Goal: Transaction & Acquisition: Book appointment/travel/reservation

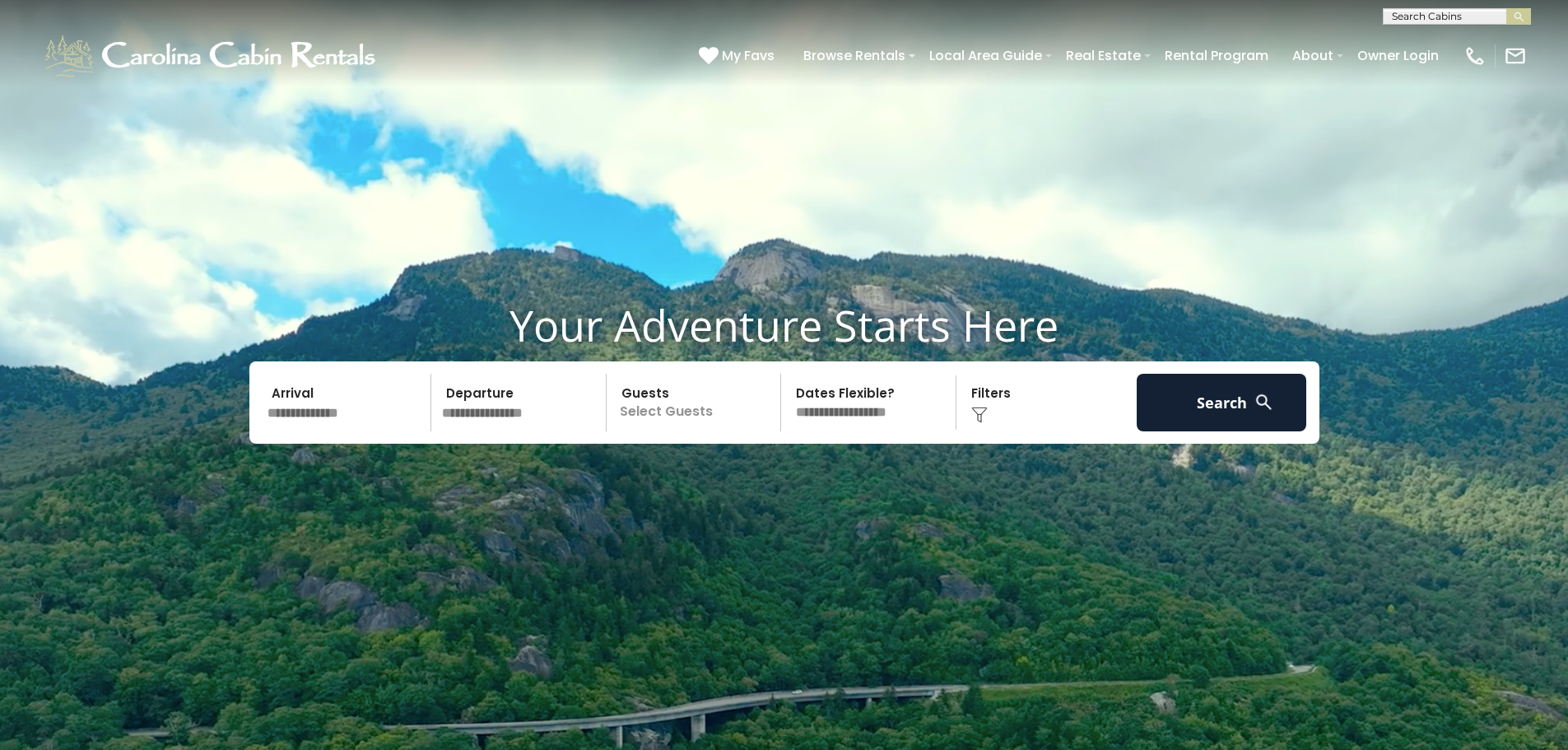
click at [319, 417] on input "text" at bounding box center [347, 403] width 170 height 58
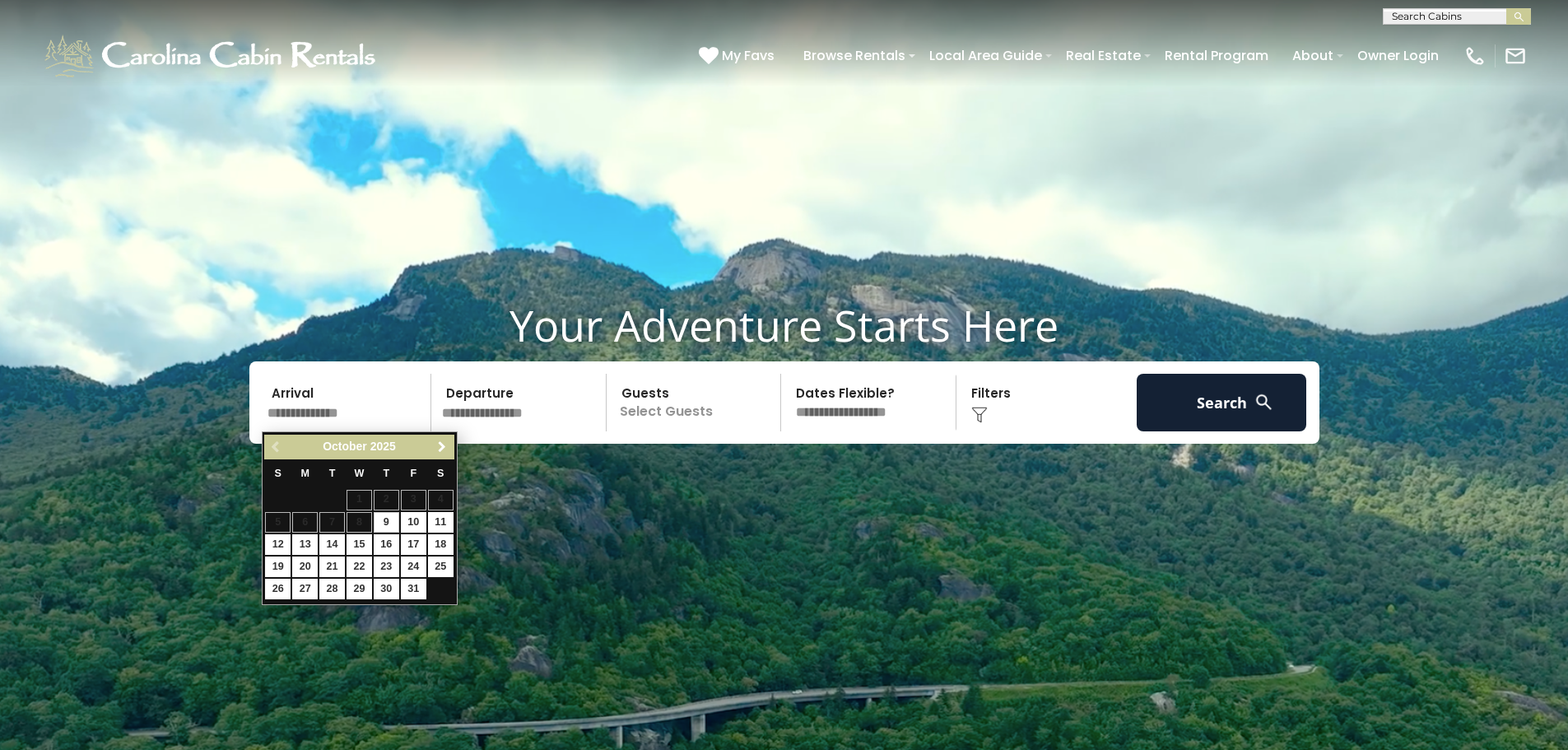
click at [438, 443] on span "Next" at bounding box center [443, 447] width 14 height 14
click at [388, 523] on link "11" at bounding box center [387, 523] width 25 height 20
type input "********"
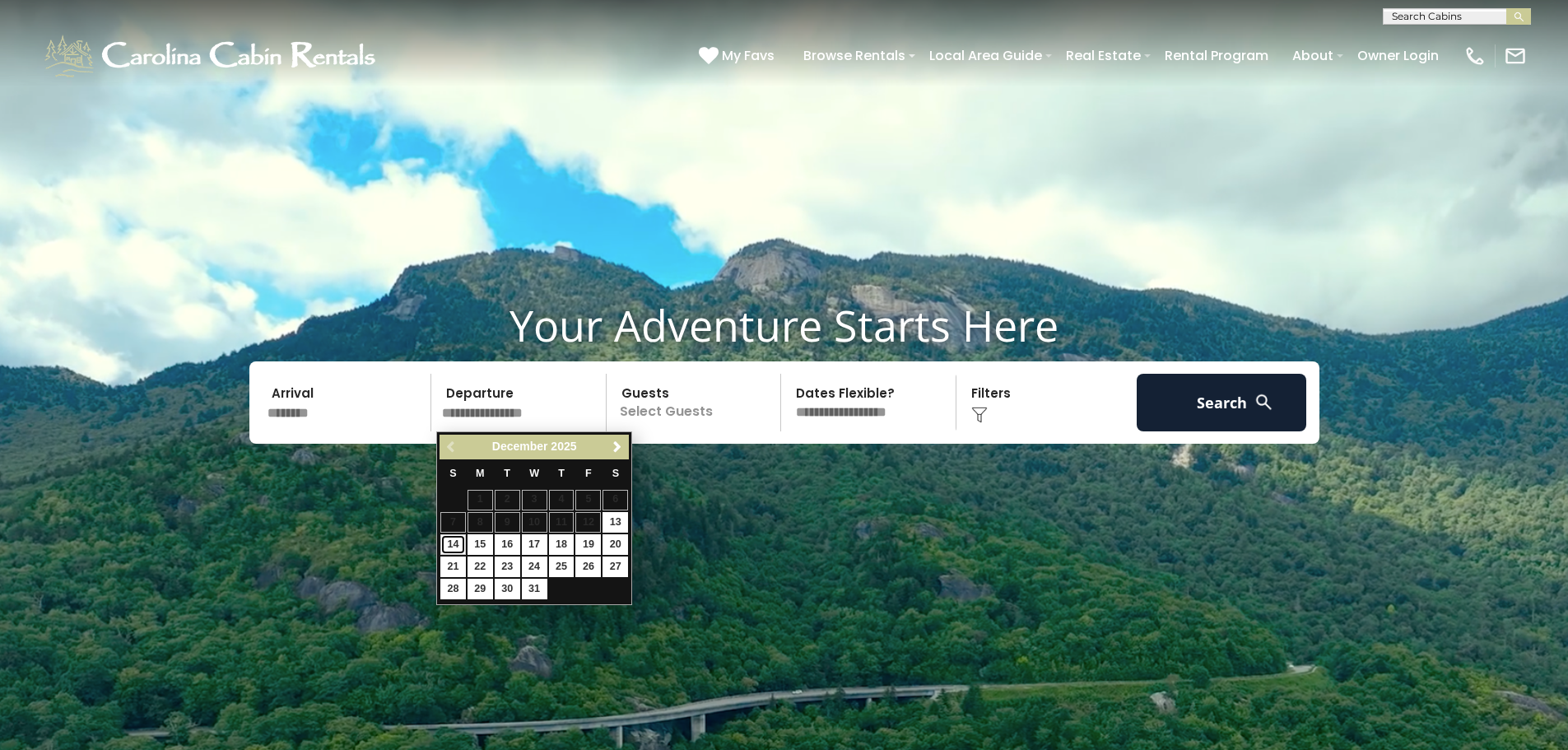
click at [458, 541] on link "14" at bounding box center [453, 545] width 25 height 20
type input "********"
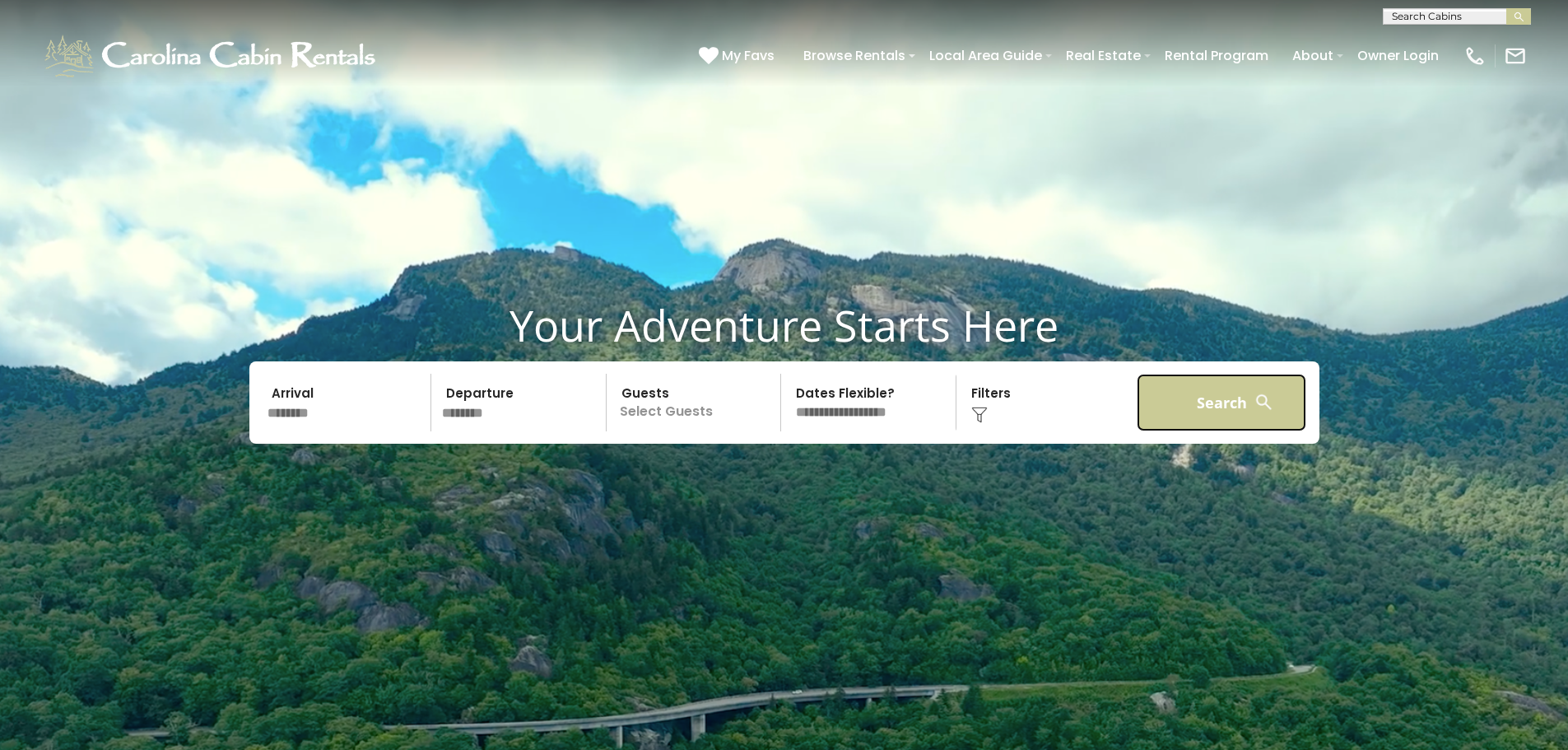
click at [1241, 400] on button "Search" at bounding box center [1222, 403] width 170 height 58
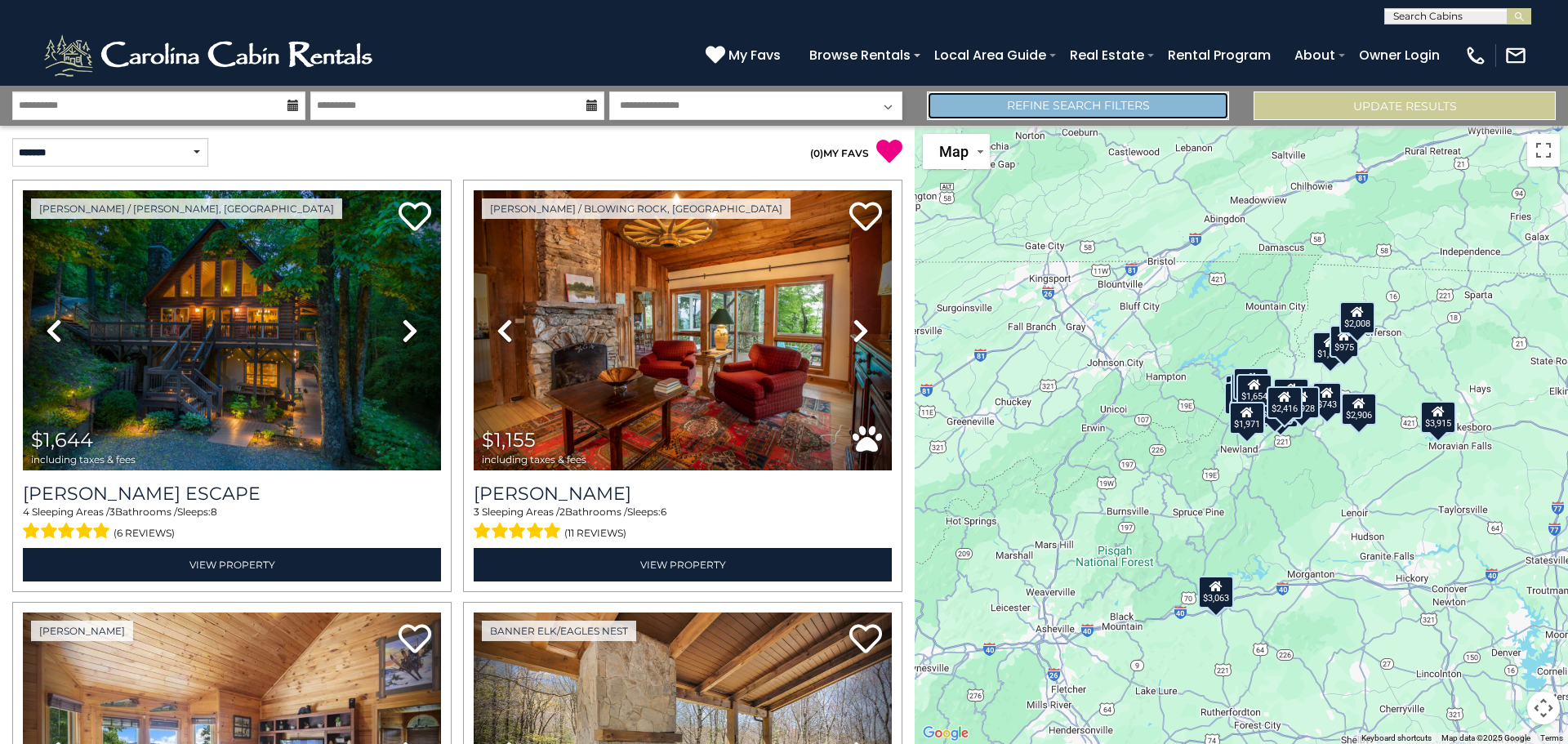
click at [1144, 111] on link "Refine Search Filters" at bounding box center [1078, 106] width 302 height 29
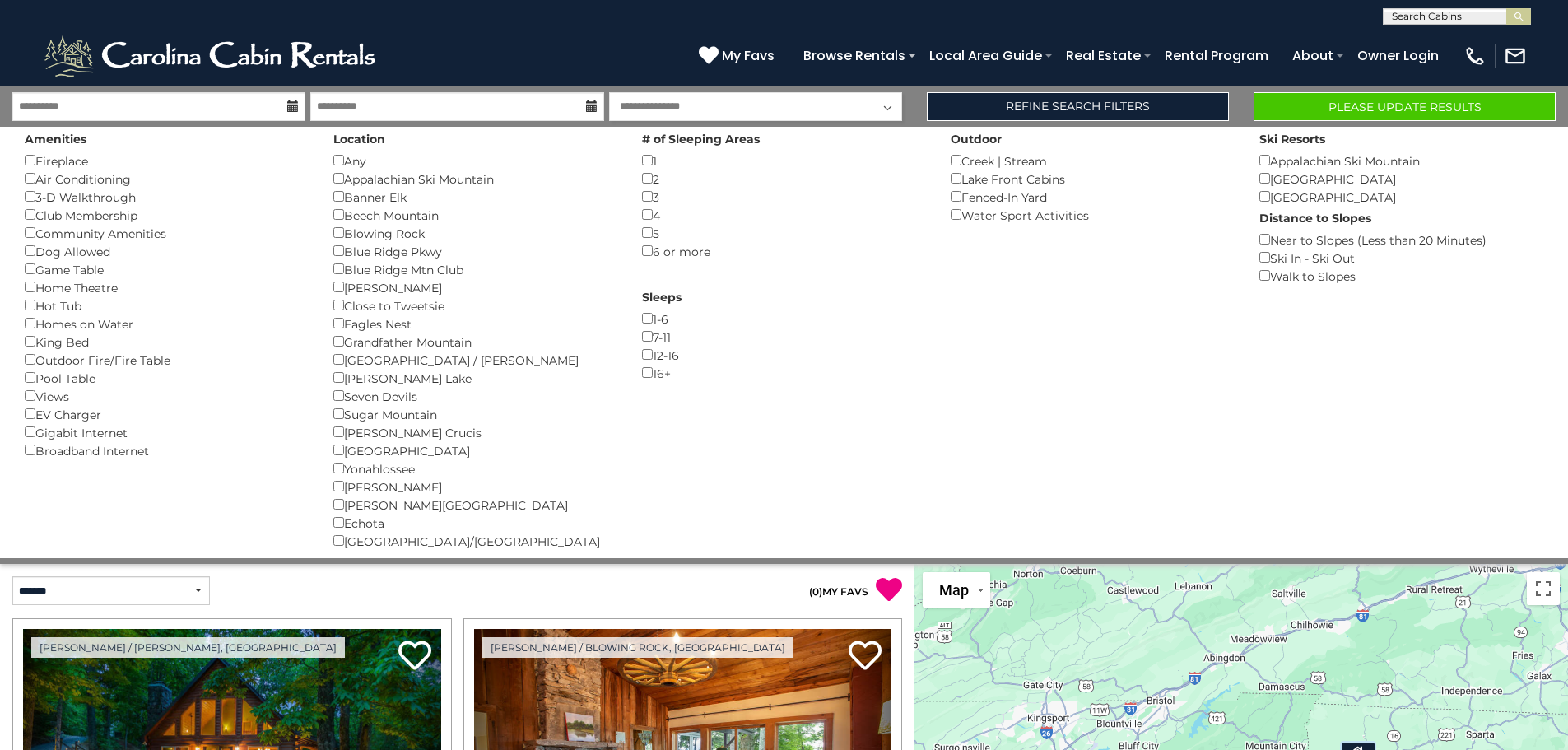
click at [647, 208] on div "4 ()" at bounding box center [784, 215] width 284 height 18
click at [1446, 98] on button "Please Update Results" at bounding box center [1404, 107] width 302 height 29
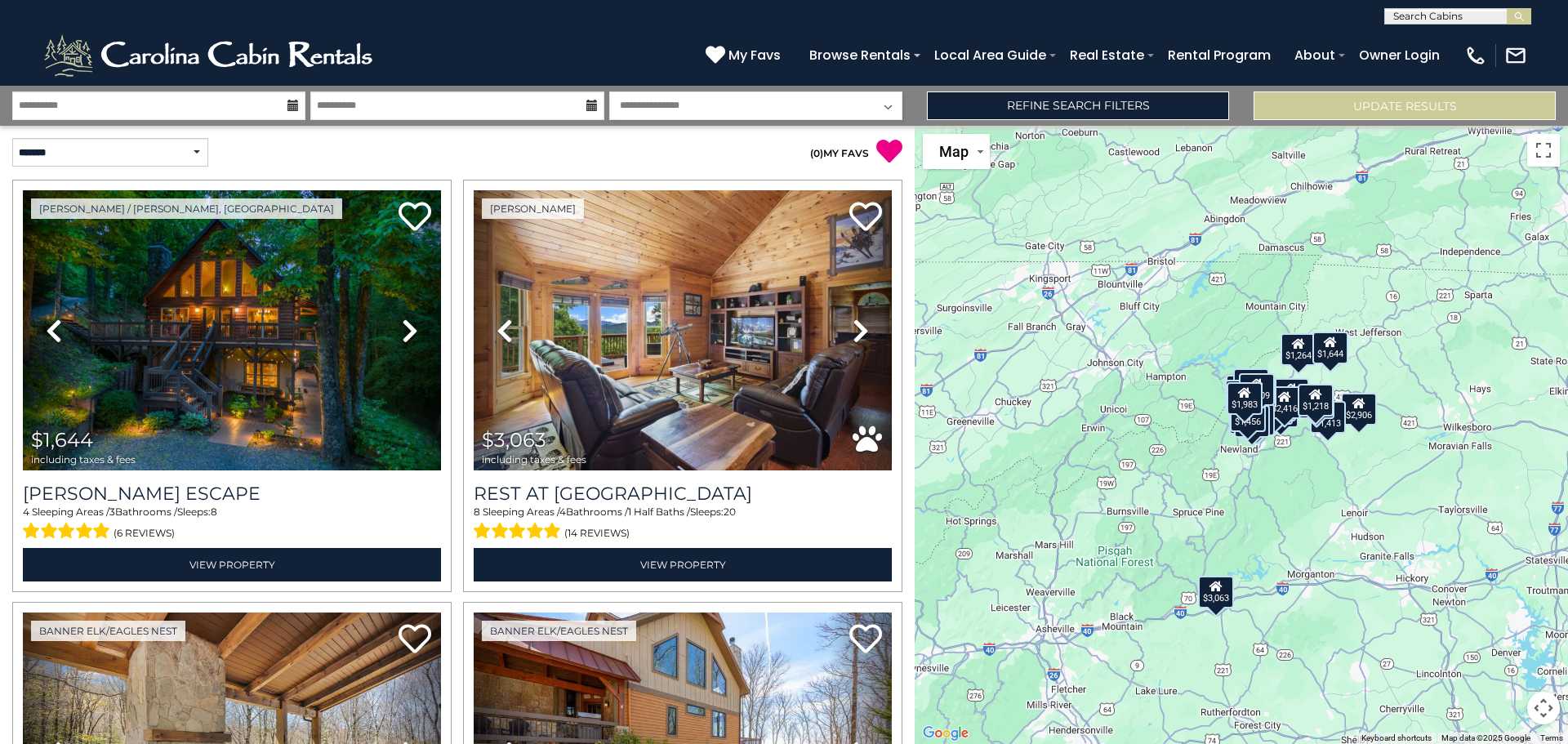
click at [1497, 683] on div "$1,644 $3,063 $1,824 $2,131 $1,795 $1,280 $2,906 $1,109 $1,490 $2,444 $2,506 $1…" at bounding box center [1241, 434] width 654 height 619
click at [1544, 705] on button "Map camera controls" at bounding box center [1543, 708] width 33 height 33
click at [1507, 630] on button "Zoom in" at bounding box center [1502, 626] width 33 height 33
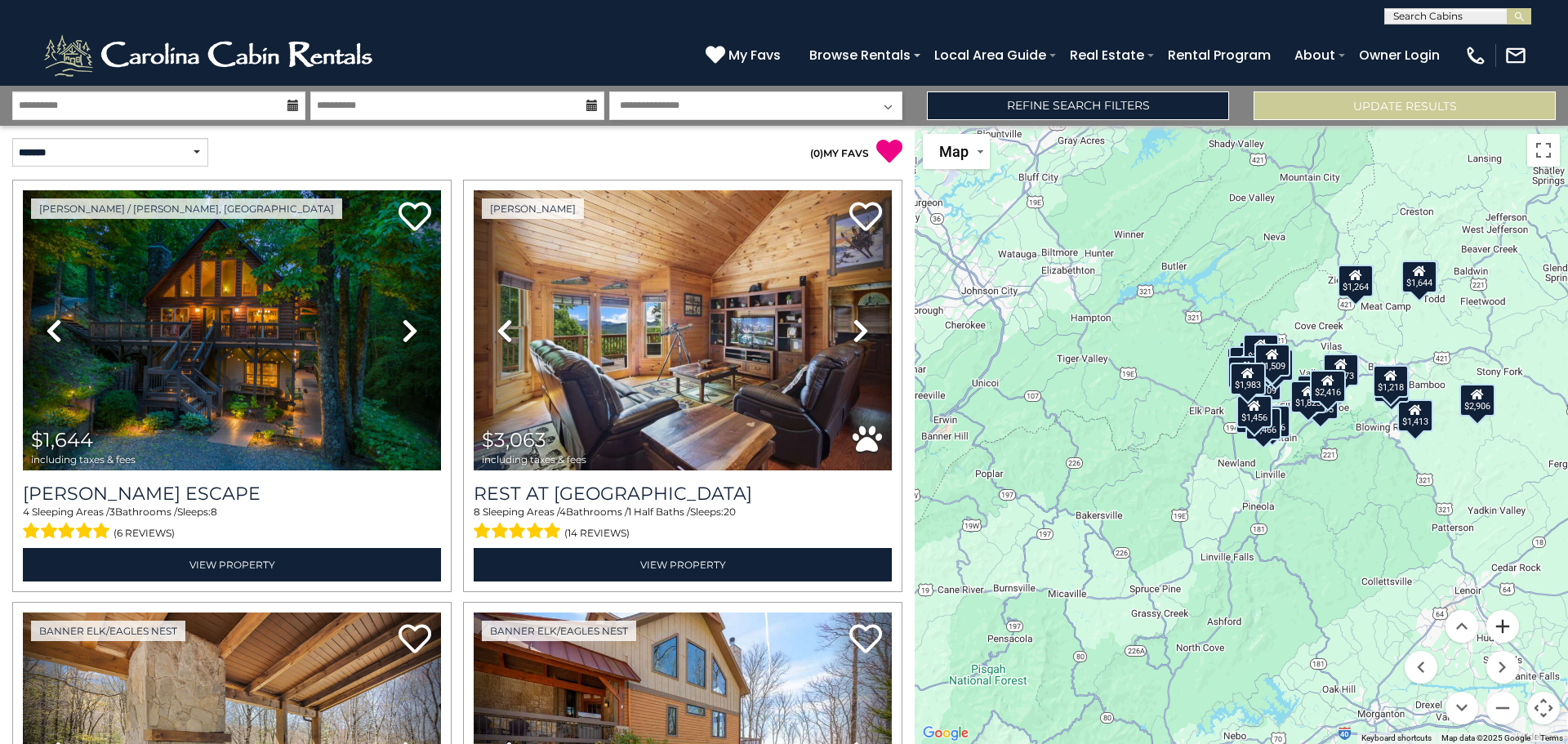
click at [1507, 630] on button "Zoom in" at bounding box center [1502, 626] width 33 height 33
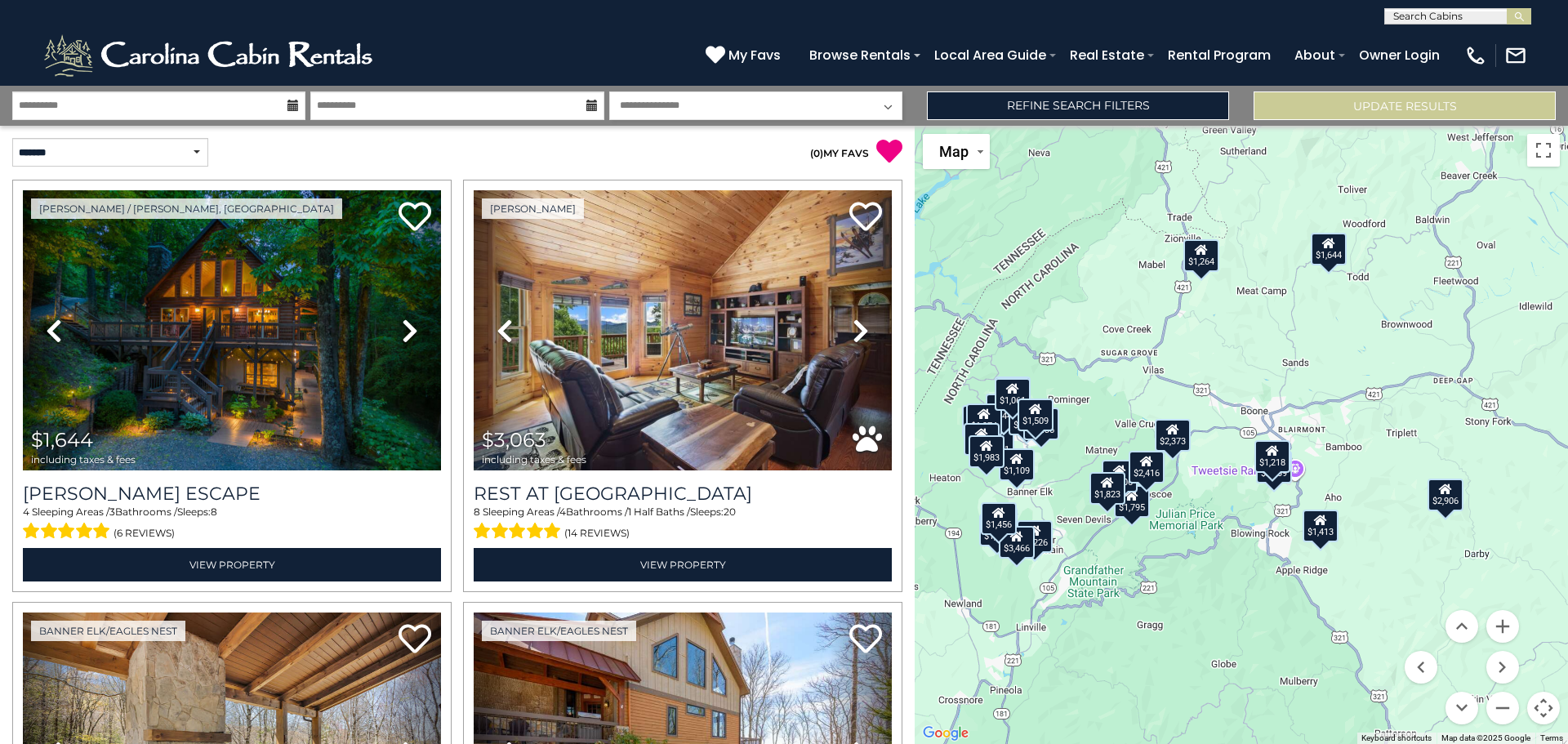
drag, startPoint x: 1438, startPoint y: 539, endPoint x: 1168, endPoint y: 651, distance: 292.3
click at [1168, 651] on div "$1,644 $3,063 $1,824 $2,131 $1,795 $1,280 $2,906 $1,109 $1,490 $2,444 $2,506 $1…" at bounding box center [1241, 434] width 654 height 619
click at [1501, 627] on button "Zoom in" at bounding box center [1502, 626] width 33 height 33
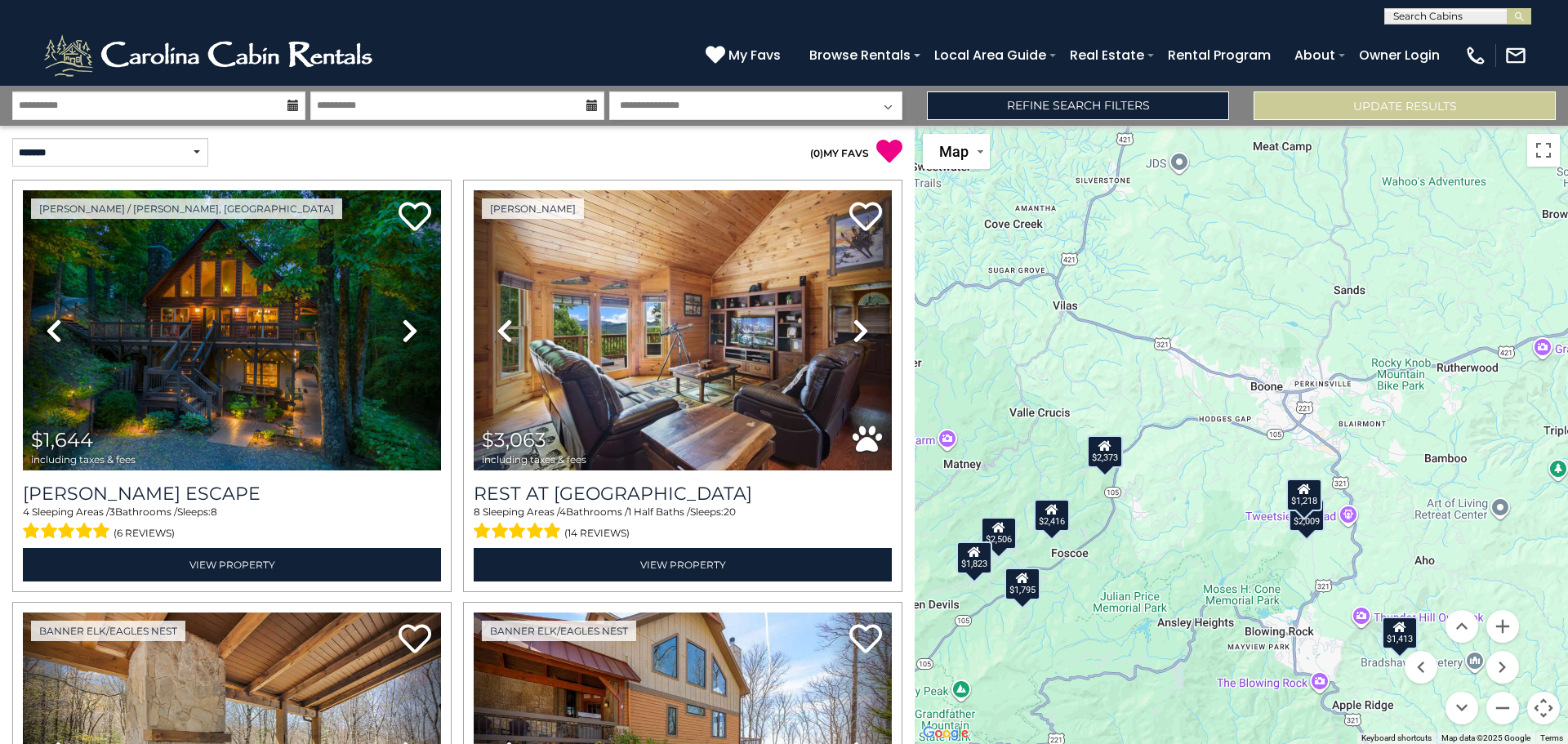
click at [1318, 531] on div "$2,009" at bounding box center [1306, 515] width 36 height 33
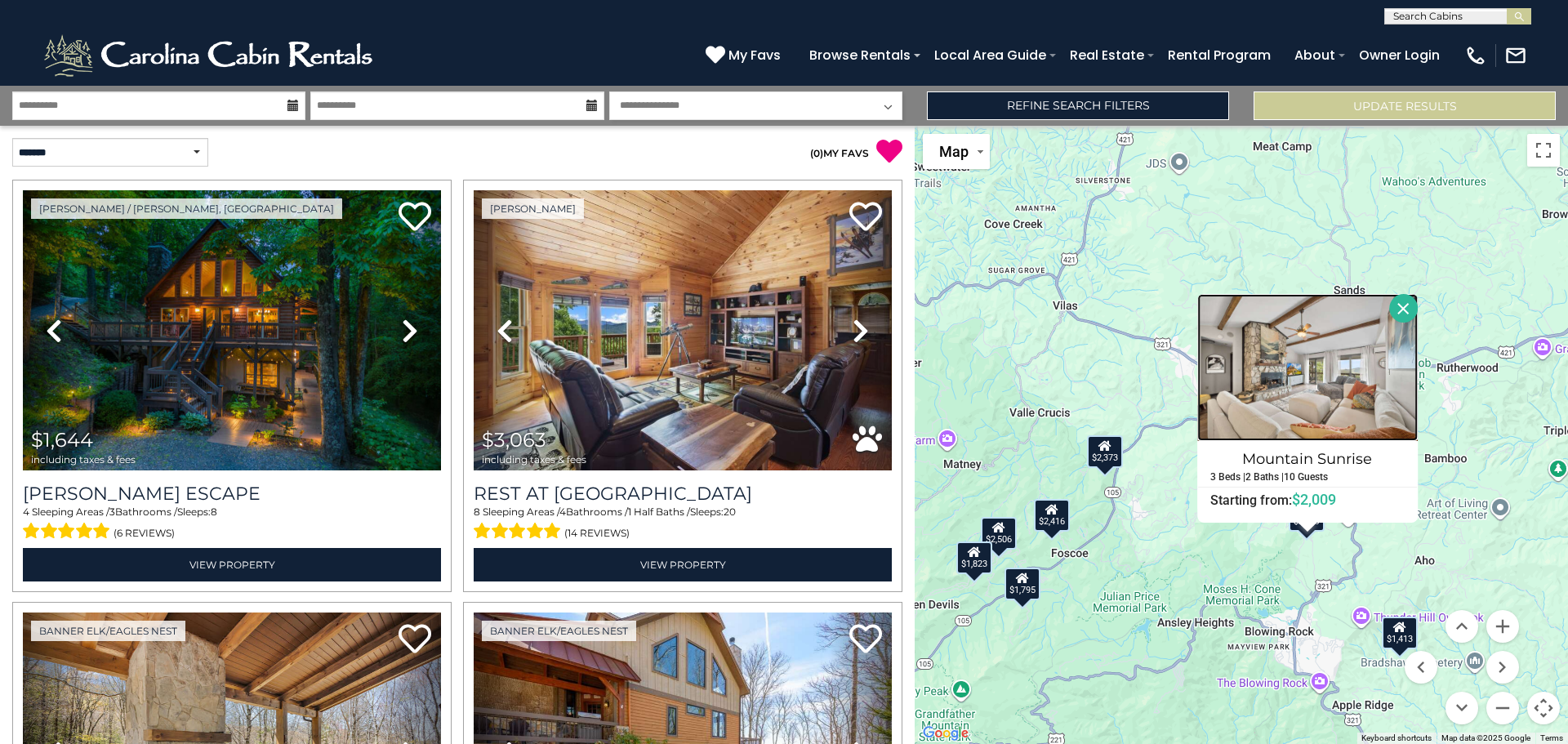
click at [1320, 373] on img at bounding box center [1307, 367] width 220 height 147
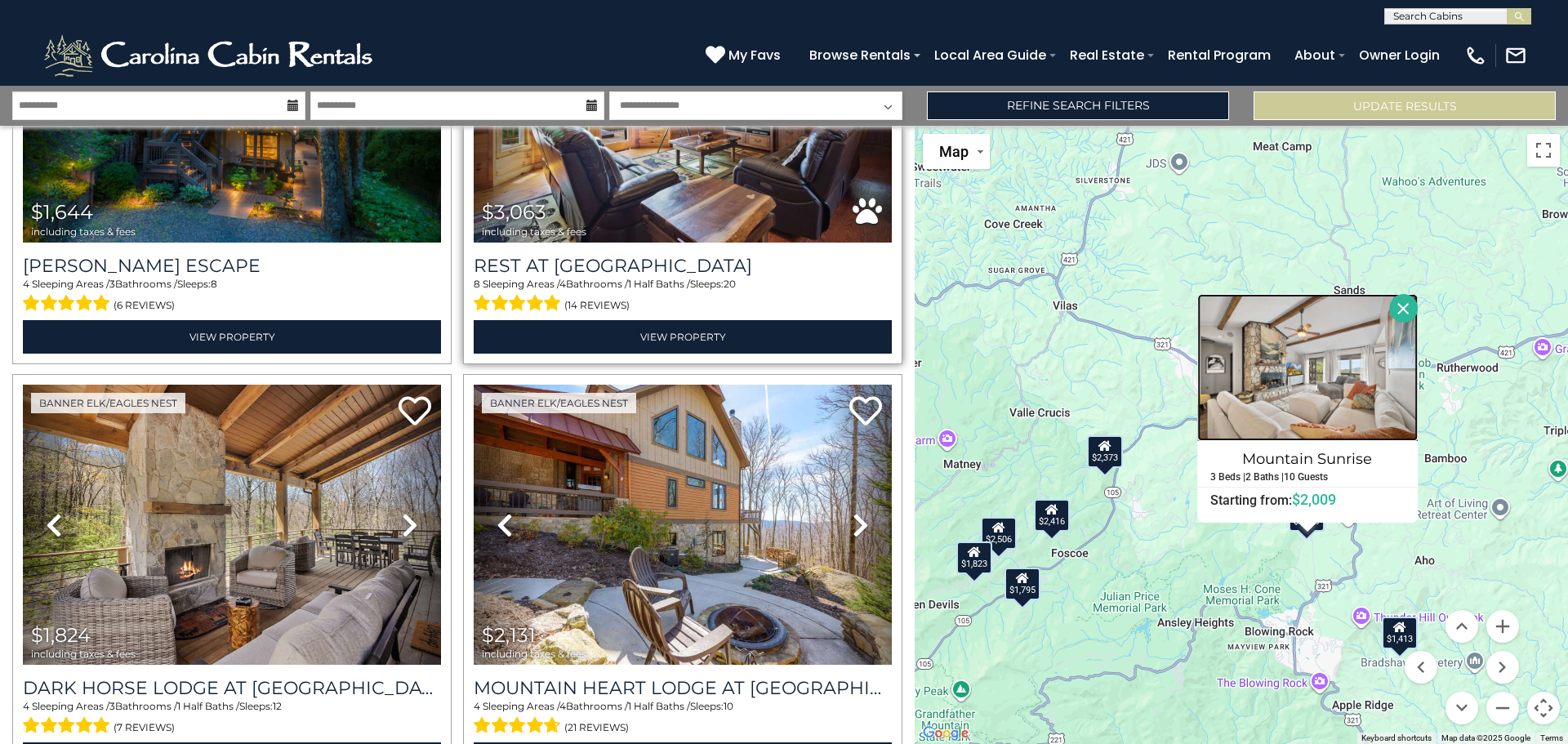
scroll to position [245, 0]
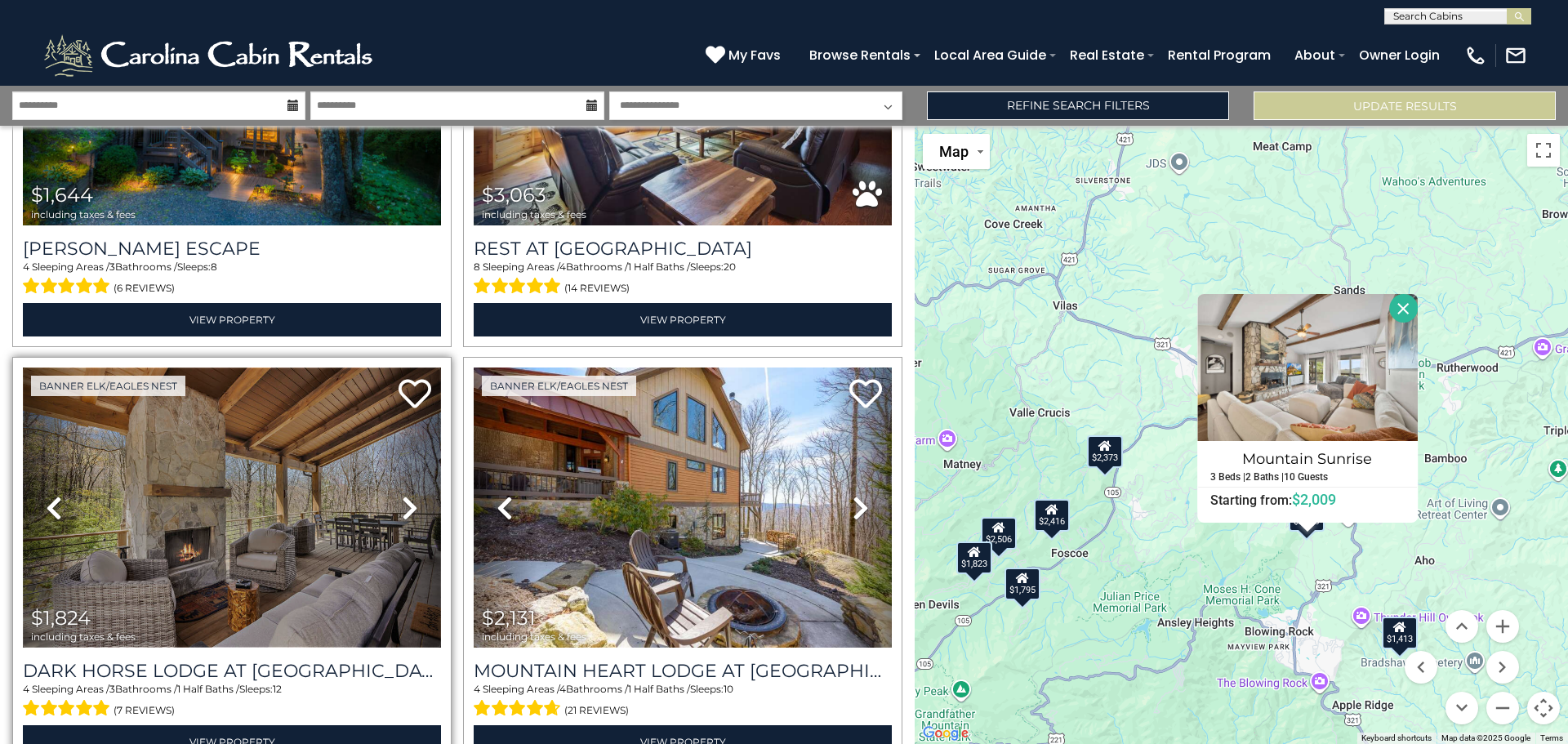
click at [192, 508] on img at bounding box center [231, 508] width 418 height 280
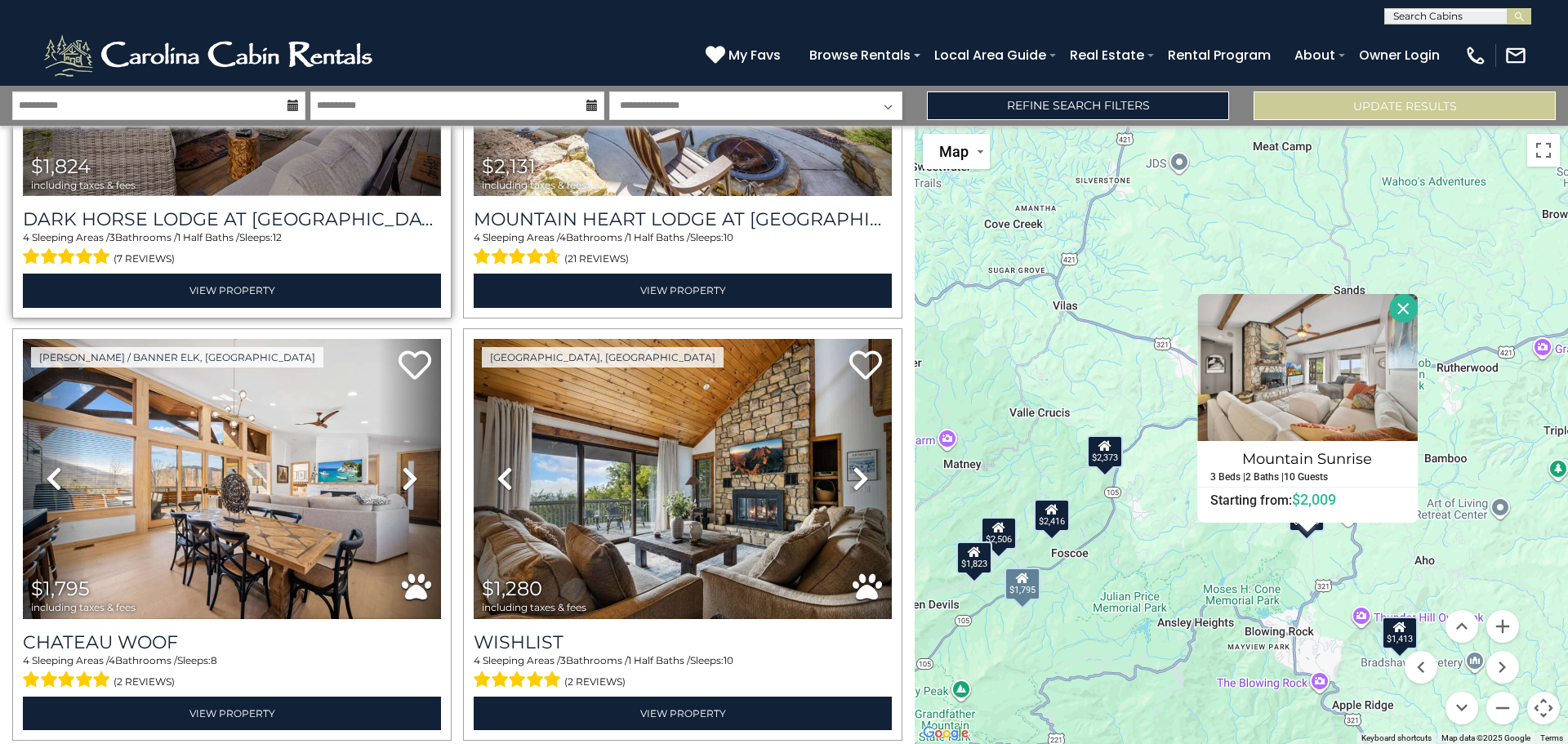
scroll to position [736, 0]
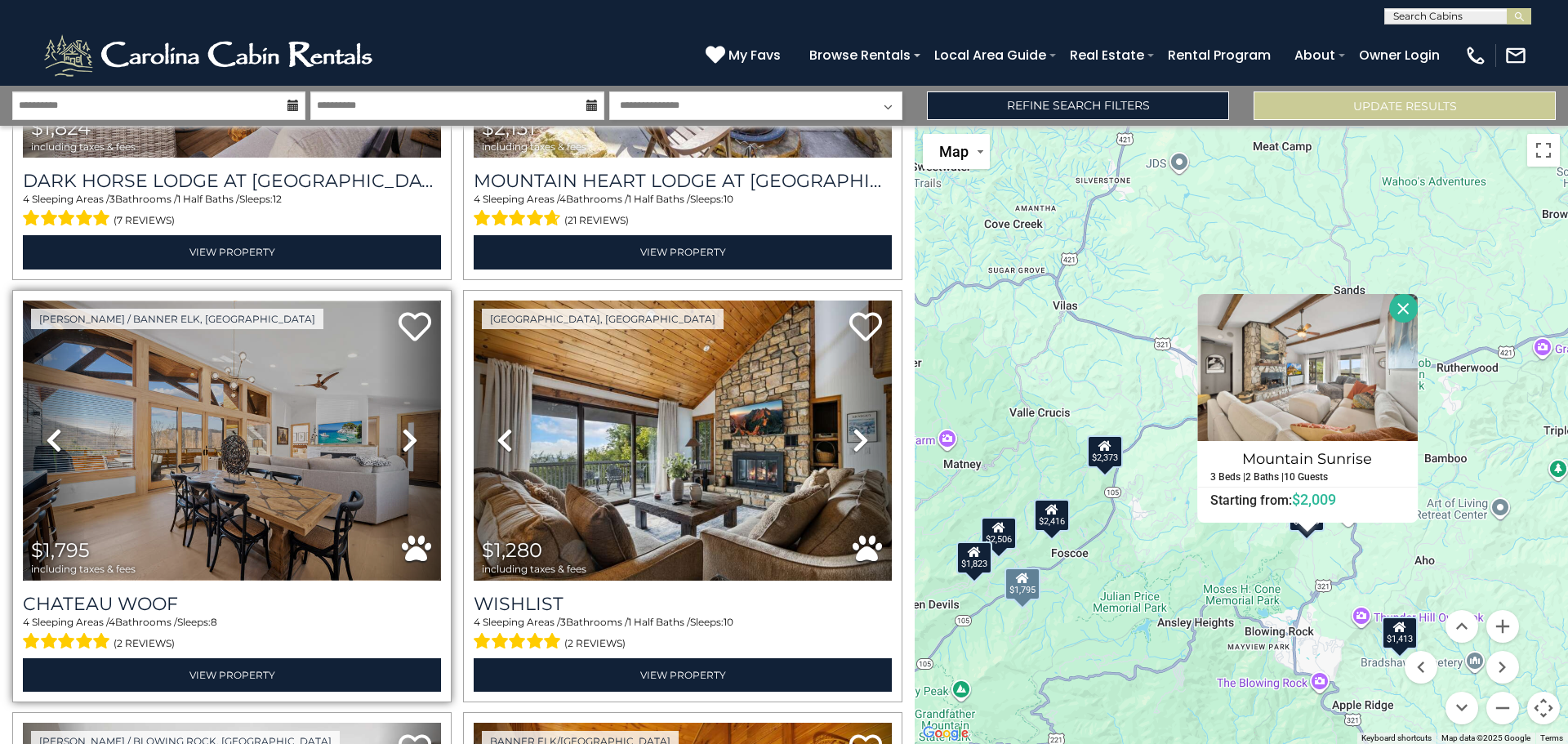
click at [153, 471] on img at bounding box center [231, 440] width 418 height 280
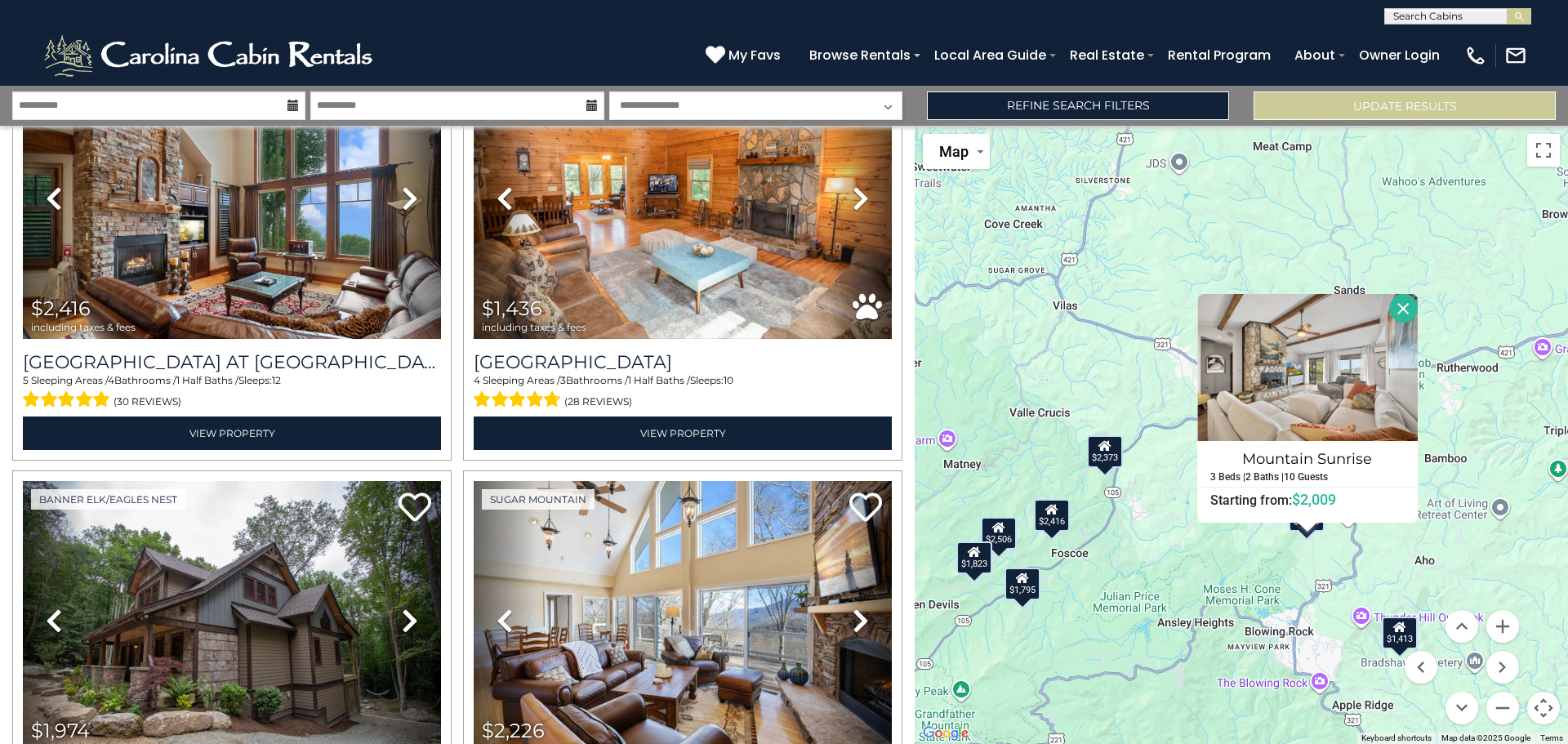
scroll to position [3676, 0]
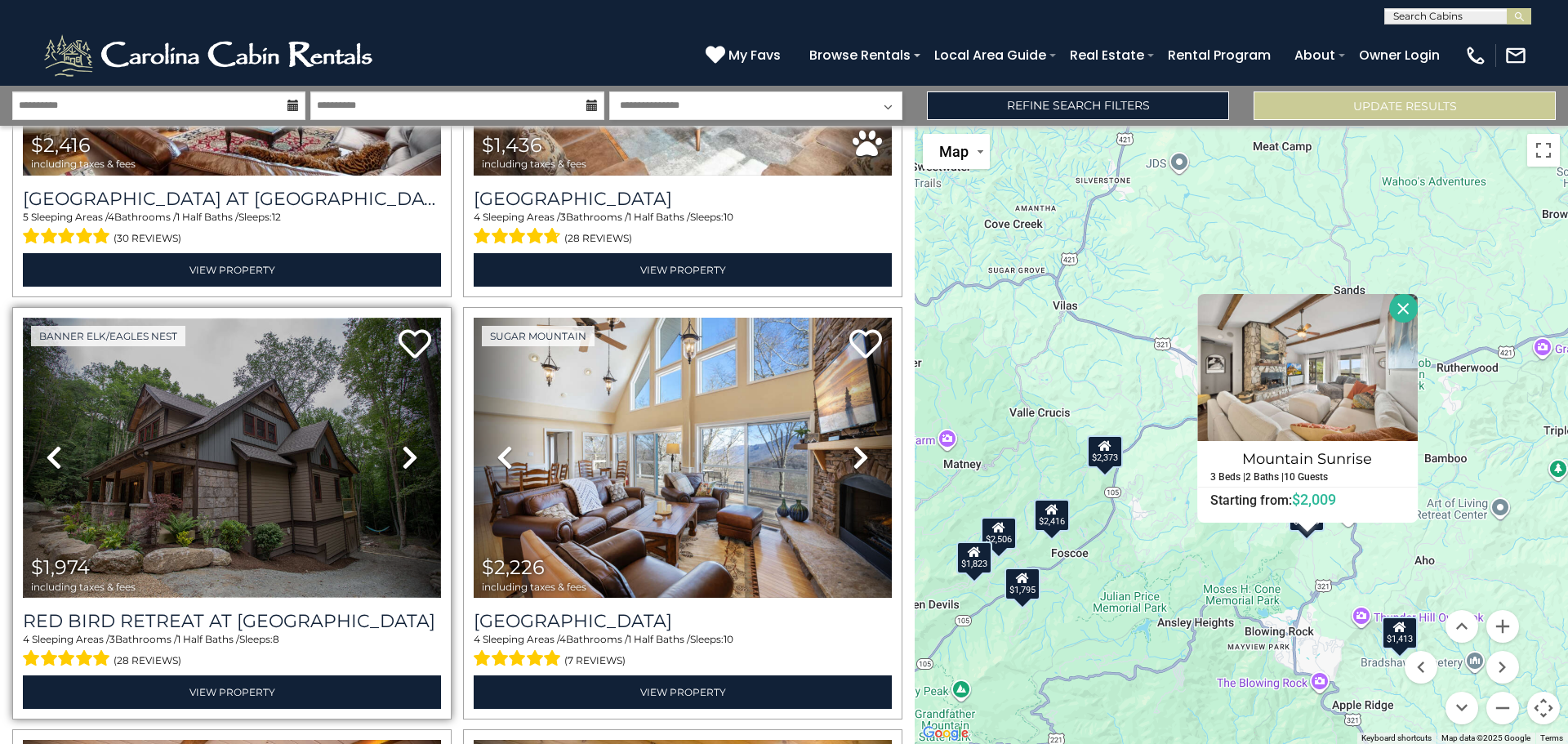
click at [142, 407] on img at bounding box center [231, 458] width 418 height 280
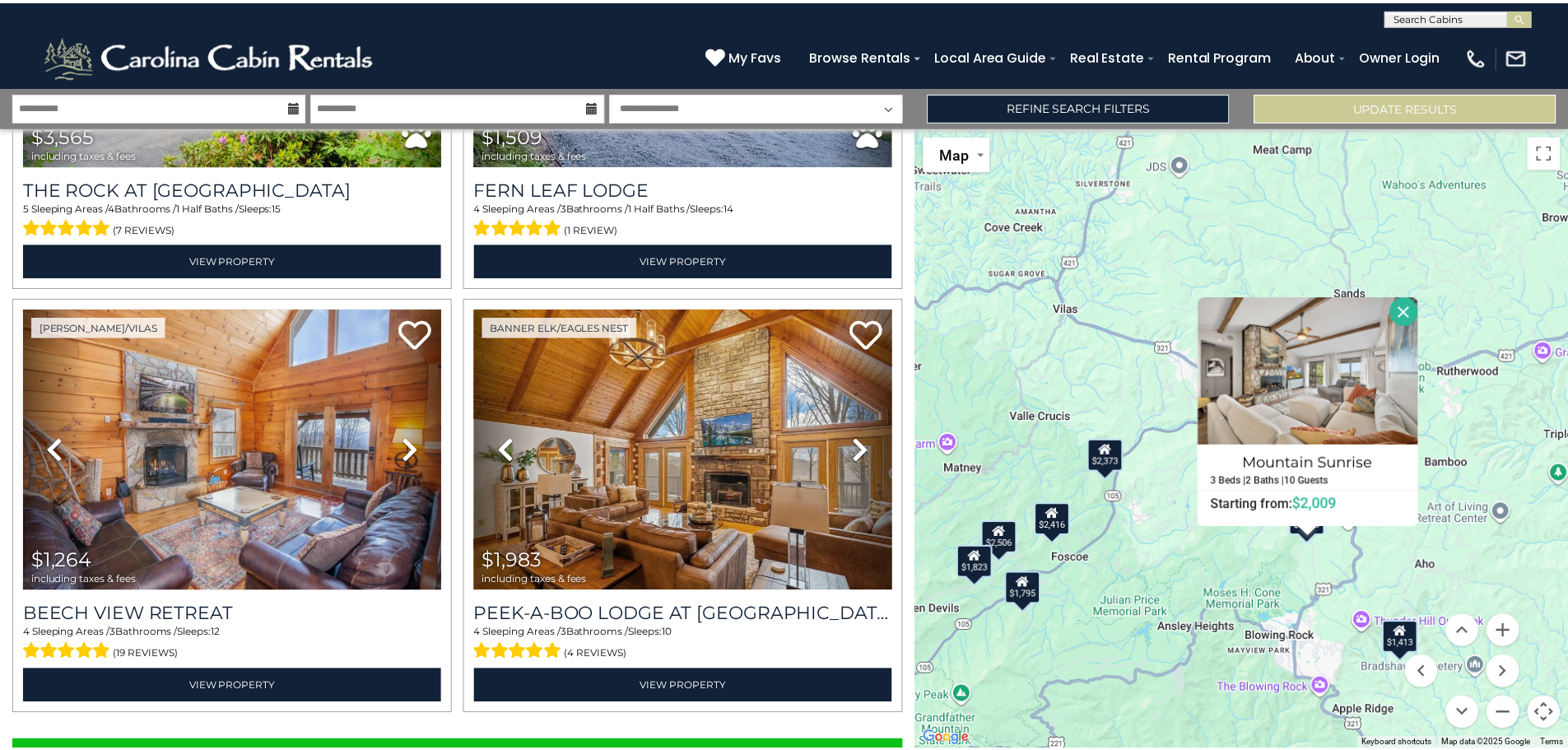
scroll to position [5872, 0]
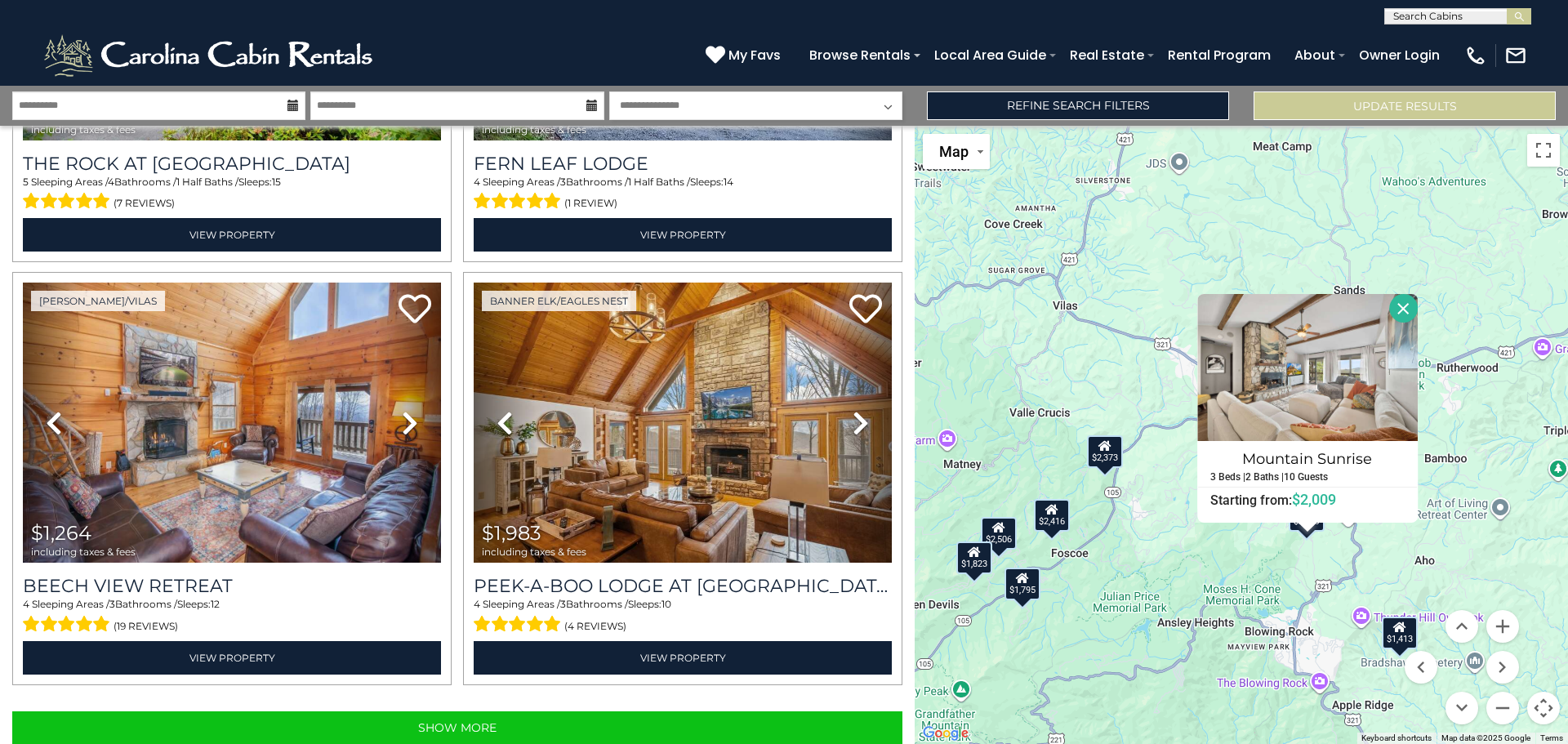
click at [1402, 305] on button "Close" at bounding box center [1403, 308] width 29 height 29
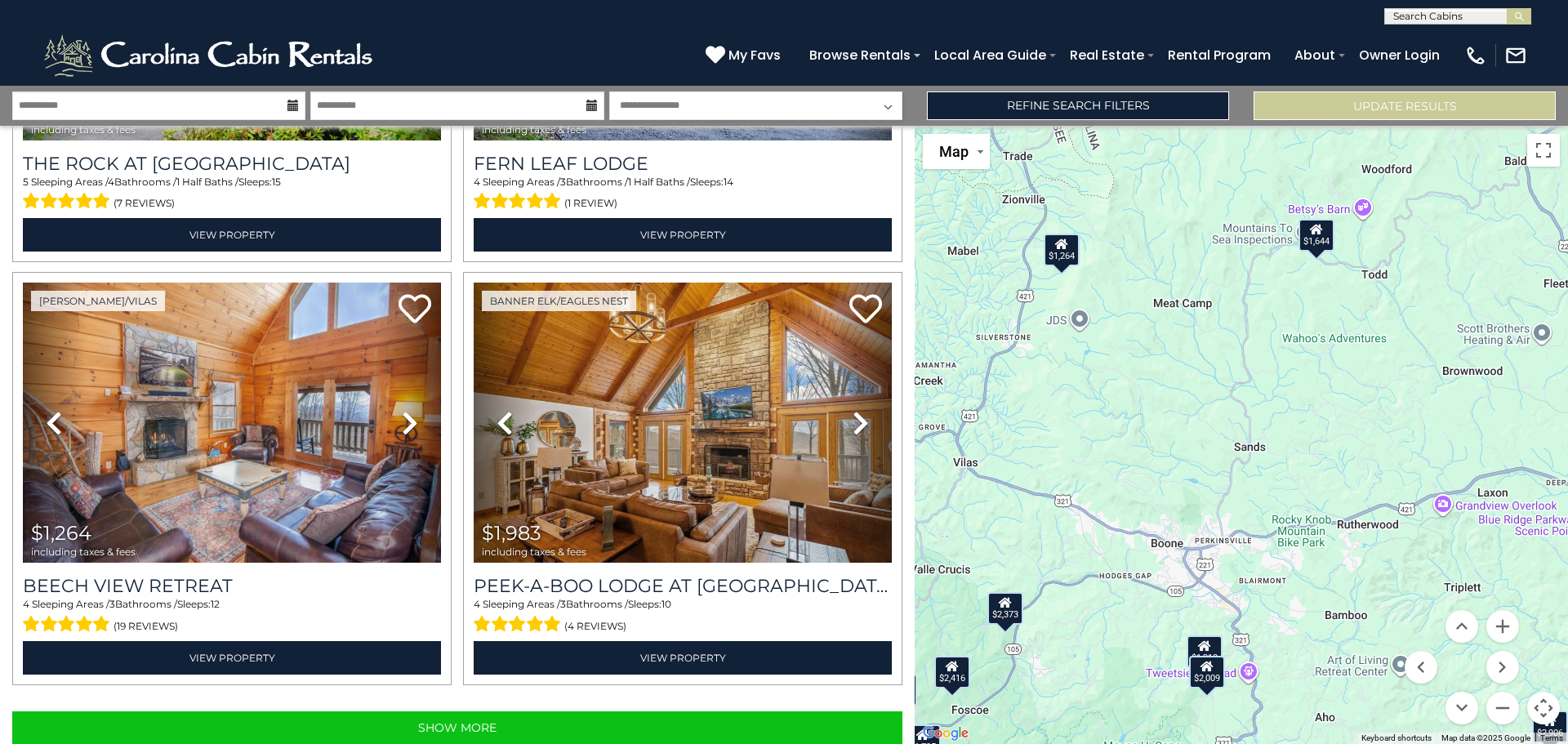
drag, startPoint x: 1499, startPoint y: 573, endPoint x: 1438, endPoint y: 670, distance: 114.6
click at [1438, 670] on div "$1,644 $3,063 $1,824 $2,131 $1,795 $1,280 $2,906 $1,109 $1,490 $2,444 $2,506 $1…" at bounding box center [1241, 434] width 654 height 619
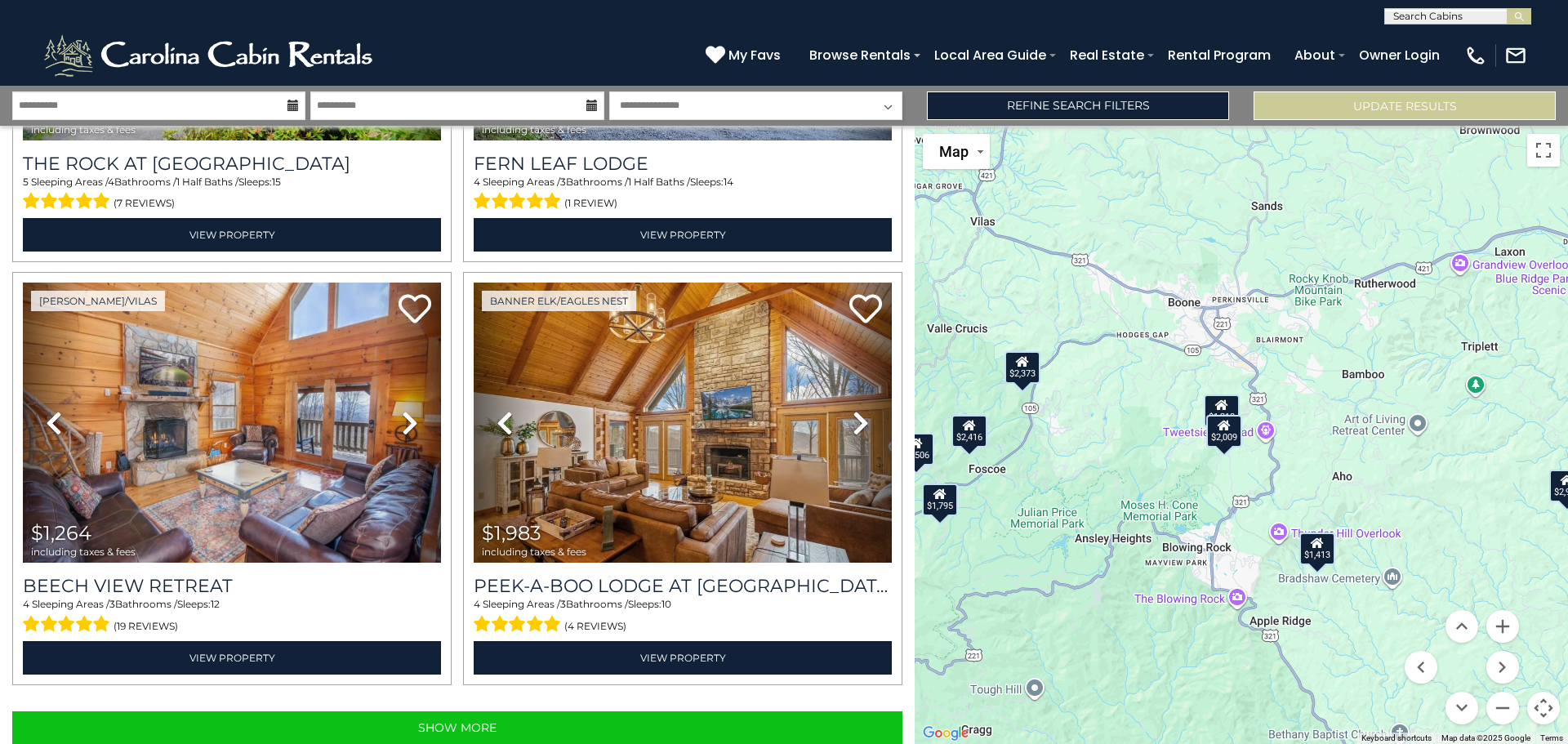
drag, startPoint x: 1319, startPoint y: 607, endPoint x: 1329, endPoint y: 416, distance: 191.3
click at [1329, 416] on div "$1,644 $3,063 $1,824 $2,131 $1,795 $1,280 $2,906 $1,109 $1,490 $2,444 $2,506 $1…" at bounding box center [1241, 434] width 654 height 619
click at [1322, 554] on div "$1,413" at bounding box center [1316, 549] width 36 height 33
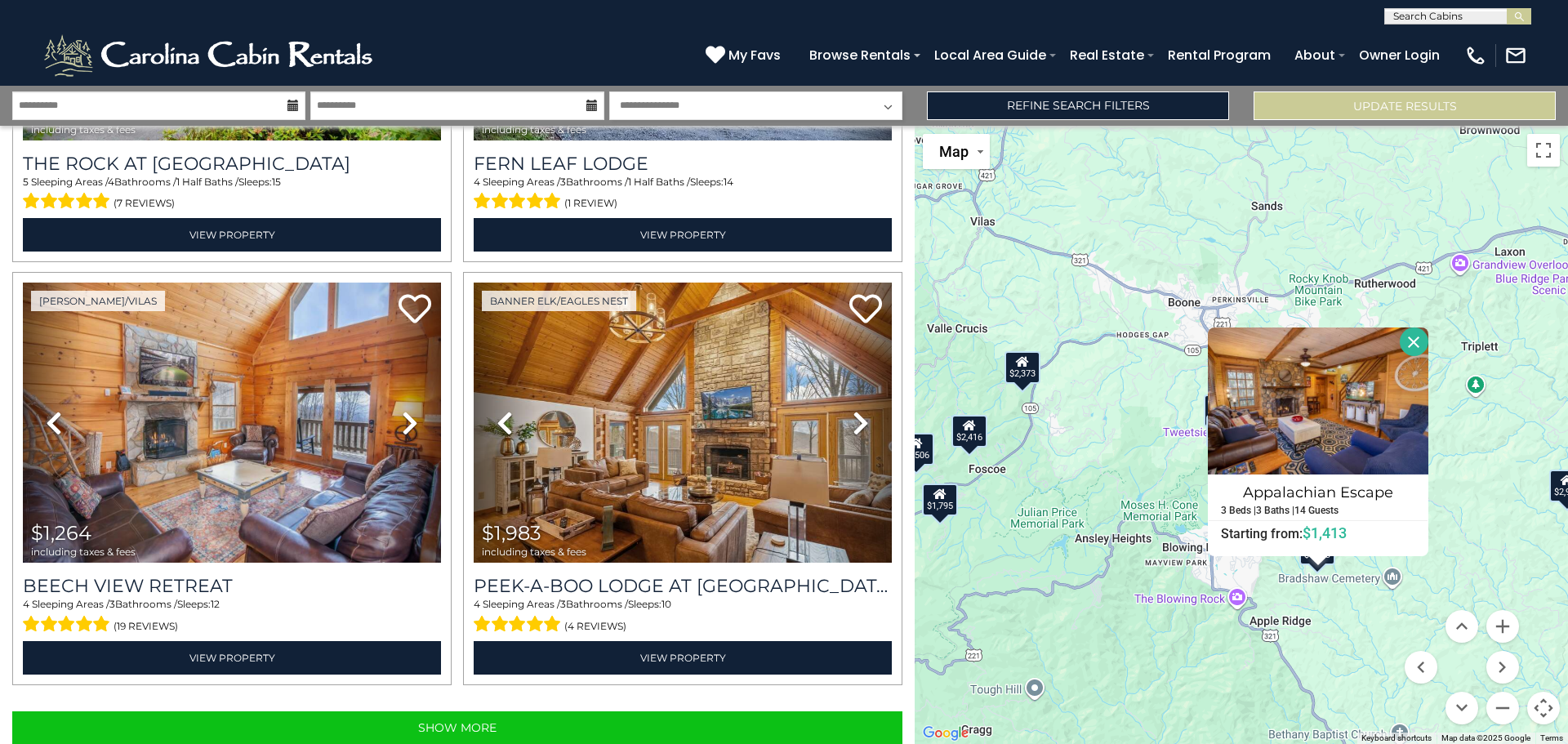
click at [1425, 348] on button "Close" at bounding box center [1414, 342] width 29 height 29
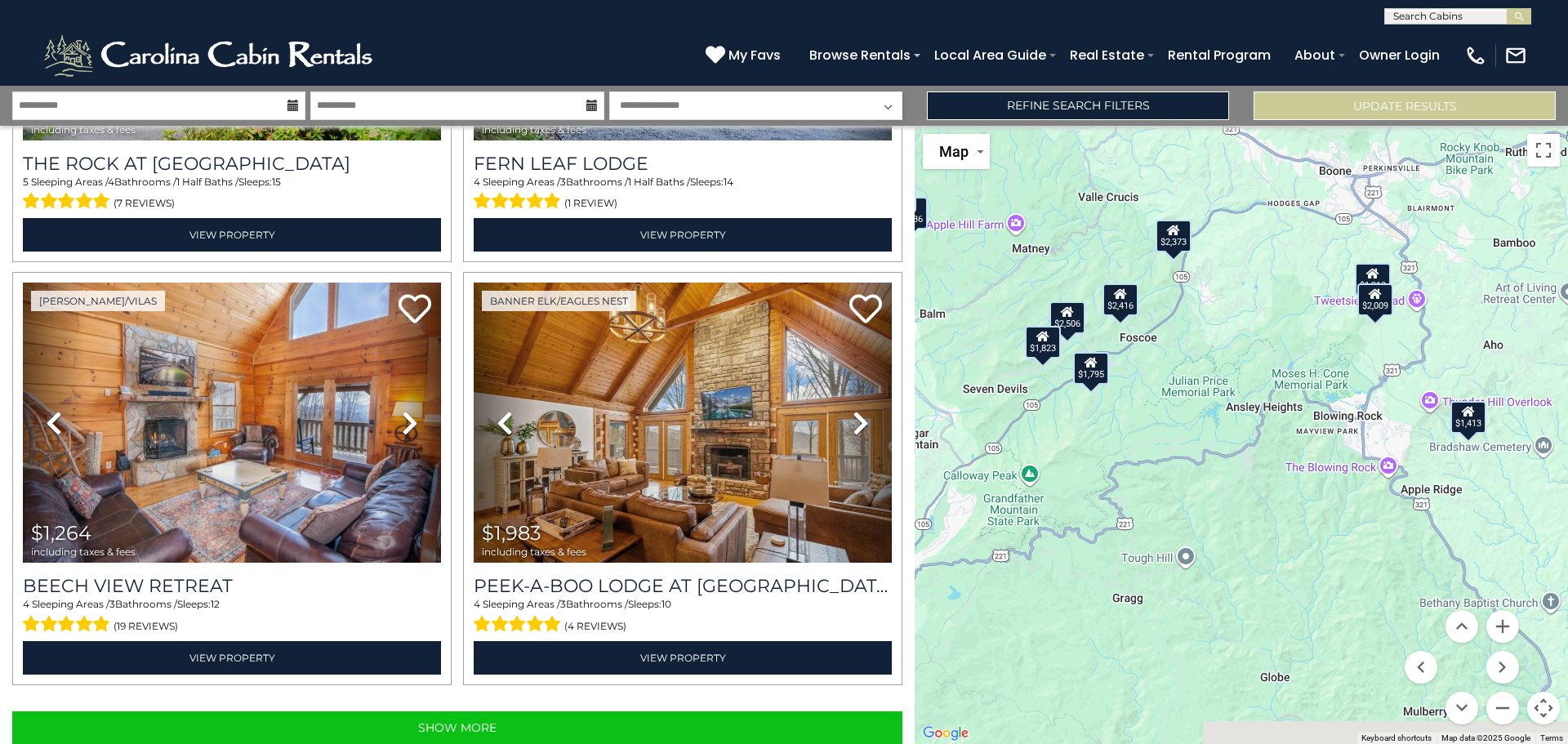
drag, startPoint x: 1152, startPoint y: 549, endPoint x: 1302, endPoint y: 417, distance: 199.8
click at [1302, 417] on div "$1,644 $3,063 $1,824 $2,131 $1,795 $1,280 $2,906 $1,109 $1,490 $2,444 $2,506 $1…" at bounding box center [1241, 434] width 654 height 619
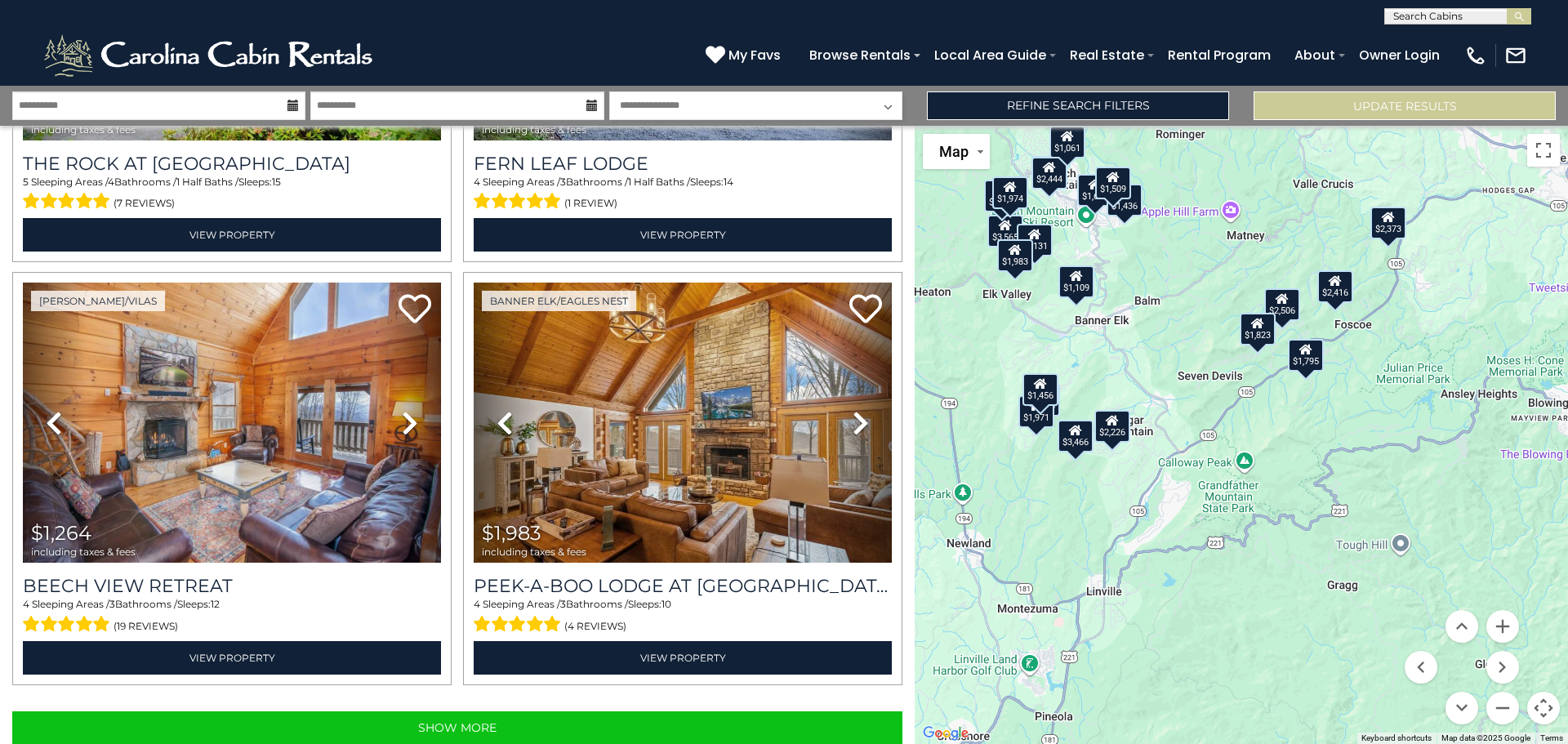
drag, startPoint x: 1094, startPoint y: 502, endPoint x: 1303, endPoint y: 495, distance: 209.1
click at [1303, 495] on div "$1,644 $3,063 $1,824 $2,131 $1,795 $1,280 $2,906 $1,109 $1,490 $2,444 $2,506 $1…" at bounding box center [1241, 434] width 654 height 619
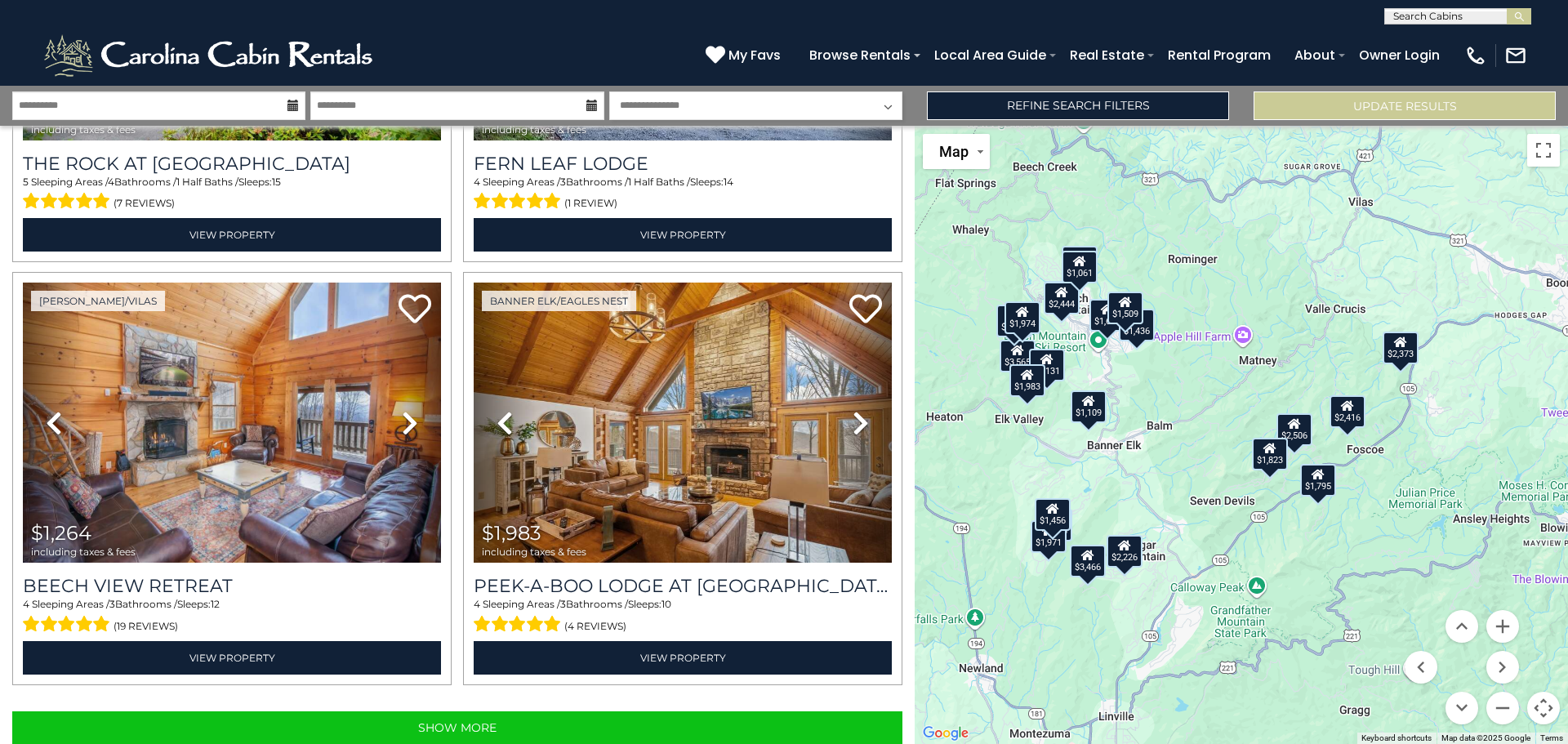
drag, startPoint x: 1187, startPoint y: 437, endPoint x: 1200, endPoint y: 567, distance: 130.6
click at [1200, 567] on div "$1,644 $3,063 $1,824 $2,131 $1,795 $1,280 $2,906 $1,109 $1,490 $2,444 $2,506 $1…" at bounding box center [1241, 434] width 654 height 619
click at [1493, 626] on button "Zoom in" at bounding box center [1502, 626] width 33 height 33
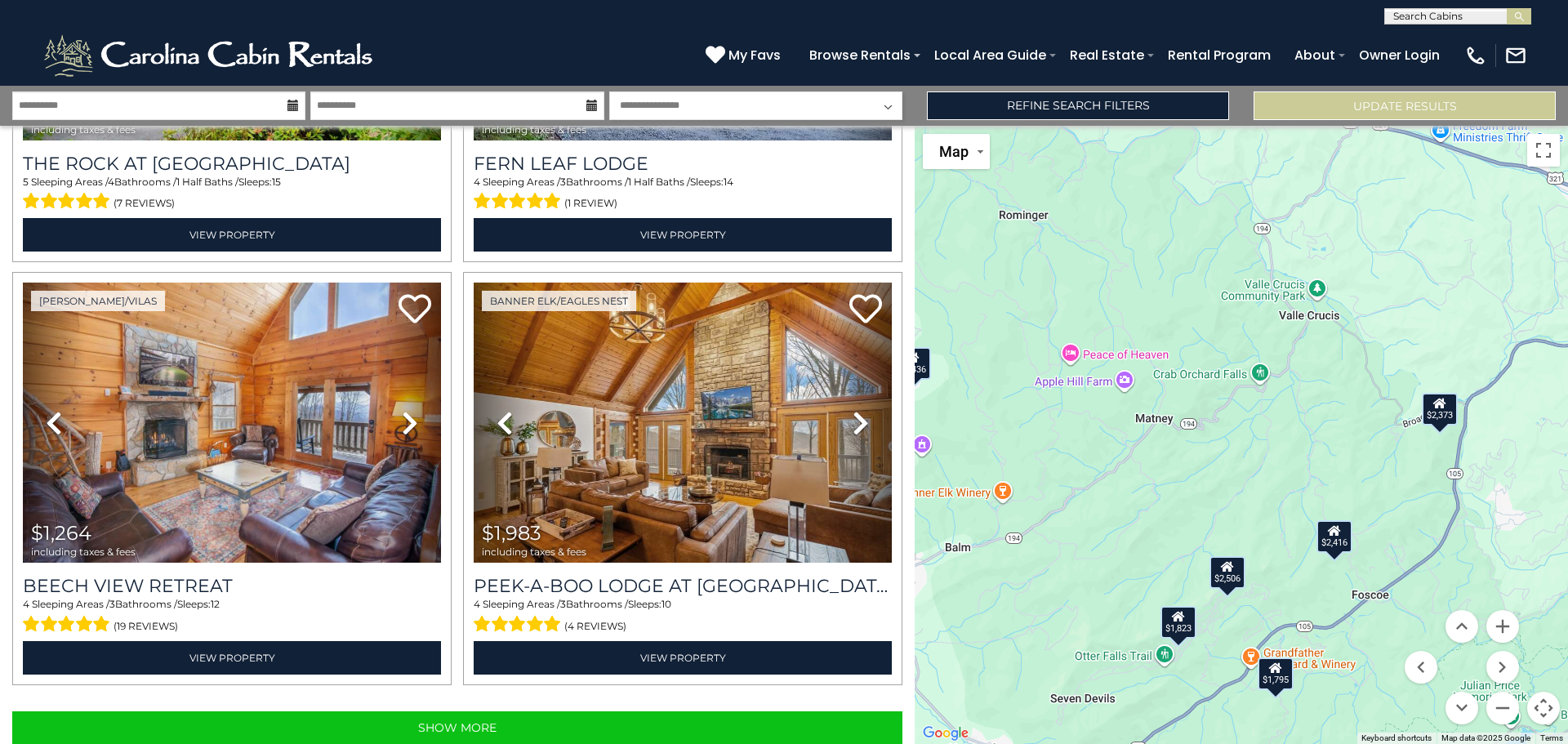
drag, startPoint x: 1236, startPoint y: 348, endPoint x: 1120, endPoint y: 485, distance: 179.5
click at [1120, 485] on div "$1,644 $3,063 $1,824 $2,131 $1,795 $1,280 $2,906 $1,109 $1,490 $2,444 $2,506 $1…" at bounding box center [1241, 434] width 654 height 619
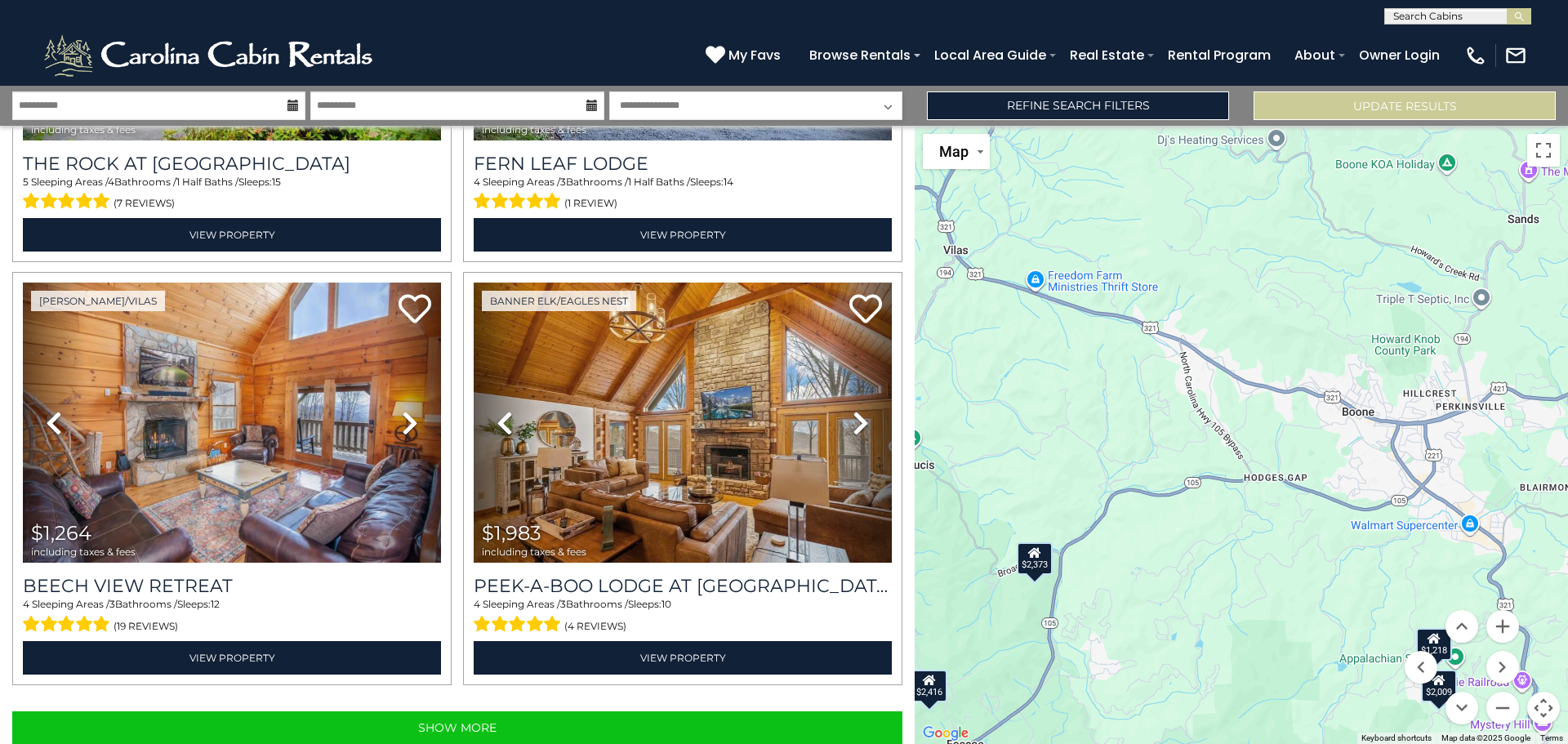
drag, startPoint x: 1403, startPoint y: 456, endPoint x: 945, endPoint y: 649, distance: 497.0
click at [1000, 619] on div "$1,644 $3,063 $1,824 $2,131 $1,795 $1,280 $2,906 $1,109 $1,490 $2,444 $2,506 $1…" at bounding box center [1241, 434] width 654 height 619
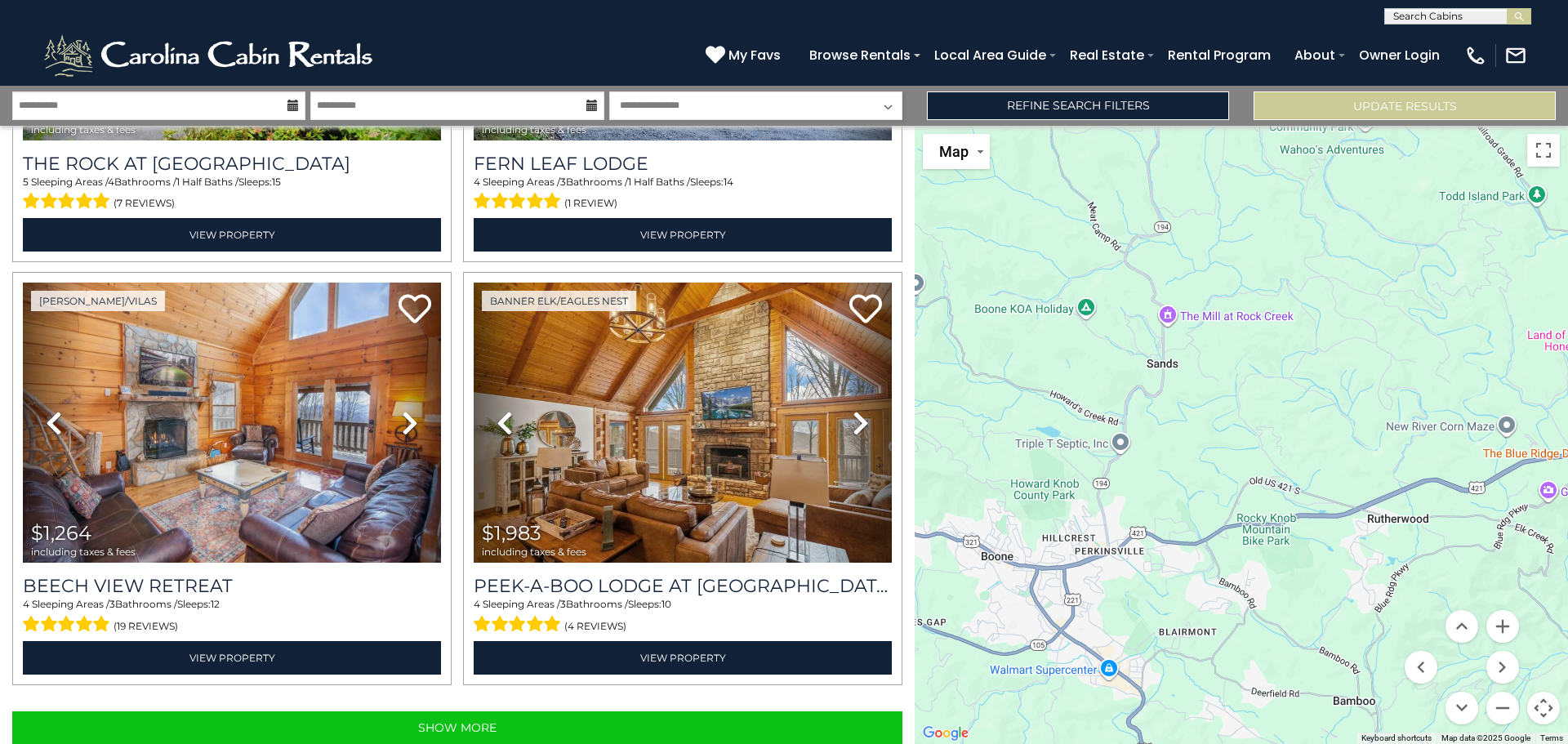
drag, startPoint x: 1263, startPoint y: 448, endPoint x: 901, endPoint y: 570, distance: 382.0
click at [901, 570] on div "**********" at bounding box center [784, 415] width 1568 height 658
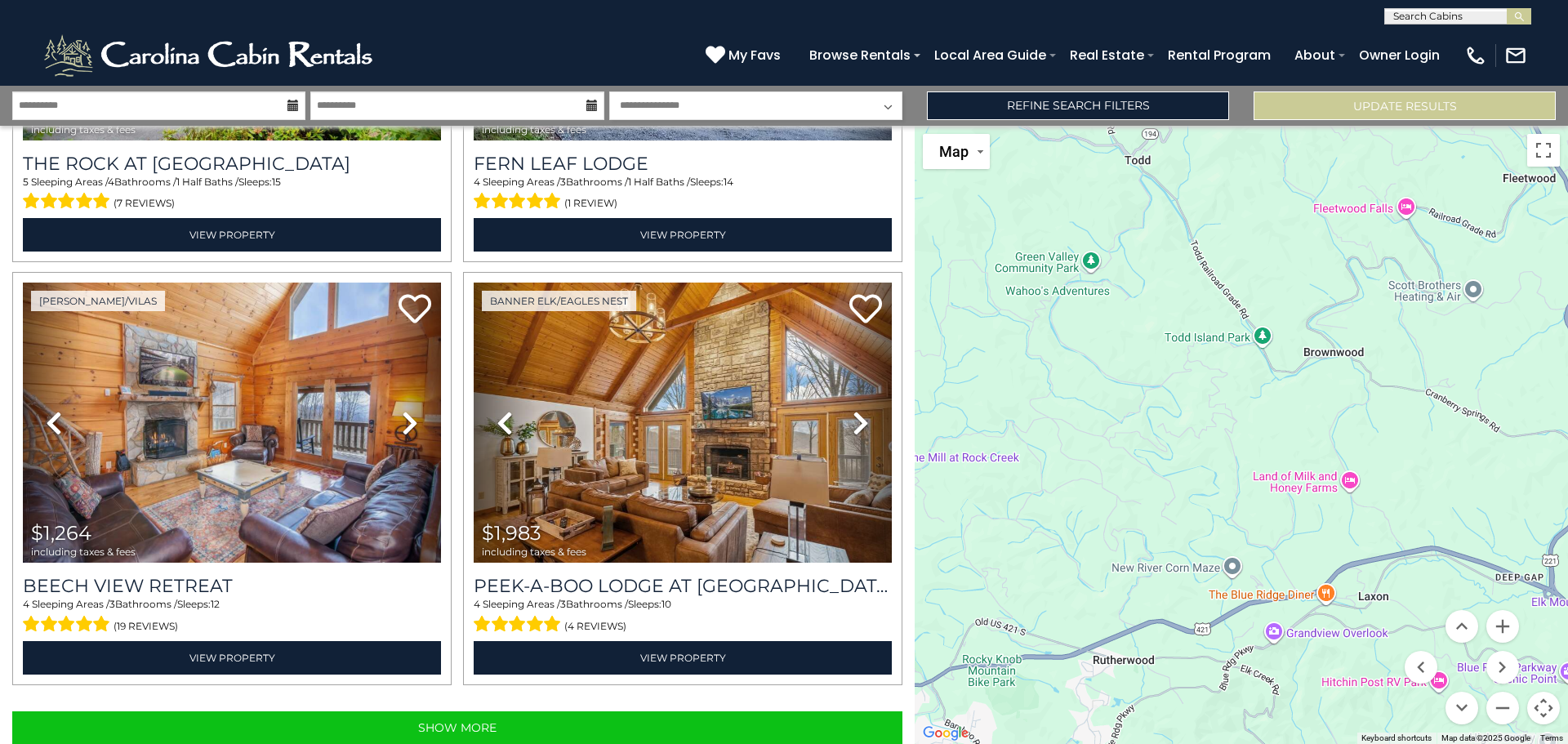
drag, startPoint x: 1237, startPoint y: 530, endPoint x: 965, endPoint y: 670, distance: 305.9
click at [965, 670] on div "$1,644 $3,063 $1,824 $2,131 $1,795 $1,280 $2,906 $1,109 $1,490 $2,444 $2,506 $1…" at bounding box center [1241, 434] width 654 height 619
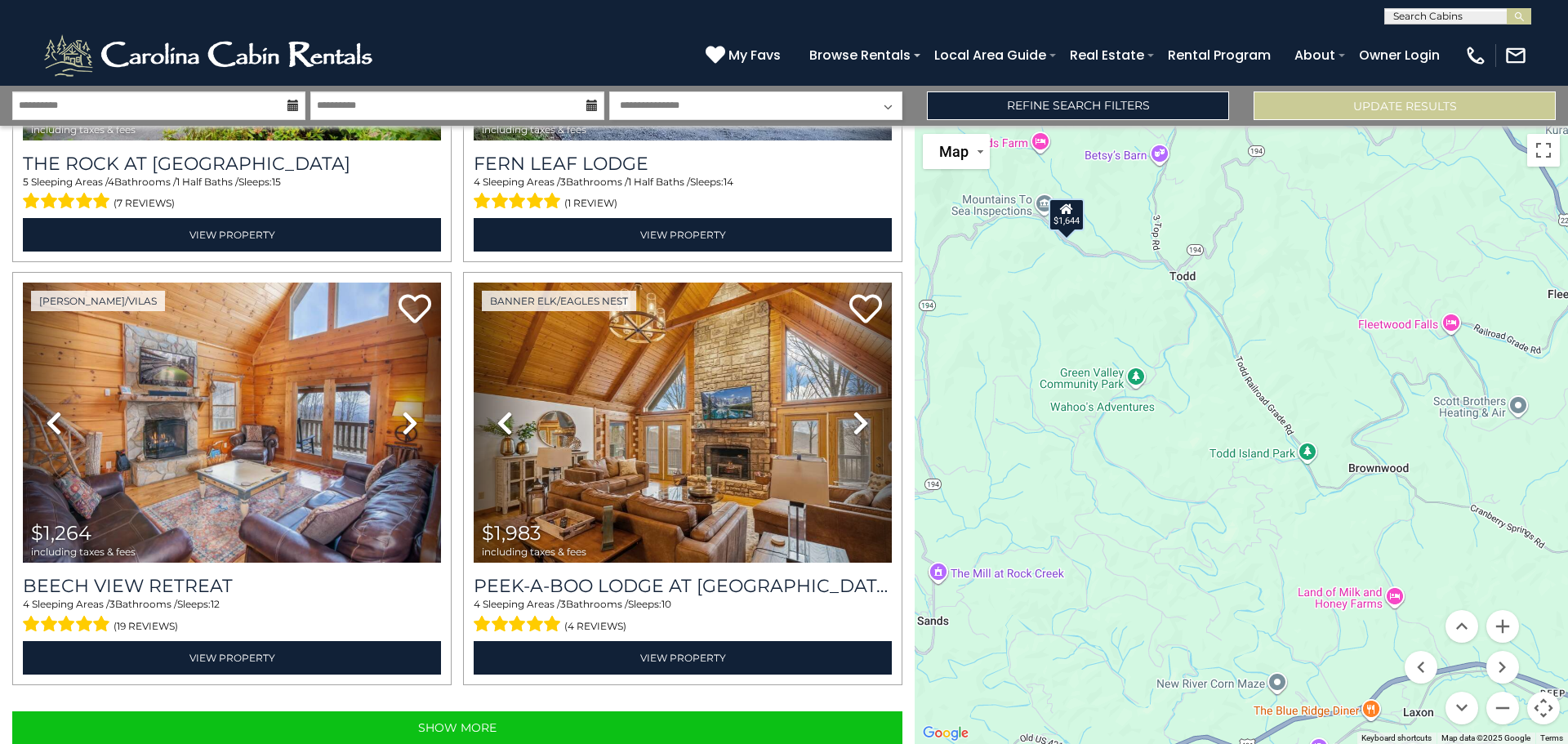
drag, startPoint x: 1411, startPoint y: 577, endPoint x: 1427, endPoint y: 638, distance: 63.1
click at [1461, 692] on div "$1,644 $3,063 $1,824 $2,131 $1,795 $1,280 $2,906 $1,109 $1,490 $2,444 $2,506 $1…" at bounding box center [1241, 434] width 654 height 619
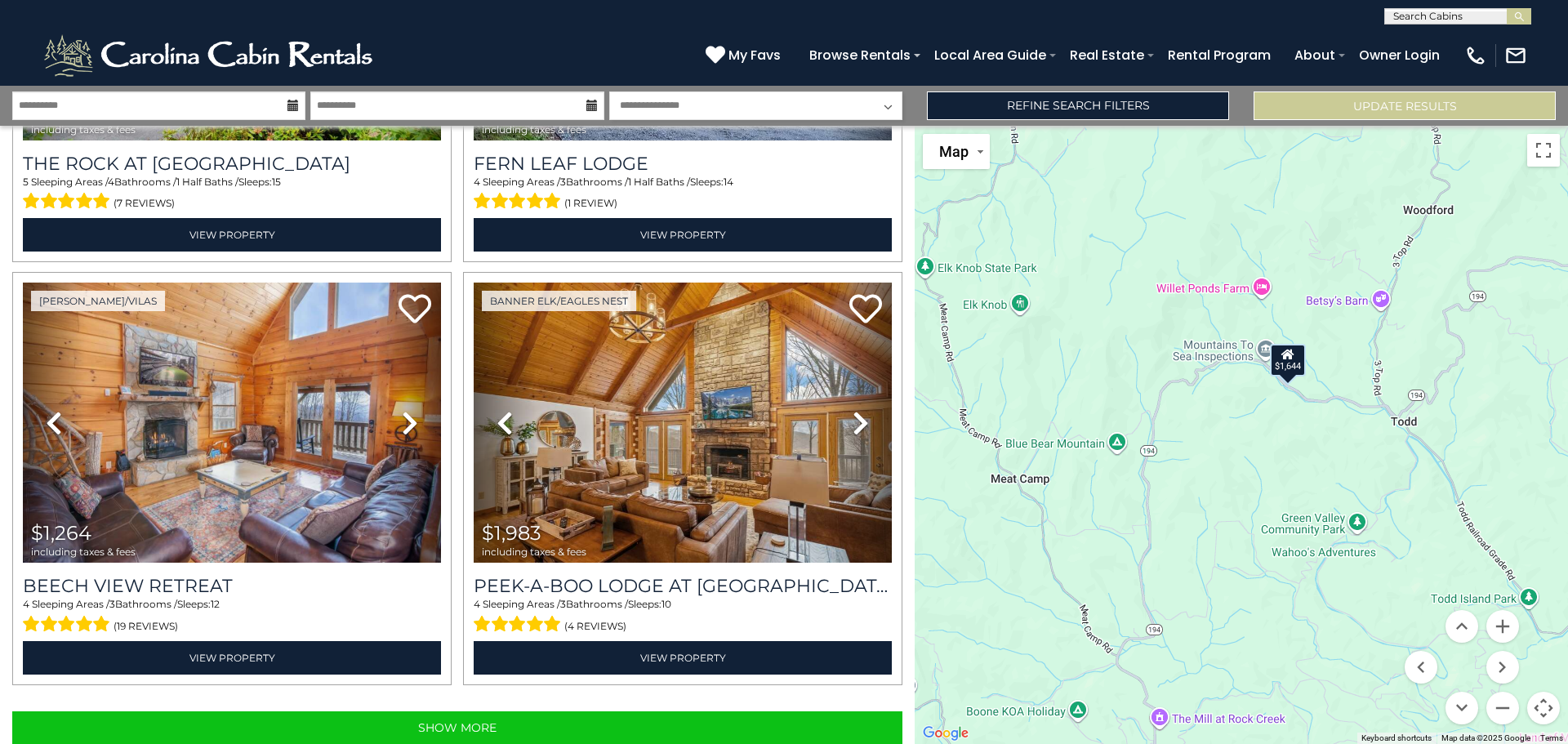
drag, startPoint x: 1204, startPoint y: 468, endPoint x: 1408, endPoint y: 610, distance: 248.6
click at [1408, 610] on div "$1,644 $3,063 $1,824 $2,131 $1,795 $1,280 $2,906 $1,109 $1,490 $2,444 $2,506 $1…" at bounding box center [1241, 434] width 654 height 619
click at [1290, 364] on div "$1,644" at bounding box center [1288, 359] width 36 height 33
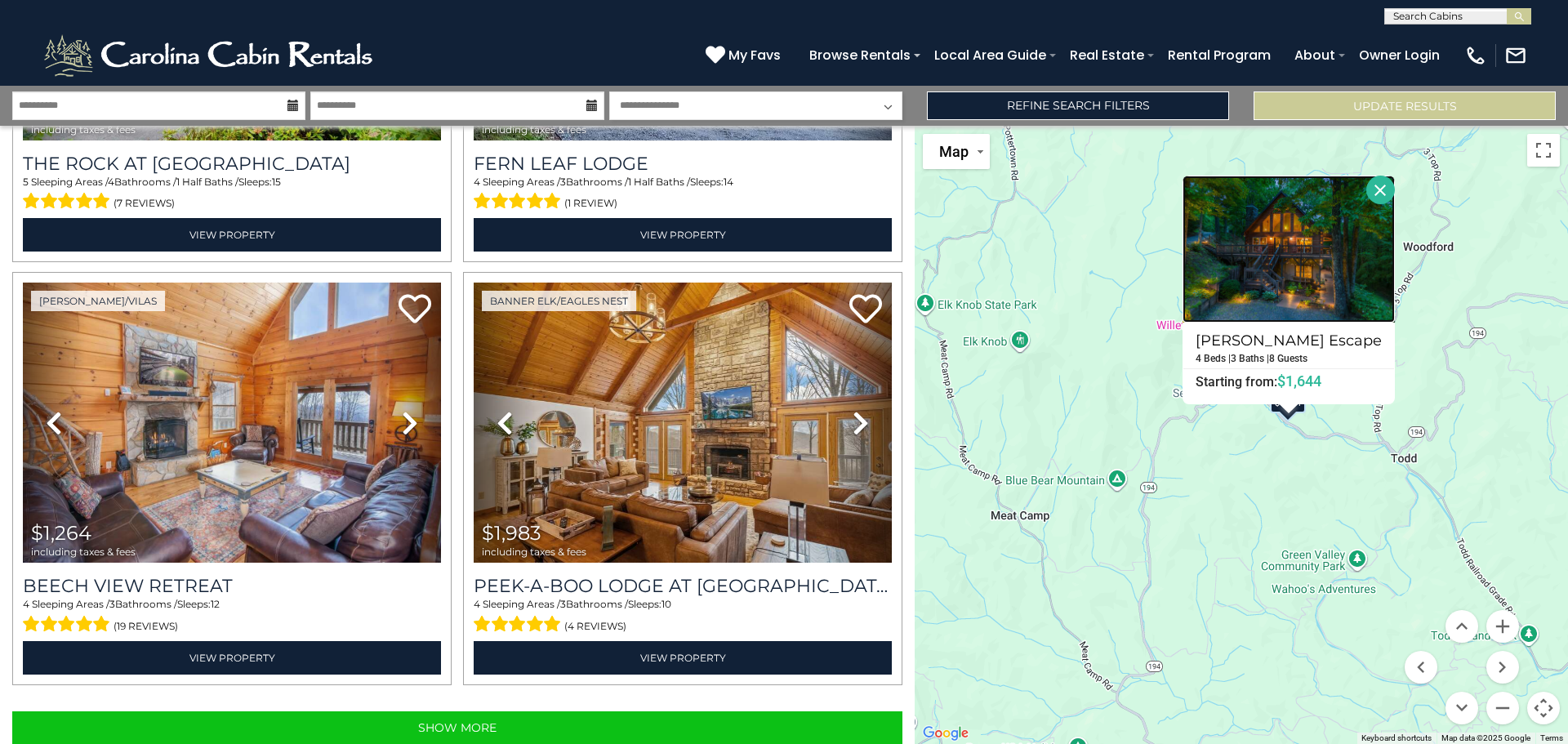
click at [1278, 247] on img at bounding box center [1289, 249] width 212 height 147
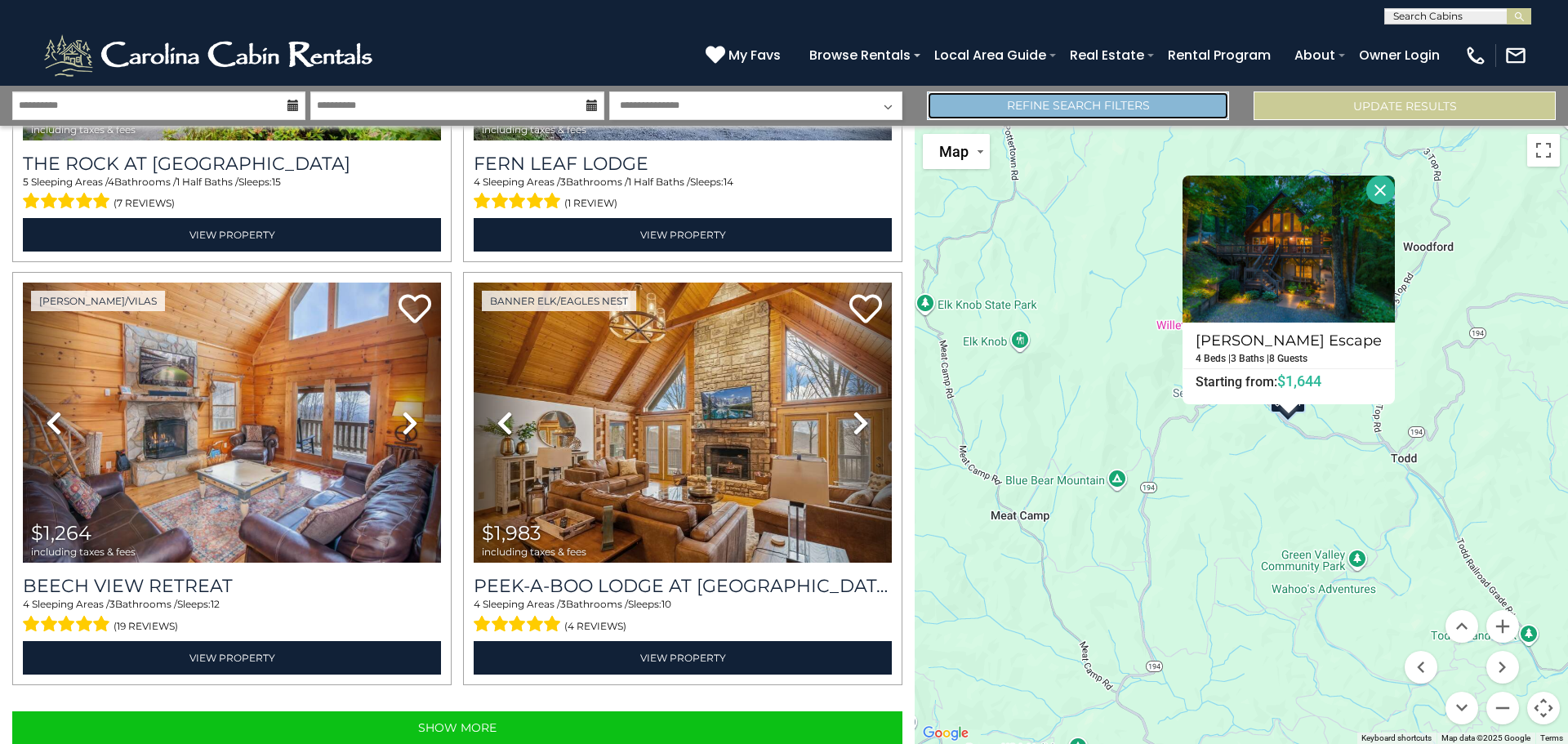
click at [1165, 109] on link "Refine Search Filters" at bounding box center [1078, 106] width 302 height 29
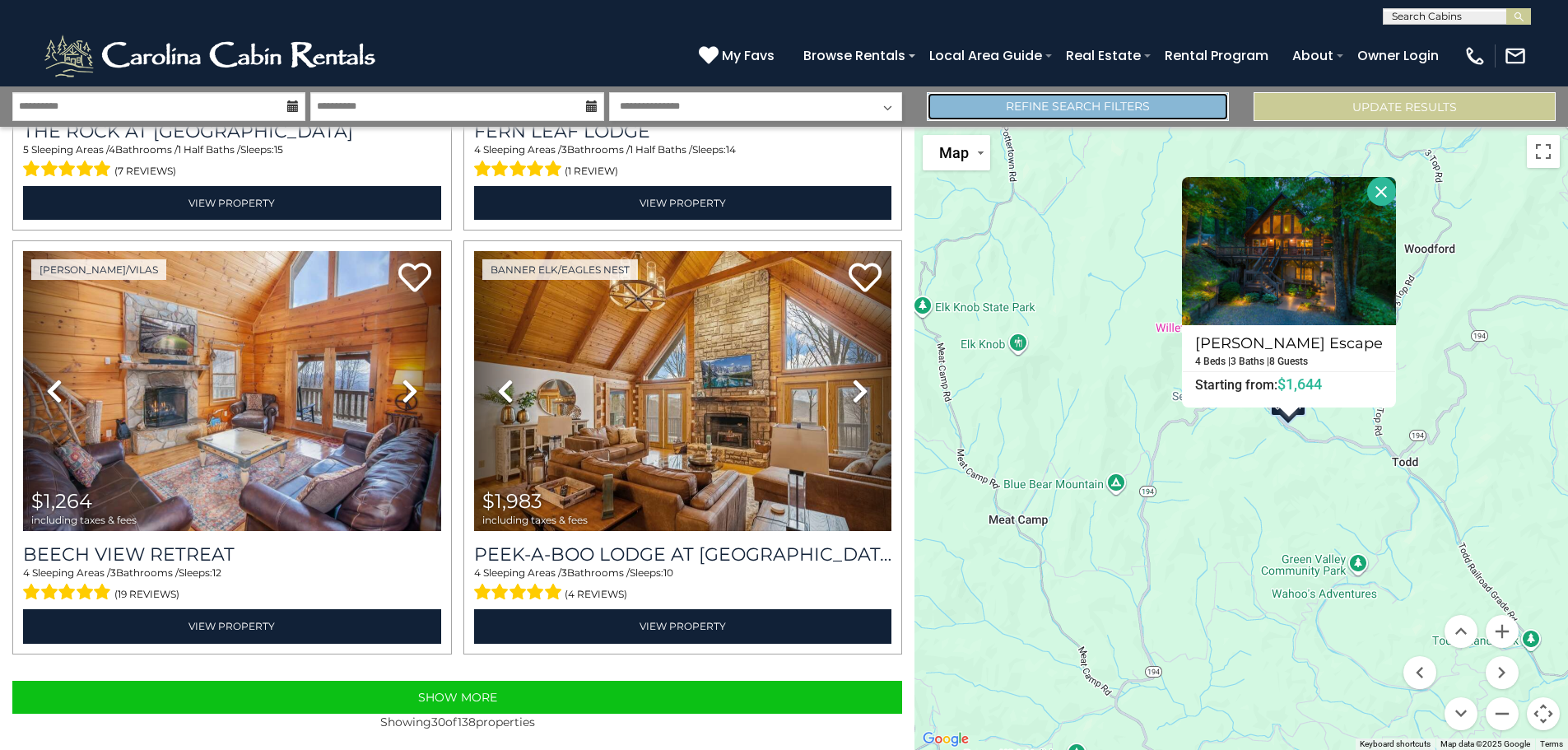
scroll to position [5835, 0]
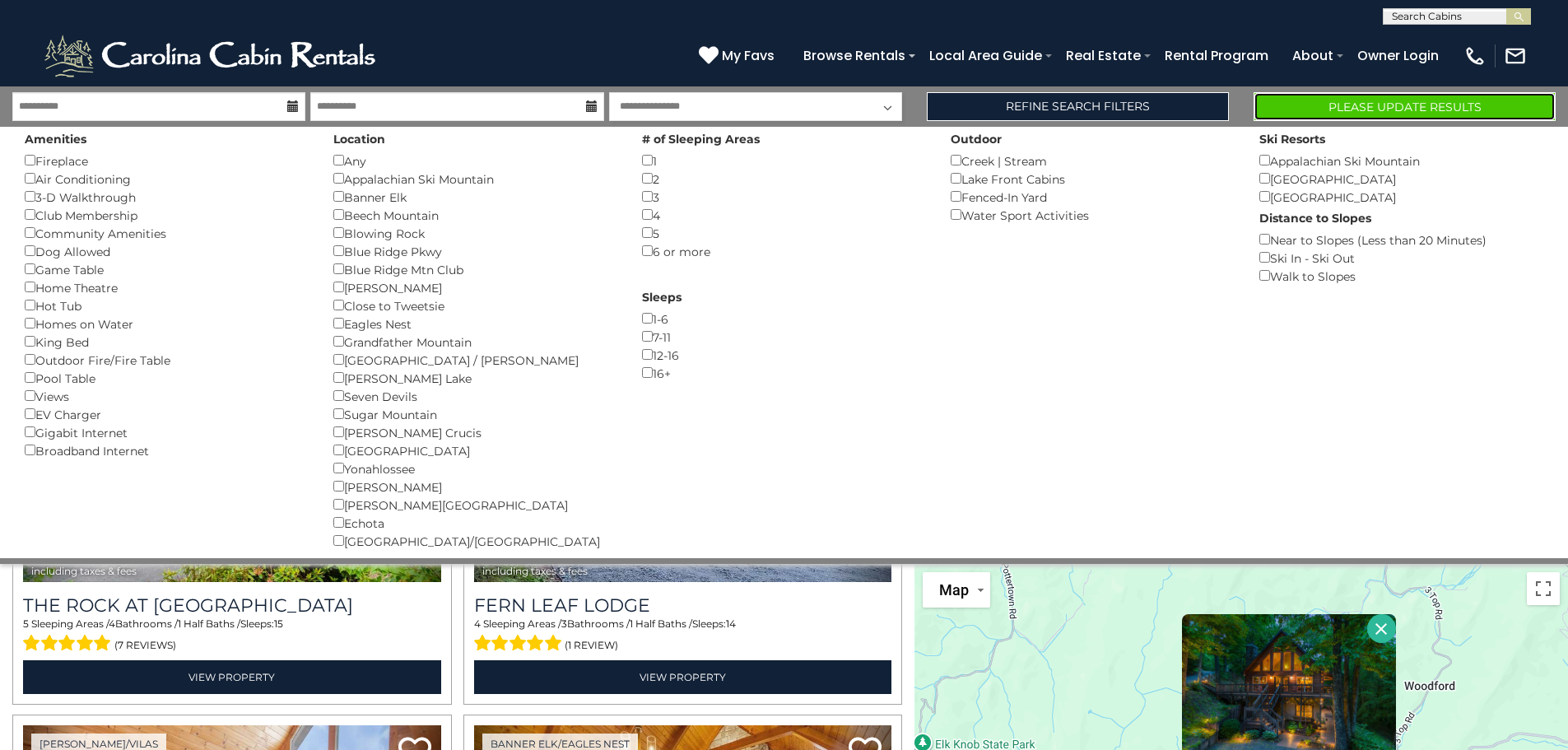
click at [1397, 109] on button "Please Update Results" at bounding box center [1404, 107] width 302 height 29
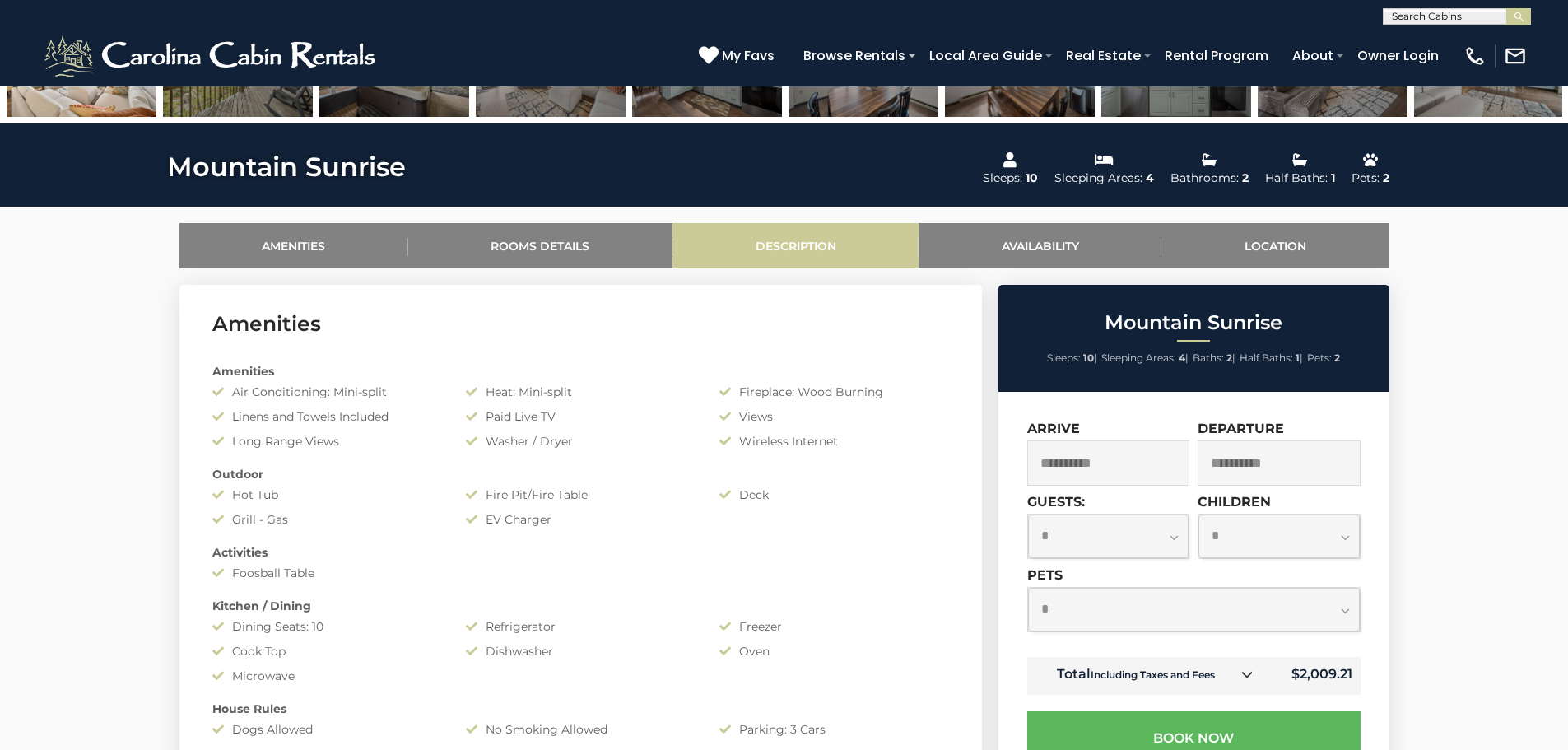
scroll to position [659, 0]
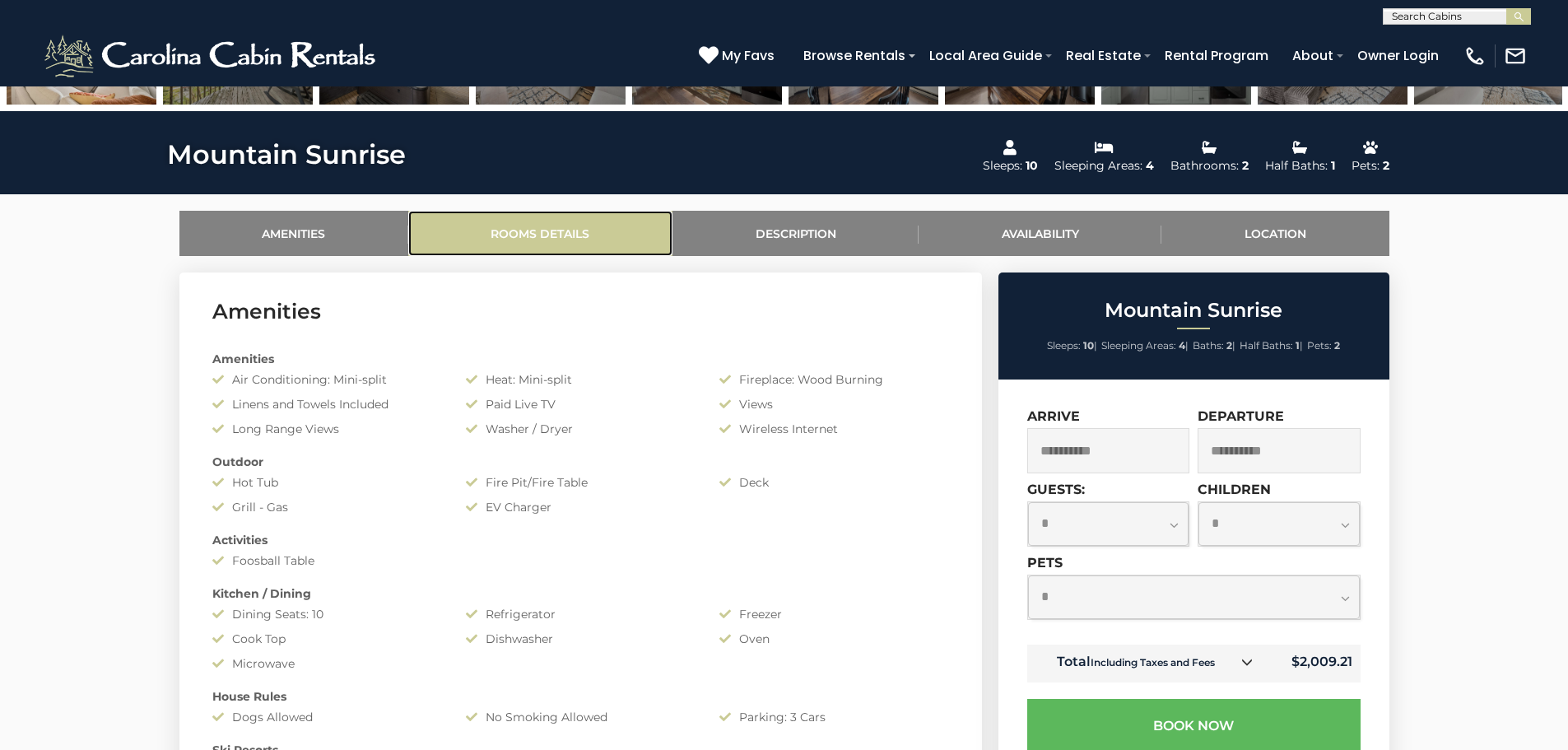
click at [562, 229] on link "Rooms Details" at bounding box center [541, 233] width 265 height 45
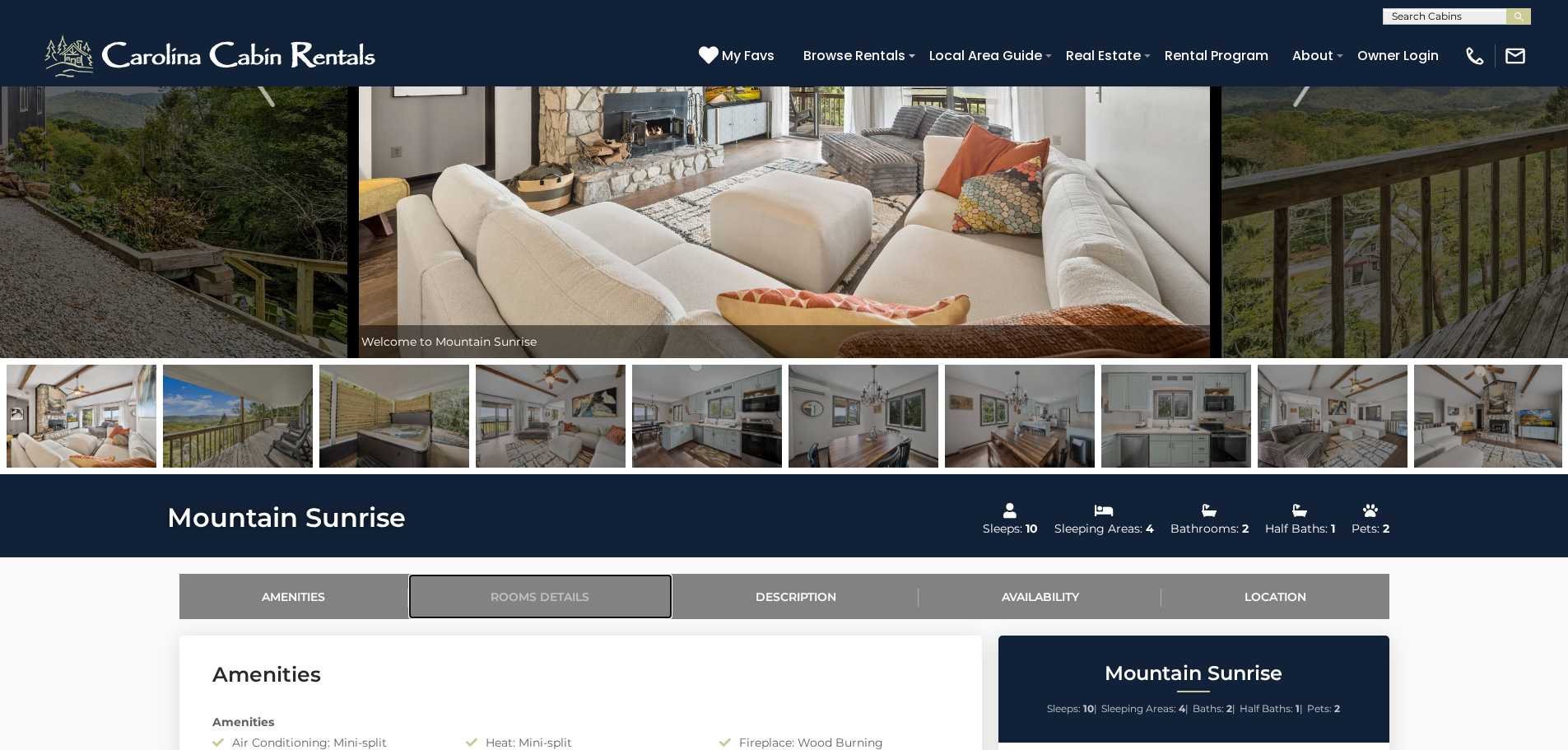
scroll to position [0, 0]
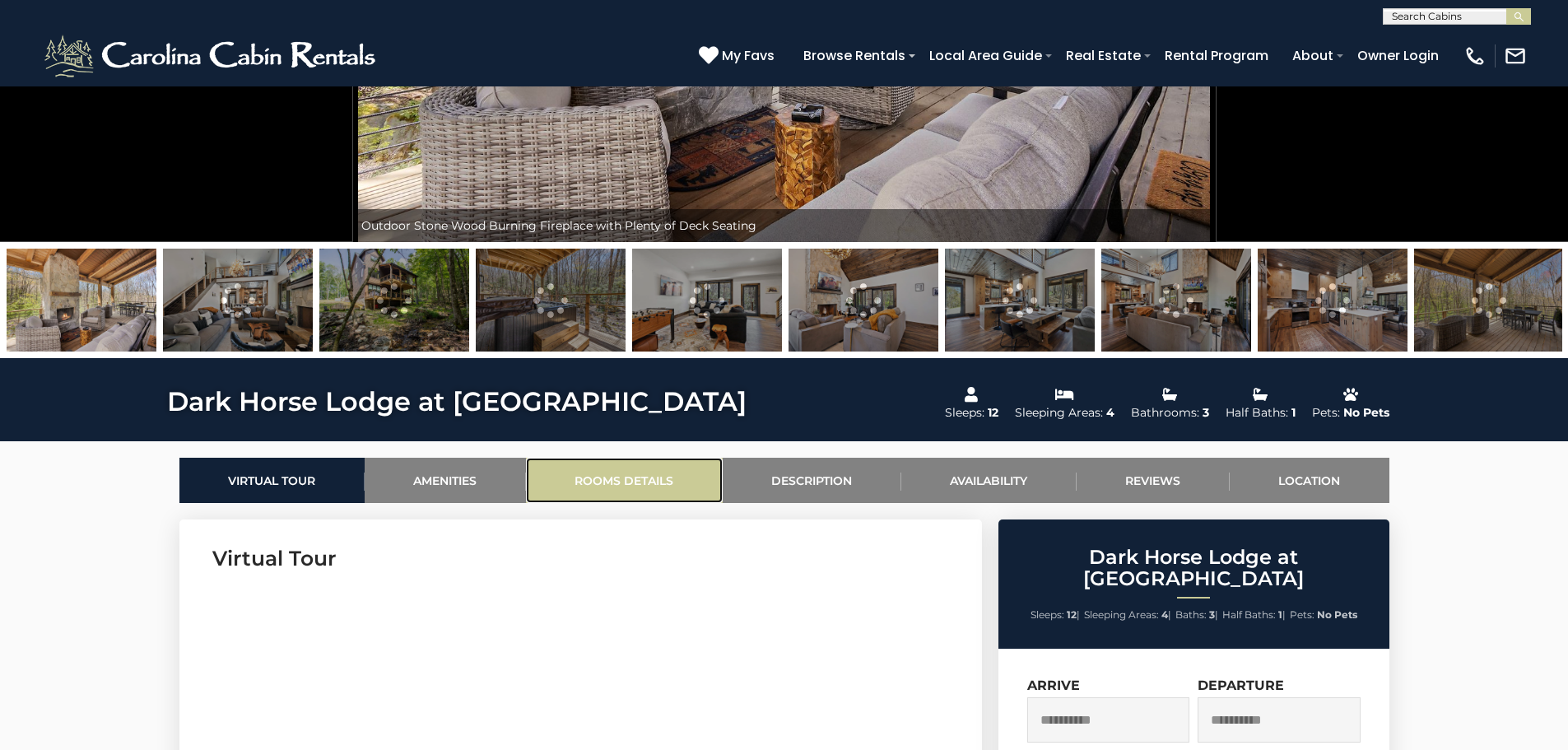
click at [622, 480] on link "Rooms Details" at bounding box center [624, 480] width 197 height 45
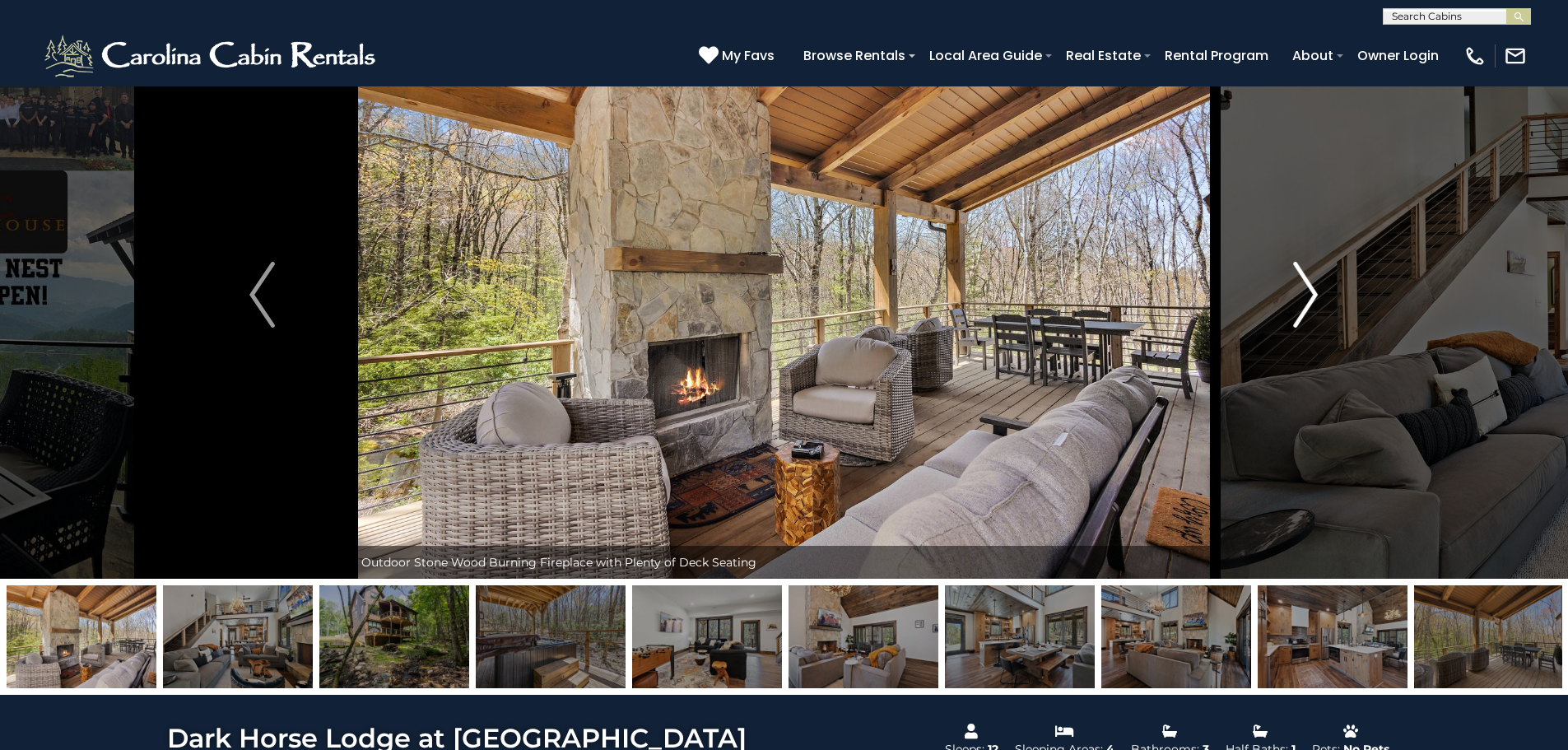
scroll to position [62, 0]
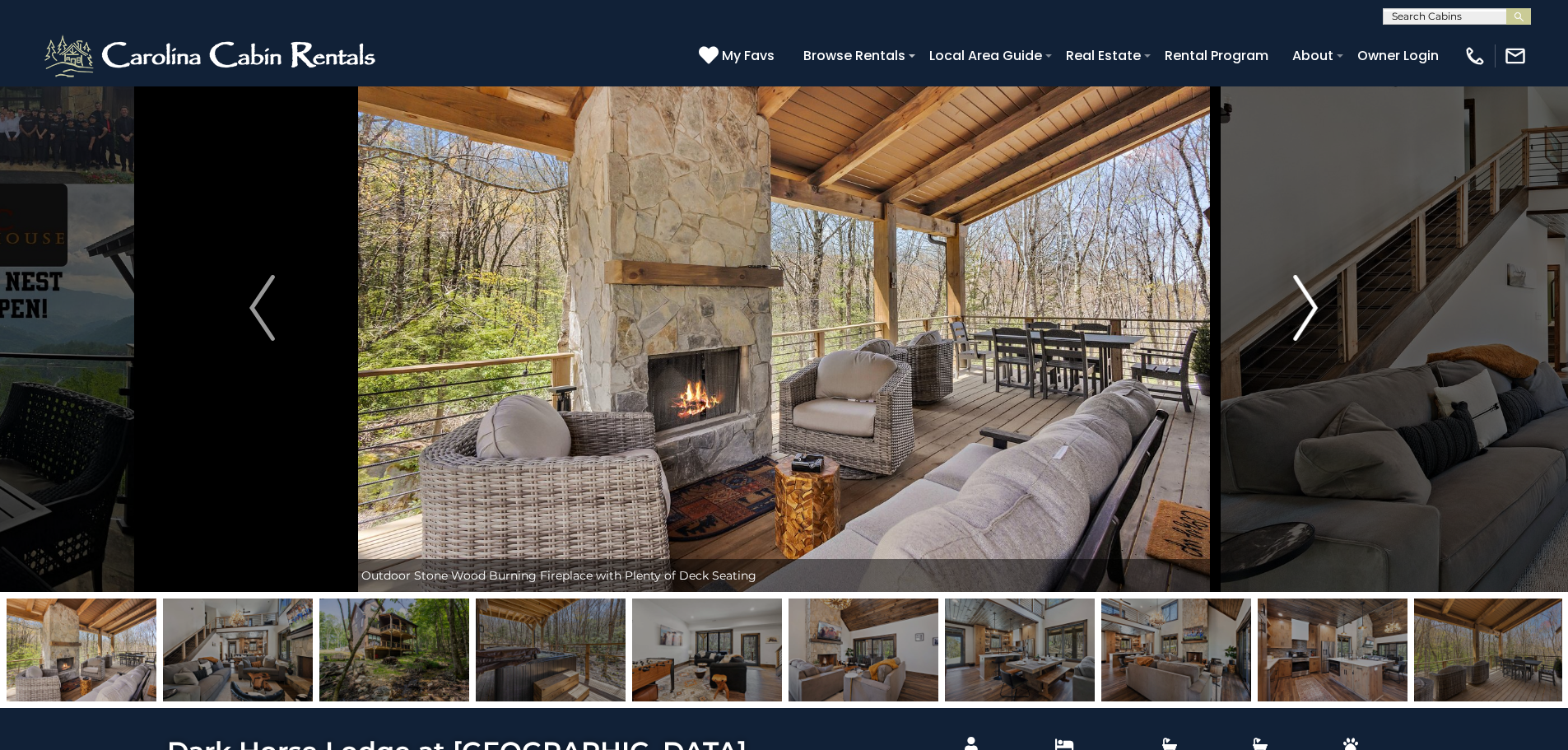
click at [1320, 289] on button "Next" at bounding box center [1306, 308] width 181 height 568
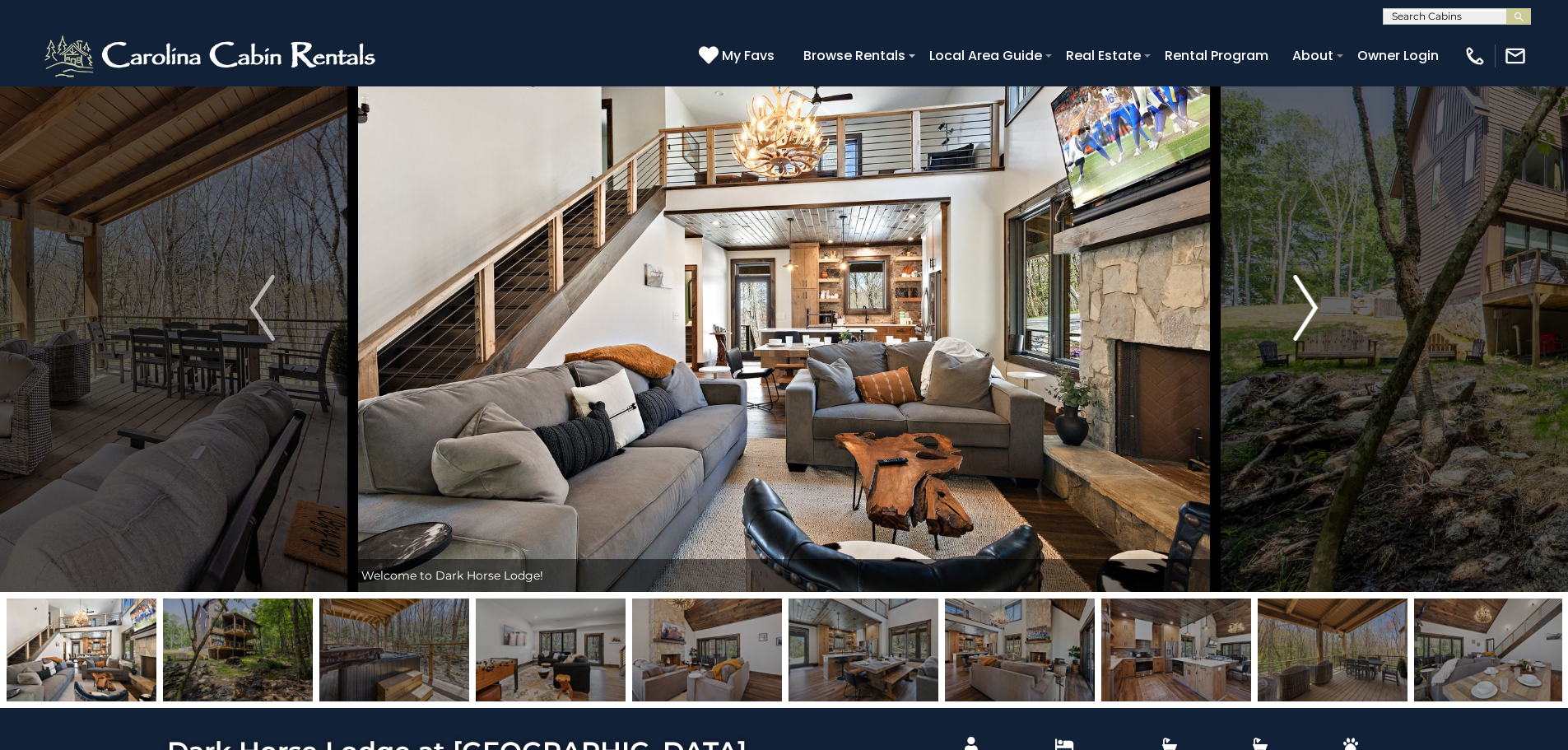
click at [1309, 311] on img "Next" at bounding box center [1305, 308] width 25 height 66
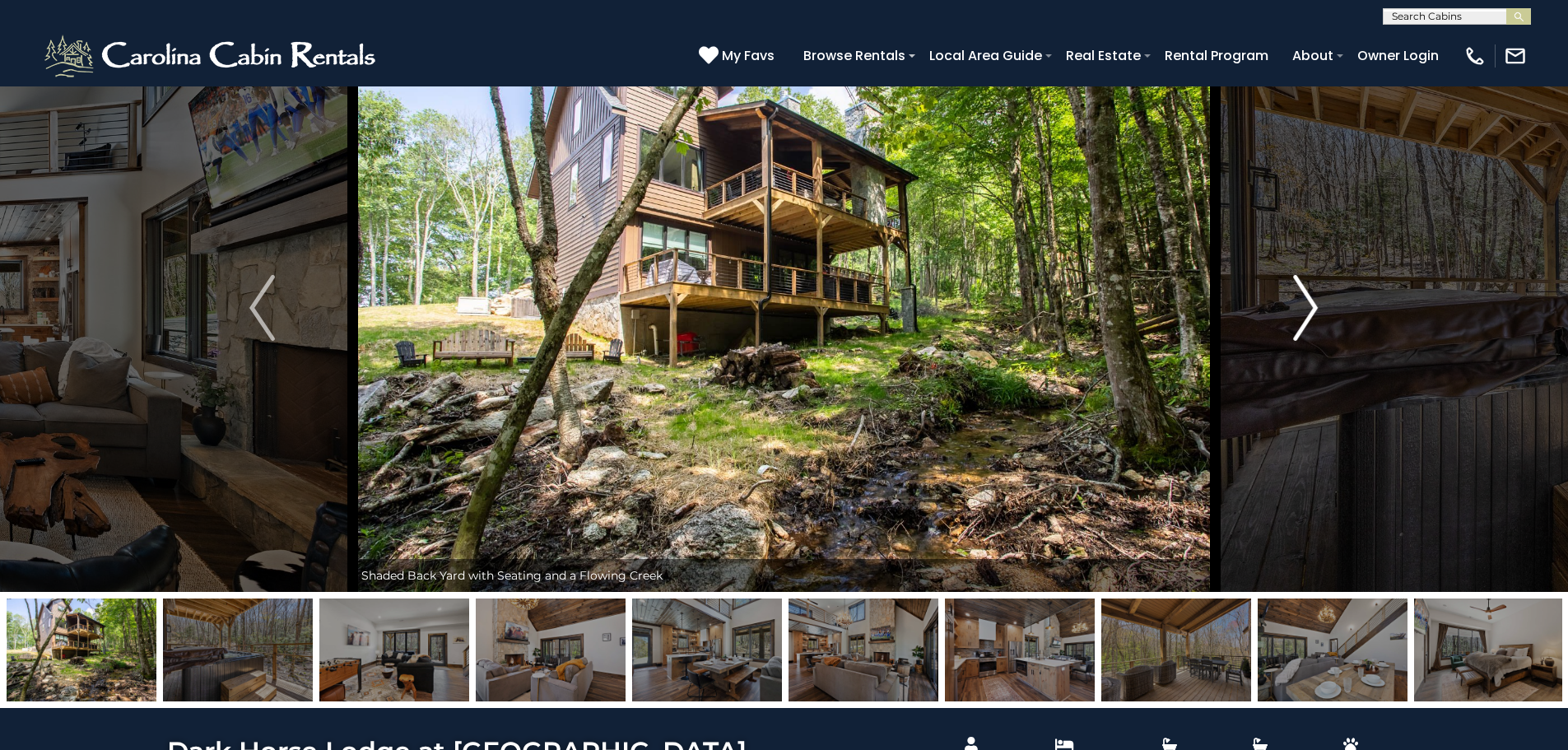
click at [1309, 311] on img "Next" at bounding box center [1305, 308] width 25 height 66
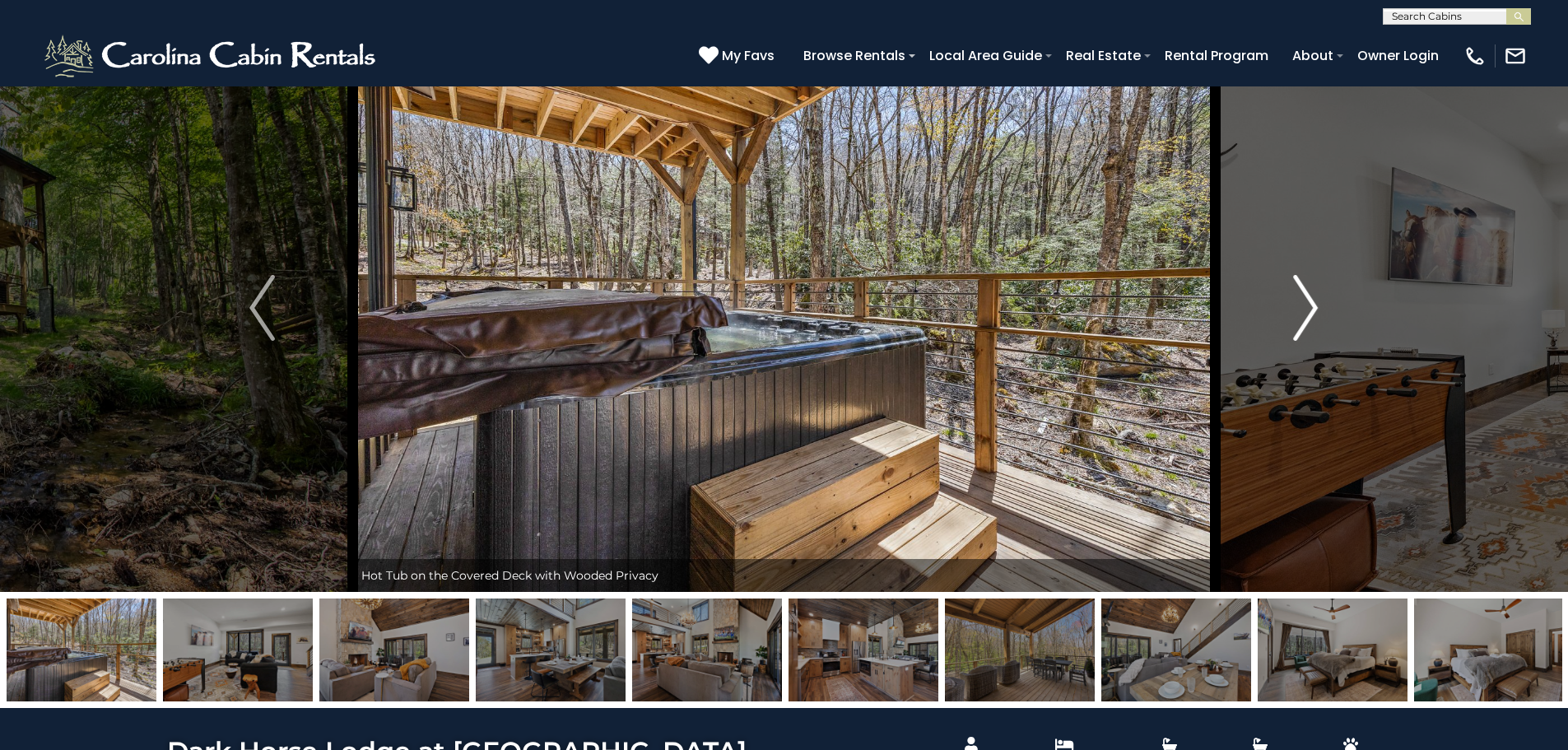
click at [1309, 311] on img "Next" at bounding box center [1305, 308] width 25 height 66
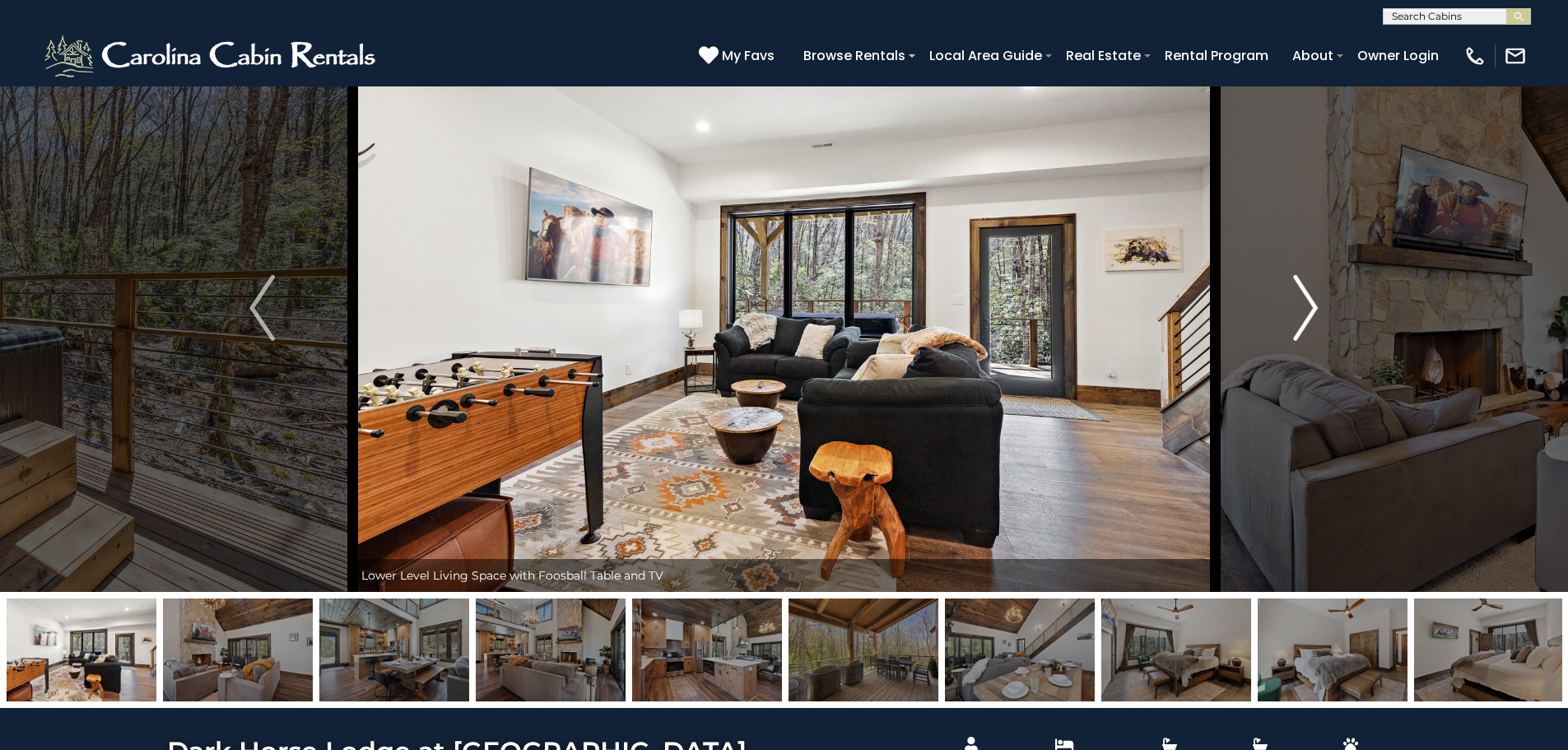
click at [1309, 311] on img "Next" at bounding box center [1305, 308] width 25 height 66
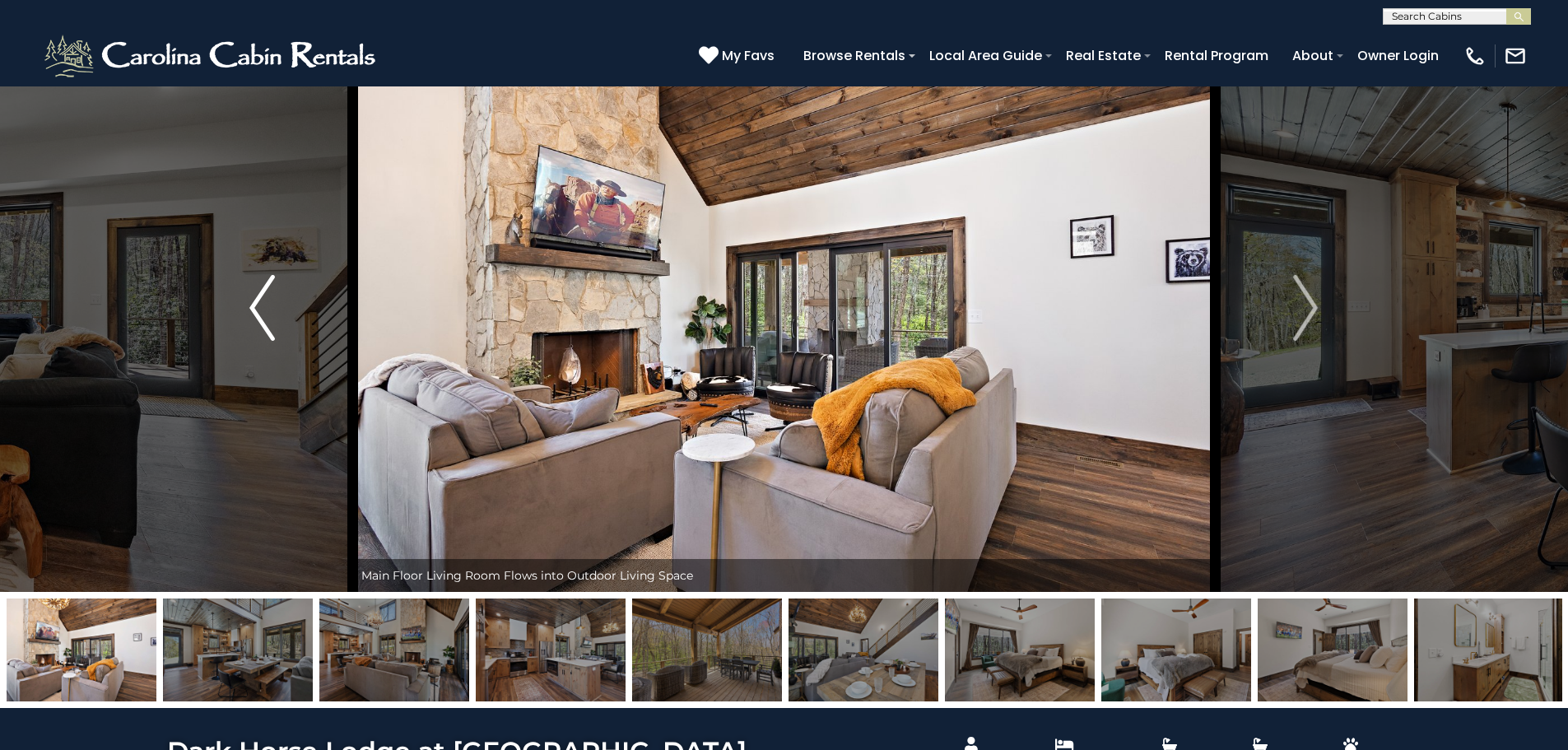
click at [221, 294] on button "Previous" at bounding box center [262, 308] width 181 height 568
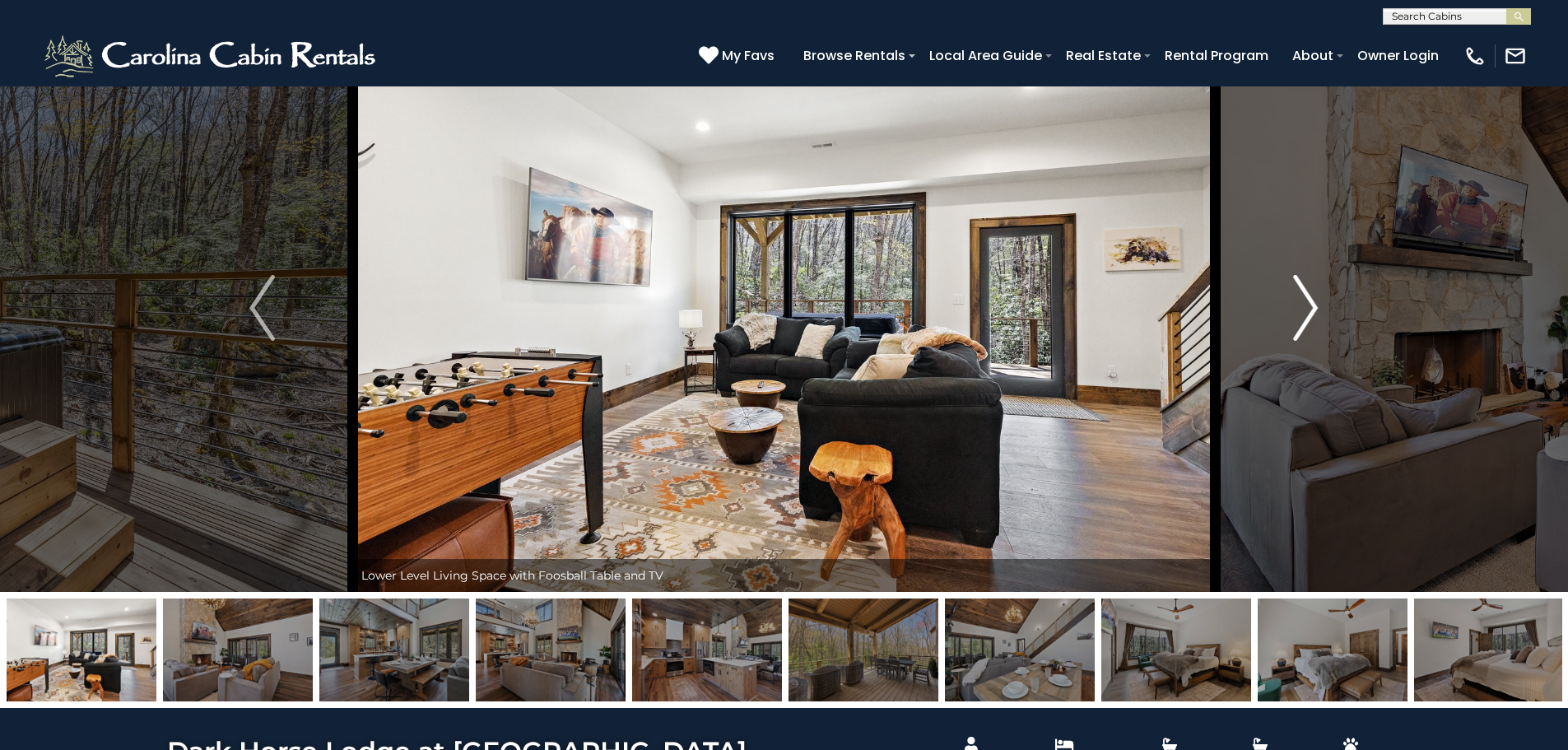
click at [1288, 301] on button "Next" at bounding box center [1306, 308] width 181 height 568
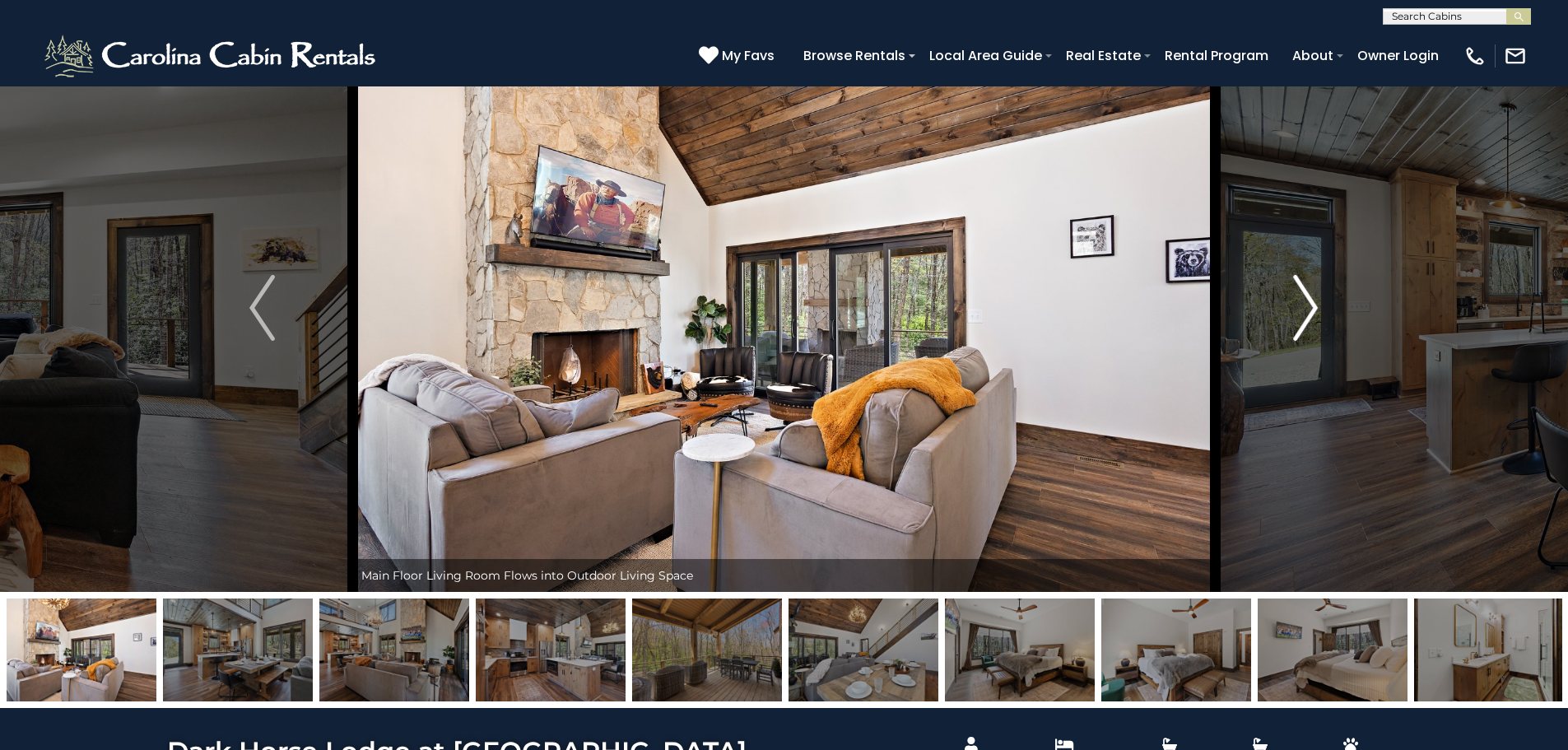
click at [1288, 301] on button "Next" at bounding box center [1306, 308] width 181 height 568
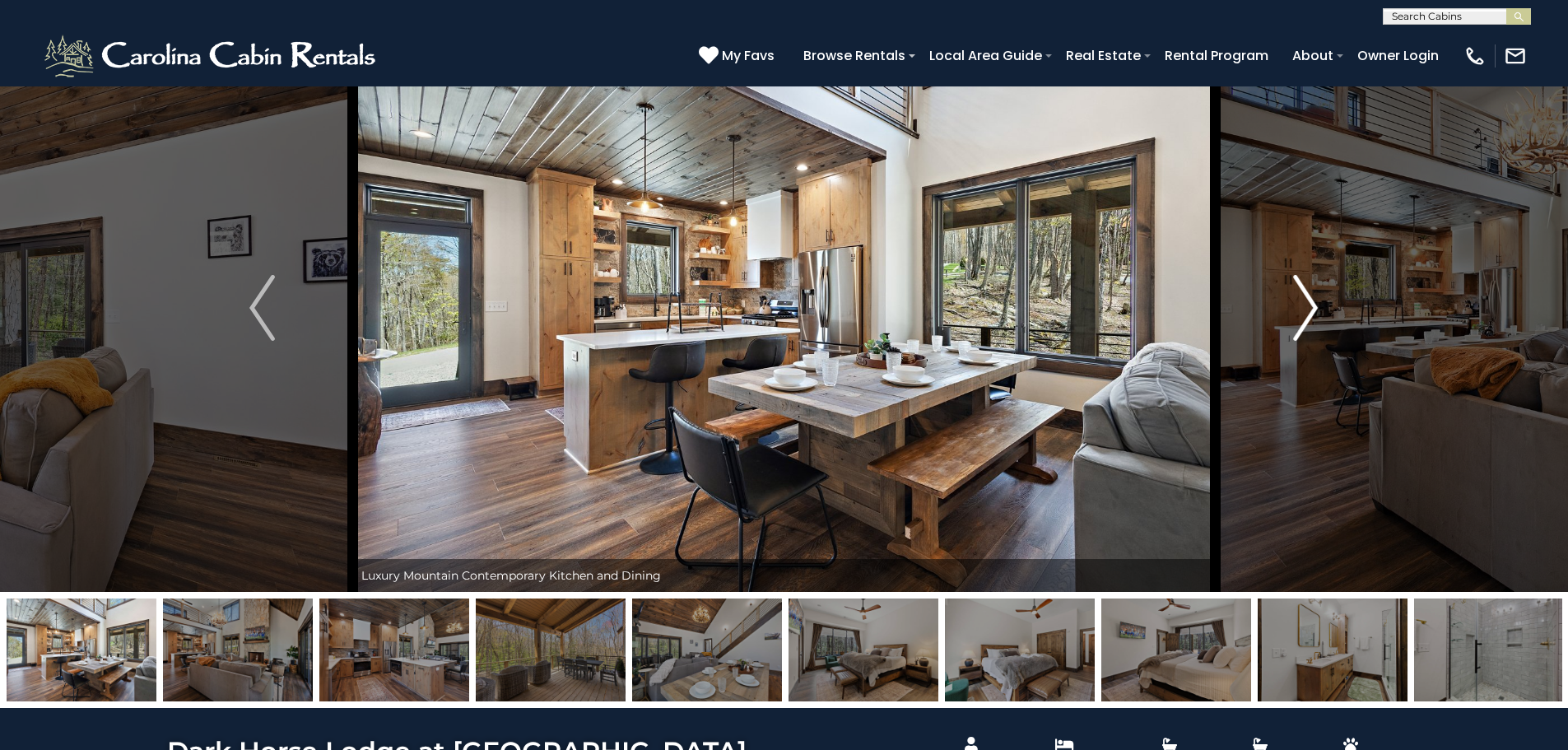
click at [1288, 301] on button "Next" at bounding box center [1306, 308] width 181 height 568
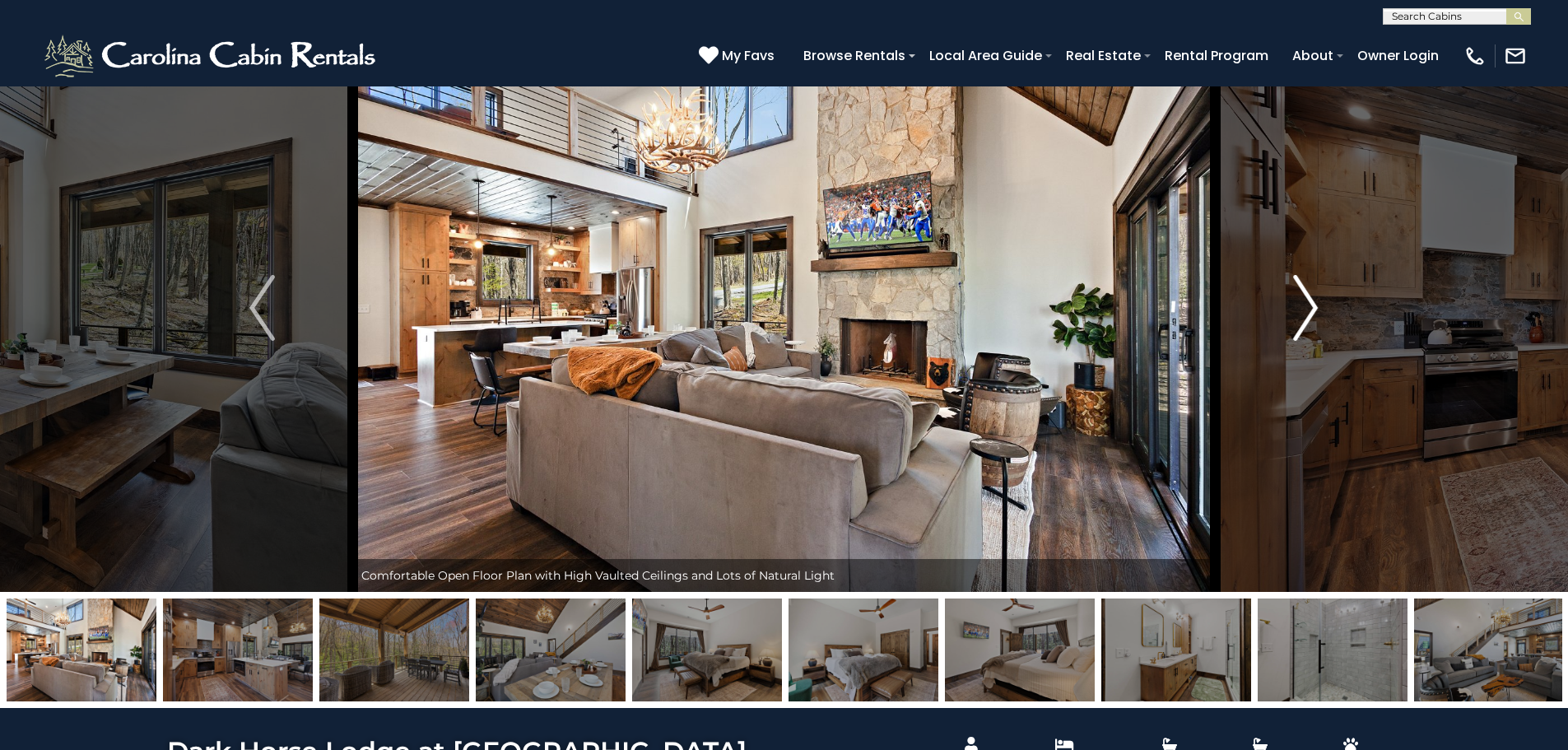
click at [1288, 301] on button "Next" at bounding box center [1306, 308] width 181 height 568
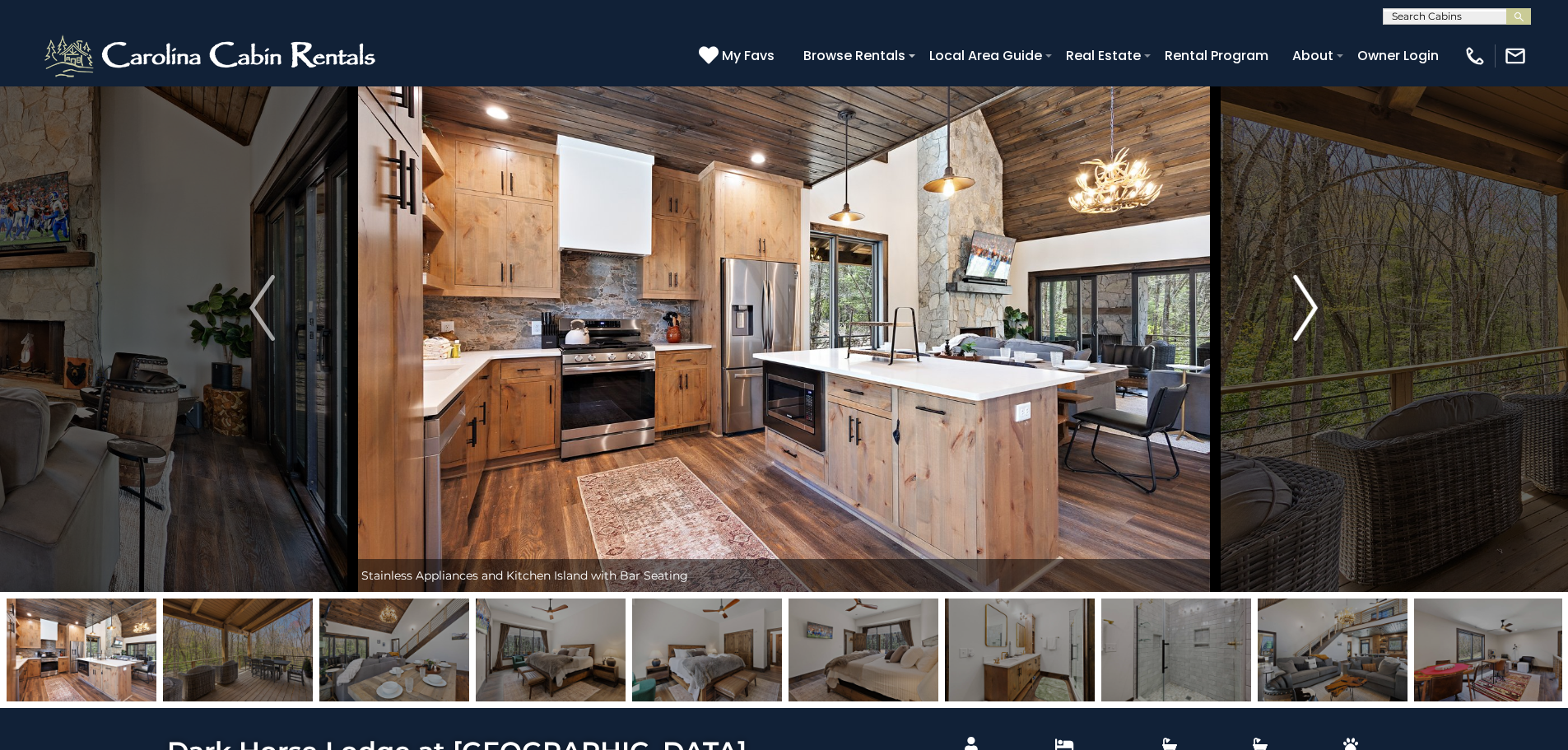
click at [1288, 301] on button "Next" at bounding box center [1306, 308] width 181 height 568
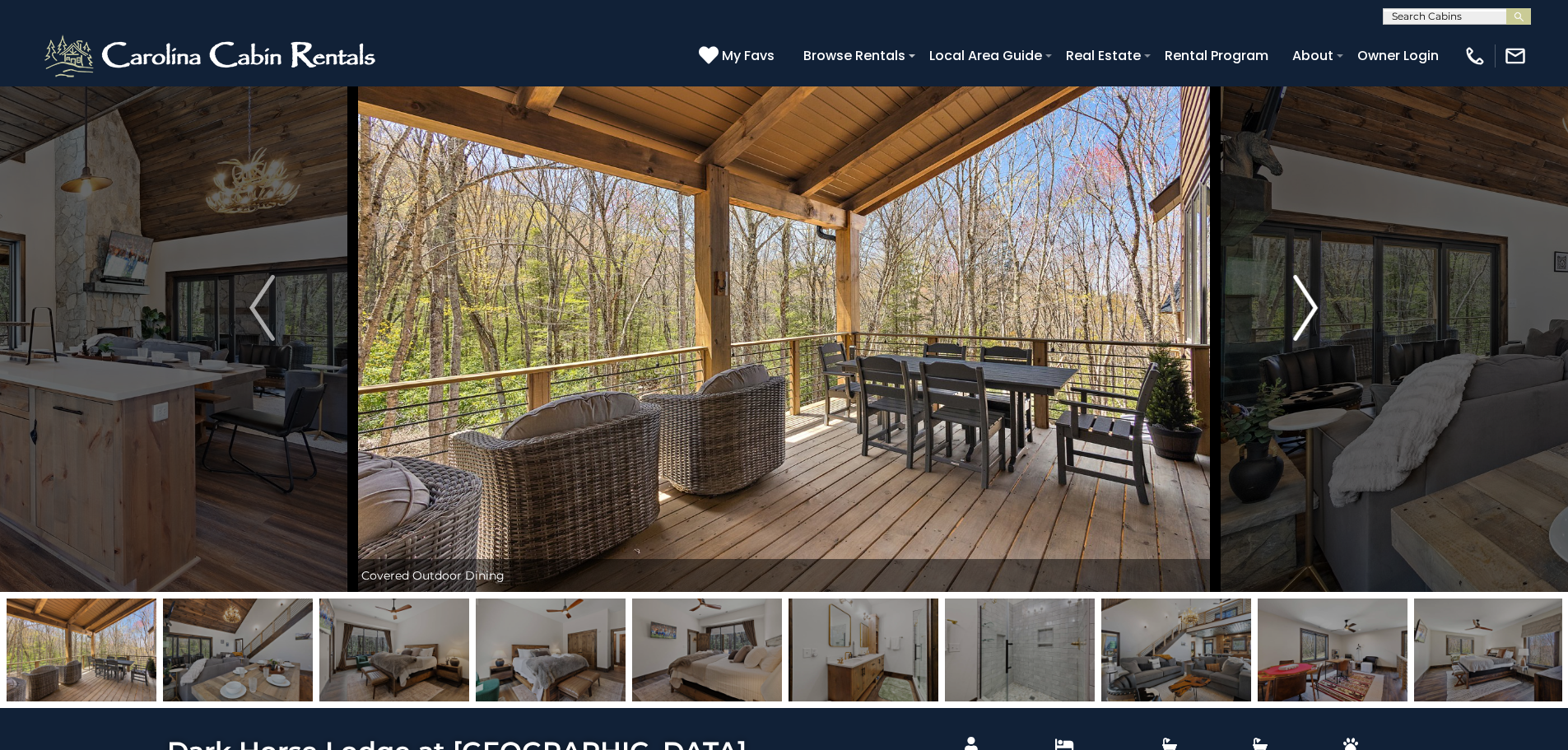
click at [1288, 301] on button "Next" at bounding box center [1306, 308] width 181 height 568
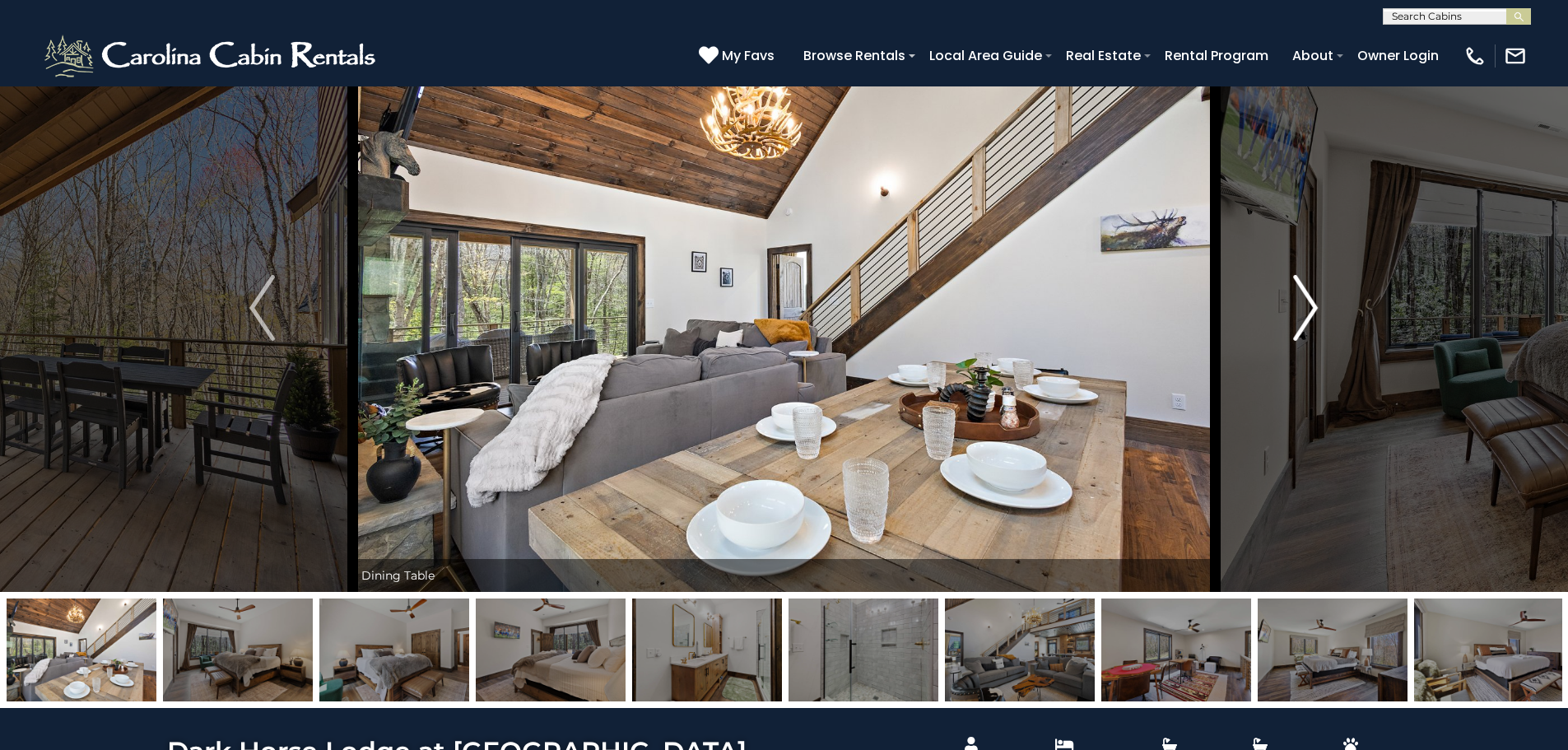
click at [1288, 301] on button "Next" at bounding box center [1306, 308] width 181 height 568
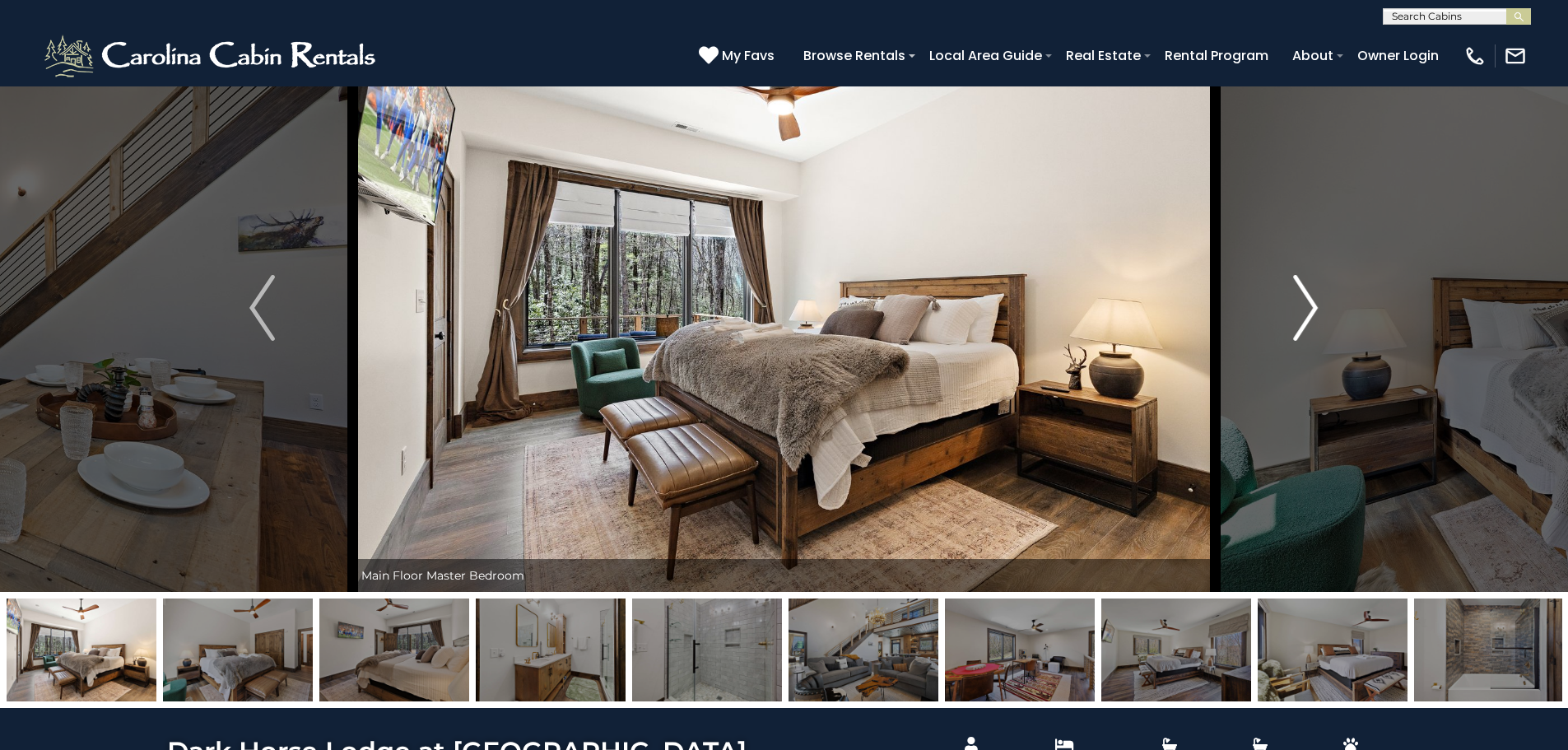
click at [1288, 301] on button "Next" at bounding box center [1306, 308] width 181 height 568
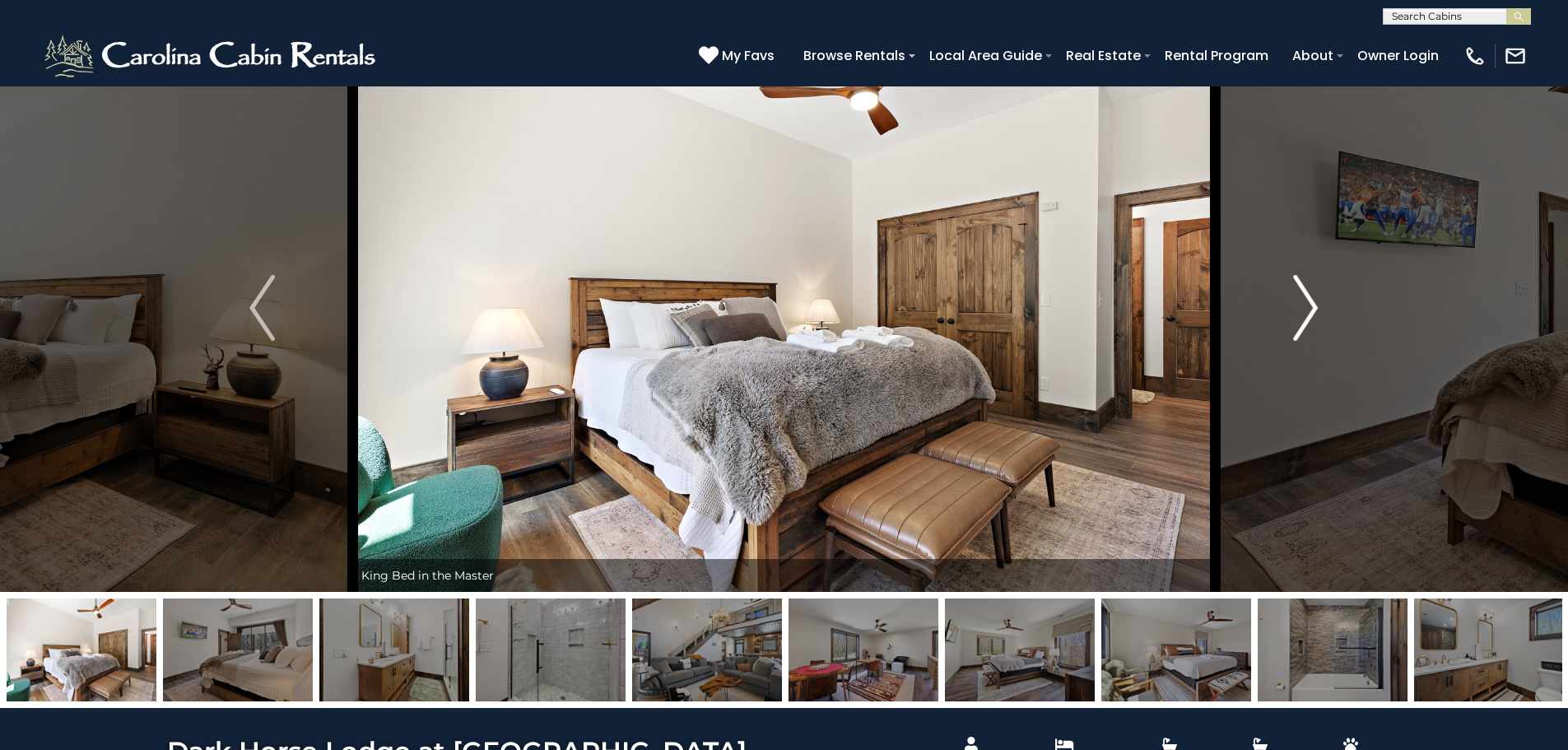
click at [1288, 301] on button "Next" at bounding box center [1306, 308] width 181 height 568
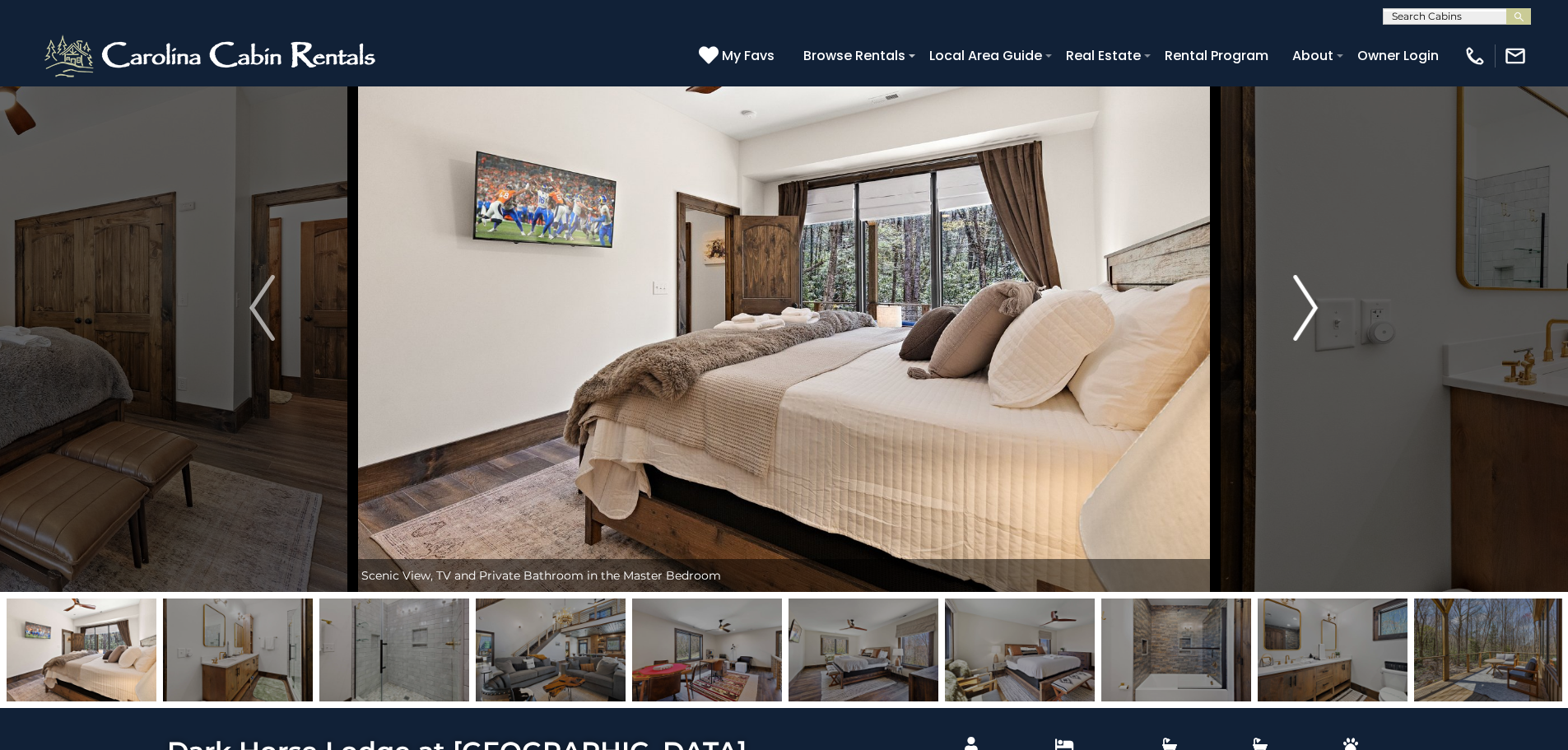
click at [1288, 301] on button "Next" at bounding box center [1306, 308] width 181 height 568
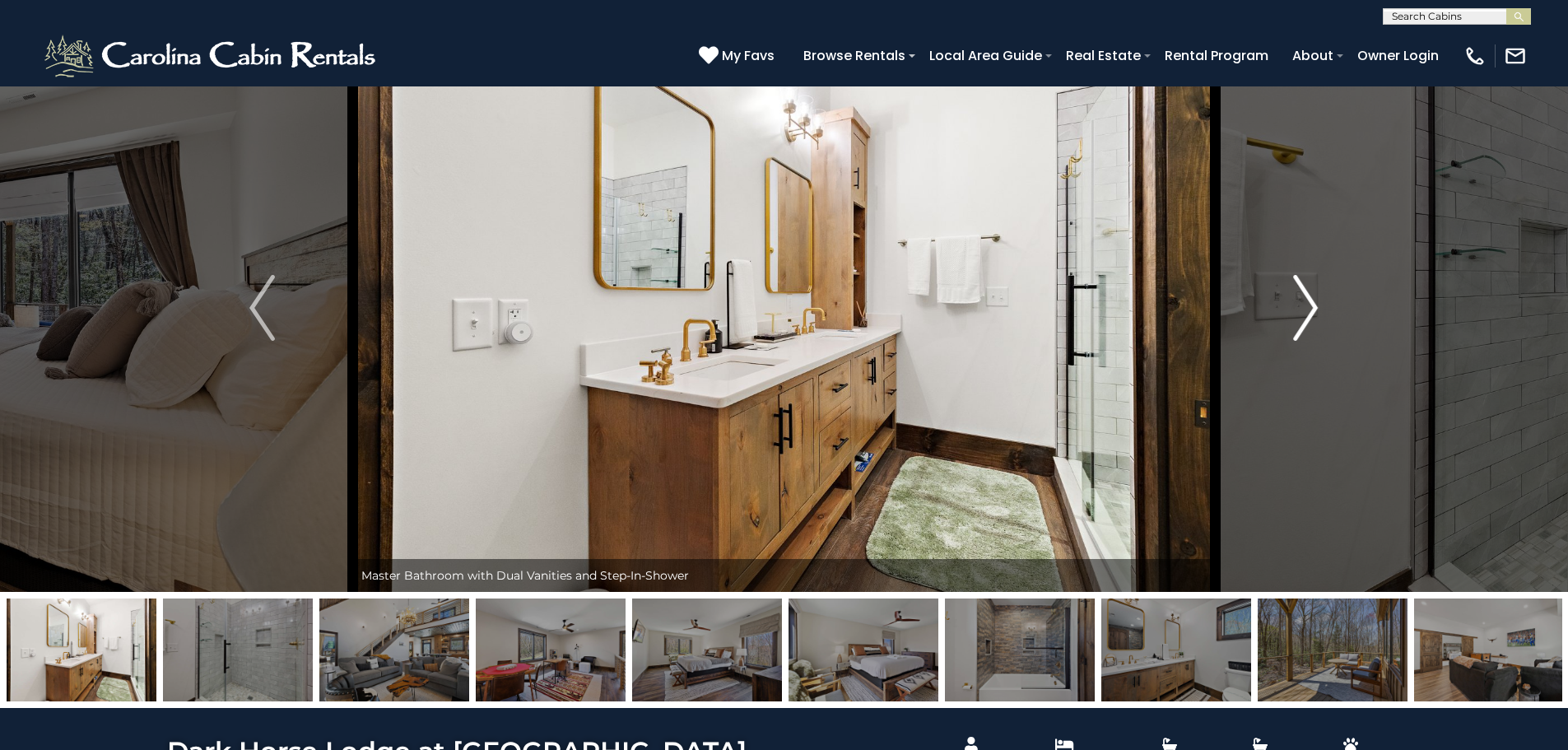
click at [1288, 301] on button "Next" at bounding box center [1306, 308] width 181 height 568
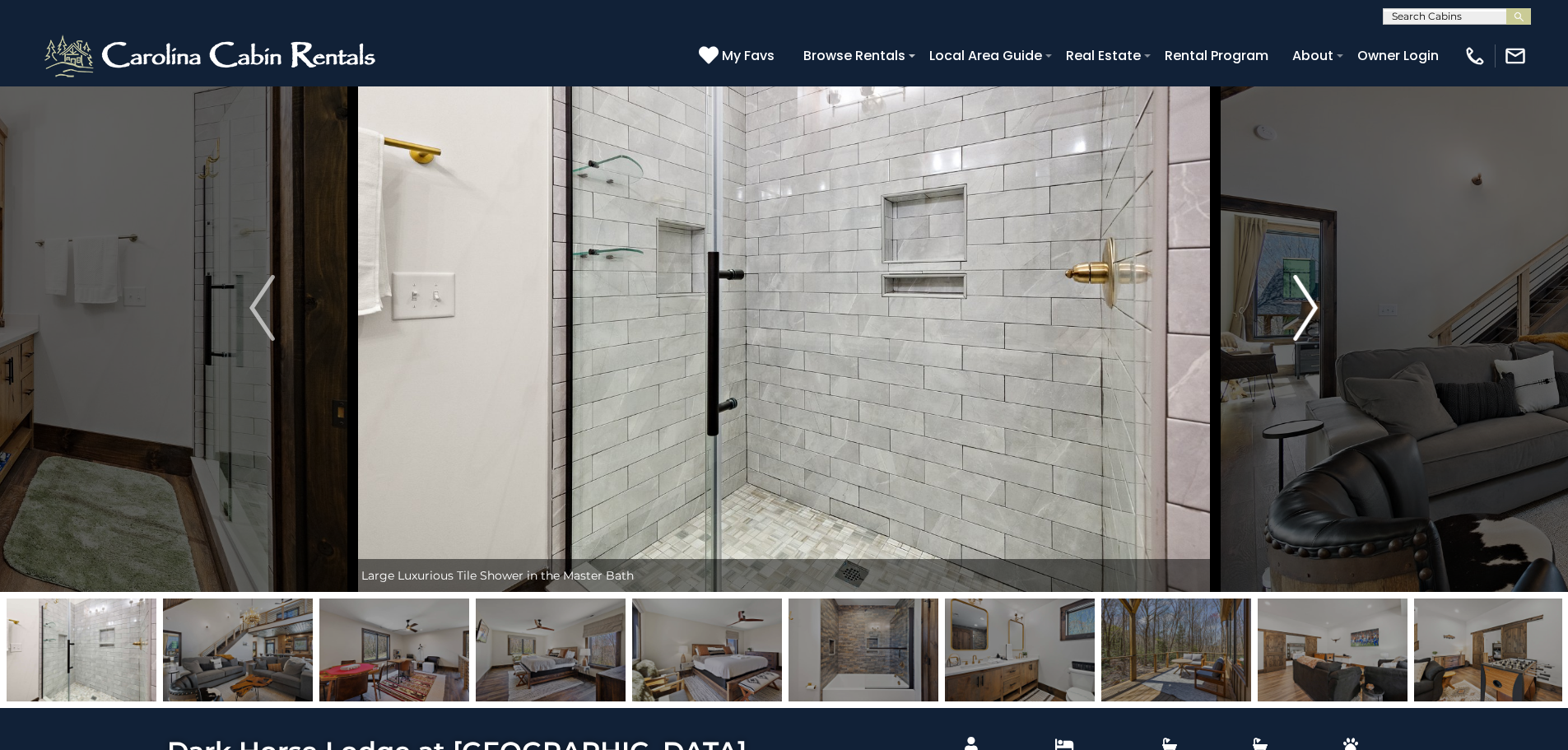
click at [1288, 301] on button "Next" at bounding box center [1306, 308] width 181 height 568
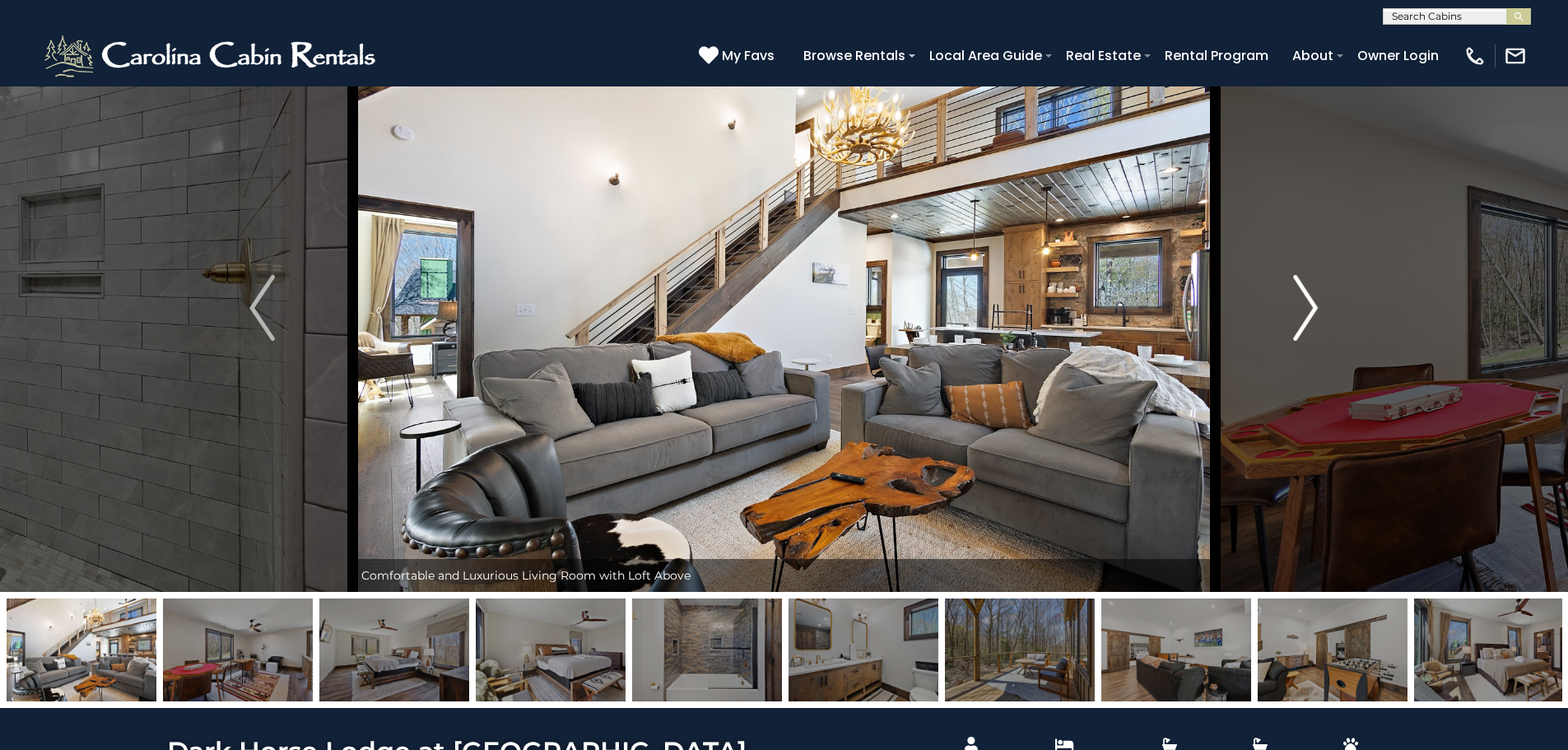
click at [1288, 301] on button "Next" at bounding box center [1306, 308] width 181 height 568
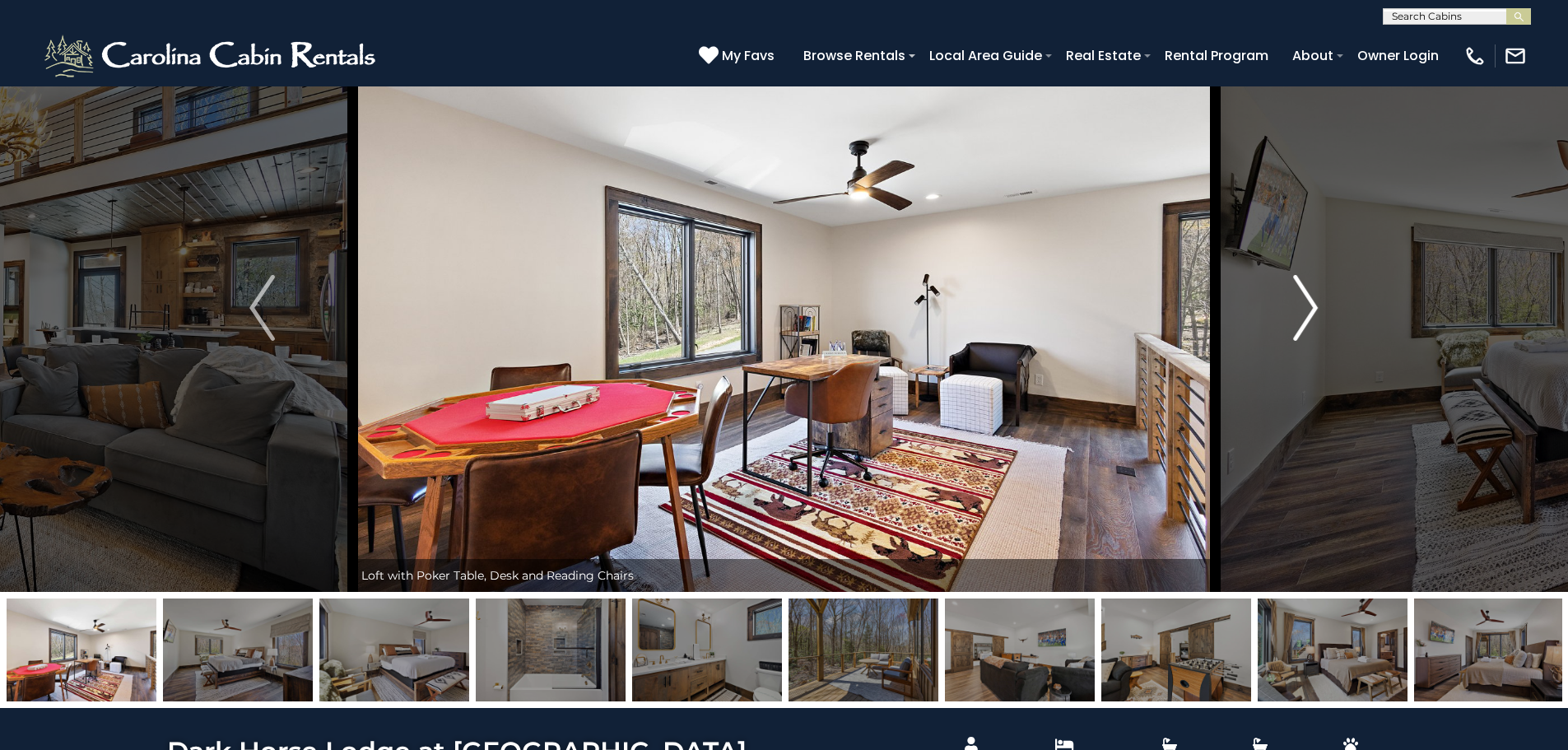
click at [1288, 301] on button "Next" at bounding box center [1306, 308] width 181 height 568
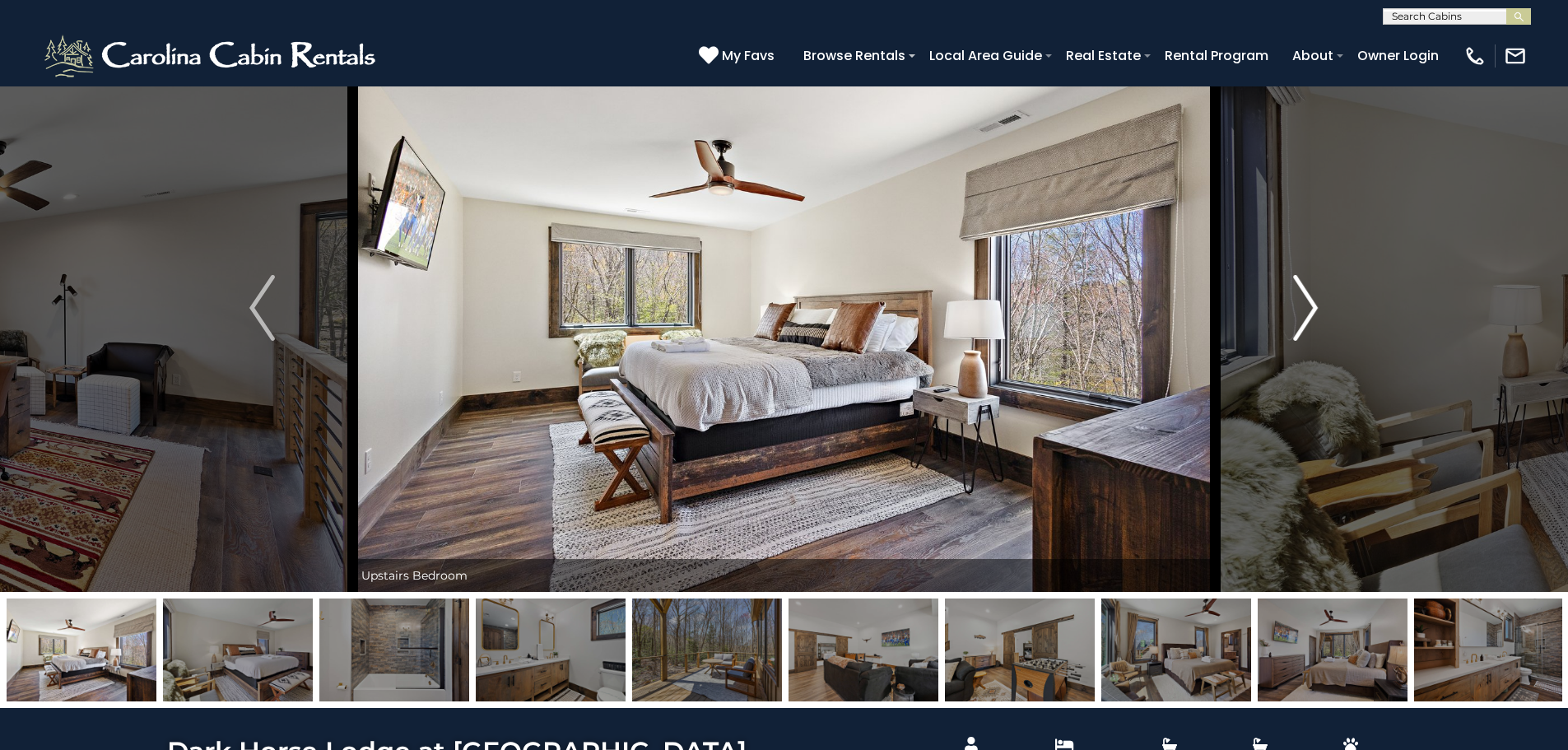
click at [1288, 301] on button "Next" at bounding box center [1306, 308] width 181 height 568
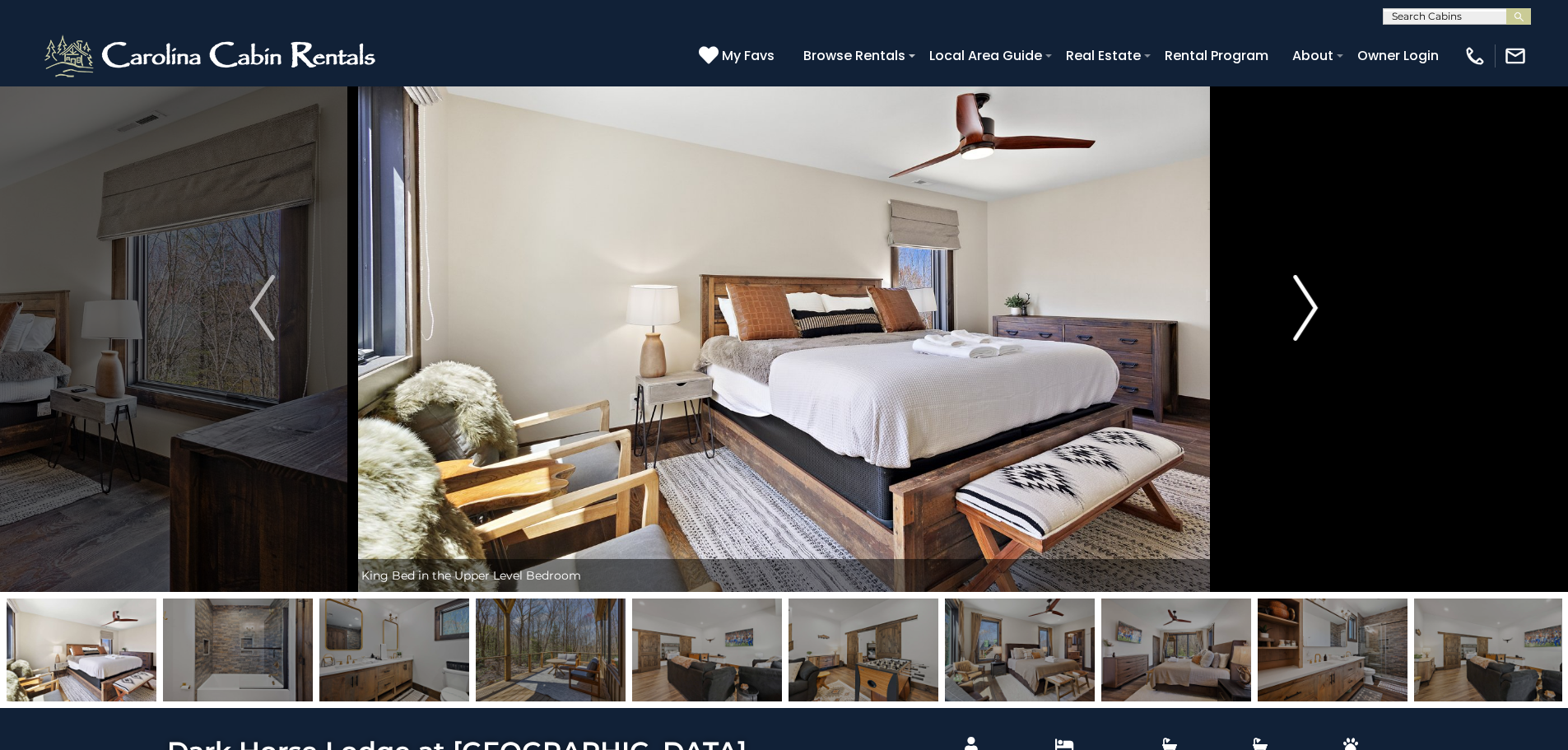
click at [1288, 301] on button "Next" at bounding box center [1306, 308] width 181 height 568
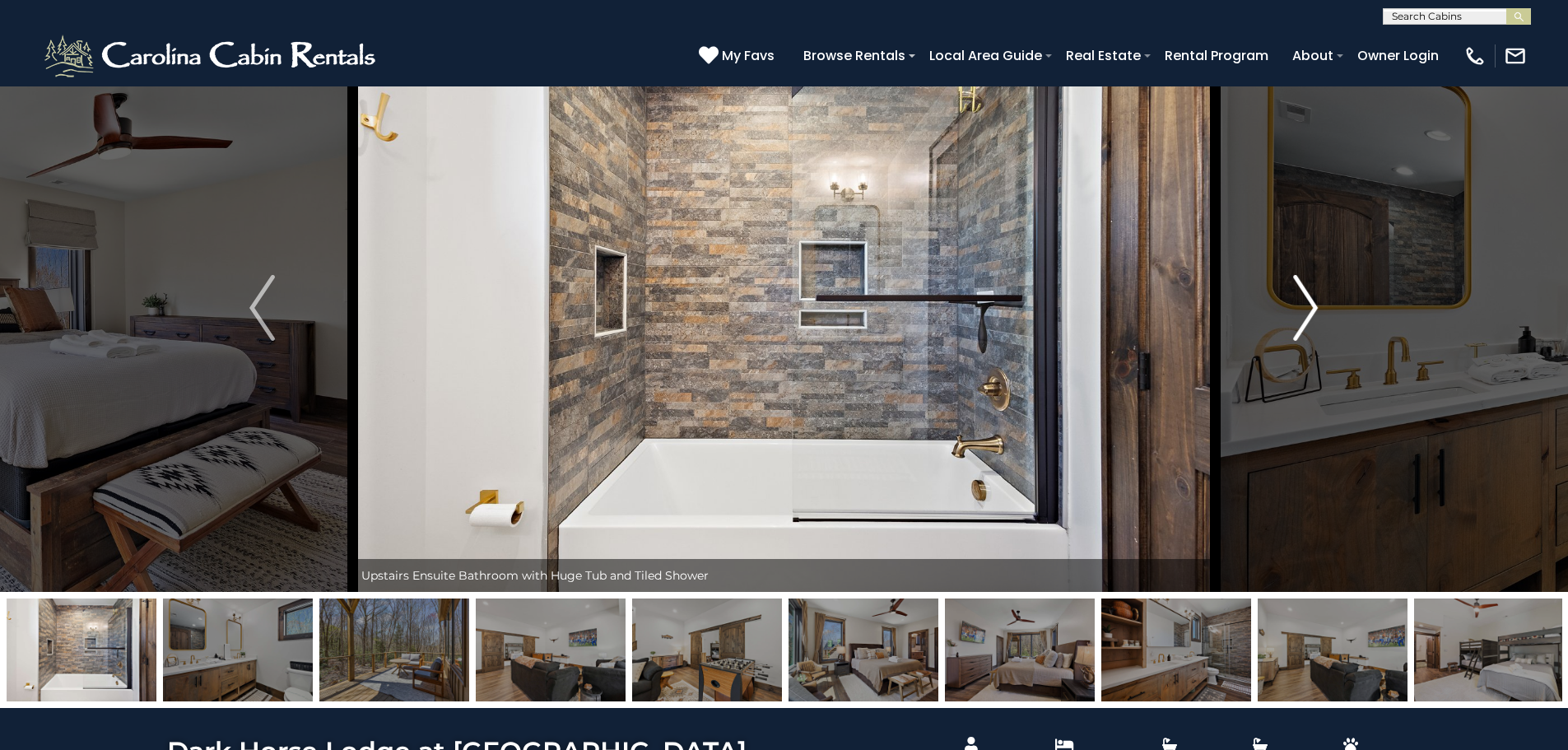
click at [1288, 301] on button "Next" at bounding box center [1306, 308] width 181 height 568
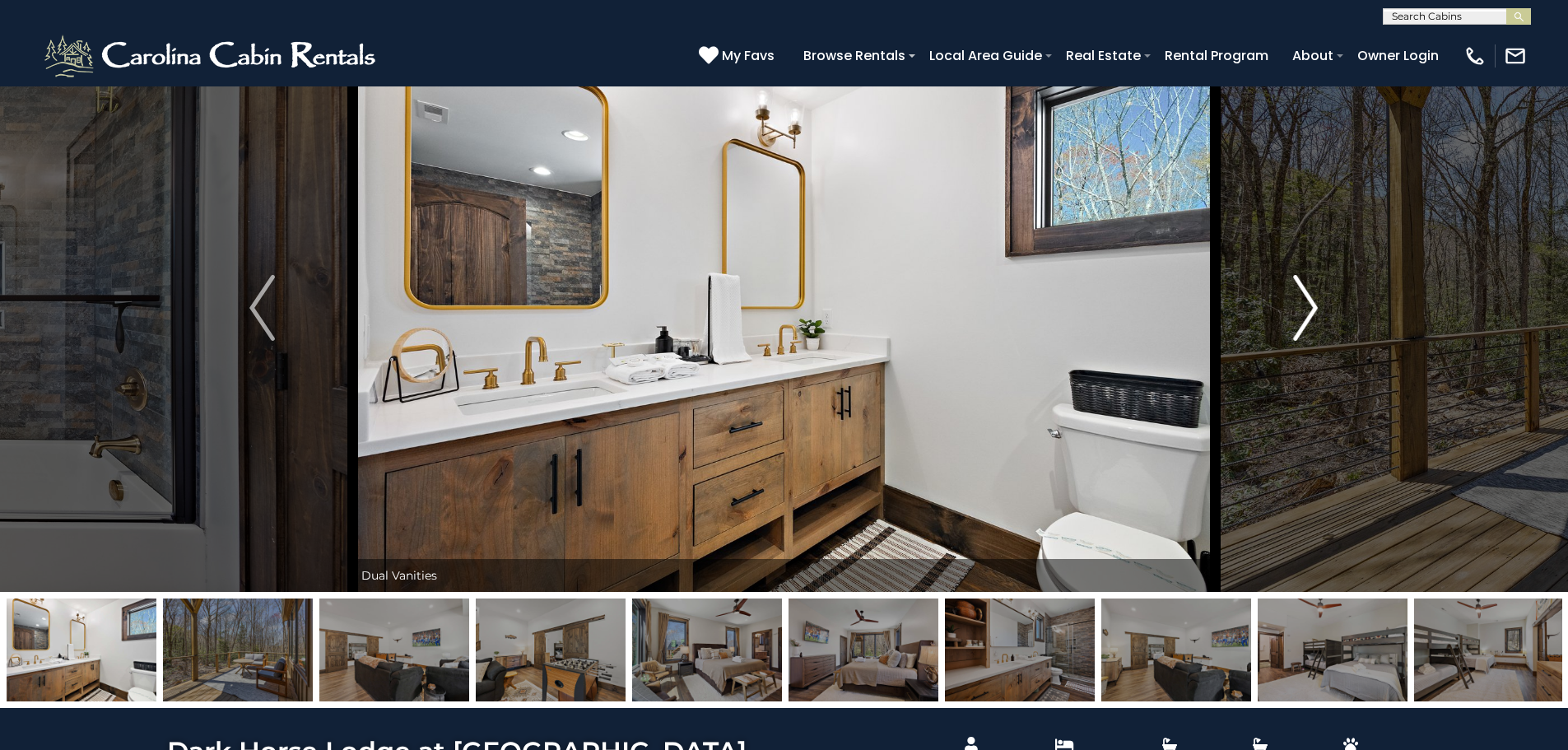
click at [1288, 301] on button "Next" at bounding box center [1306, 308] width 181 height 568
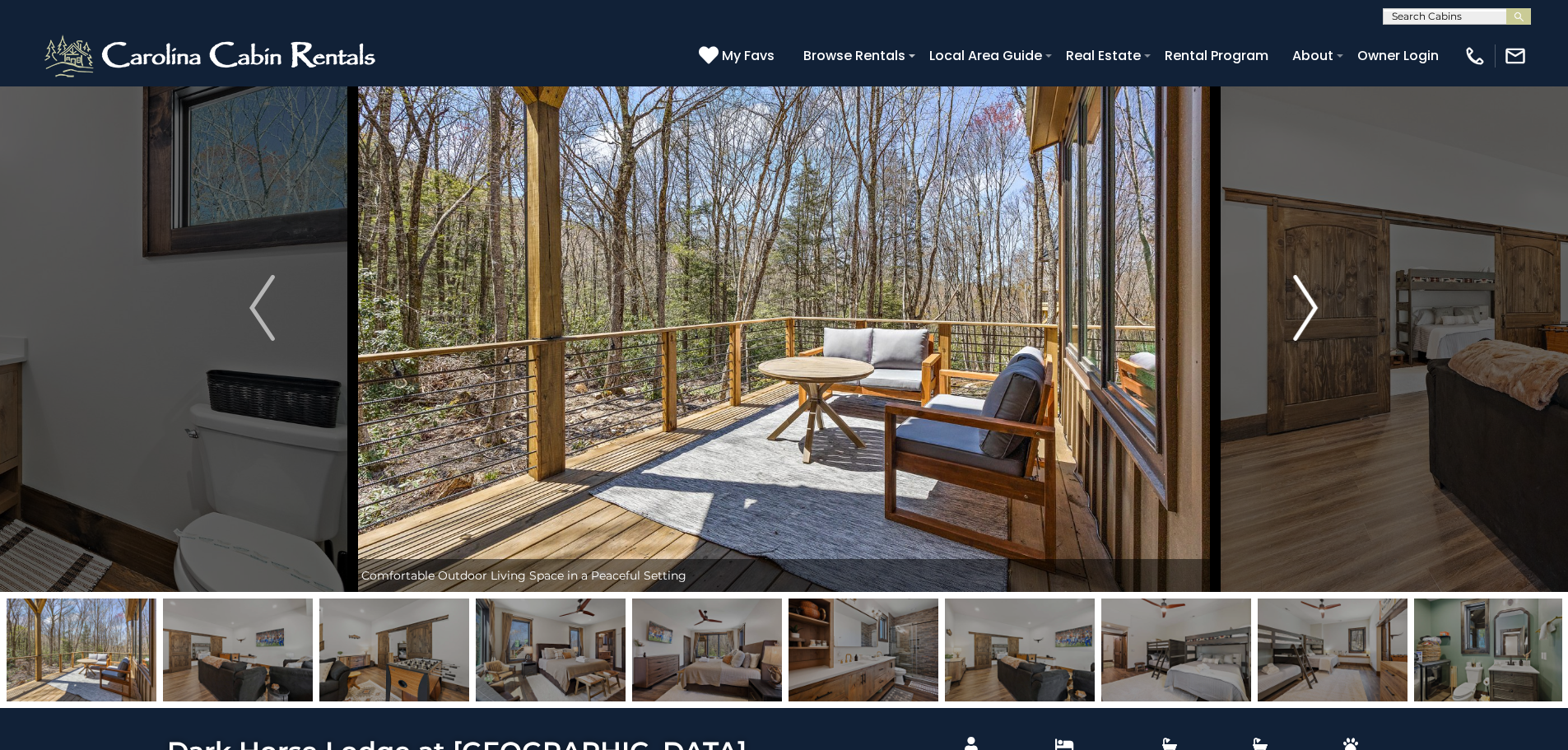
click at [1288, 301] on button "Next" at bounding box center [1306, 308] width 181 height 568
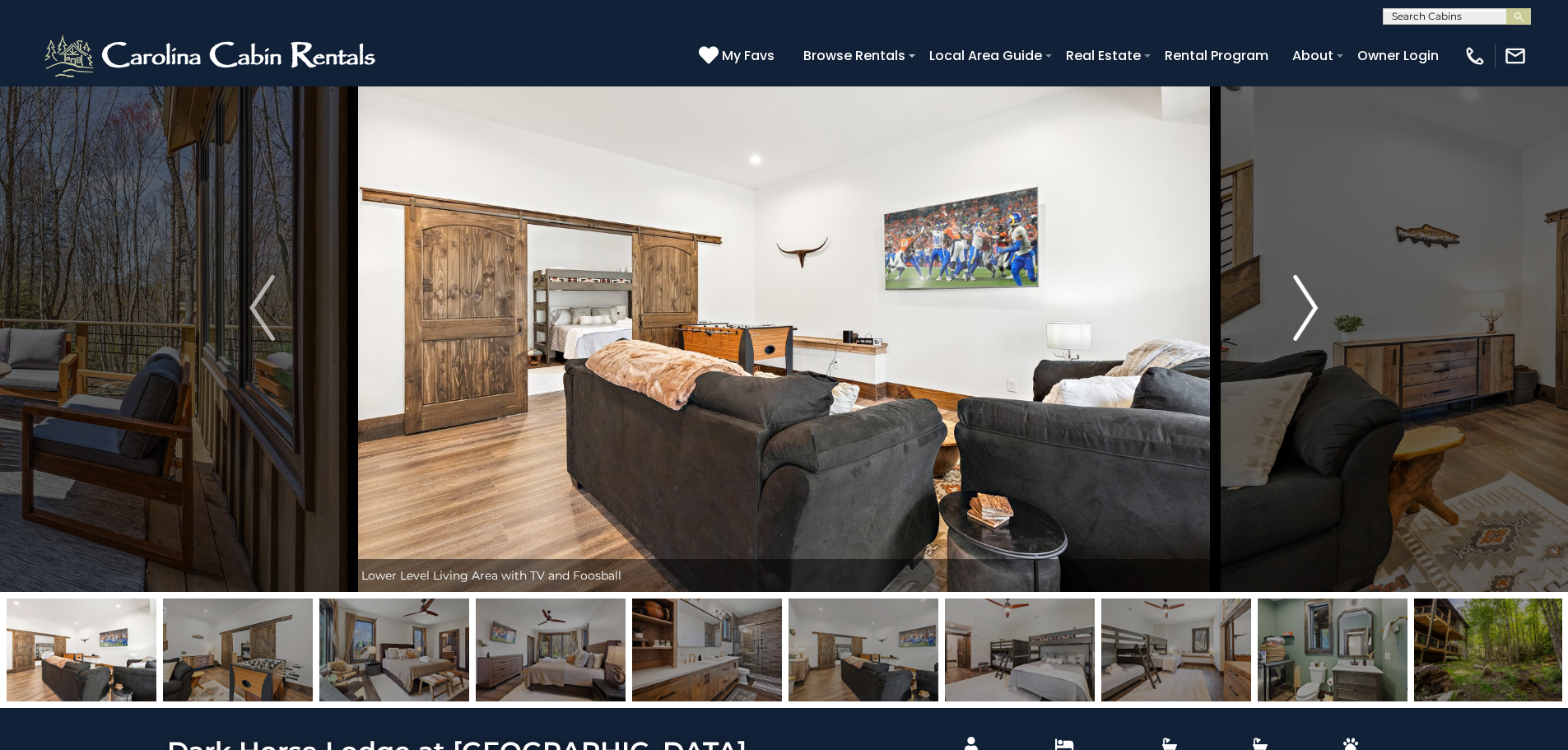
click at [1288, 301] on button "Next" at bounding box center [1306, 308] width 181 height 568
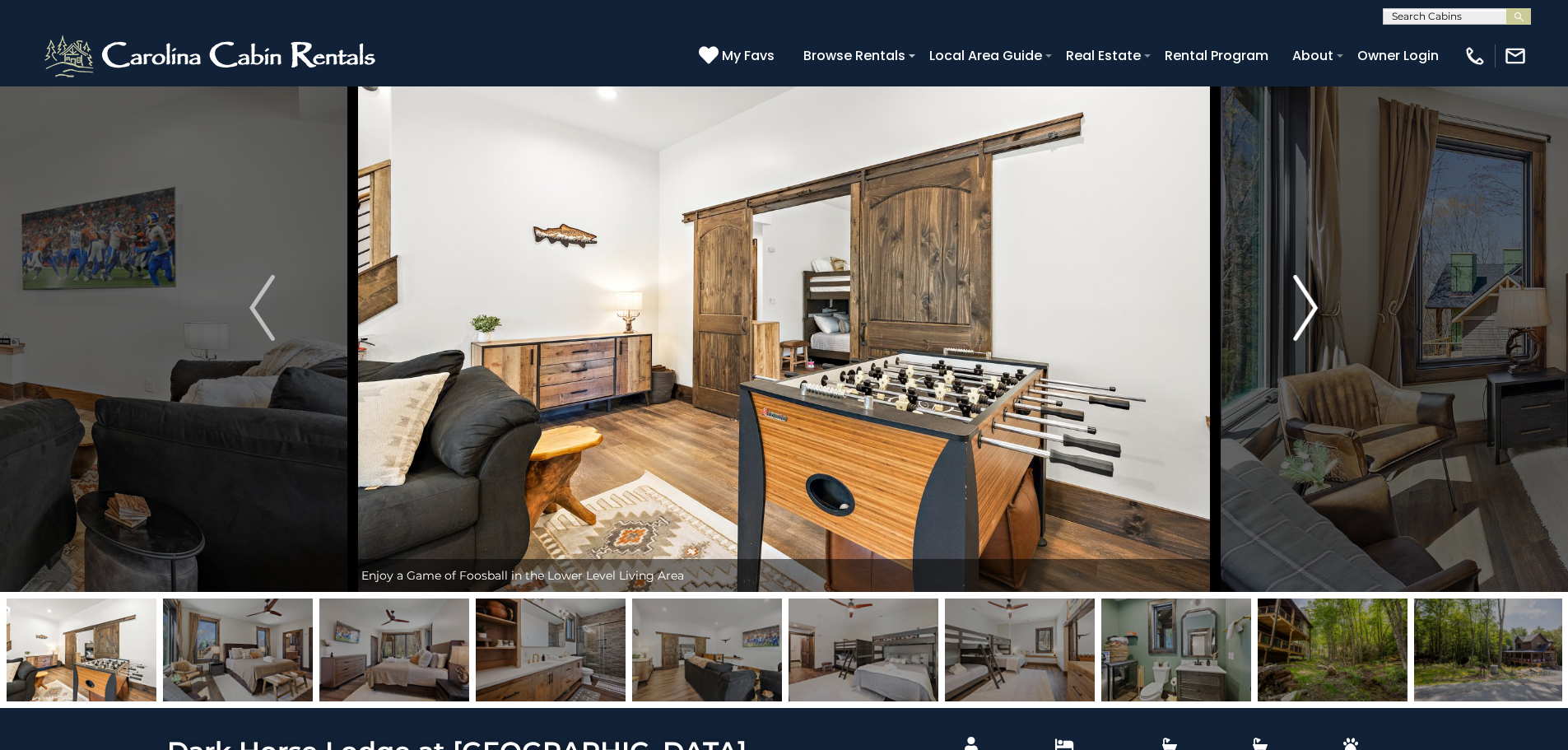
click at [1288, 301] on button "Next" at bounding box center [1306, 308] width 181 height 568
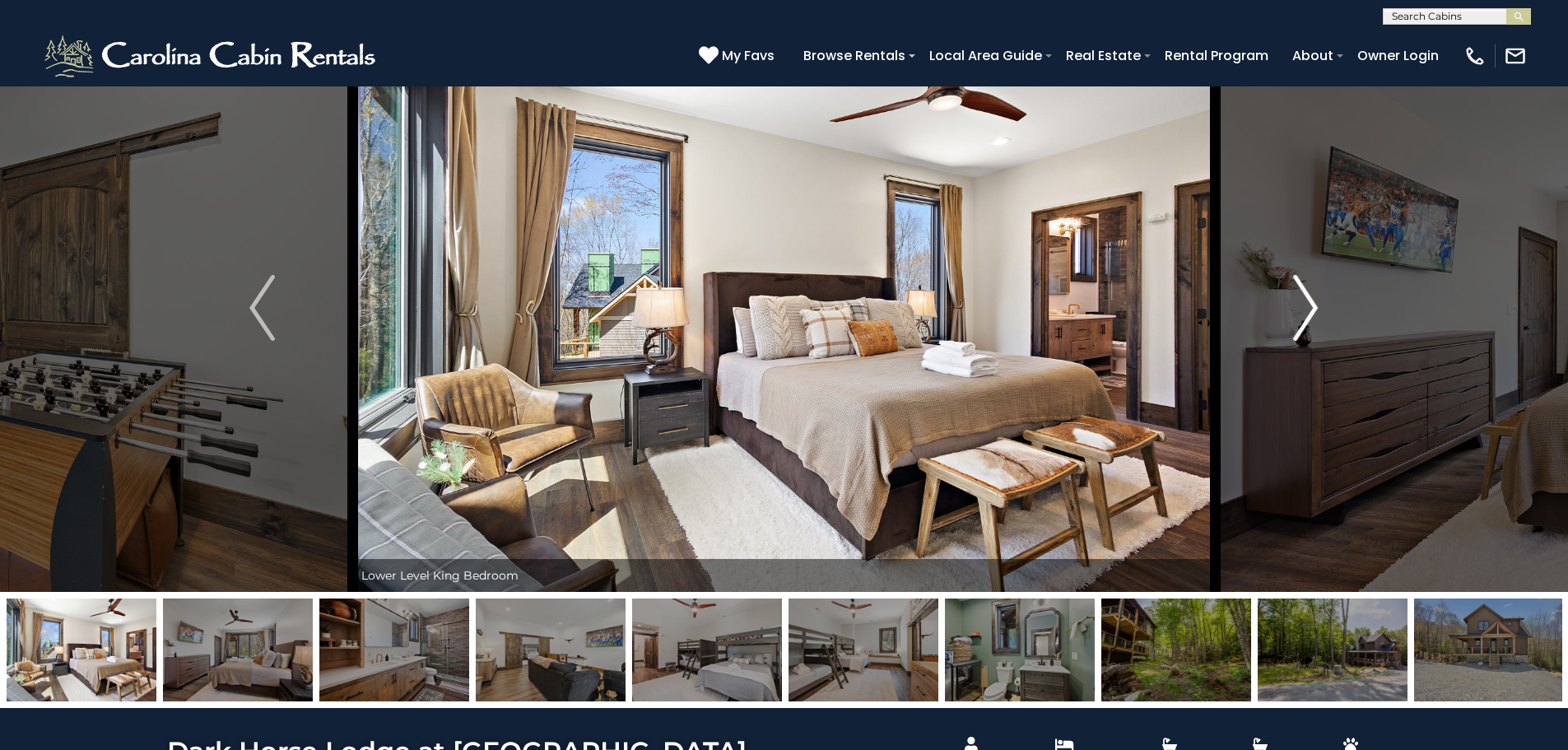
click at [1288, 301] on button "Next" at bounding box center [1306, 308] width 181 height 568
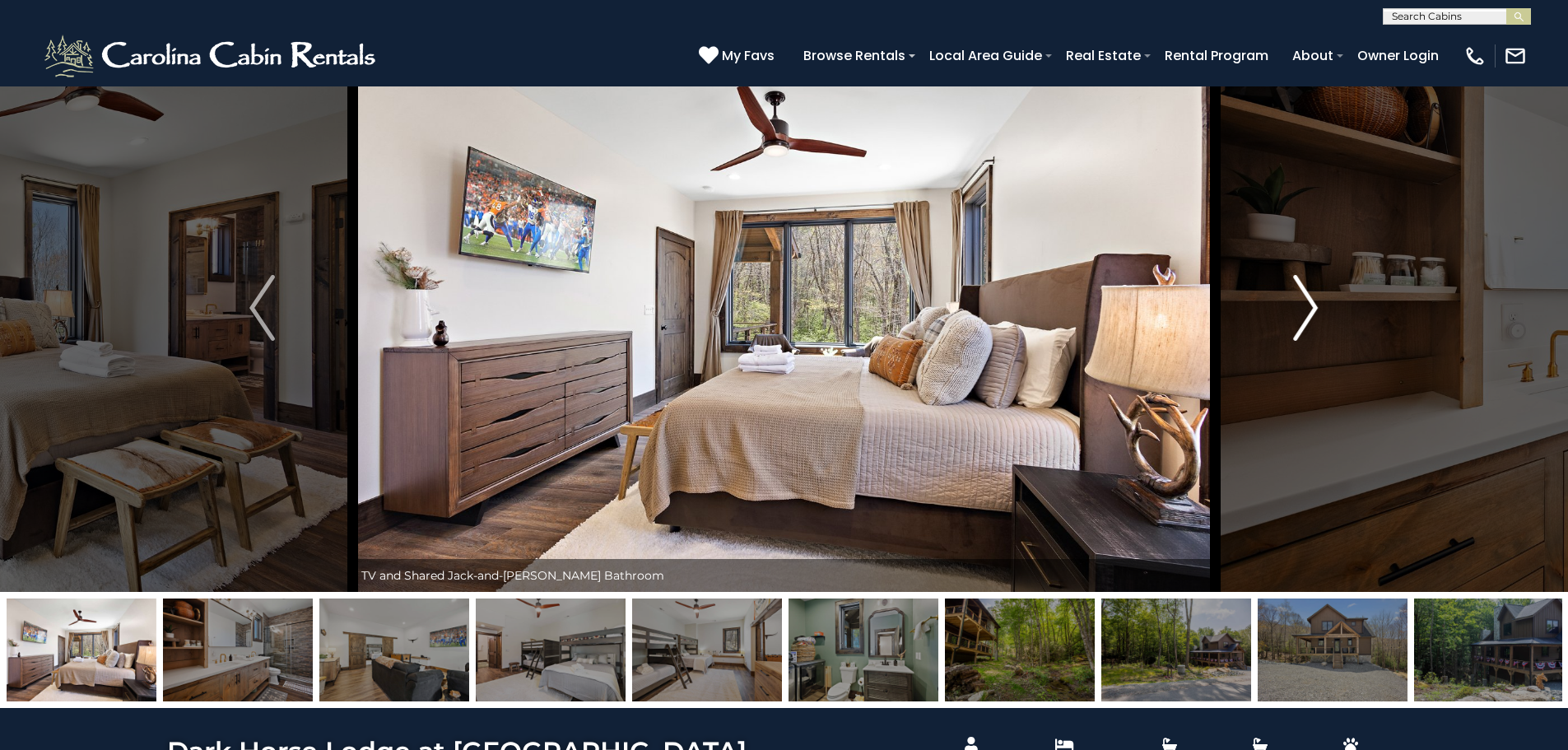
click at [1288, 301] on button "Next" at bounding box center [1306, 308] width 181 height 568
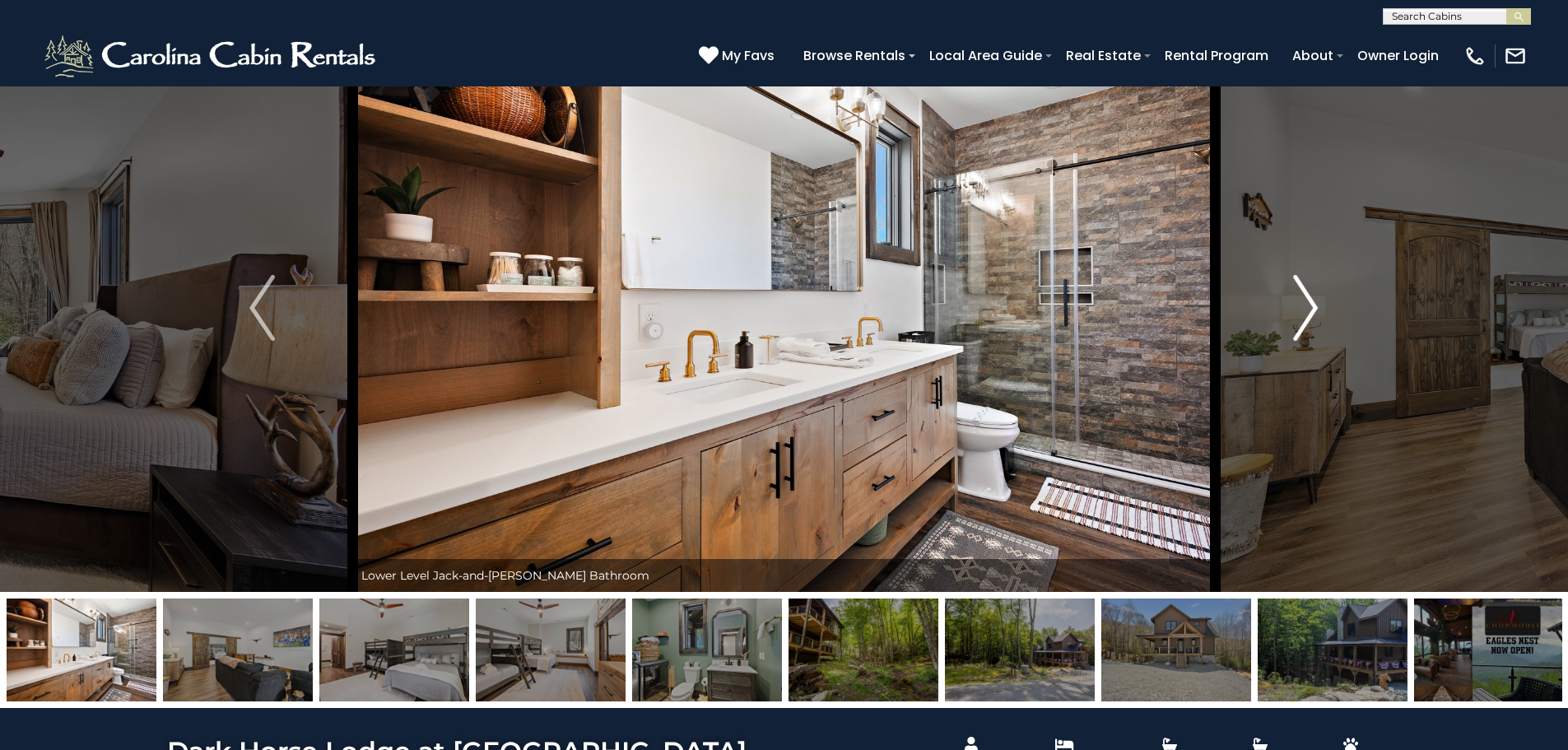
click at [1288, 301] on button "Next" at bounding box center [1306, 308] width 181 height 568
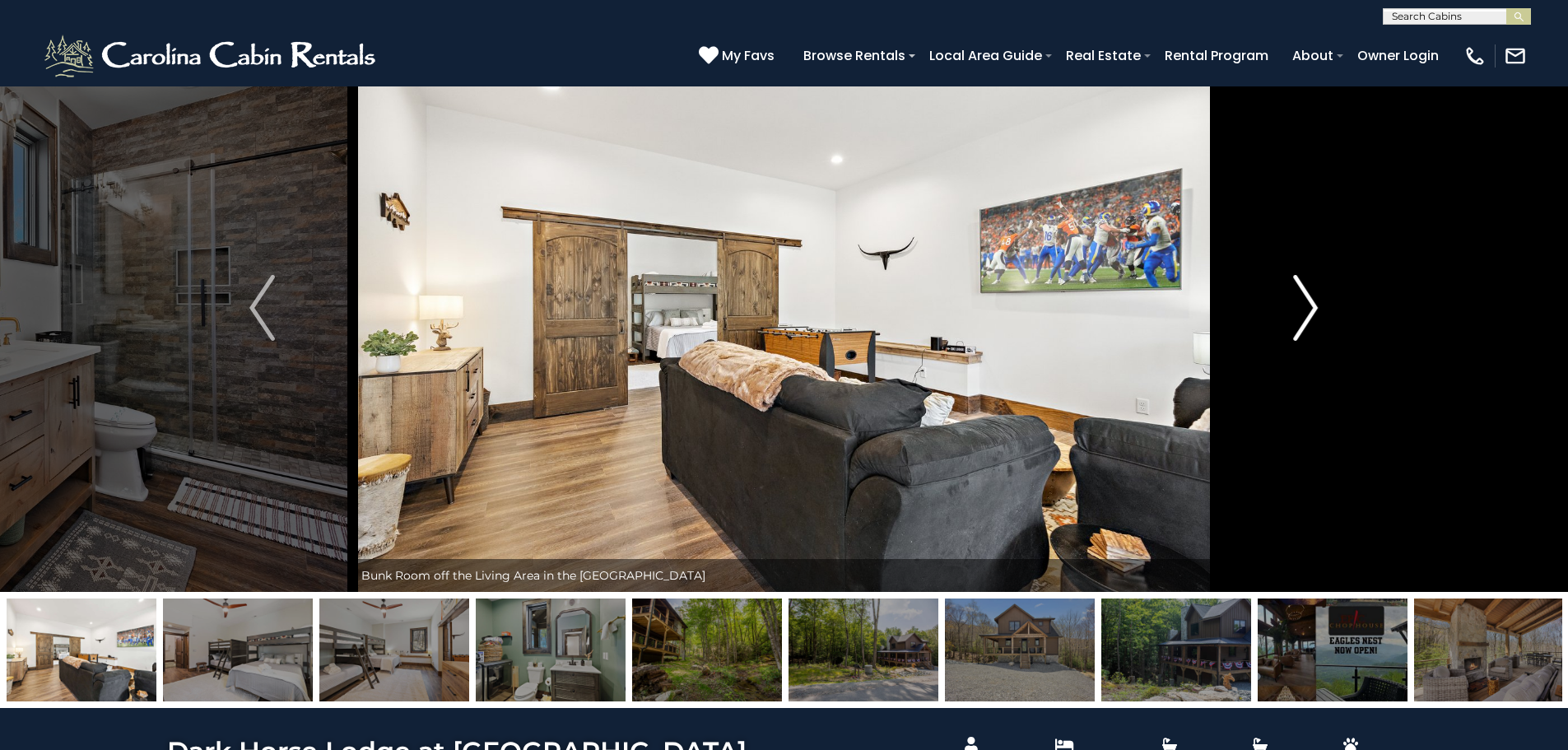
click at [1288, 301] on button "Next" at bounding box center [1306, 308] width 181 height 568
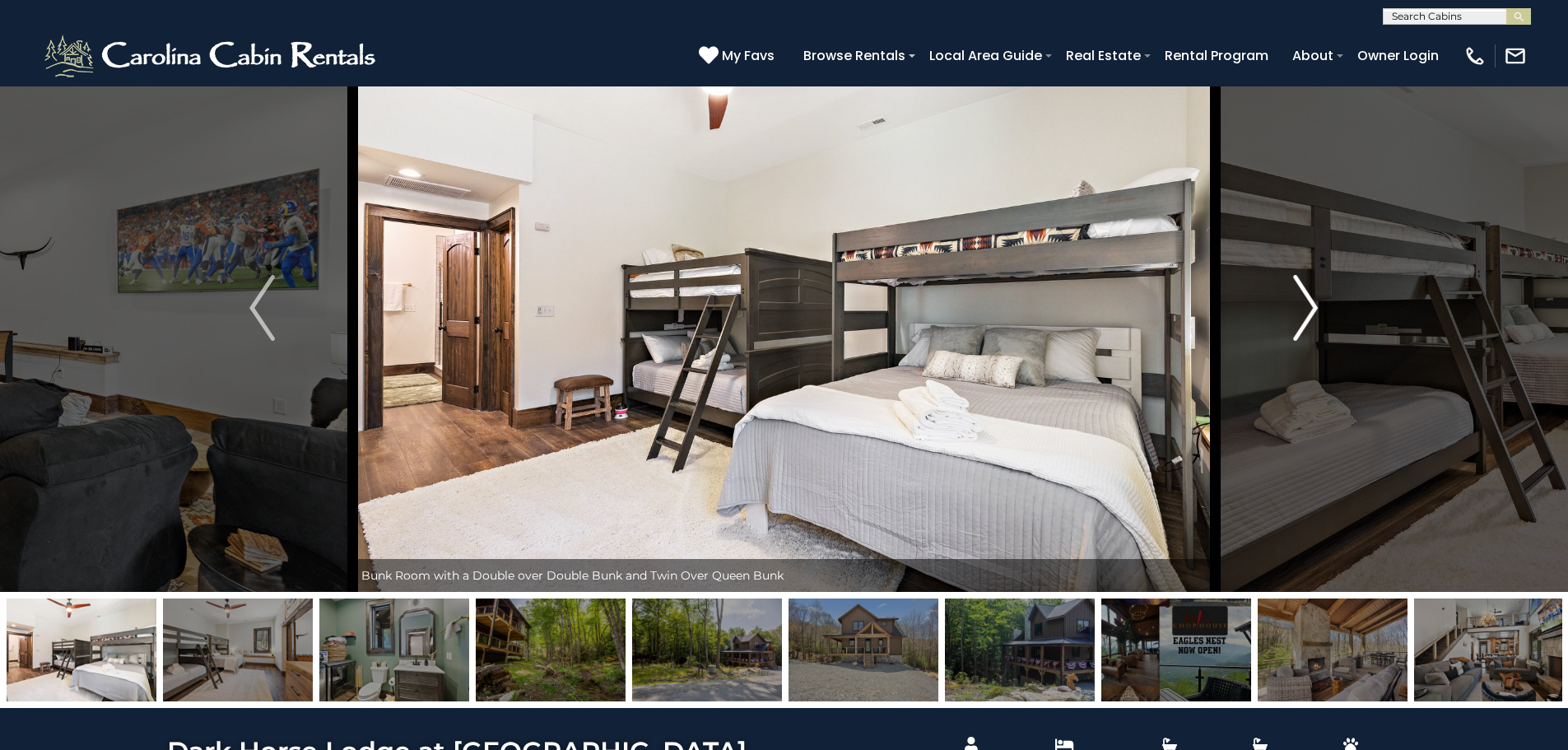
click at [1288, 301] on button "Next" at bounding box center [1306, 308] width 181 height 568
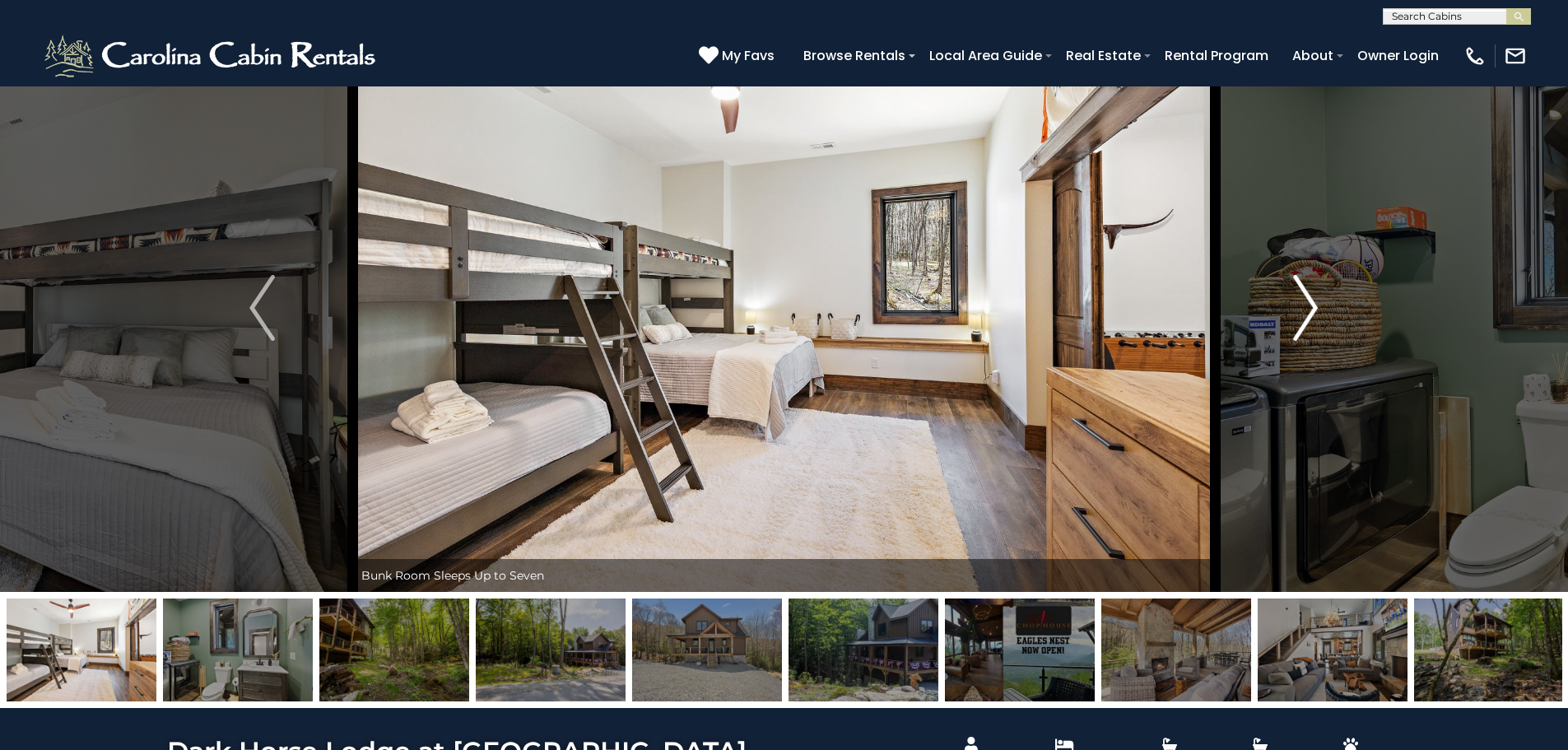
click at [1288, 301] on button "Next" at bounding box center [1306, 308] width 181 height 568
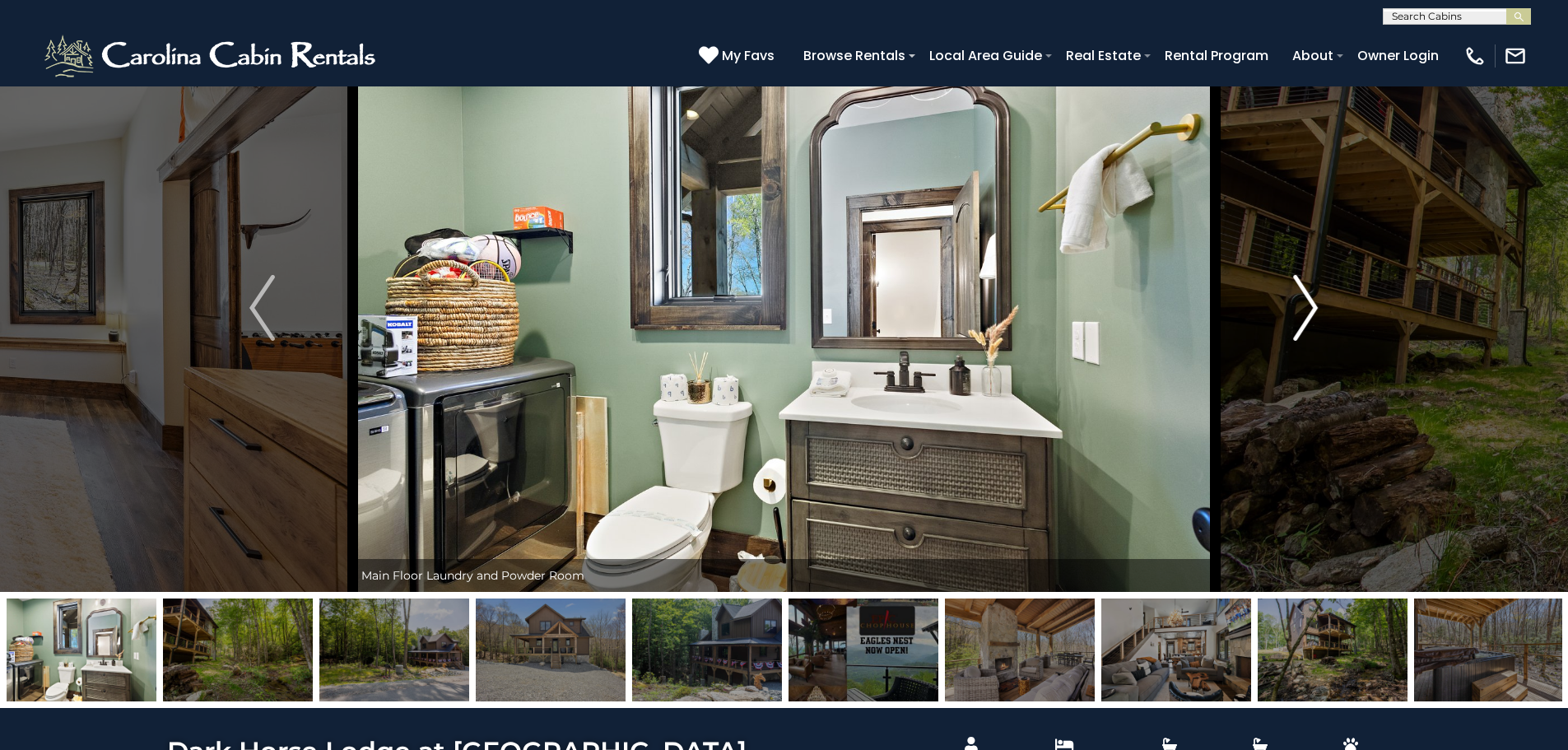
click at [1288, 301] on button "Next" at bounding box center [1306, 308] width 181 height 568
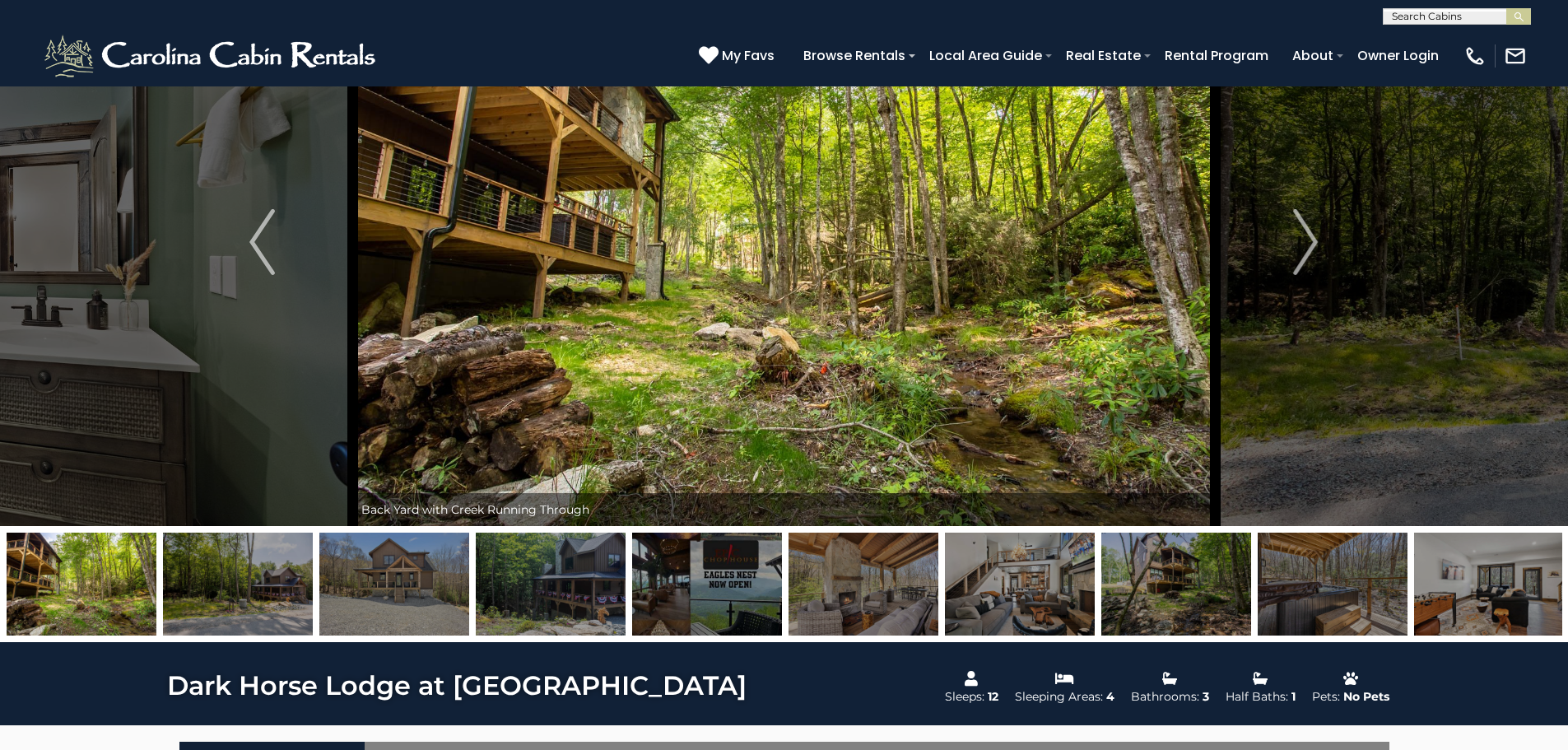
scroll to position [0, 0]
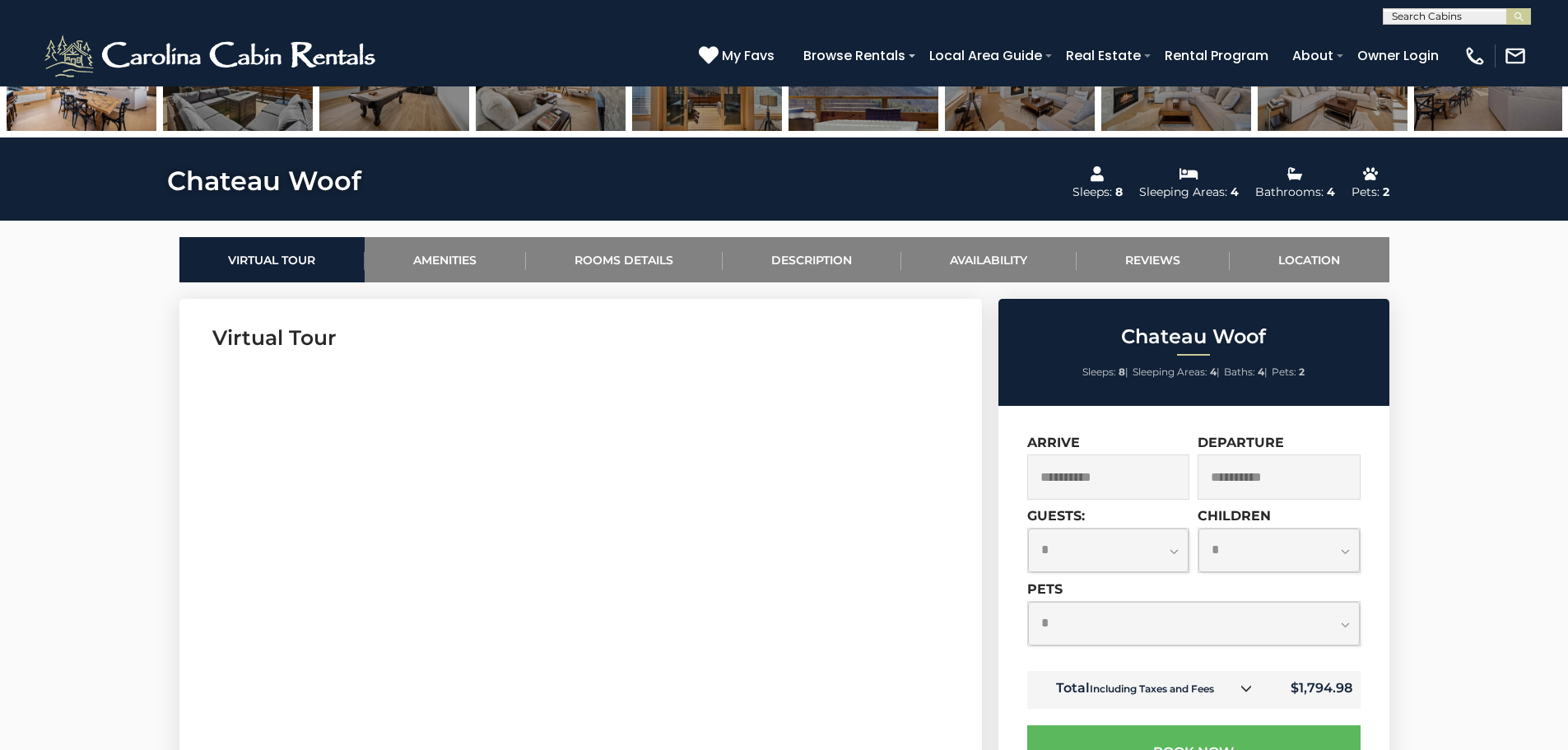
scroll to position [659, 0]
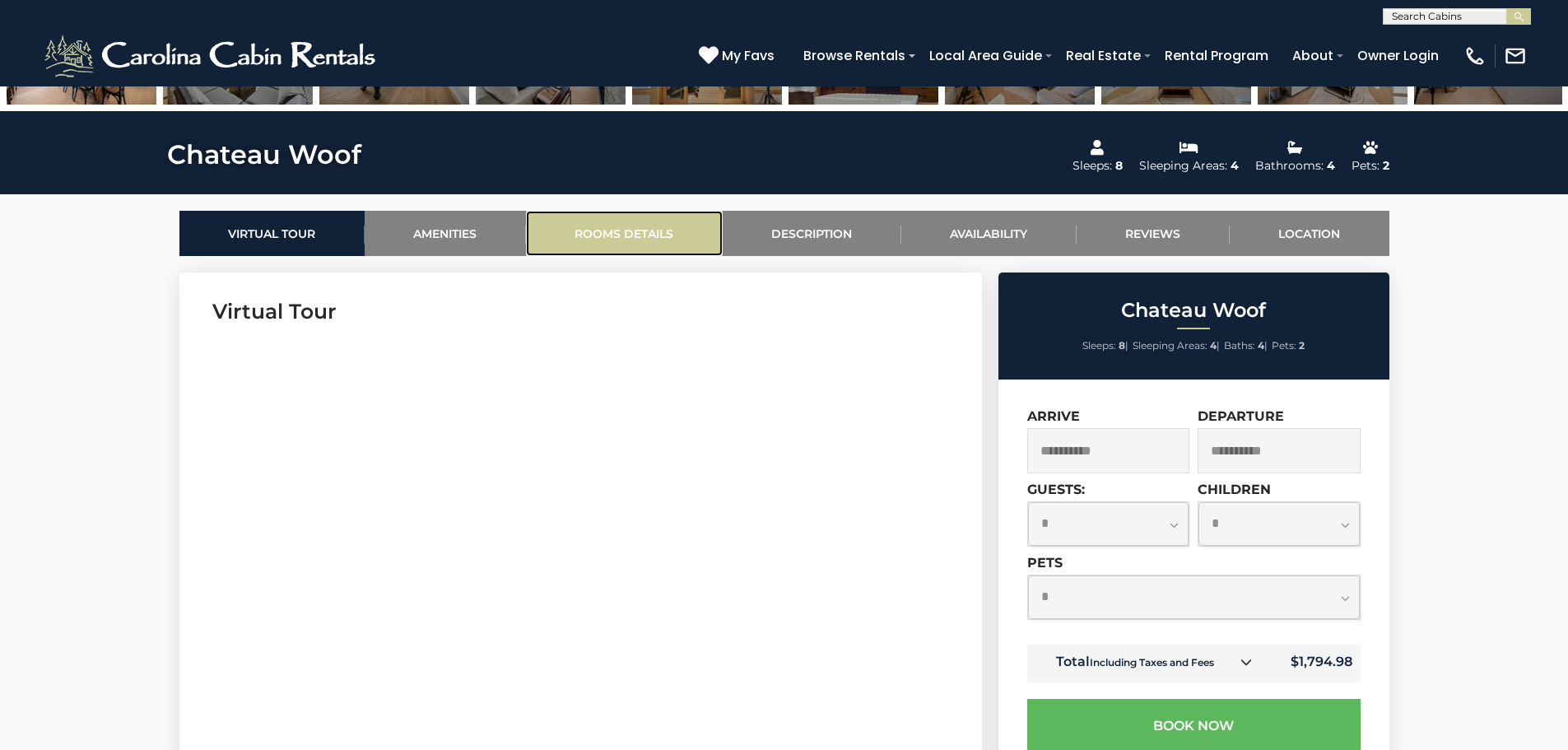
click at [661, 243] on link "Rooms Details" at bounding box center [624, 233] width 197 height 45
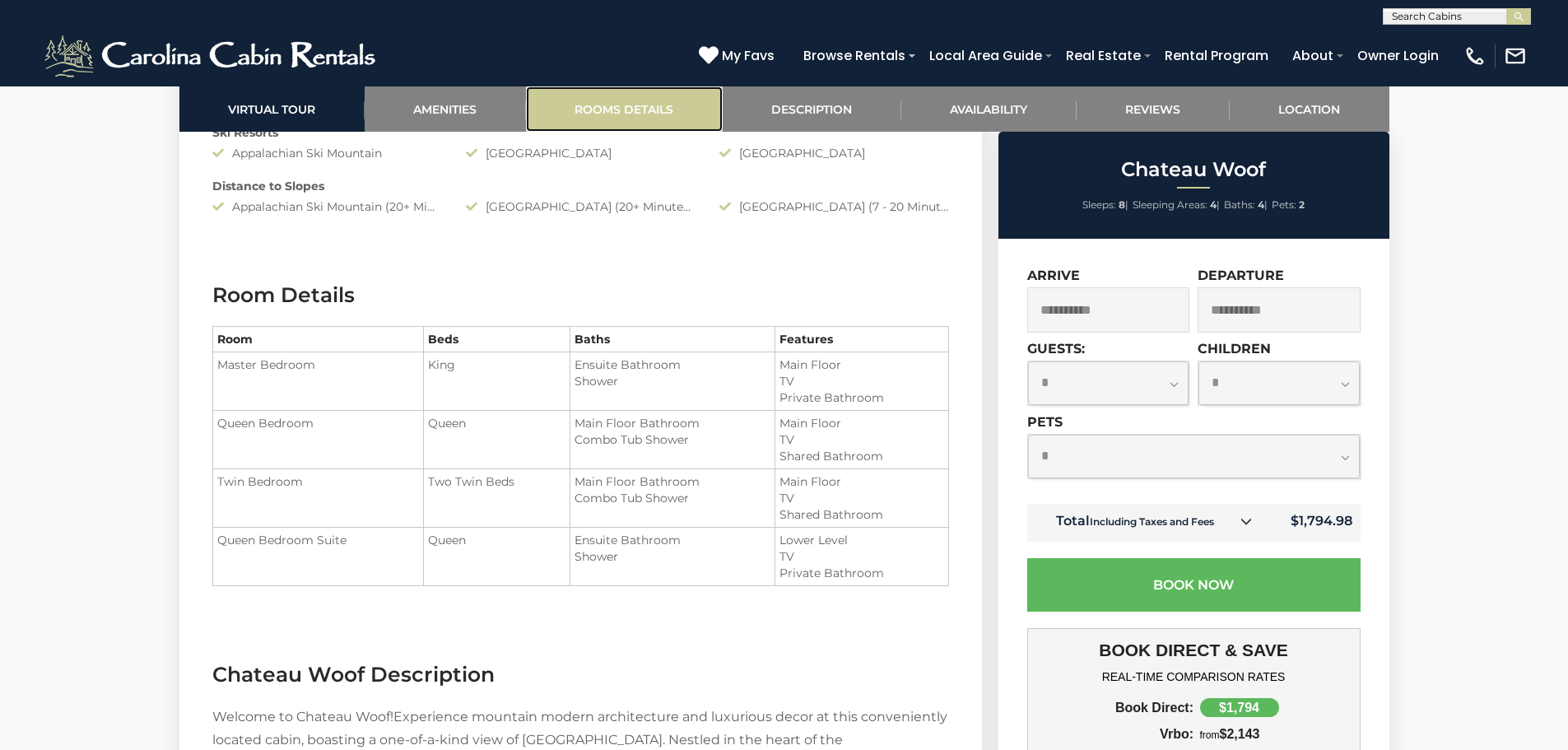
scroll to position [2063, 0]
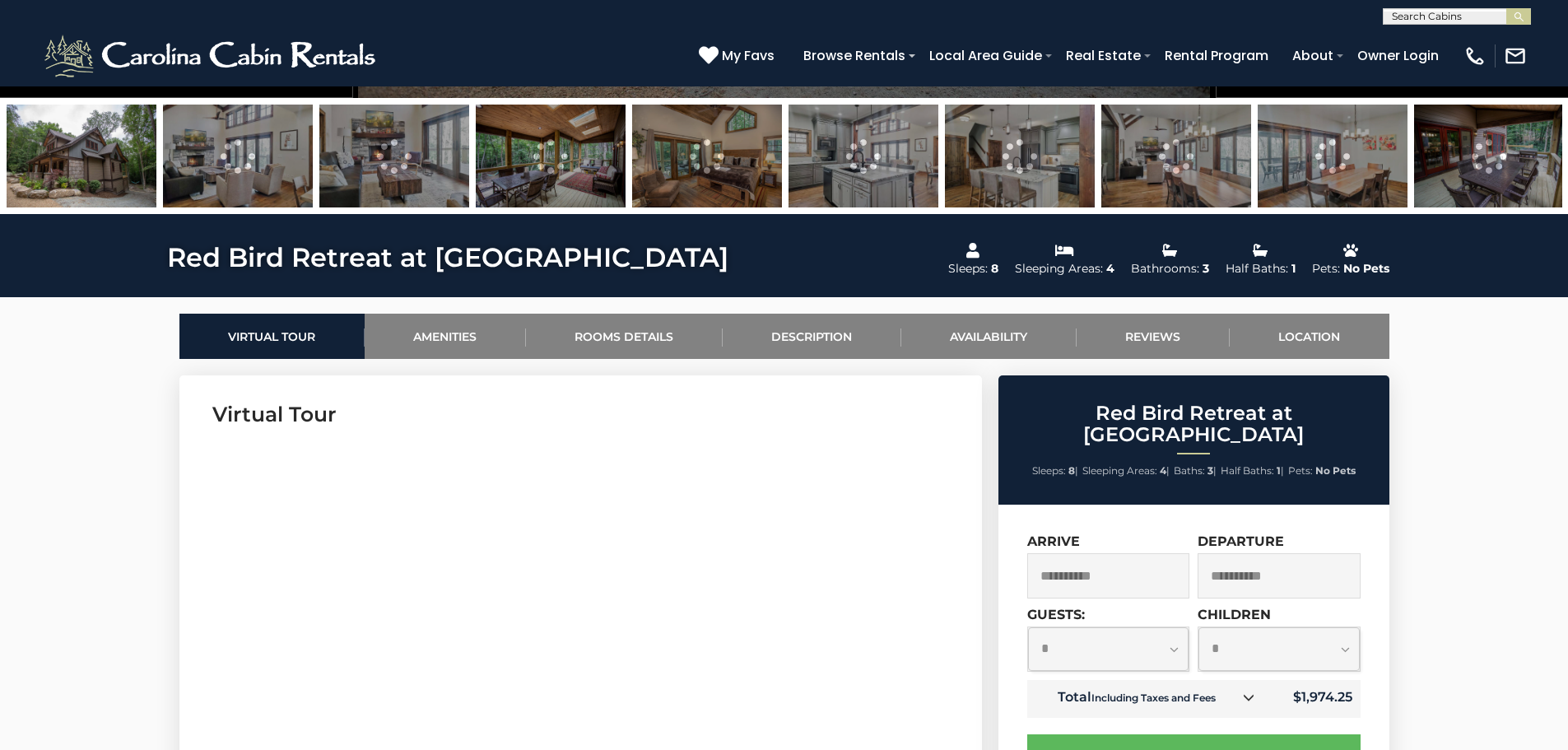
scroll to position [577, 0]
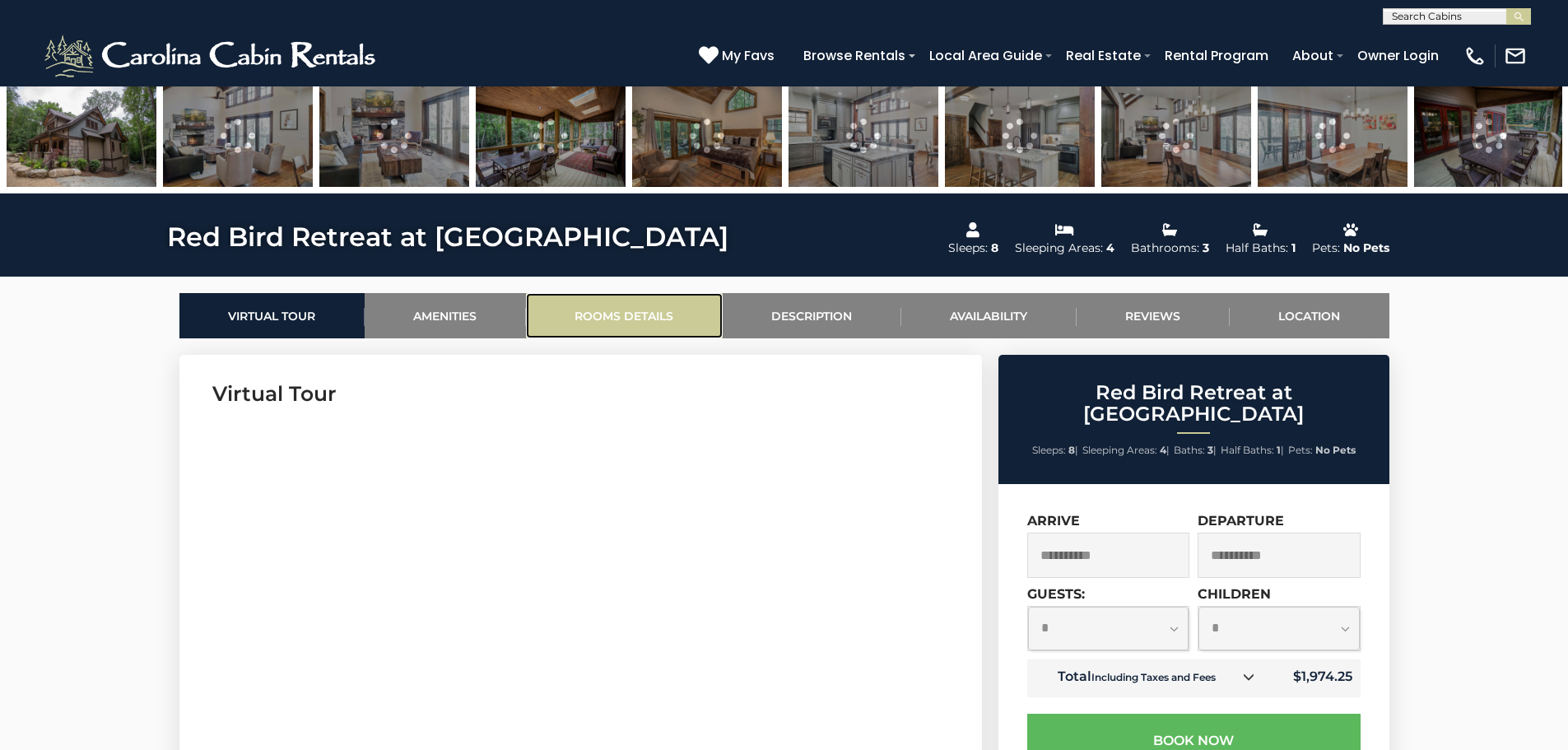
click at [577, 315] on link "Rooms Details" at bounding box center [624, 316] width 197 height 45
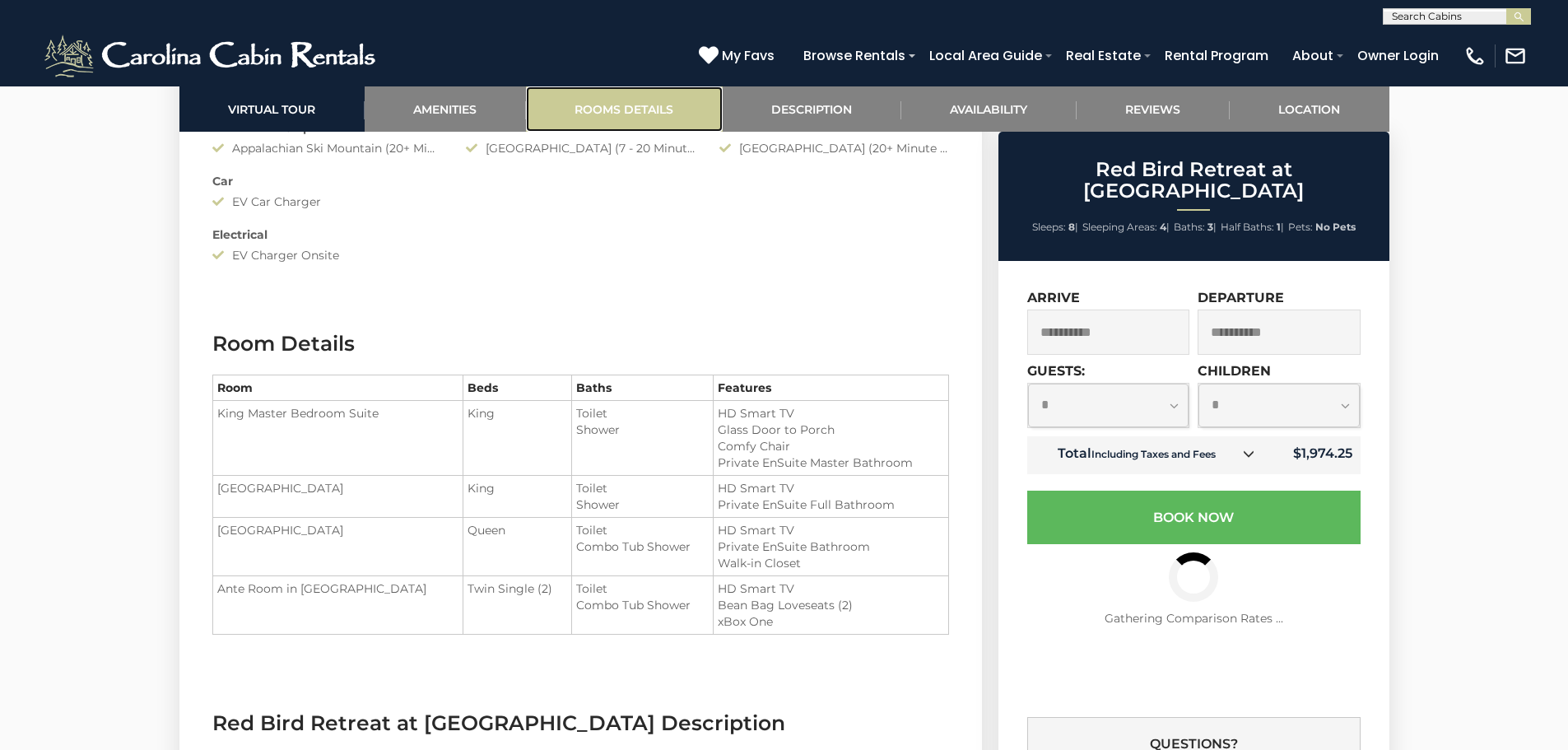
scroll to position [2146, 0]
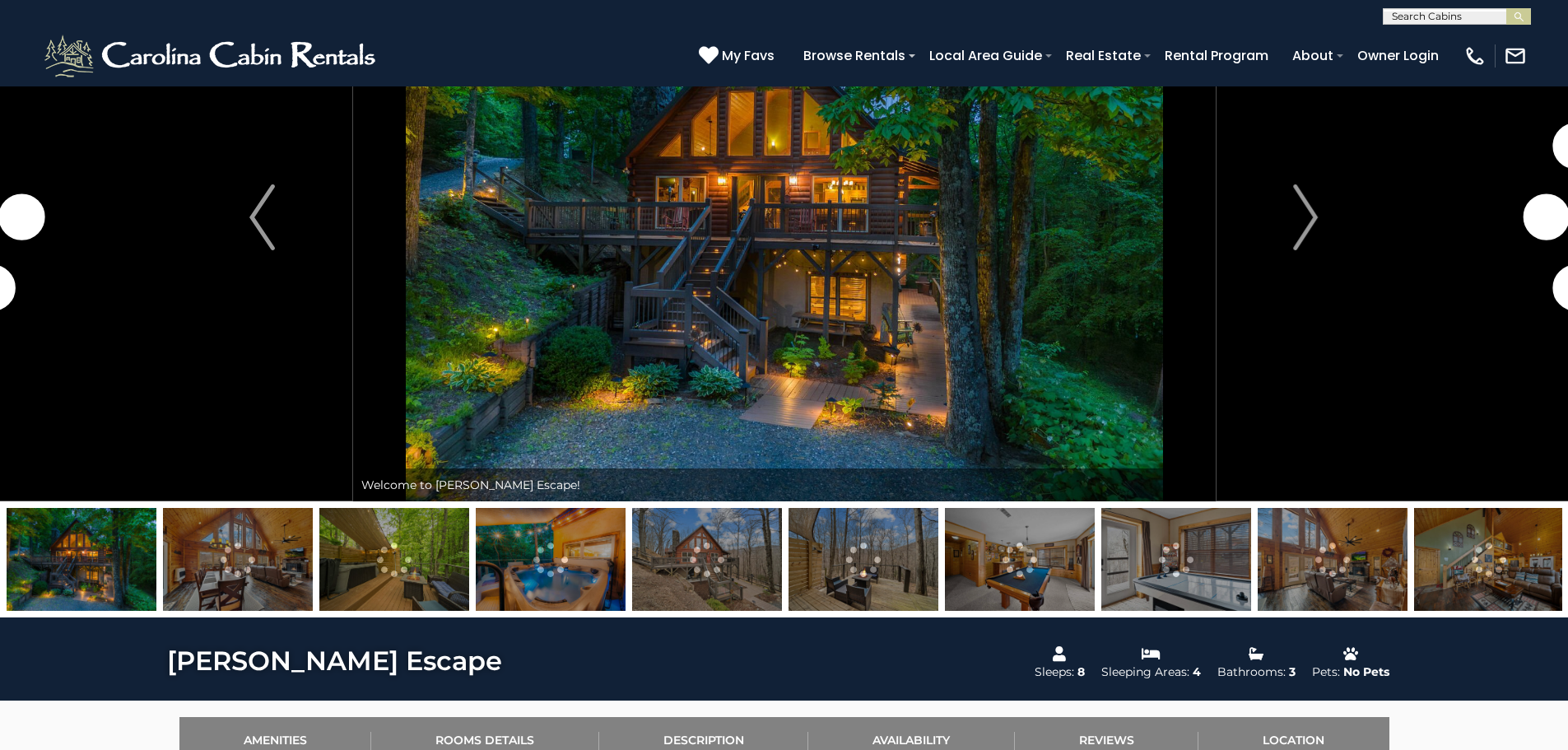
scroll to position [247, 0]
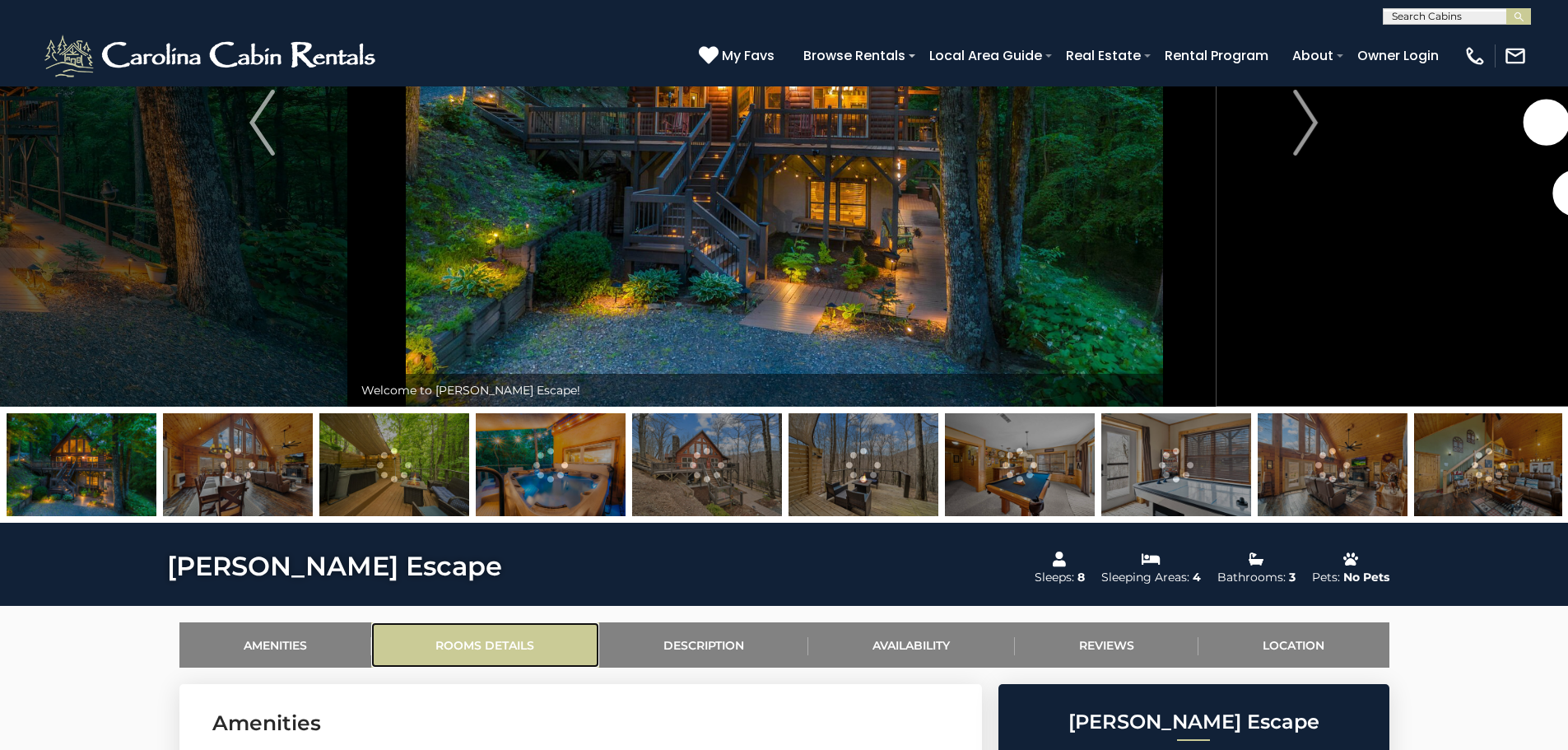
click at [477, 645] on link "Rooms Details" at bounding box center [485, 645] width 228 height 45
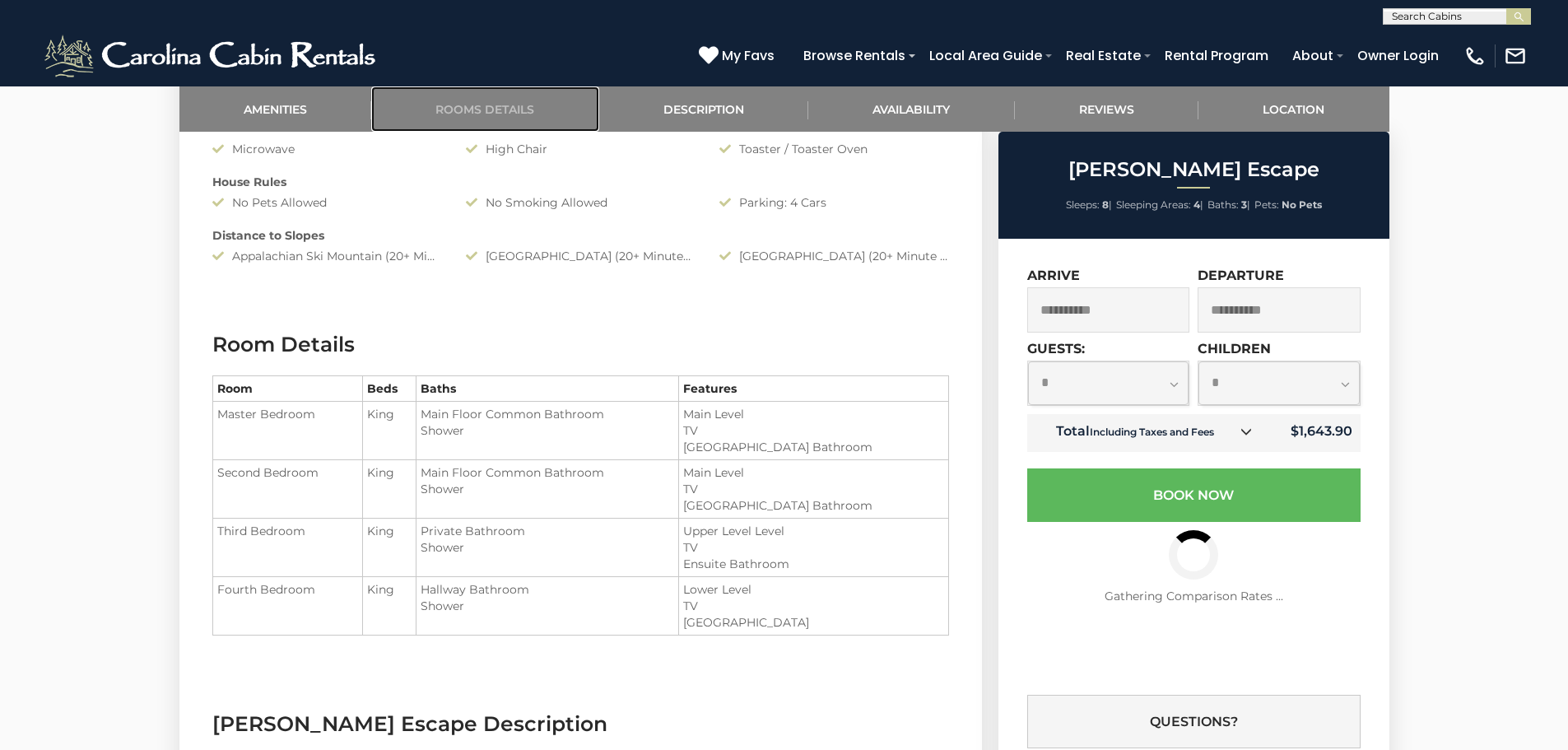
scroll to position [1380, 0]
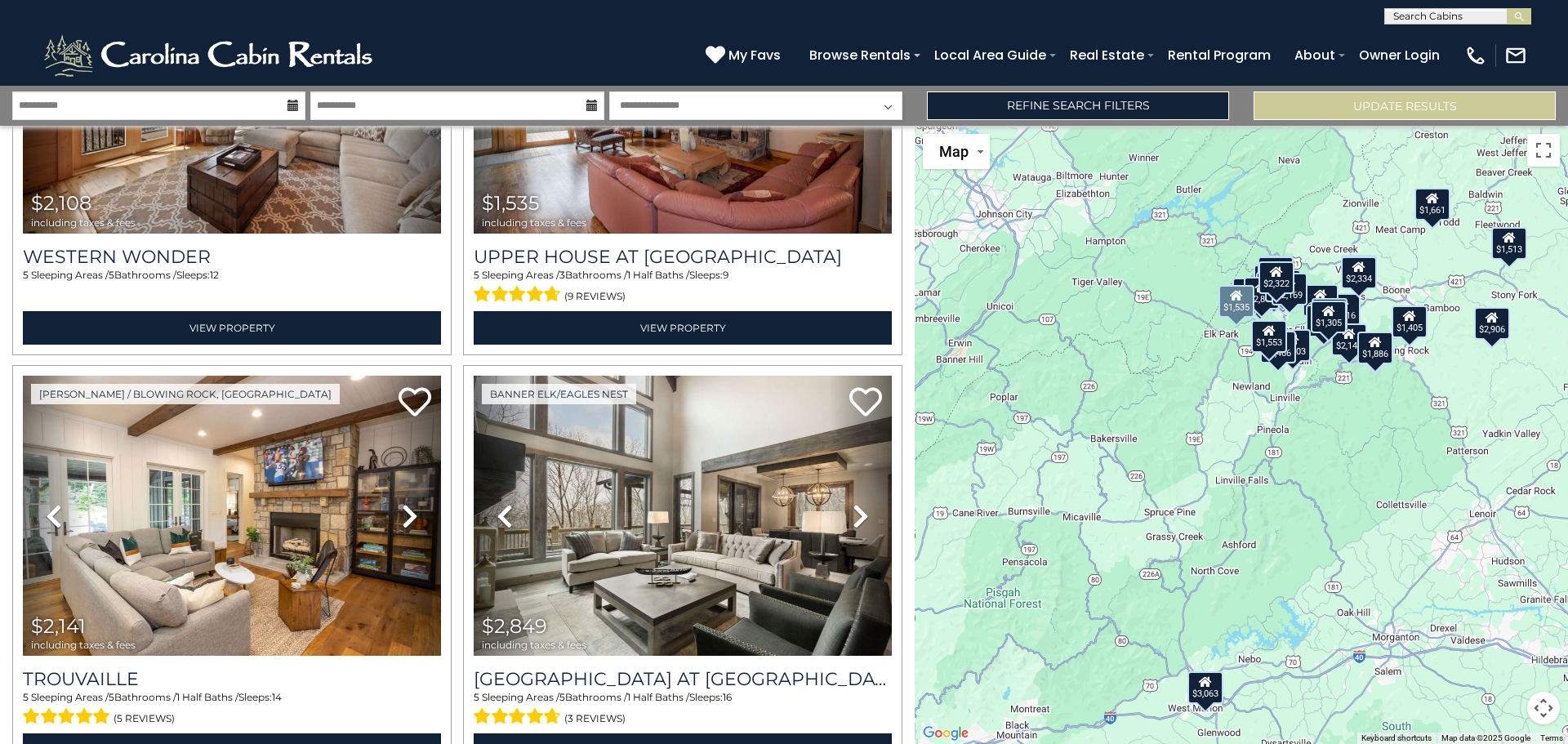
scroll to position [5311, 0]
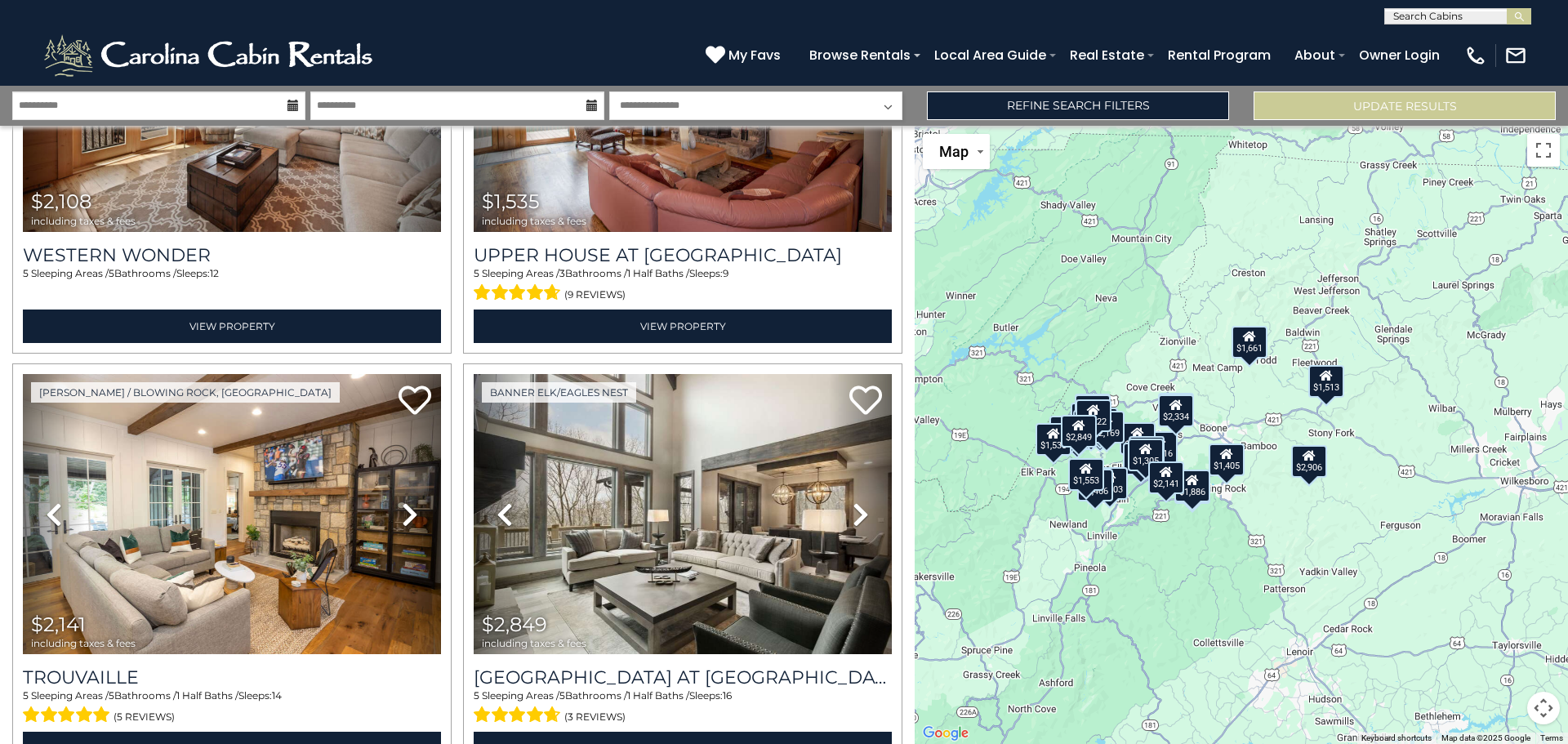
drag, startPoint x: 1285, startPoint y: 532, endPoint x: 1130, endPoint y: 666, distance: 204.9
click at [1084, 685] on div "$3,063 $2,906 $2,444 $2,506 $1,989 $1,654 $2,416 $3,466 $3,565 $1,305 $2,150 $1…" at bounding box center [1241, 434] width 654 height 619
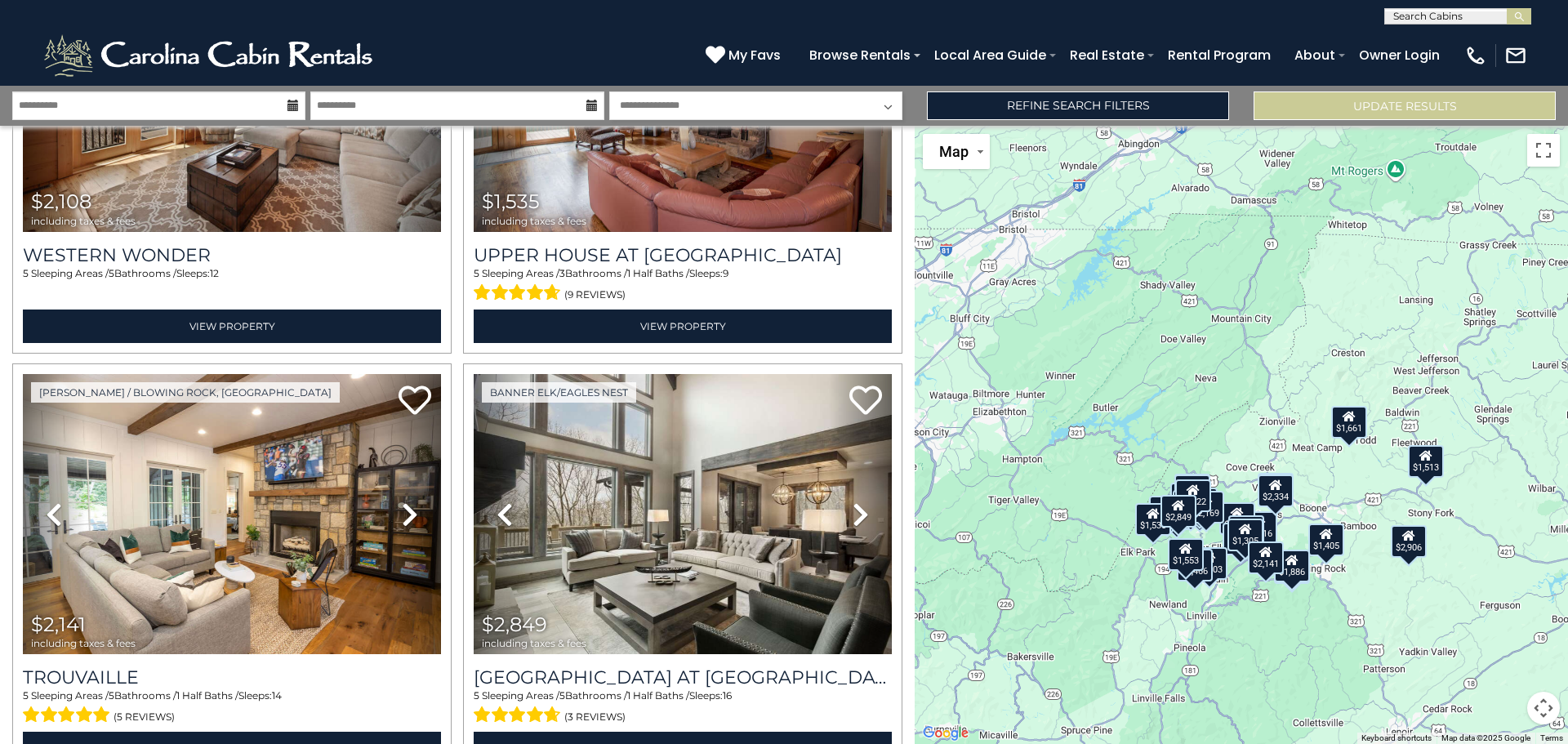
drag, startPoint x: 1369, startPoint y: 659, endPoint x: 1487, endPoint y: 679, distance: 119.7
click at [1487, 679] on div "$3,063 $2,906 $2,444 $2,506 $1,989 $1,654 $2,416 $3,466 $3,565 $1,305 $2,150 $1…" at bounding box center [1241, 434] width 654 height 619
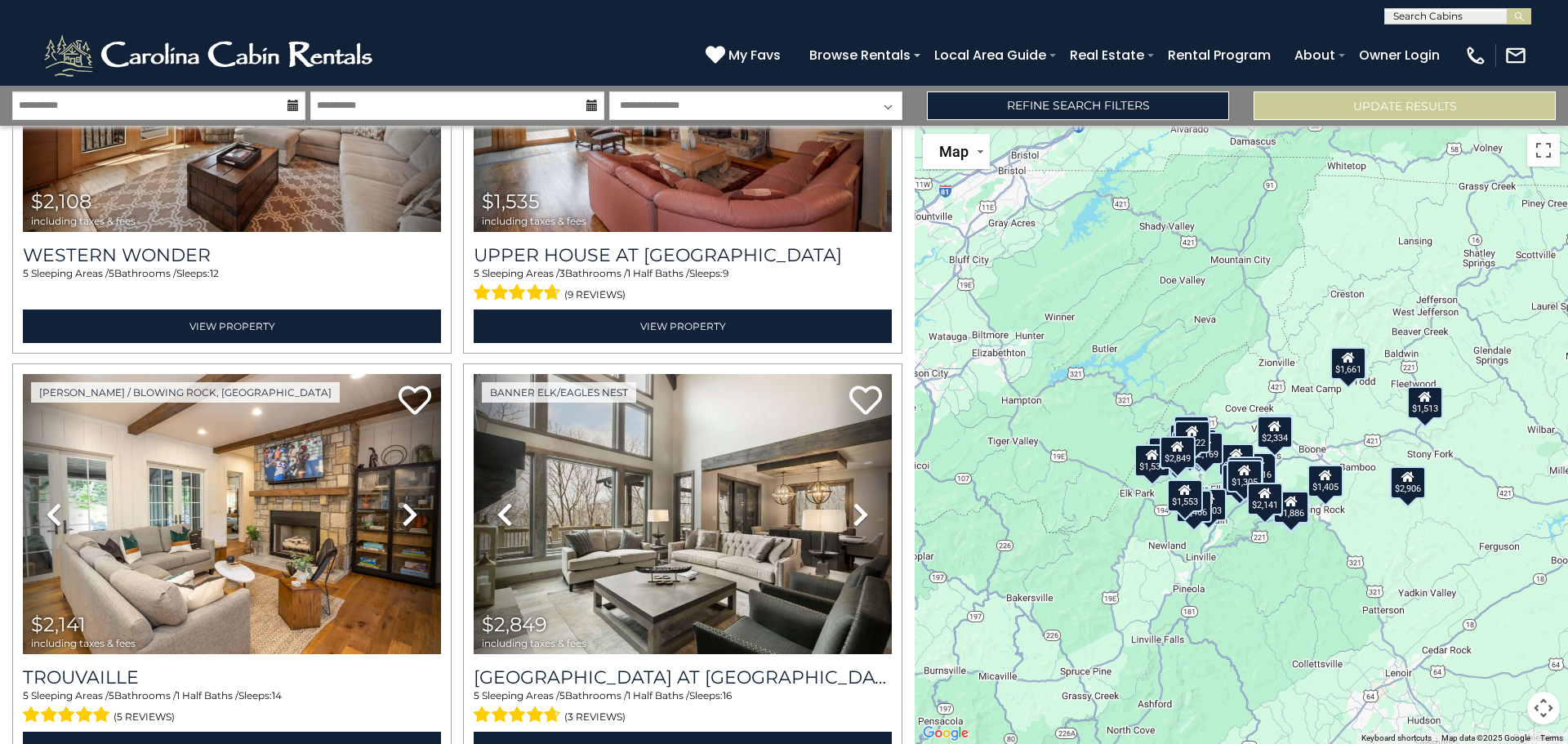
drag, startPoint x: 1491, startPoint y: 678, endPoint x: 1491, endPoint y: 616, distance: 62.0
click at [1491, 616] on div "$3,063 $2,906 $2,444 $2,506 $1,989 $1,654 $2,416 $3,466 $3,565 $1,305 $2,150 $1…" at bounding box center [1241, 434] width 654 height 619
click at [1544, 709] on button "Map camera controls" at bounding box center [1543, 708] width 33 height 33
click at [1502, 634] on button "Zoom in" at bounding box center [1502, 626] width 33 height 33
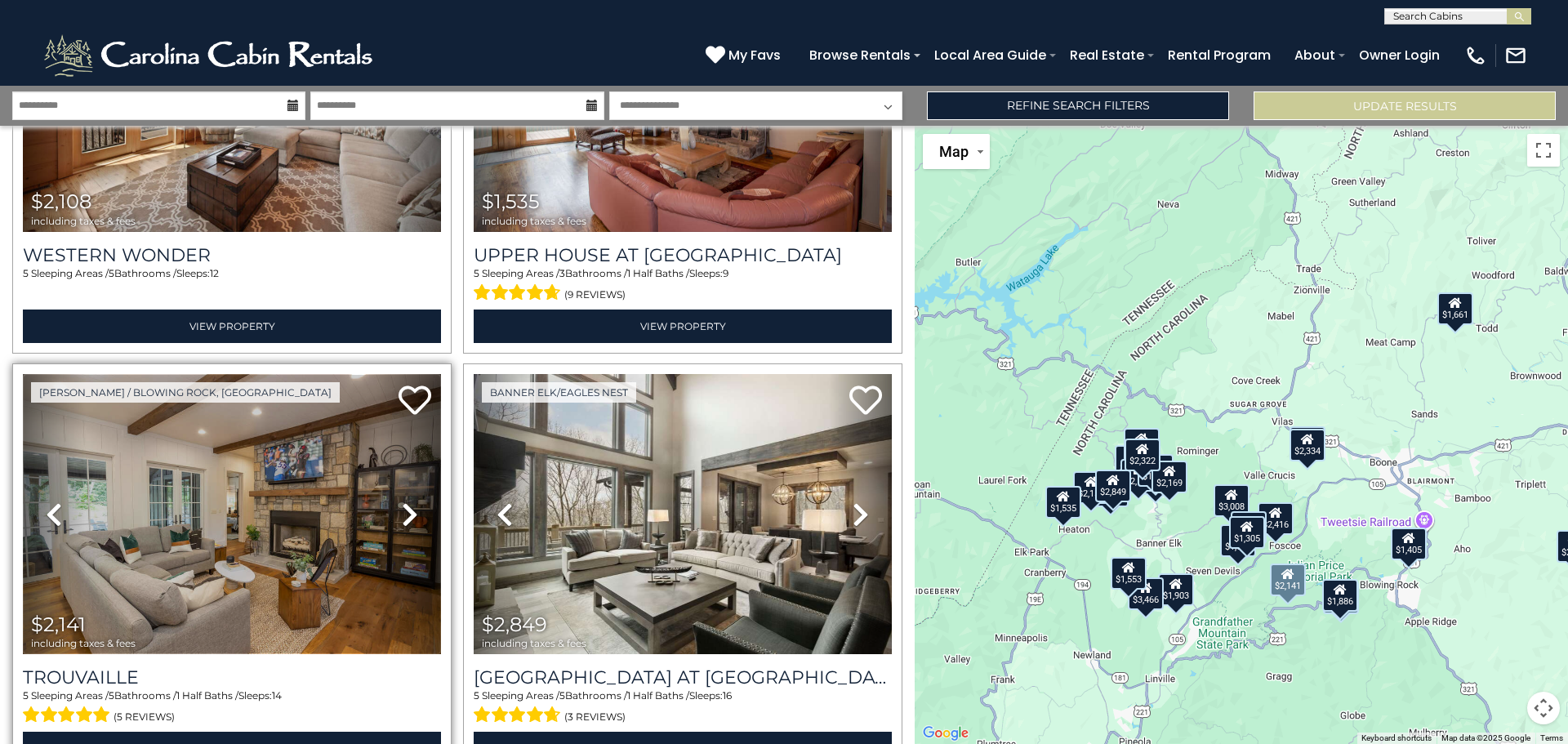
click at [209, 492] on img at bounding box center [231, 514] width 418 height 280
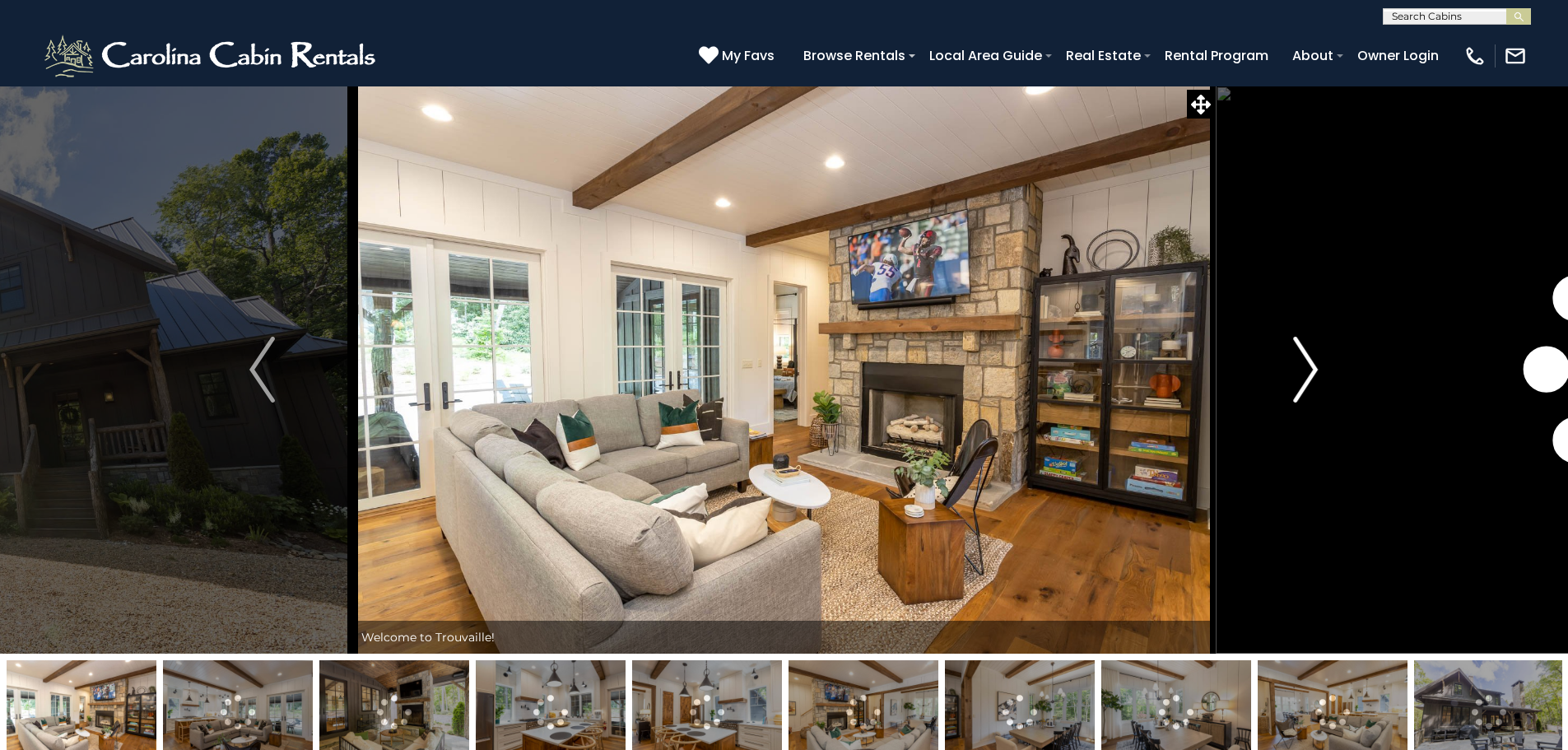
click at [1319, 362] on button "Next" at bounding box center [1306, 370] width 181 height 568
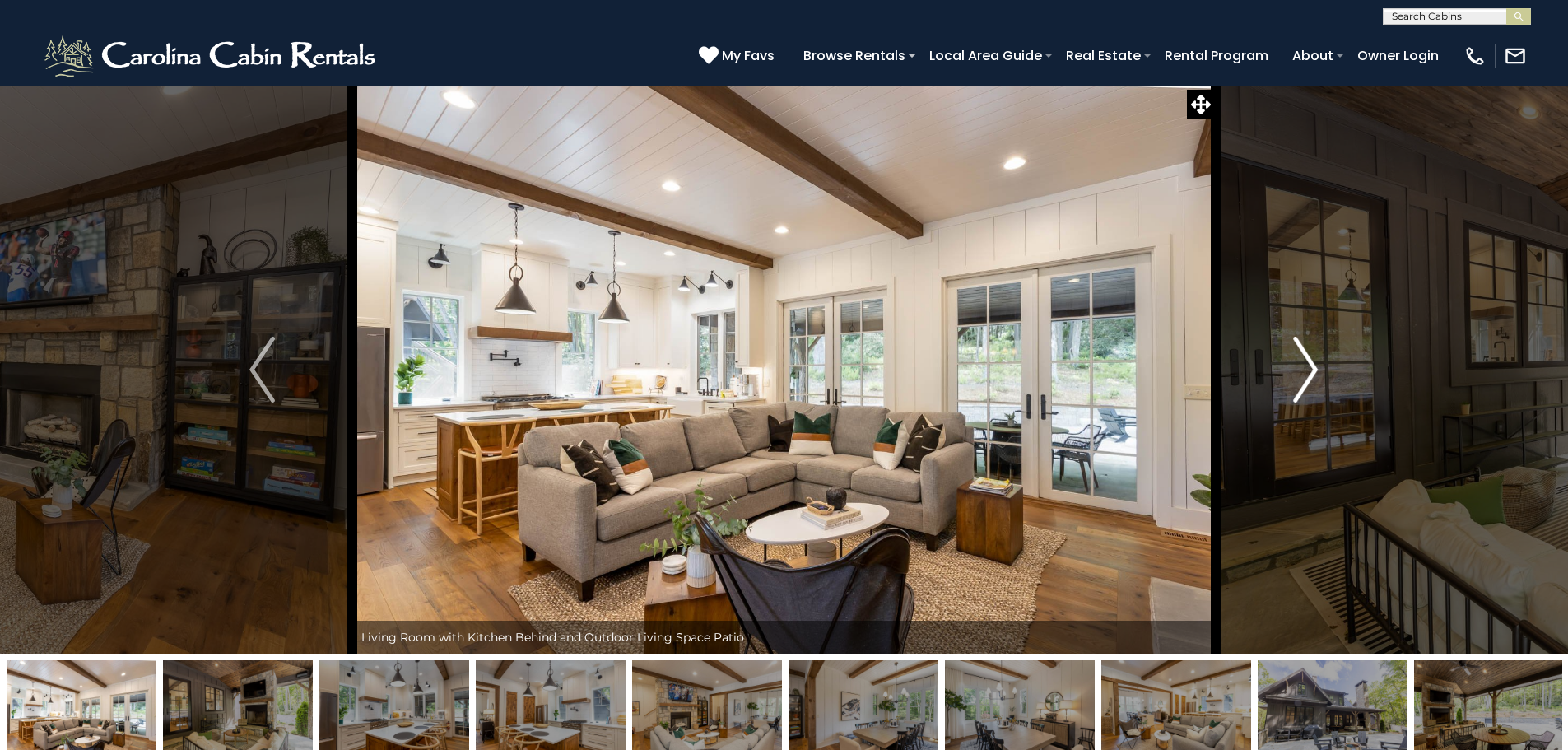
click at [1319, 362] on button "Next" at bounding box center [1306, 370] width 181 height 568
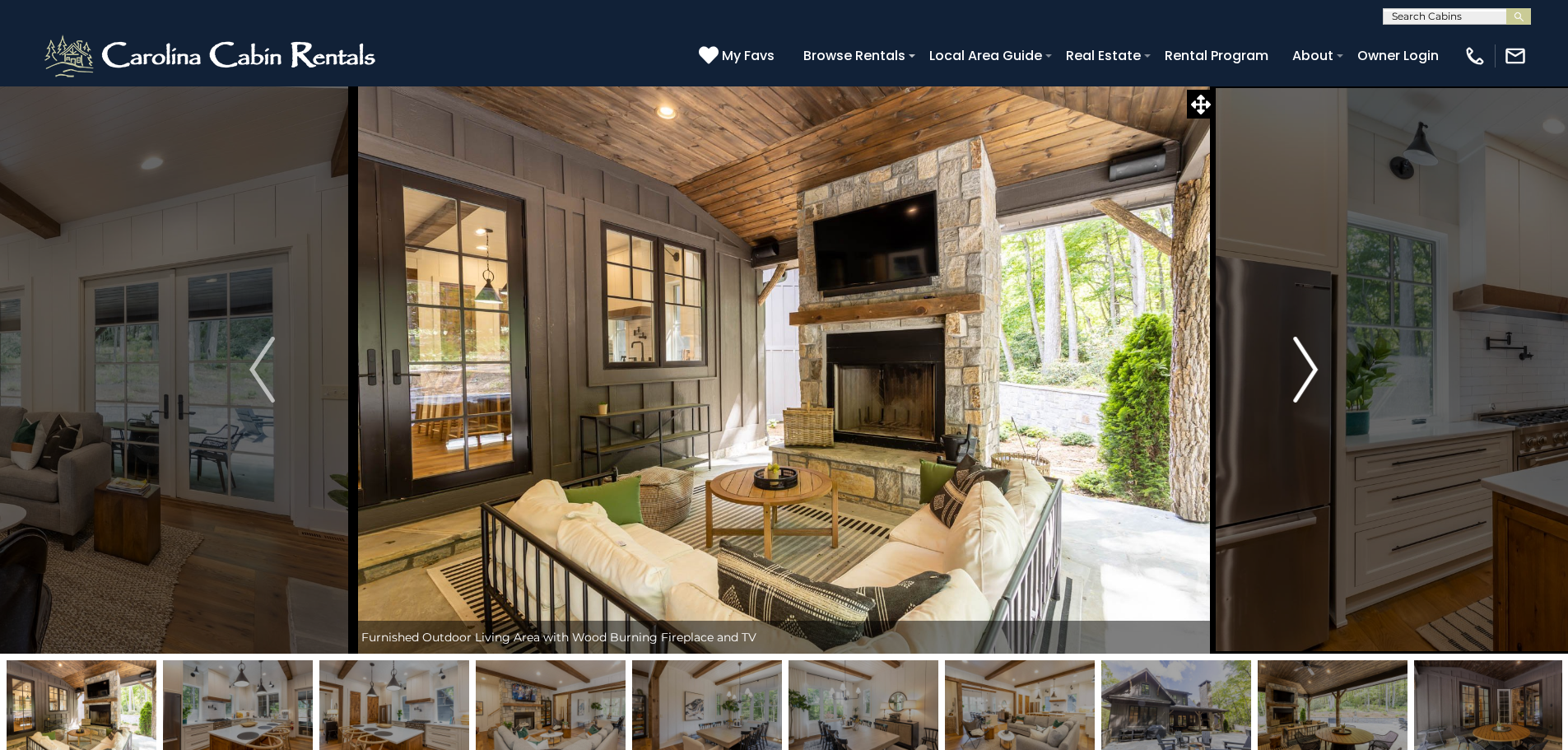
click at [1319, 362] on button "Next" at bounding box center [1306, 370] width 181 height 568
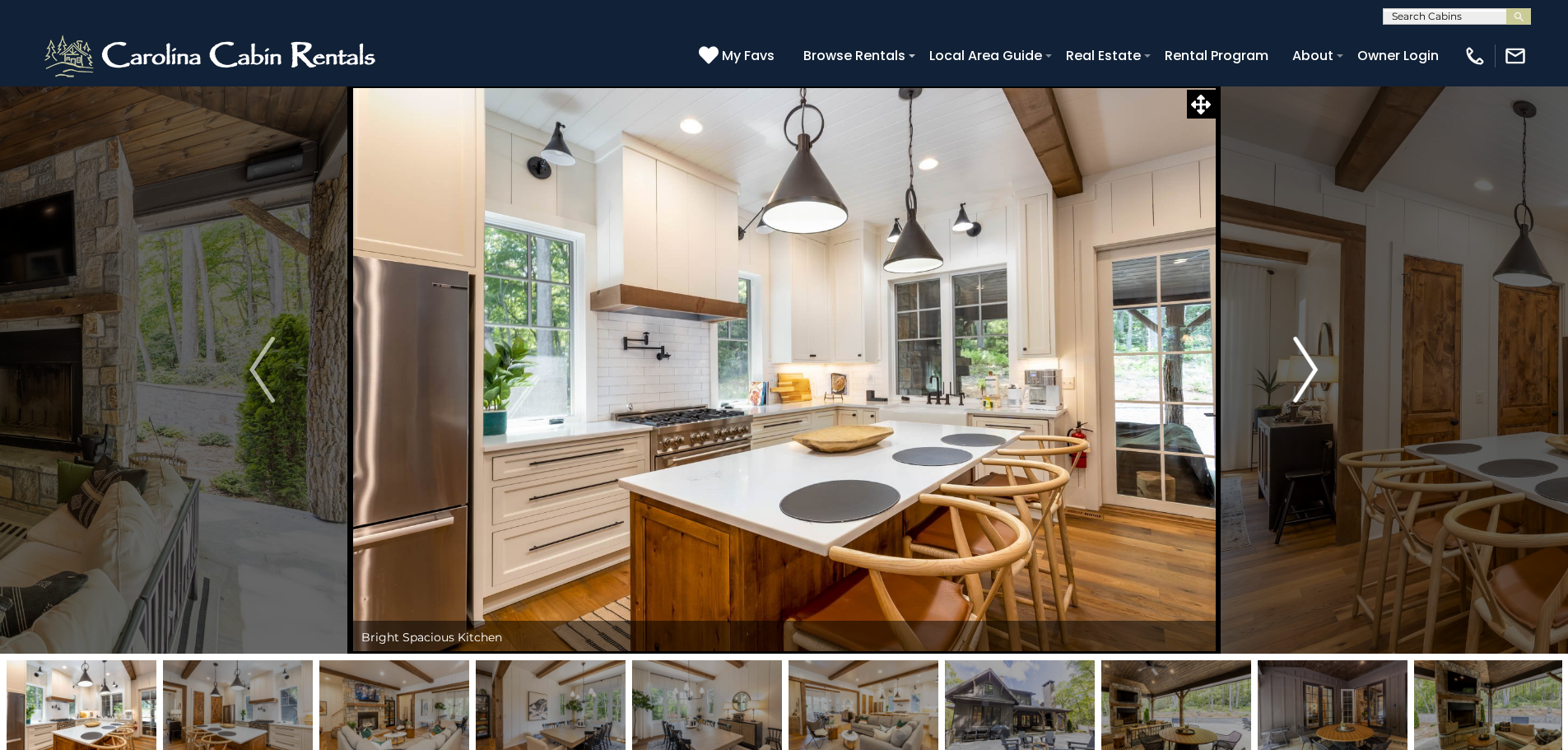
click at [1319, 362] on button "Next" at bounding box center [1306, 370] width 181 height 568
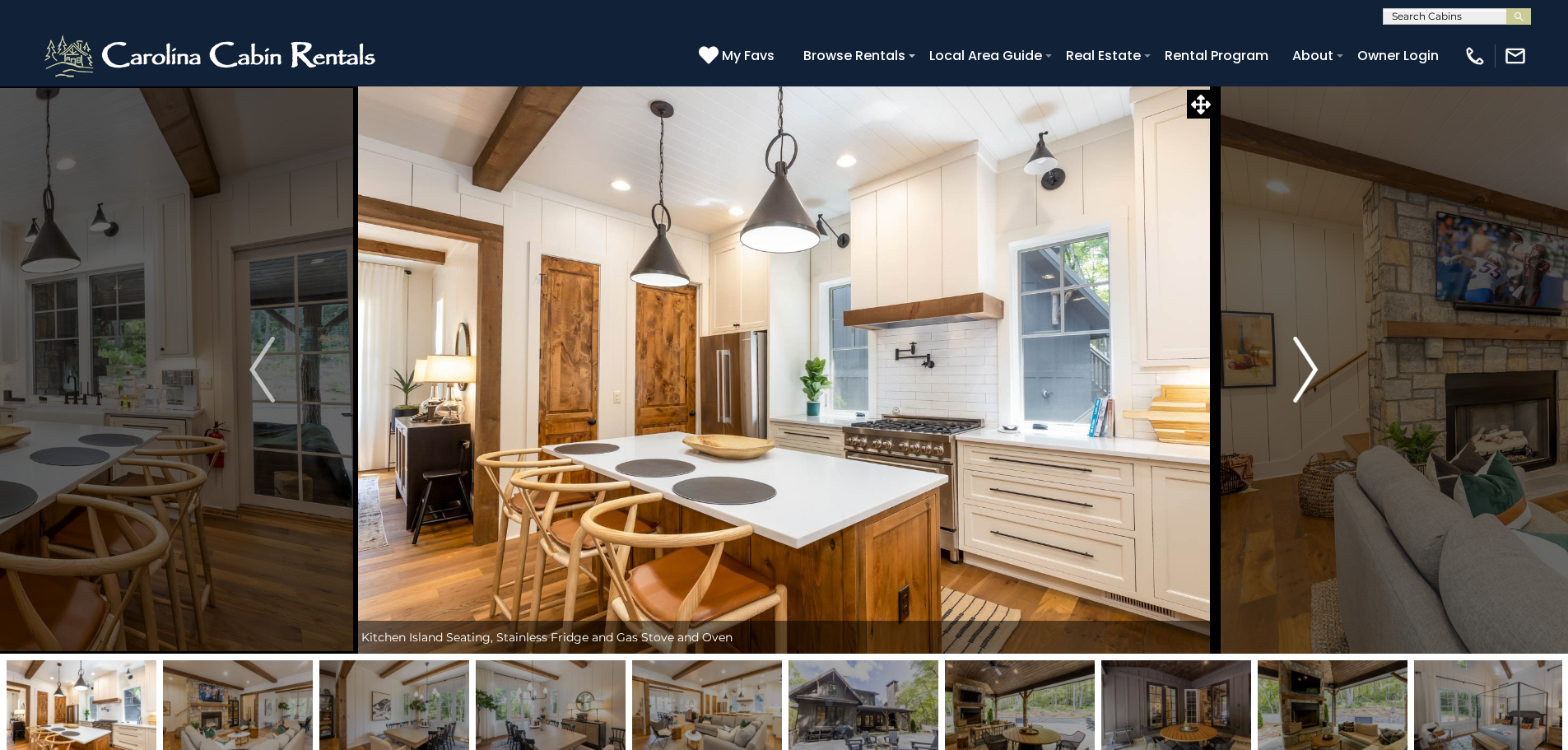
click at [1319, 362] on button "Next" at bounding box center [1306, 370] width 181 height 568
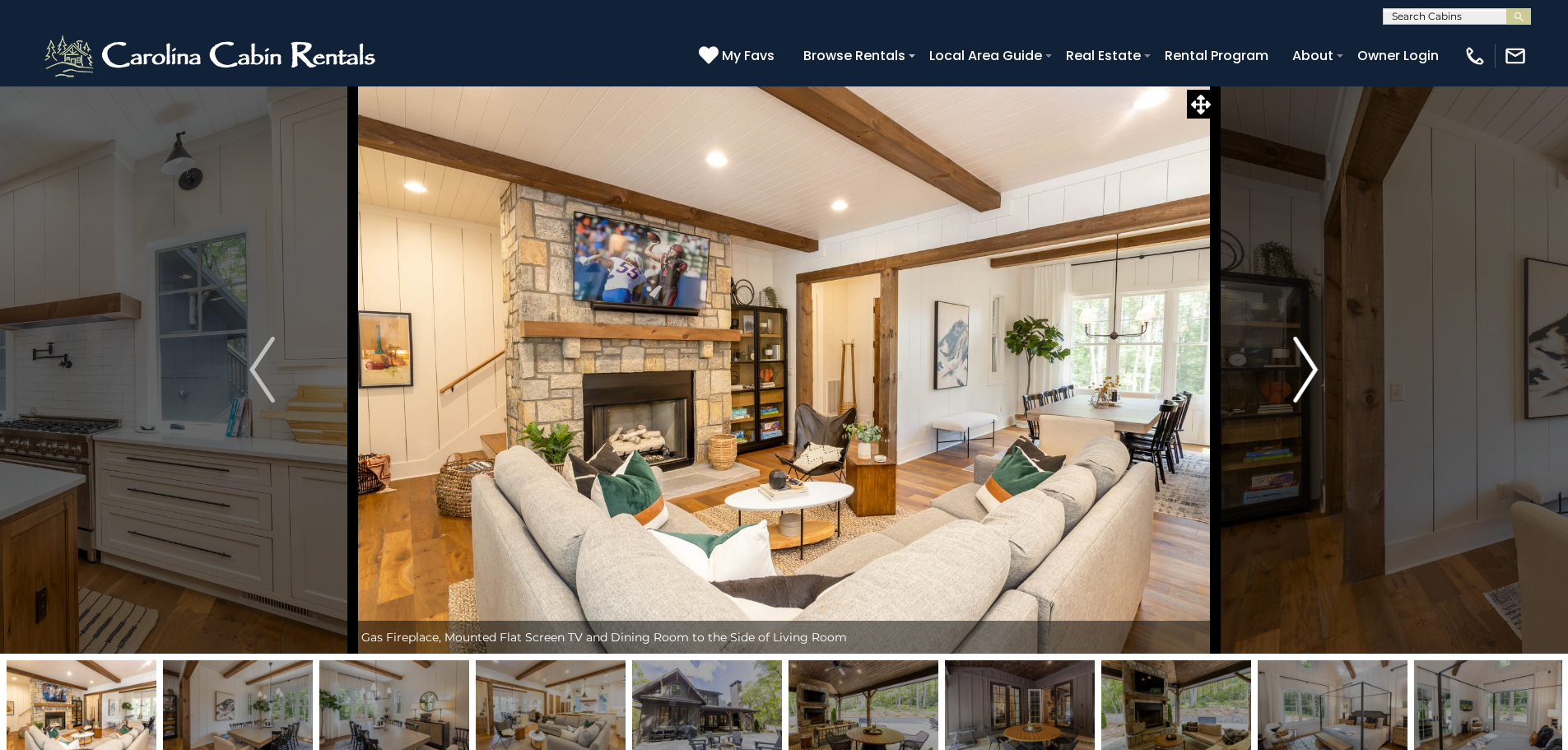
click at [1319, 362] on button "Next" at bounding box center [1306, 370] width 181 height 568
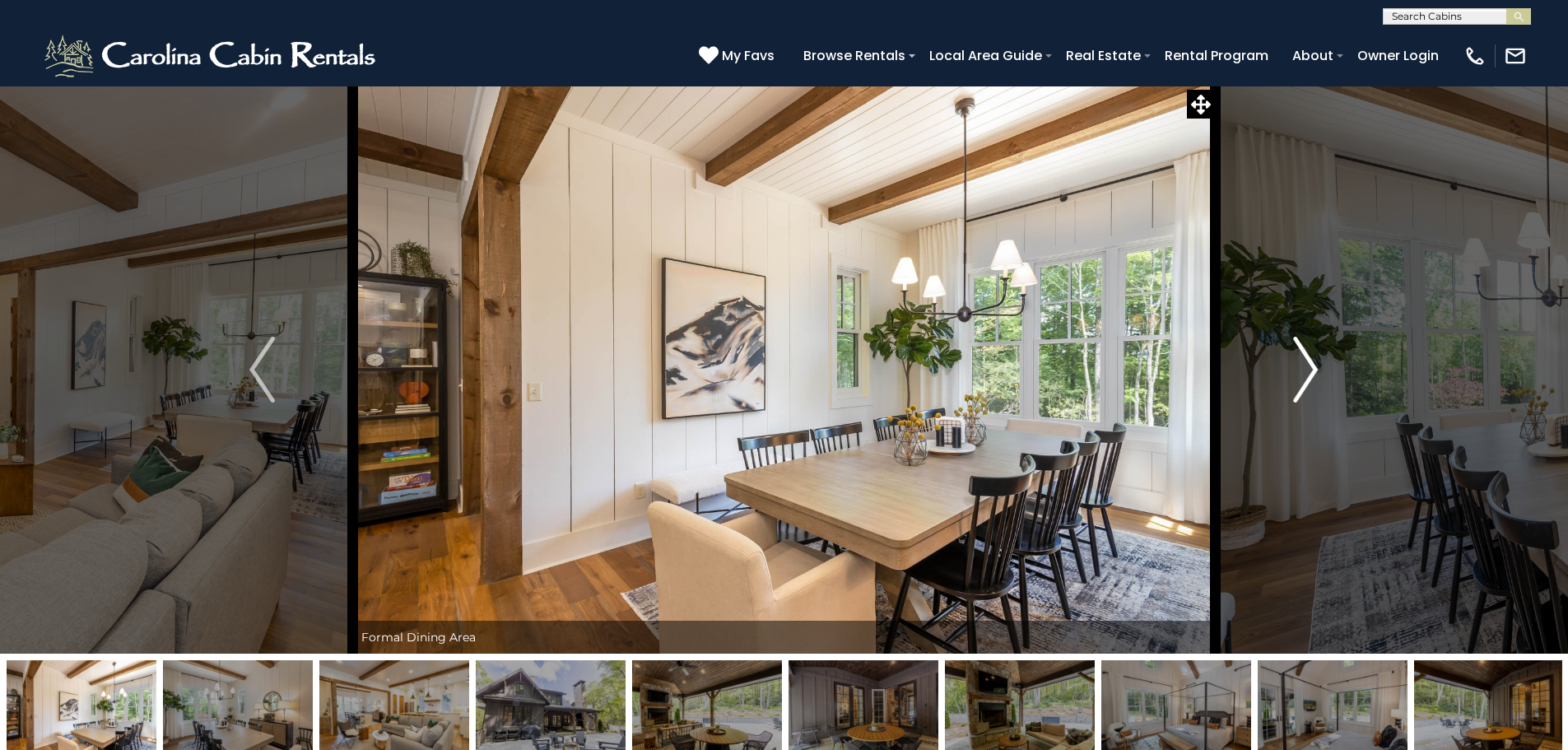
click at [1319, 362] on button "Next" at bounding box center [1306, 370] width 181 height 568
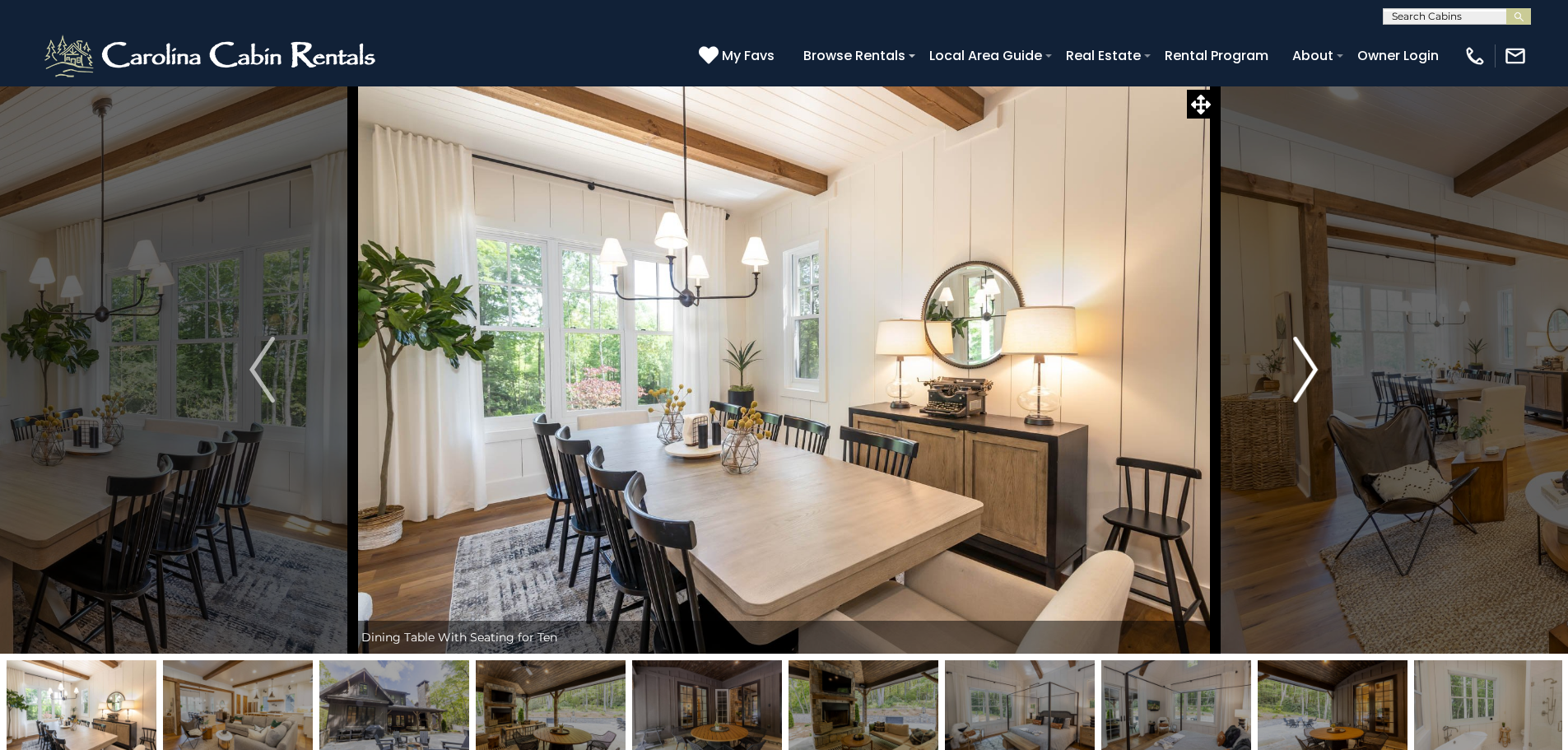
click at [1319, 362] on button "Next" at bounding box center [1306, 370] width 181 height 568
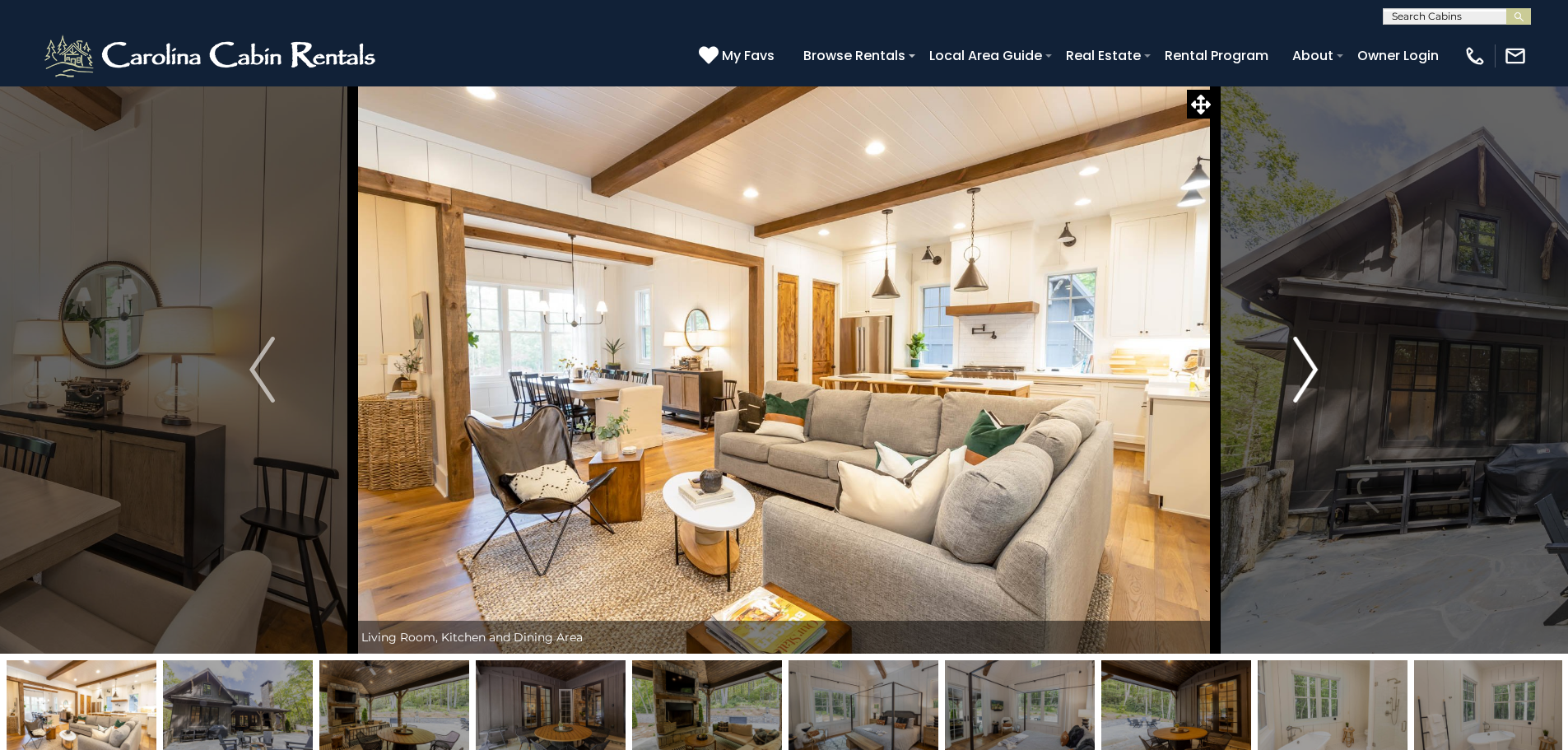
click at [1319, 362] on button "Next" at bounding box center [1306, 370] width 181 height 568
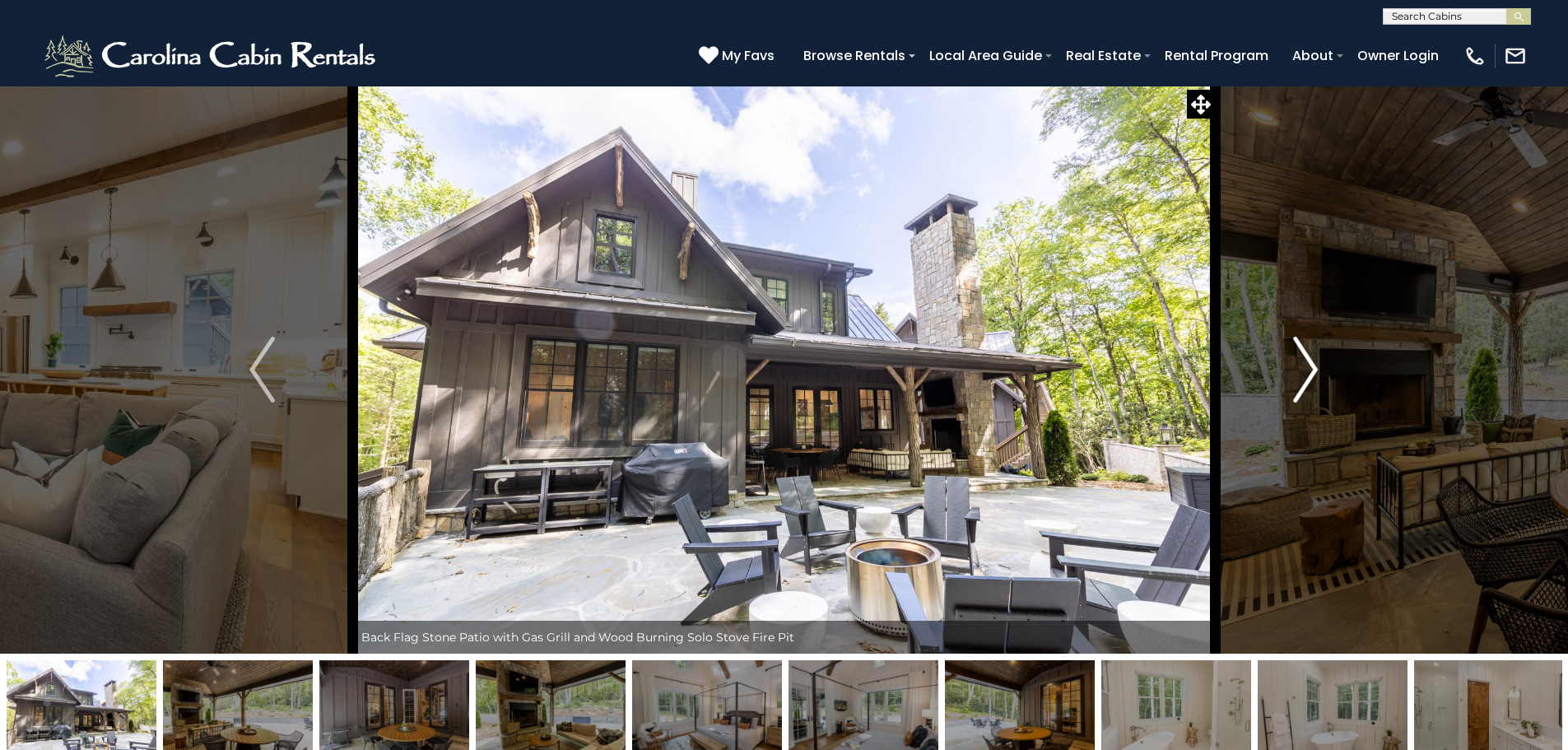
click at [1319, 362] on button "Next" at bounding box center [1306, 370] width 181 height 568
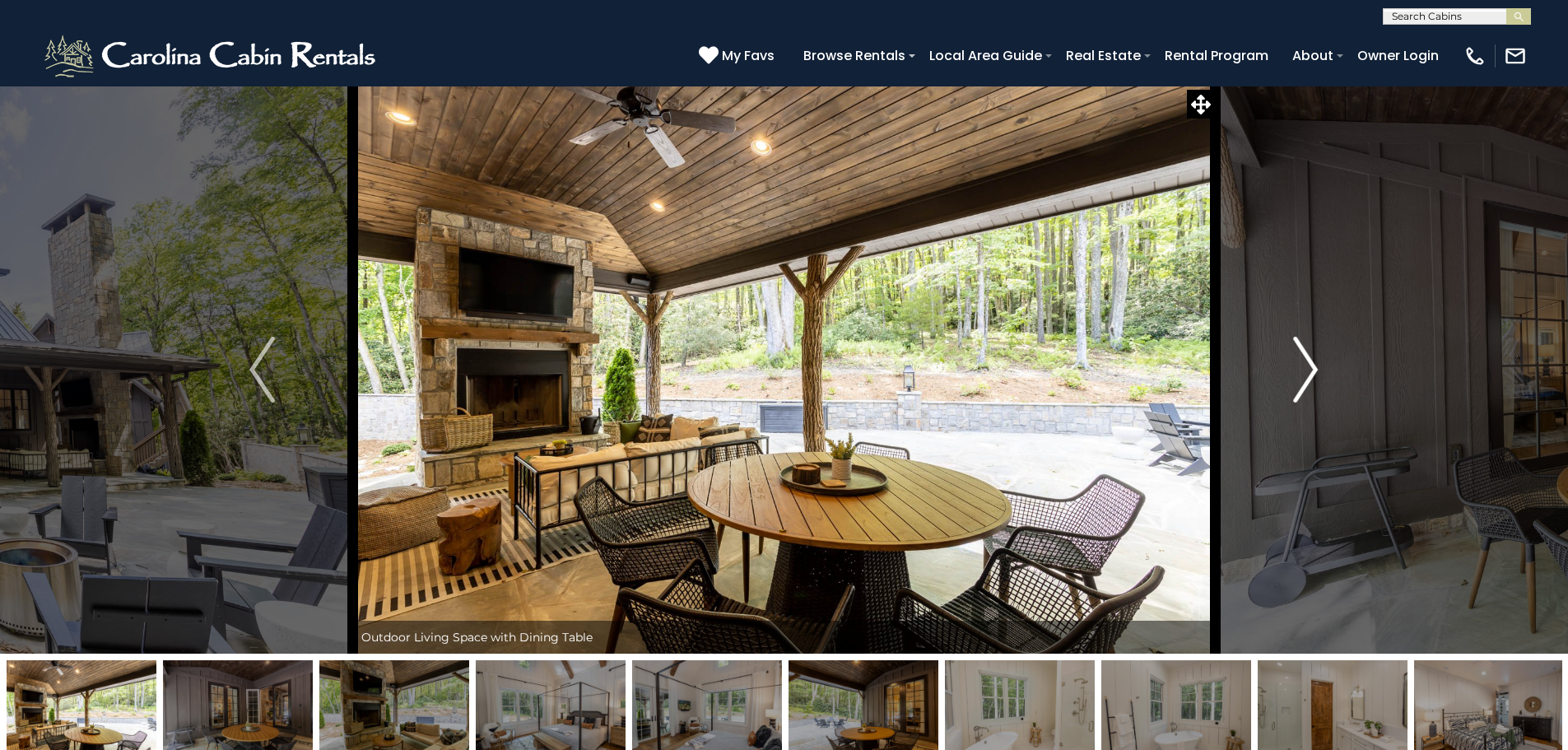
click at [1319, 362] on button "Next" at bounding box center [1306, 370] width 181 height 568
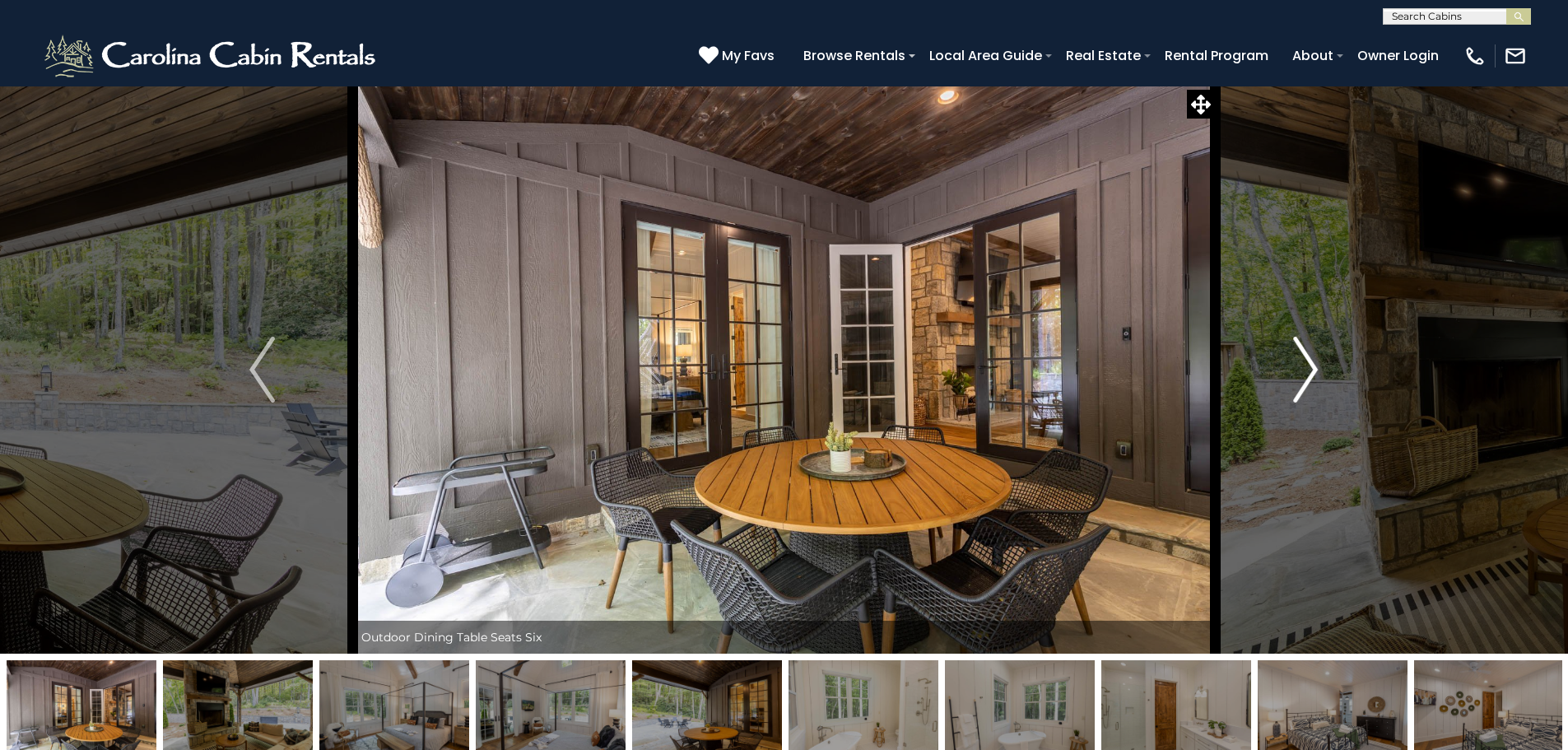
click at [1319, 362] on button "Next" at bounding box center [1306, 370] width 181 height 568
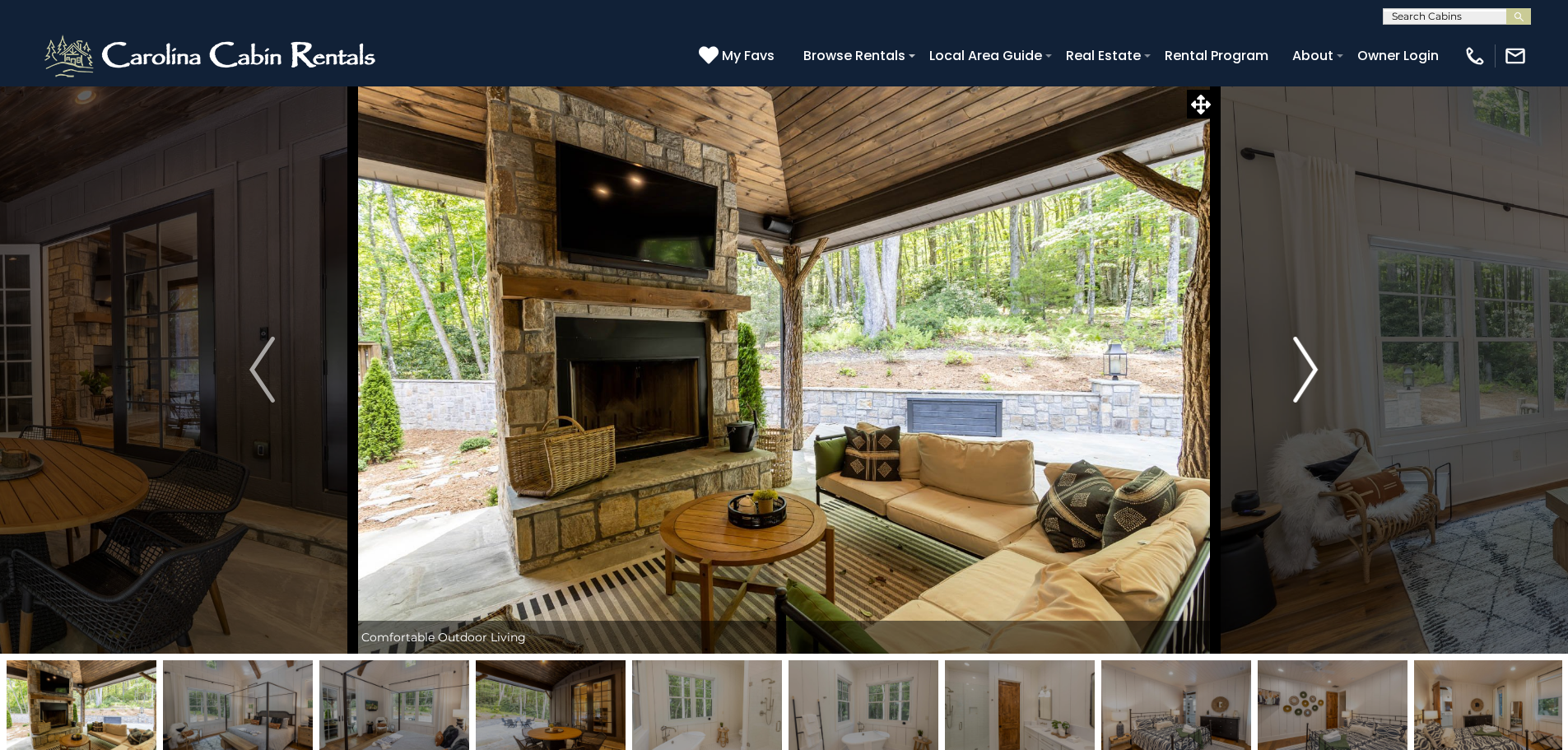
click at [1319, 362] on button "Next" at bounding box center [1306, 370] width 181 height 568
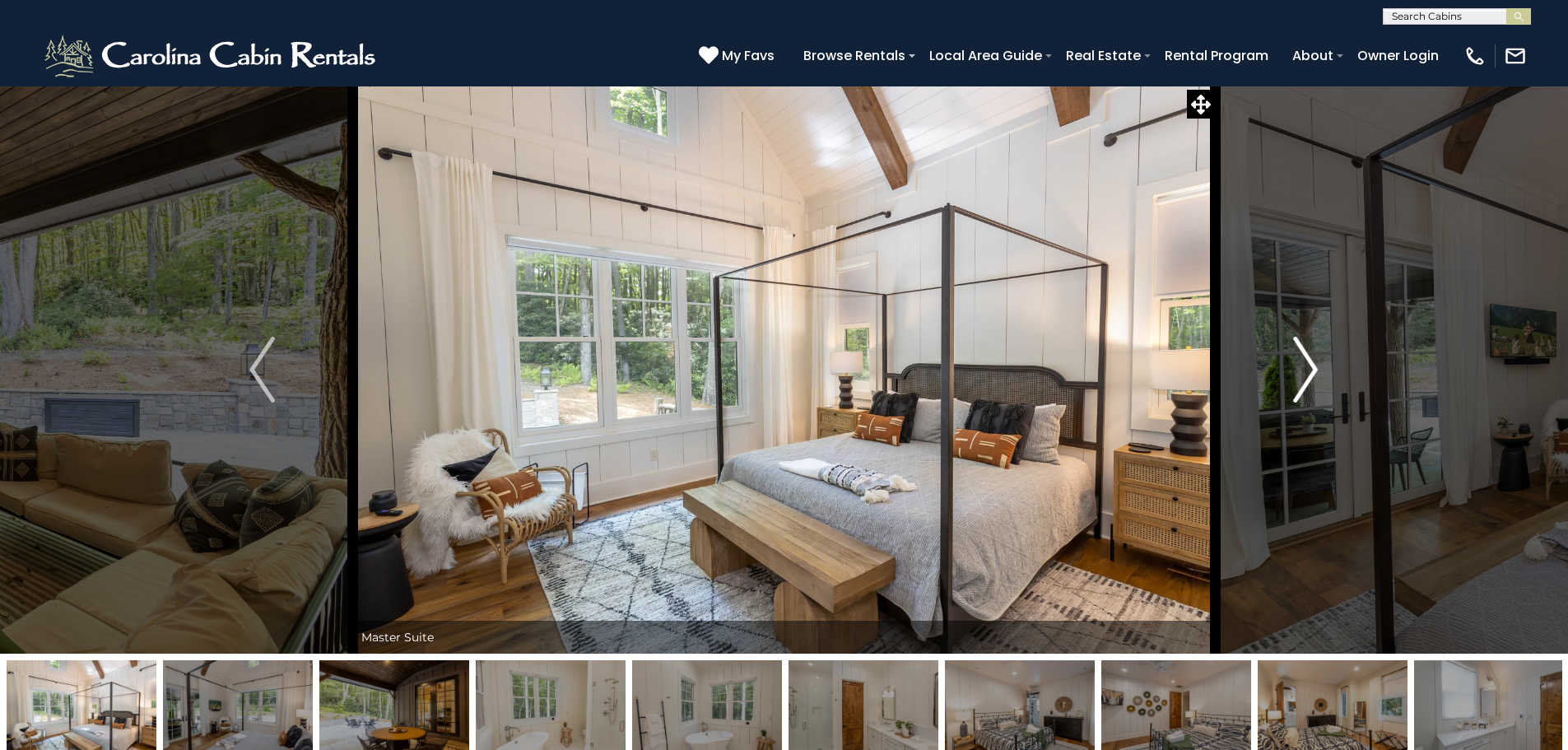
click at [1319, 362] on button "Next" at bounding box center [1306, 370] width 181 height 568
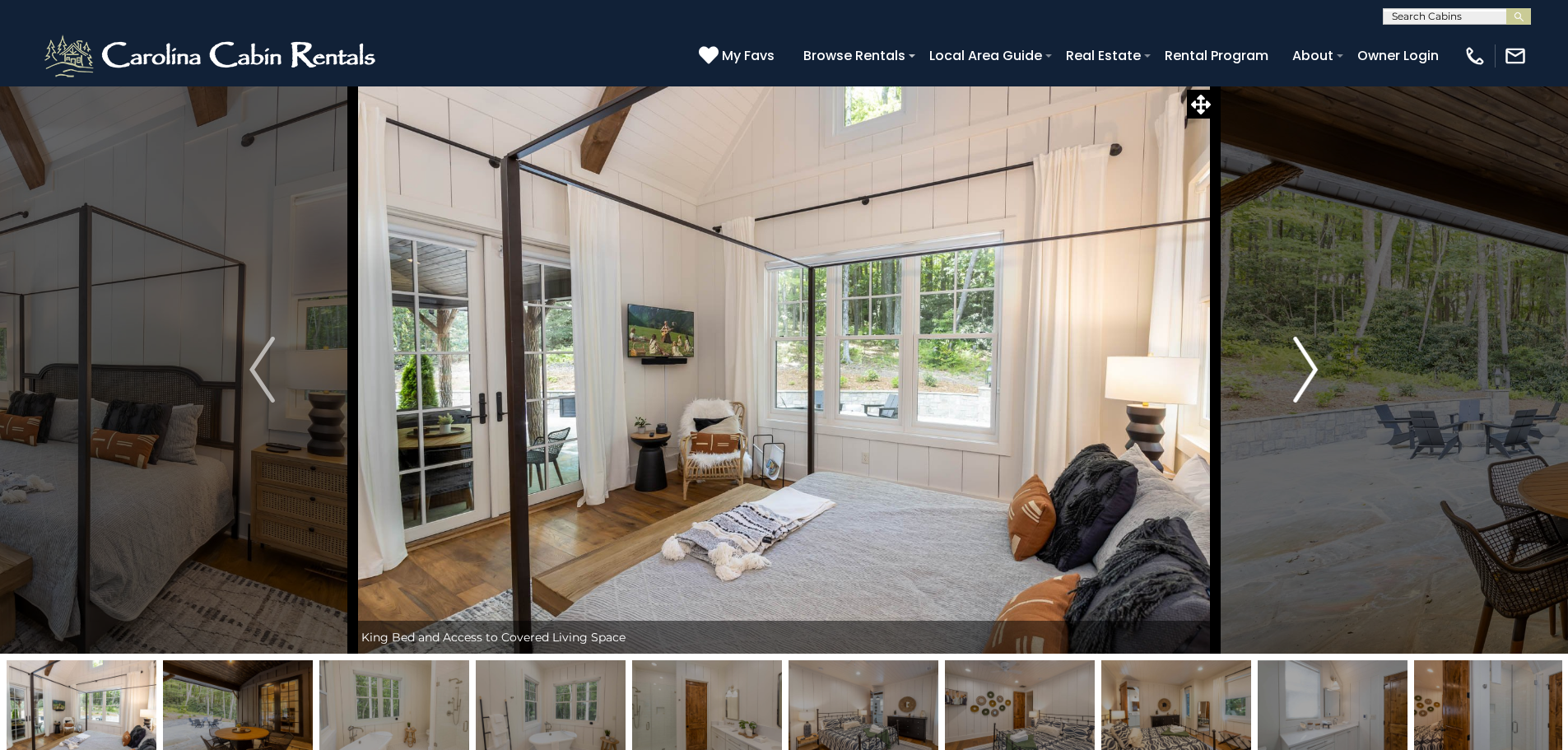
click at [1319, 362] on button "Next" at bounding box center [1306, 370] width 181 height 568
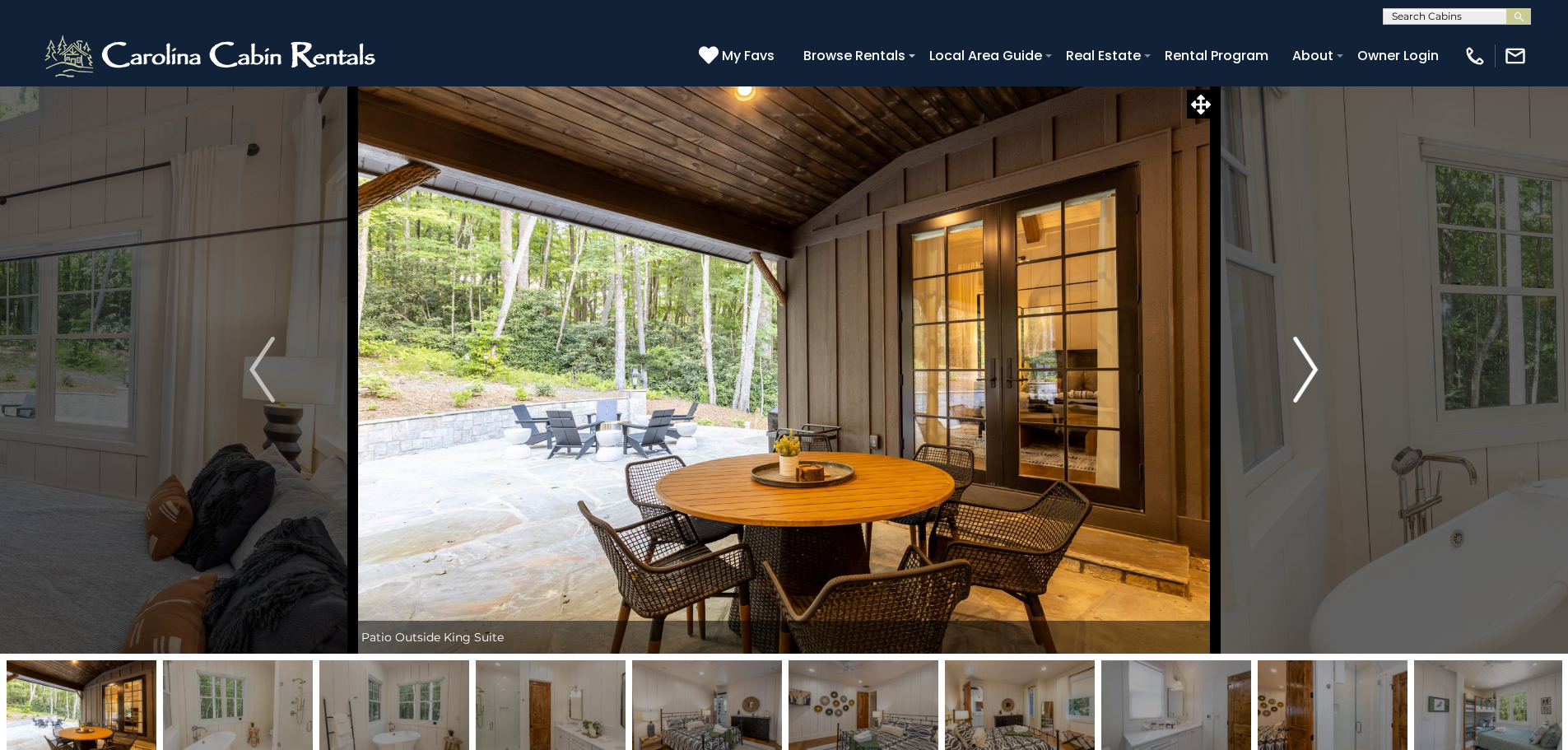
click at [1319, 362] on button "Next" at bounding box center [1306, 370] width 181 height 568
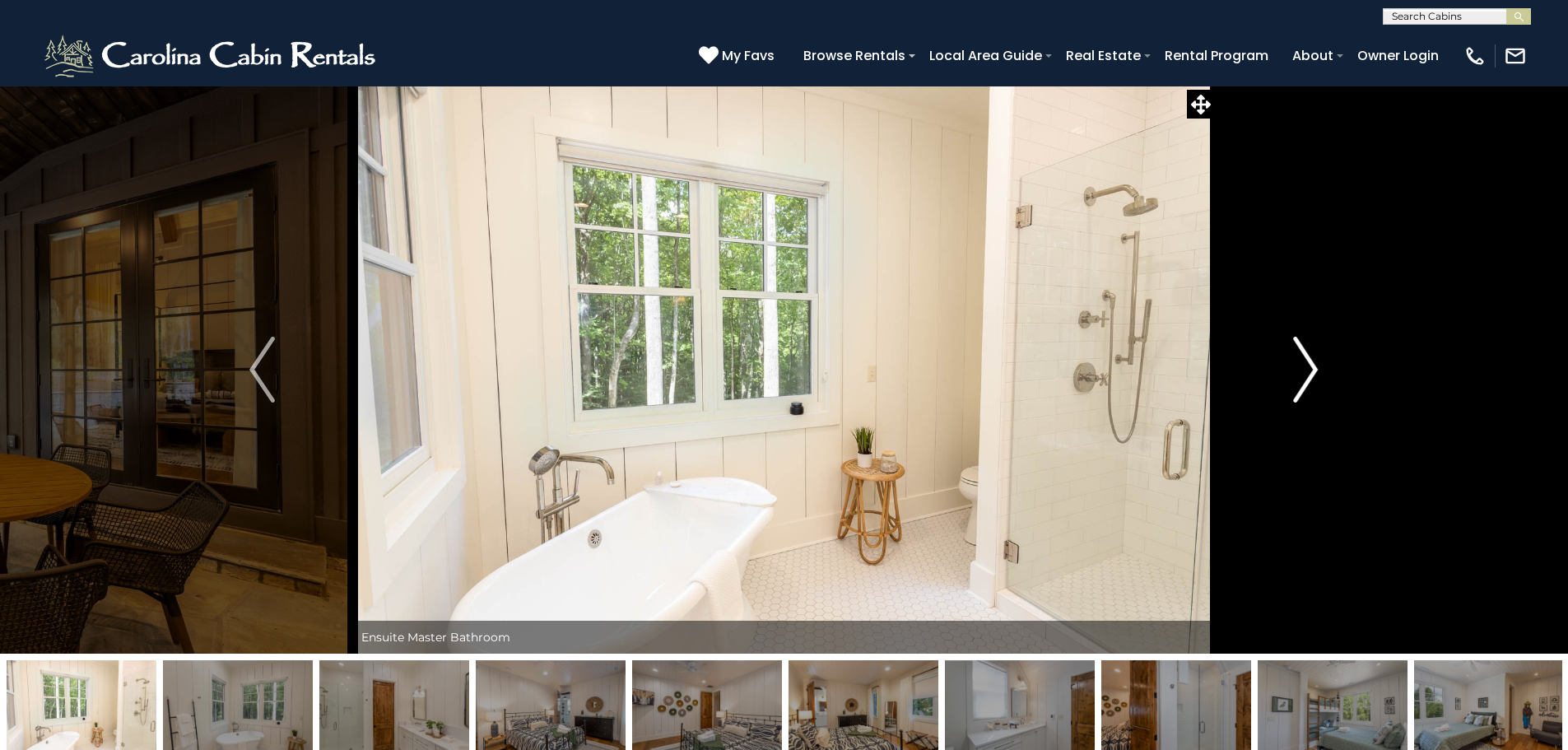
click at [1319, 362] on button "Next" at bounding box center [1306, 370] width 181 height 568
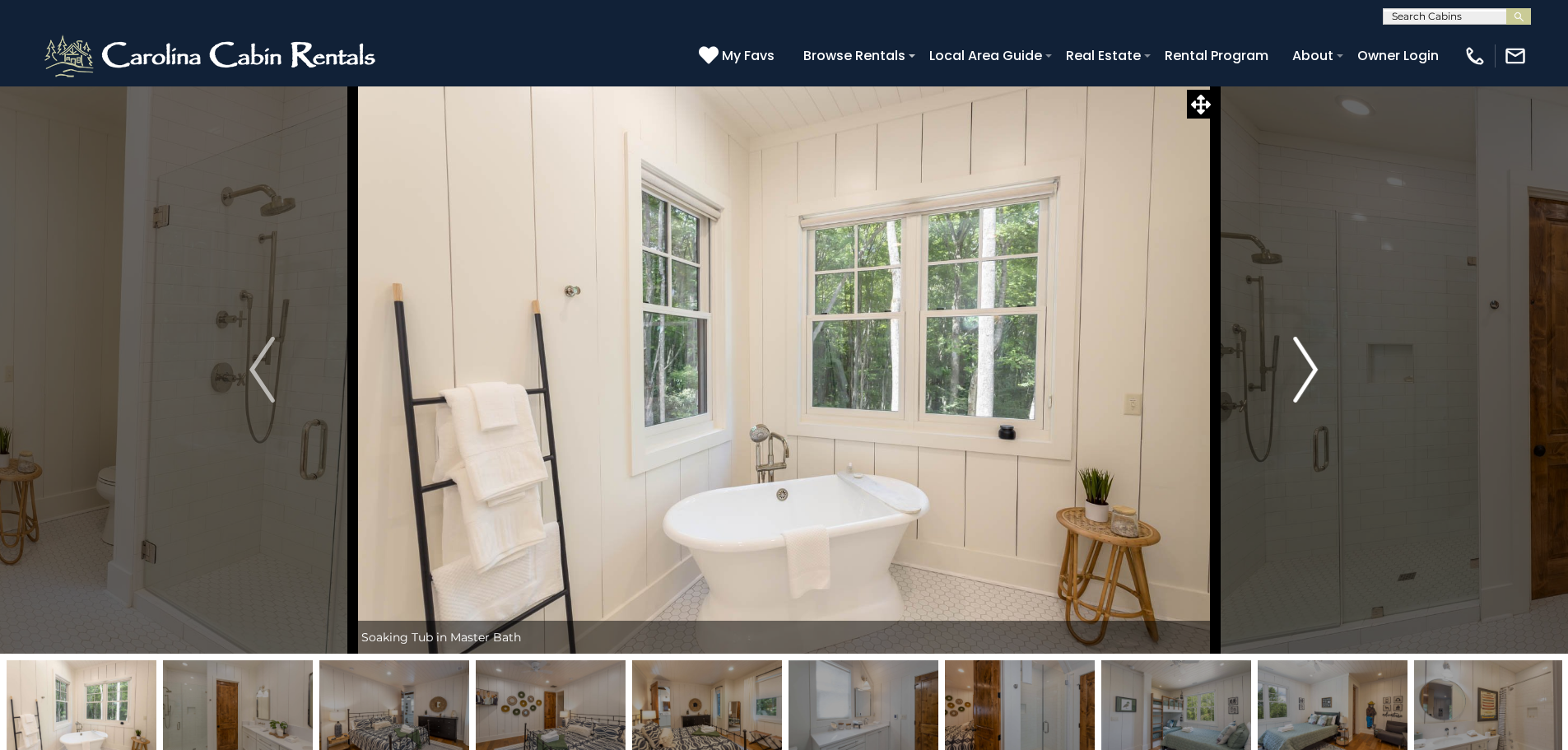
click at [1319, 362] on button "Next" at bounding box center [1306, 370] width 181 height 568
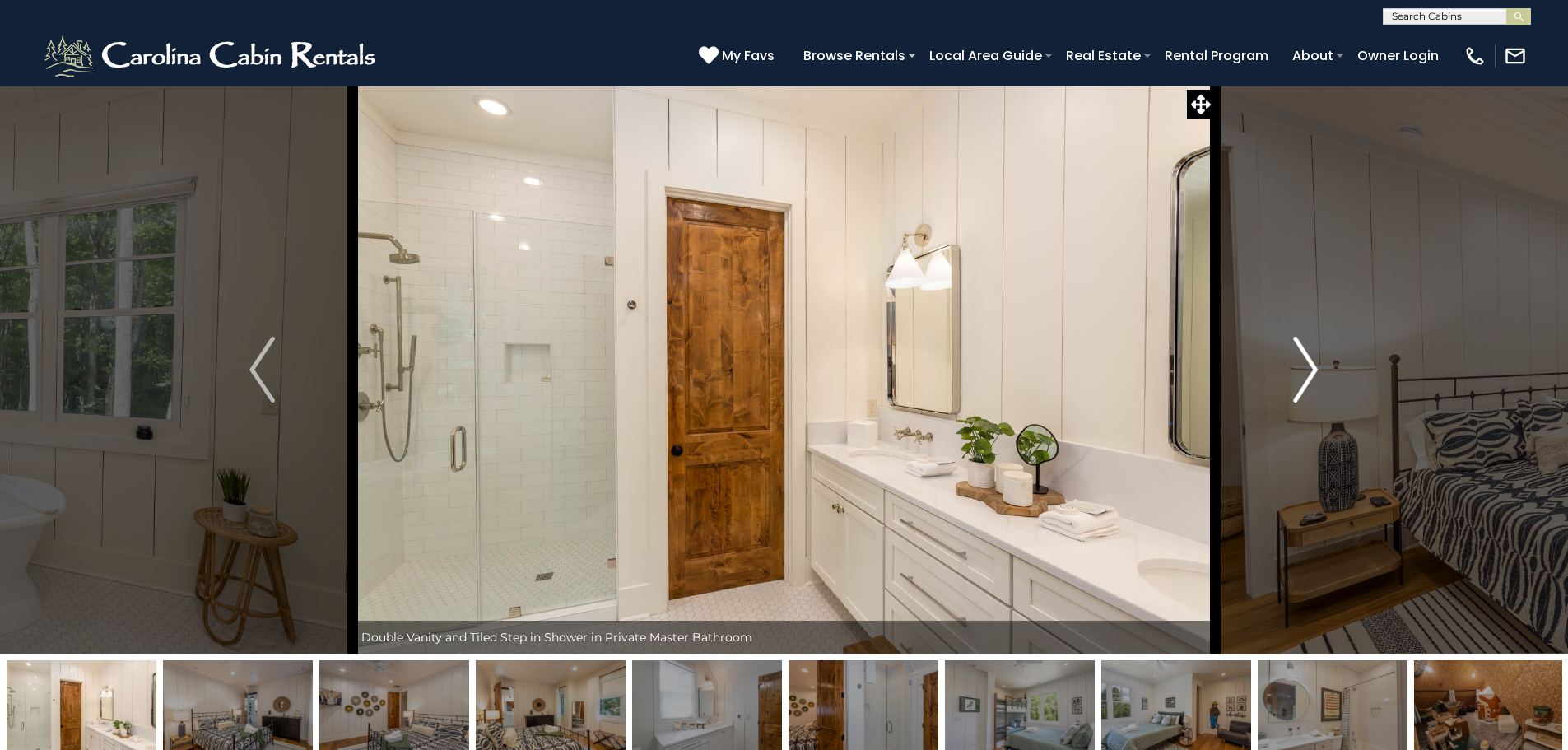
click at [1319, 362] on button "Next" at bounding box center [1306, 370] width 181 height 568
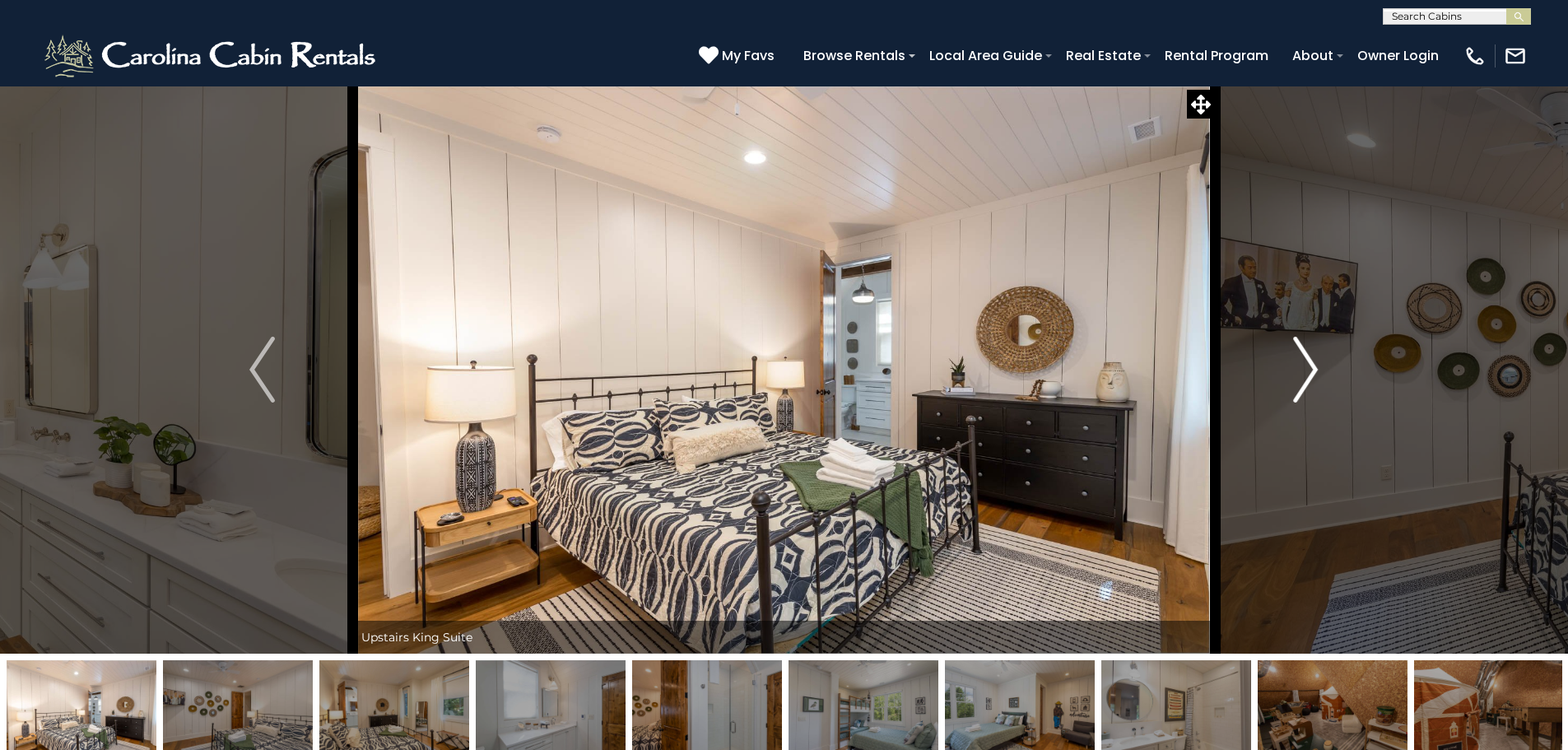
click at [1319, 362] on button "Next" at bounding box center [1306, 370] width 181 height 568
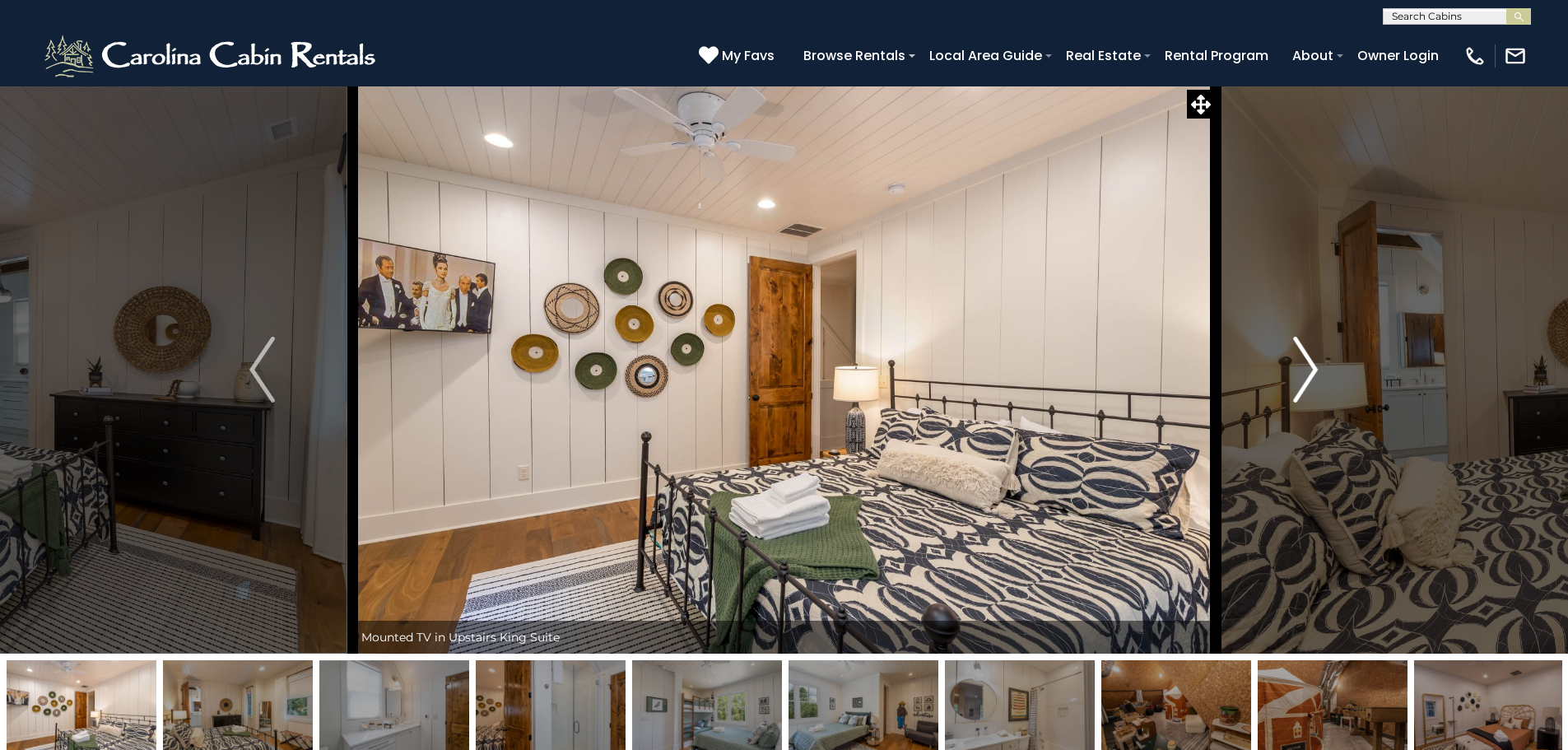
click at [1319, 362] on button "Next" at bounding box center [1306, 370] width 181 height 568
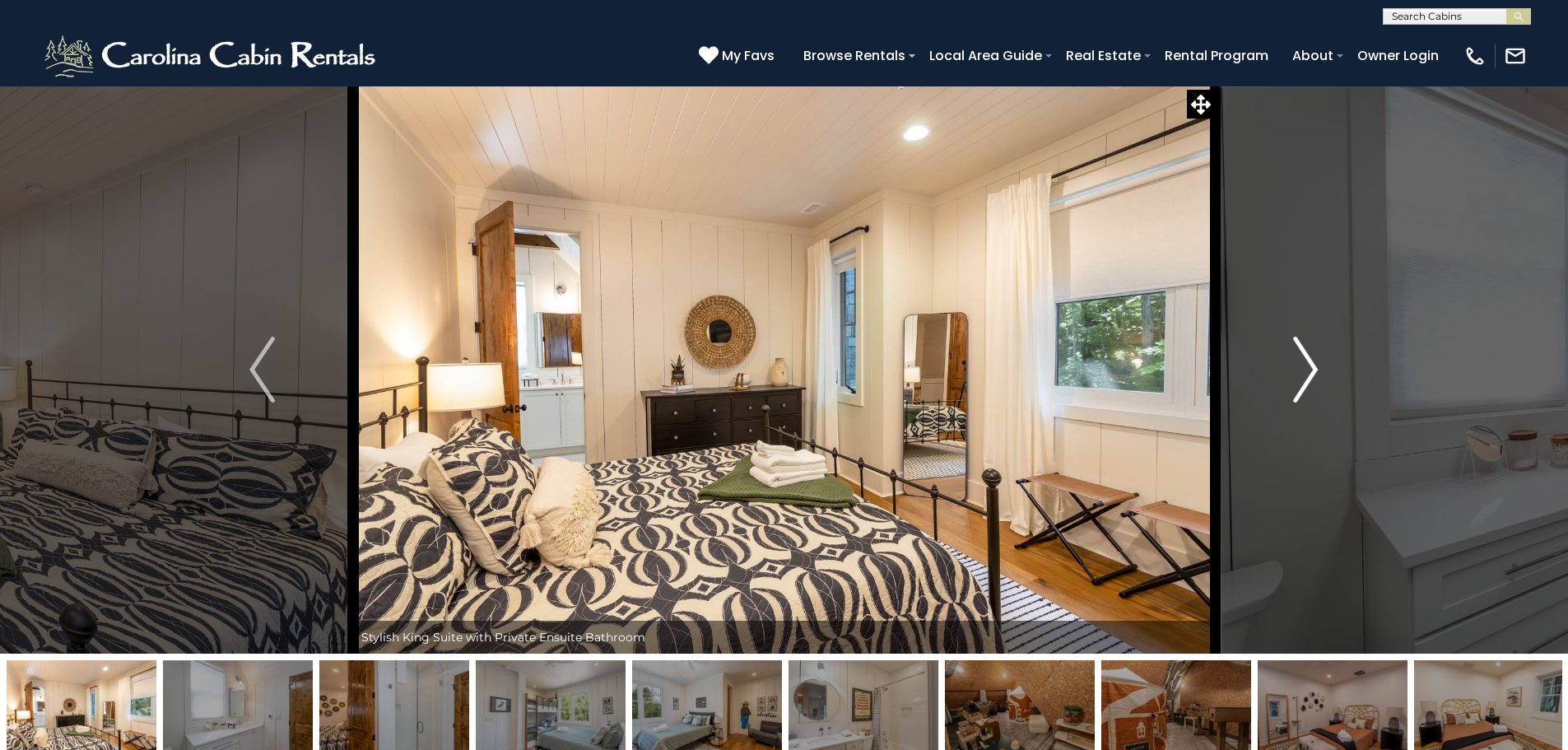
click at [1319, 362] on button "Next" at bounding box center [1306, 370] width 181 height 568
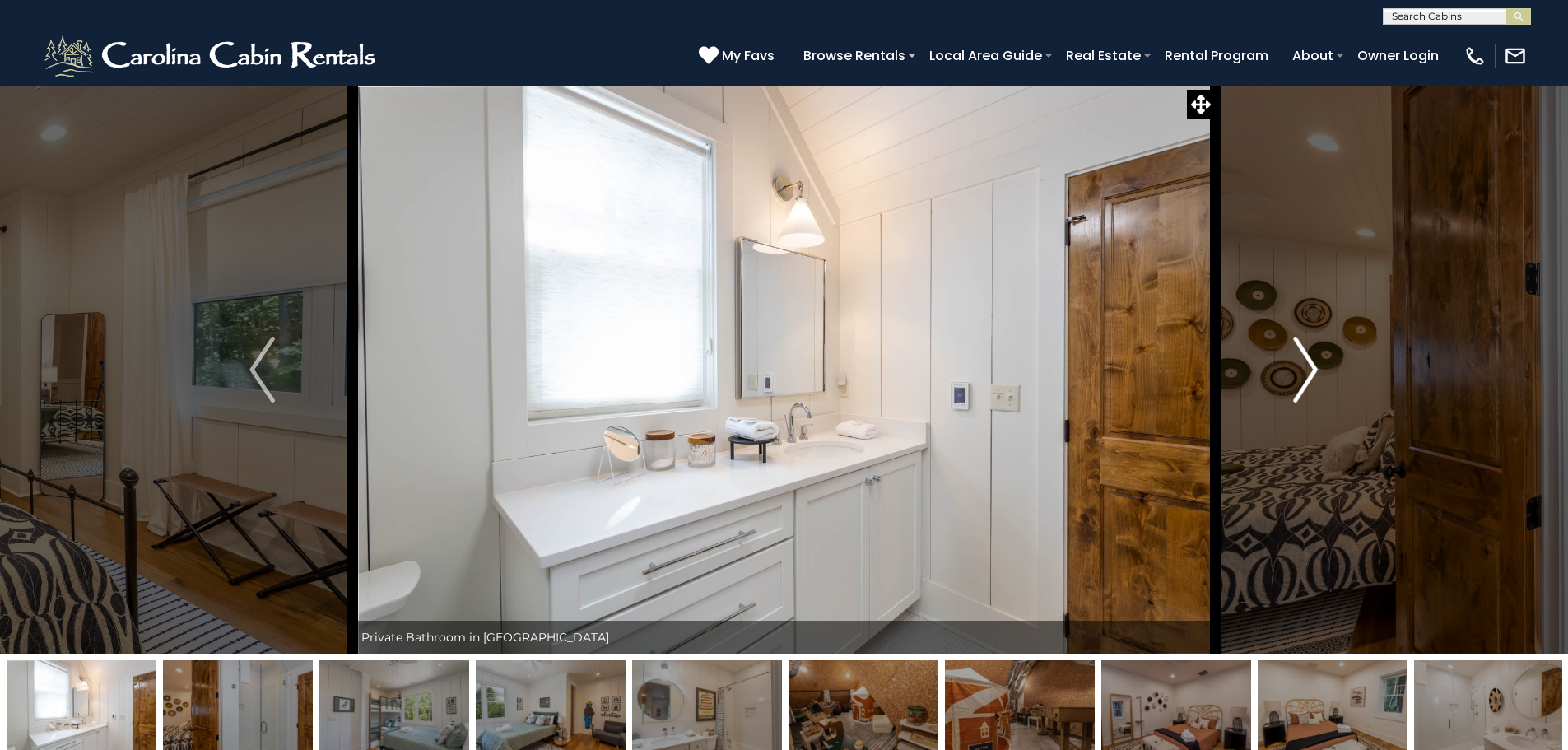
click at [1319, 362] on button "Next" at bounding box center [1306, 370] width 181 height 568
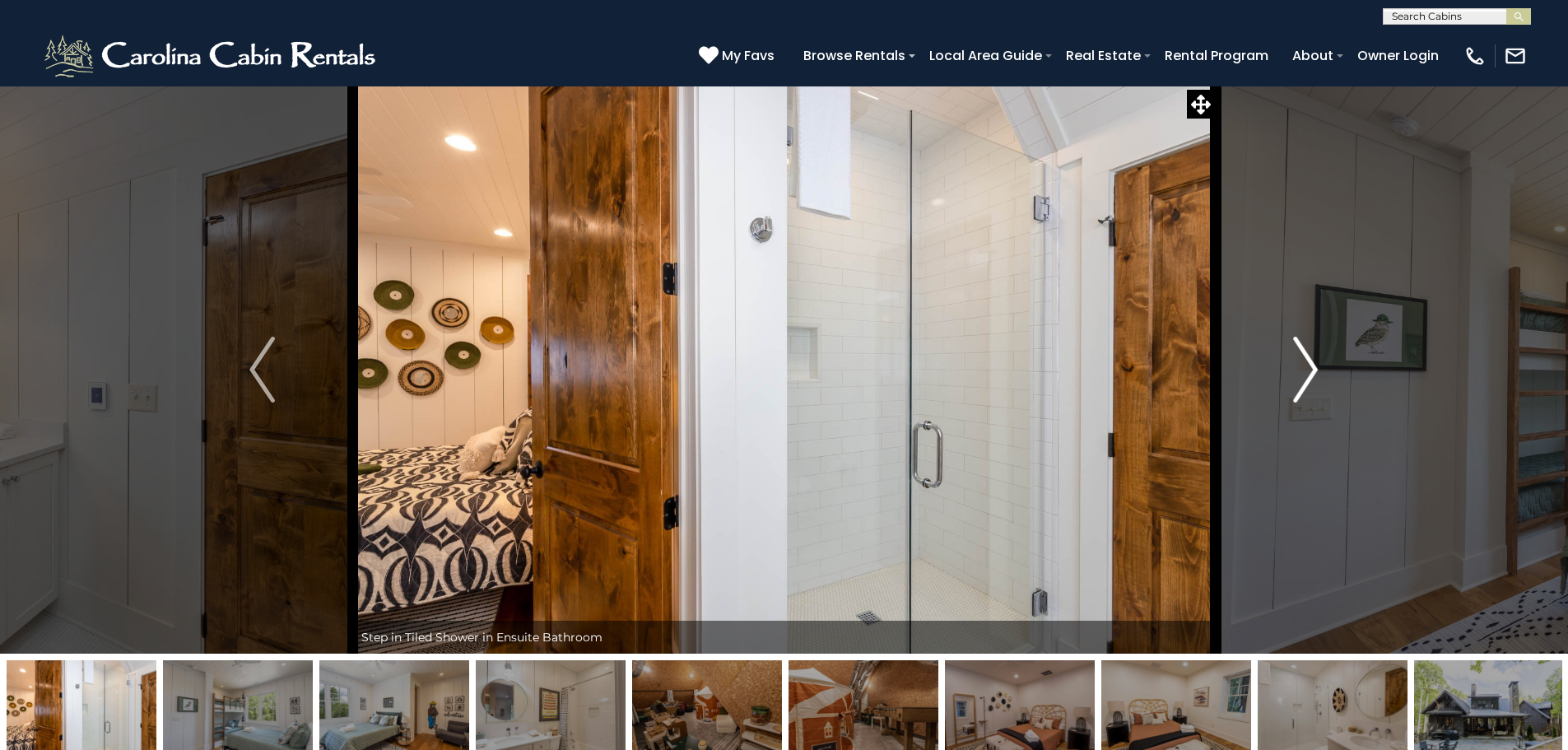
click at [1319, 362] on button "Next" at bounding box center [1306, 370] width 181 height 568
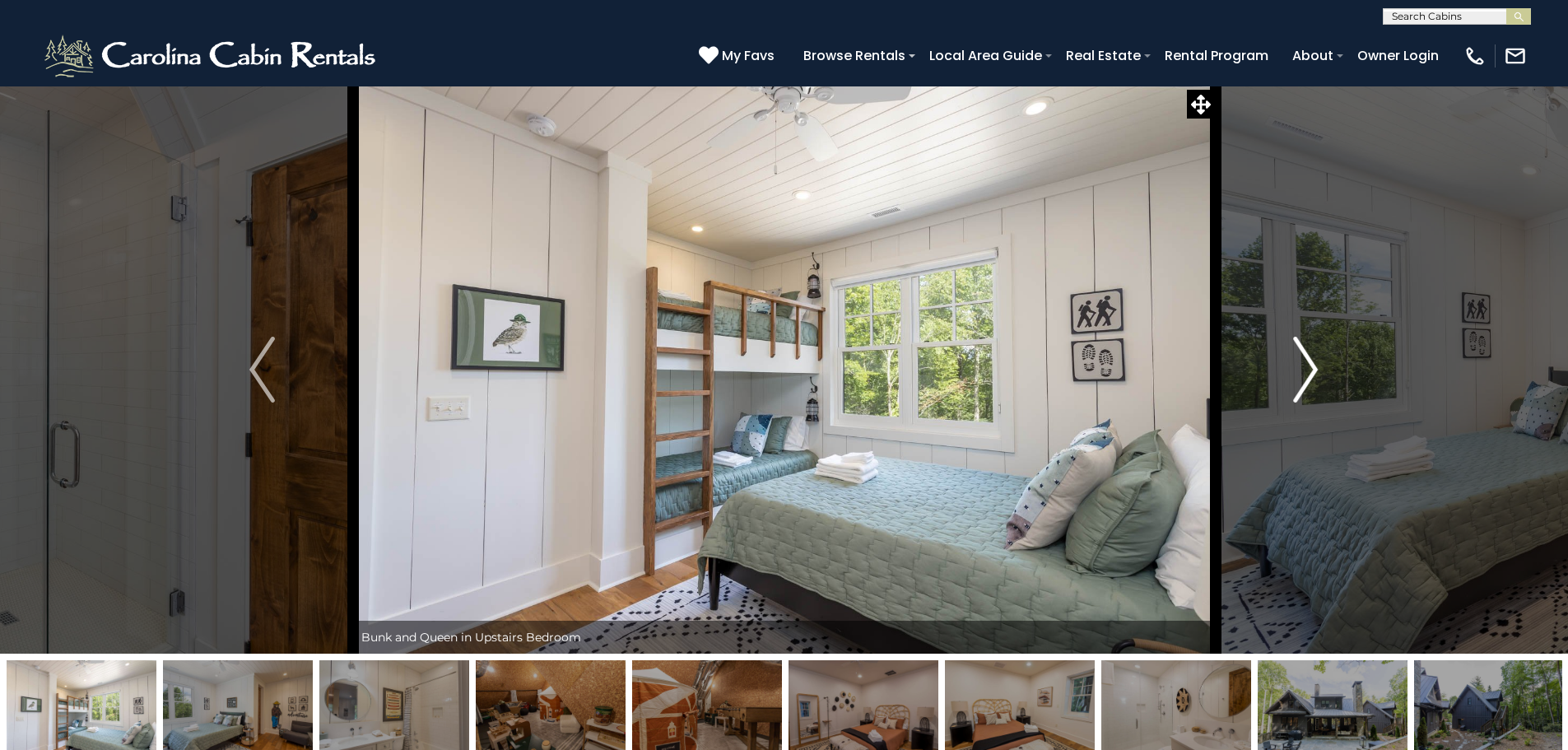
click at [1319, 362] on button "Next" at bounding box center [1306, 370] width 181 height 568
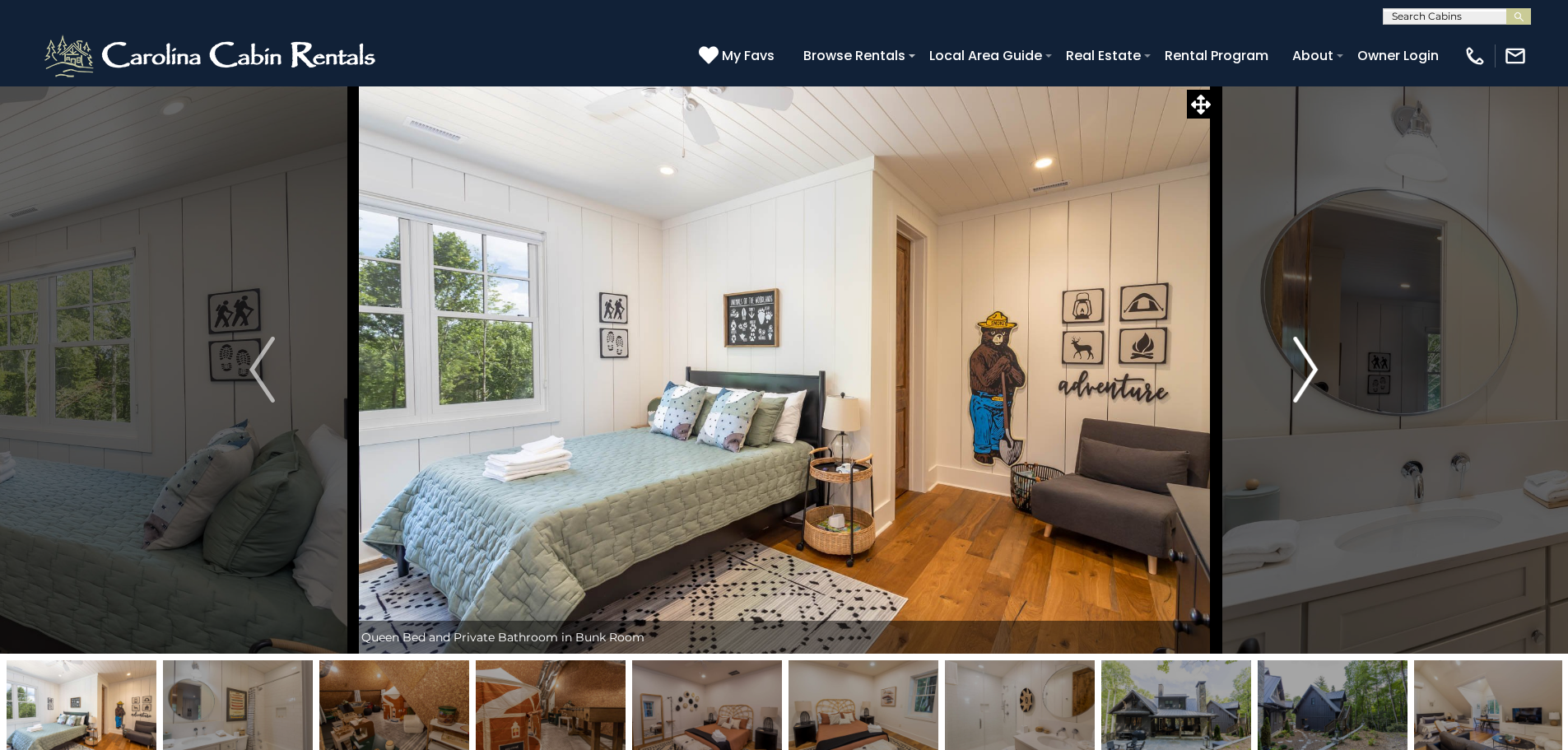
click at [1319, 362] on button "Next" at bounding box center [1306, 370] width 181 height 568
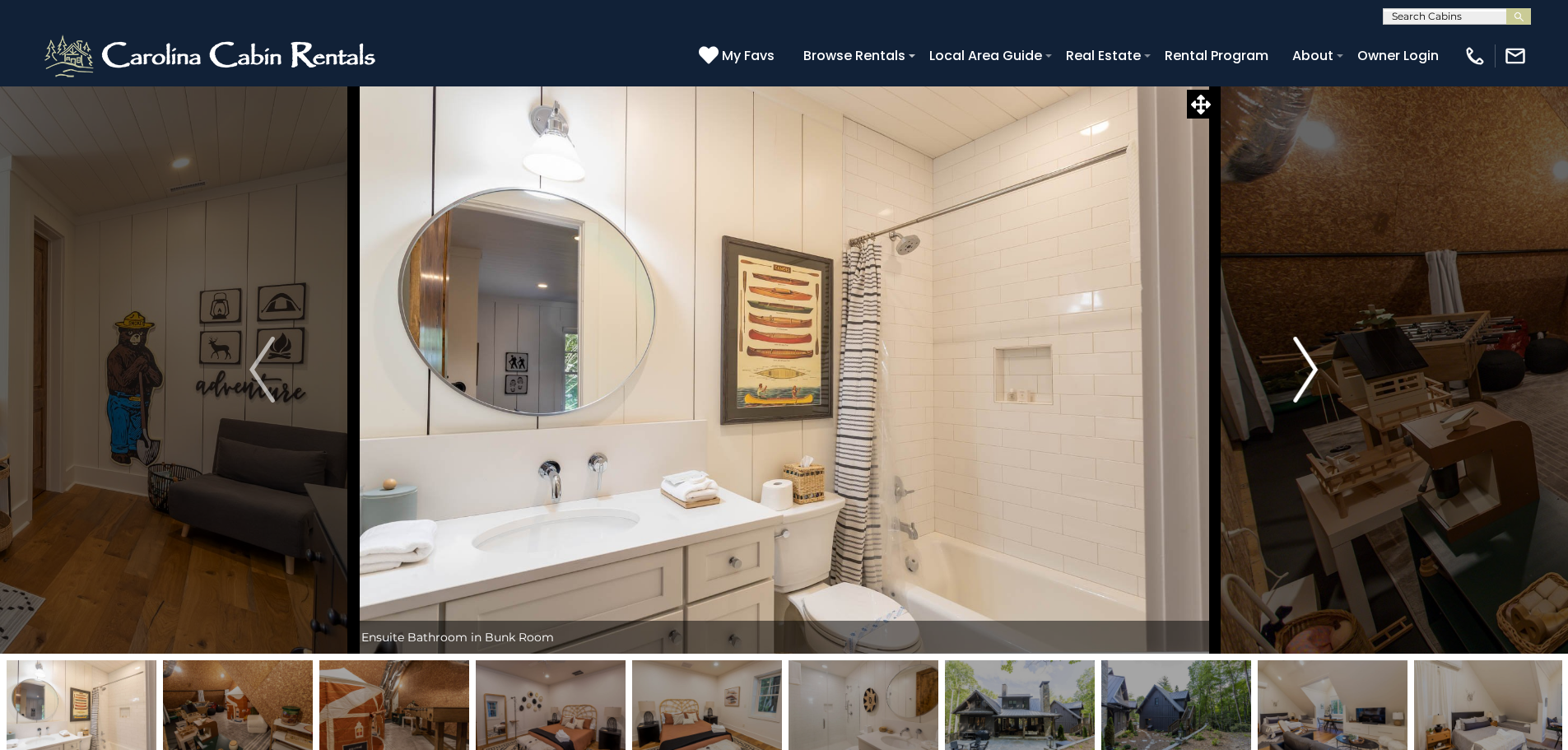
click at [1319, 362] on button "Next" at bounding box center [1306, 370] width 181 height 568
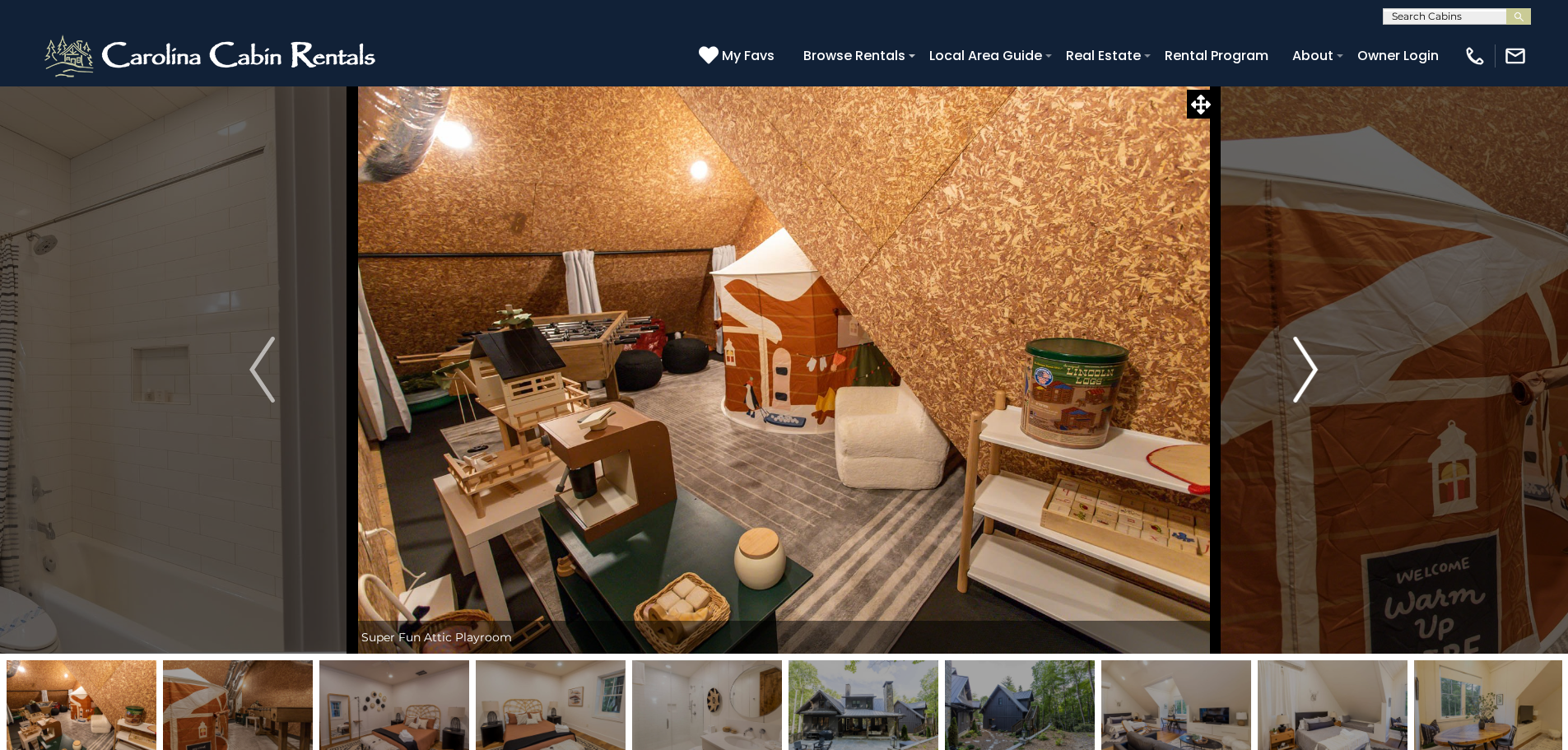
click at [1319, 362] on button "Next" at bounding box center [1306, 370] width 181 height 568
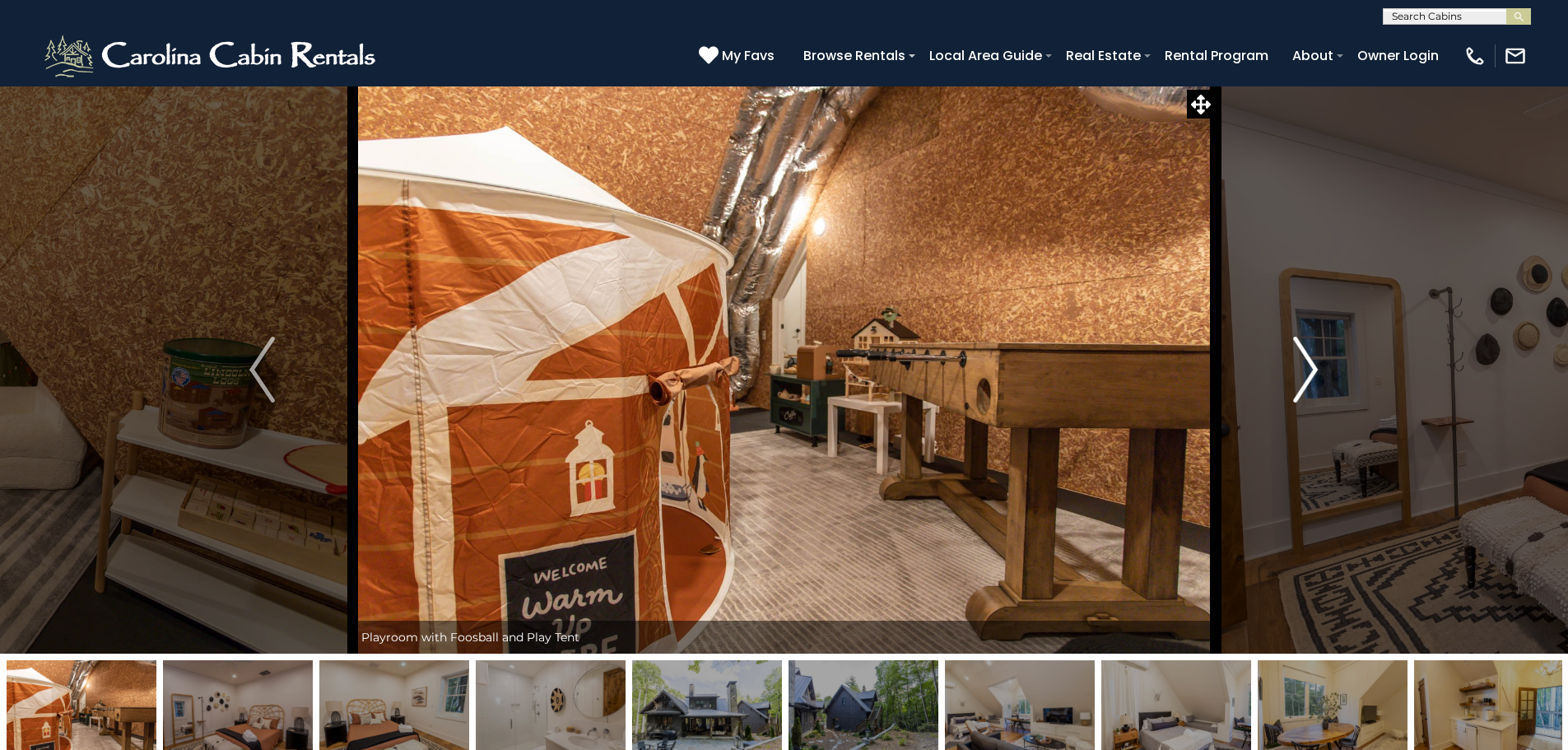
click at [1319, 362] on button "Next" at bounding box center [1306, 370] width 181 height 568
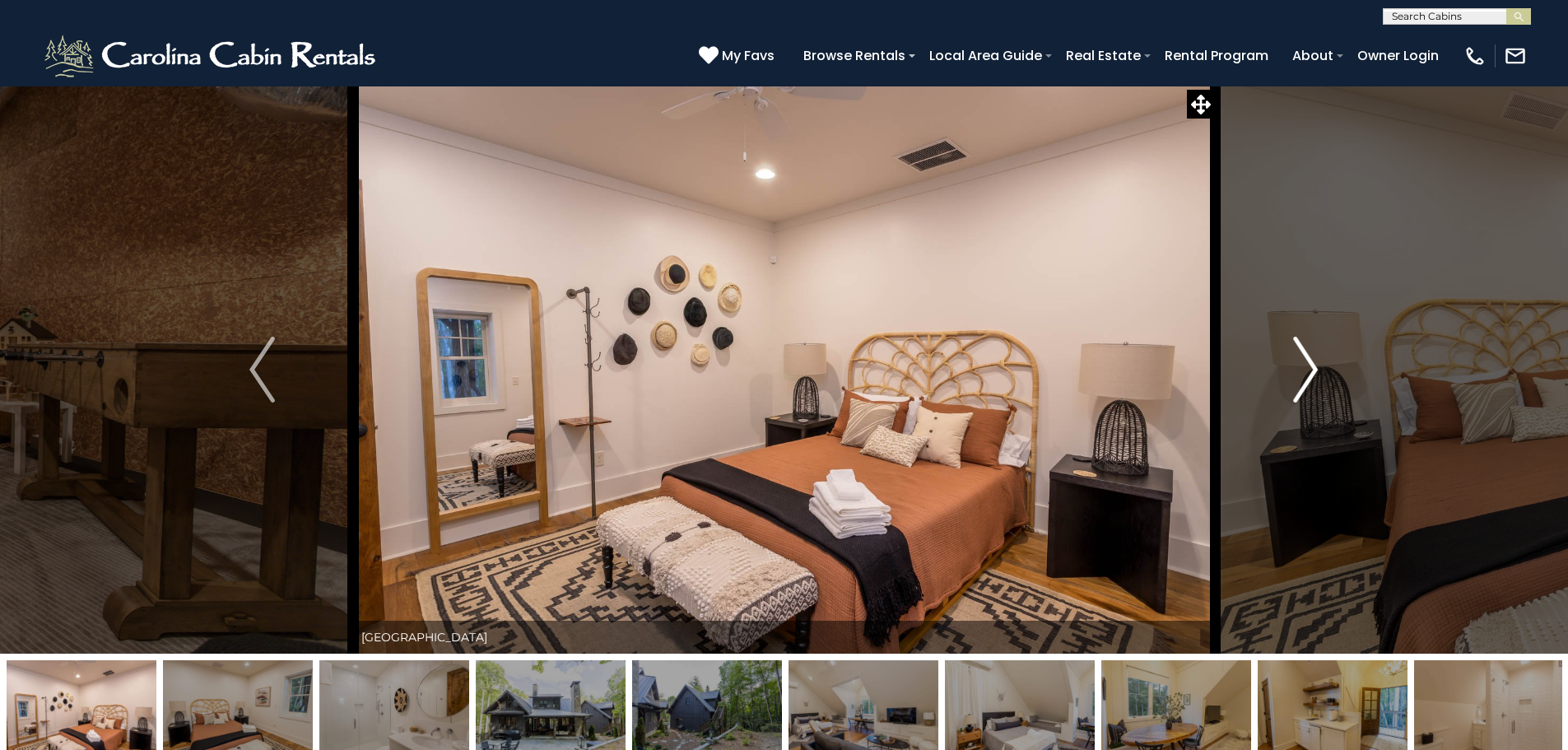
click at [1319, 362] on button "Next" at bounding box center [1306, 370] width 181 height 568
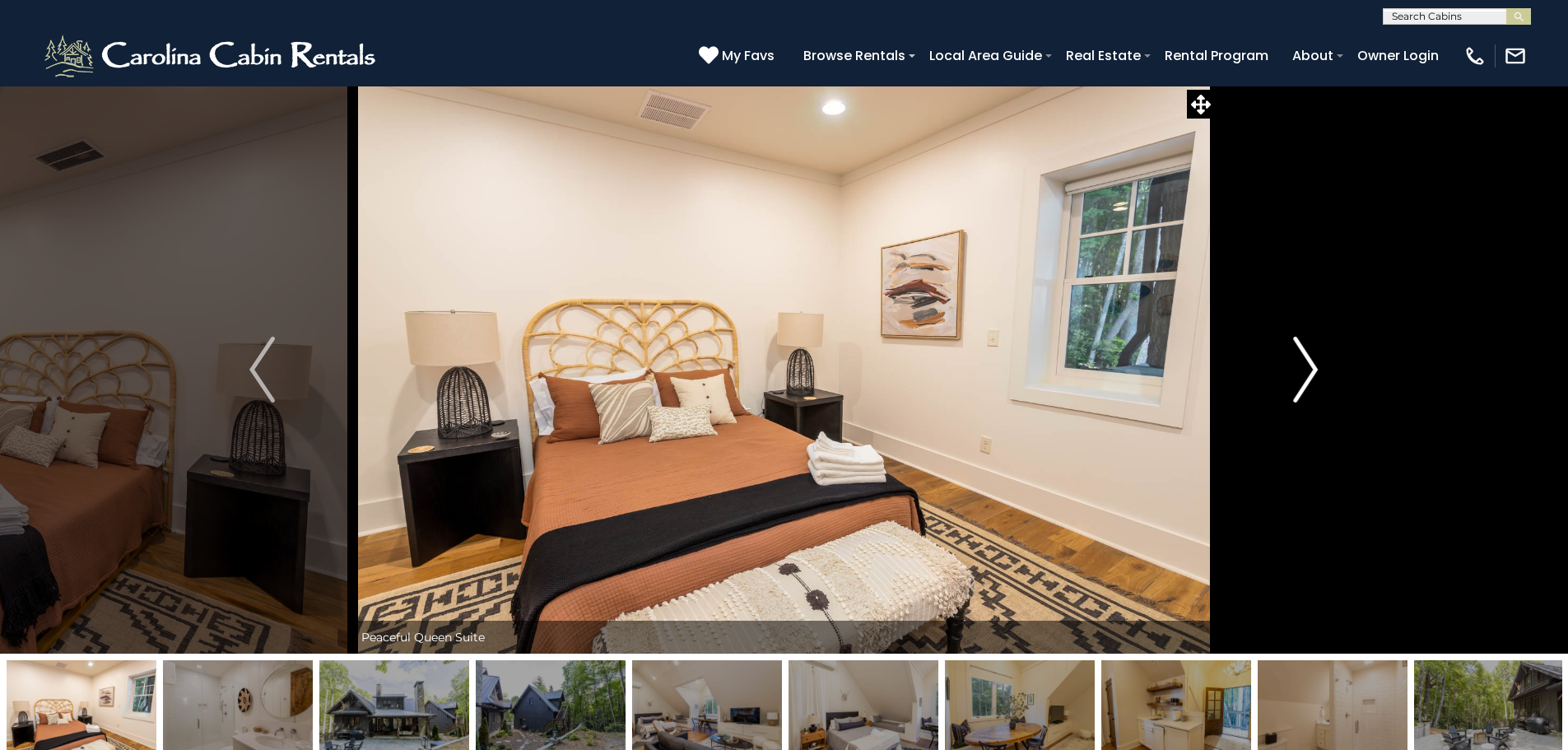
click at [1319, 362] on button "Next" at bounding box center [1306, 370] width 181 height 568
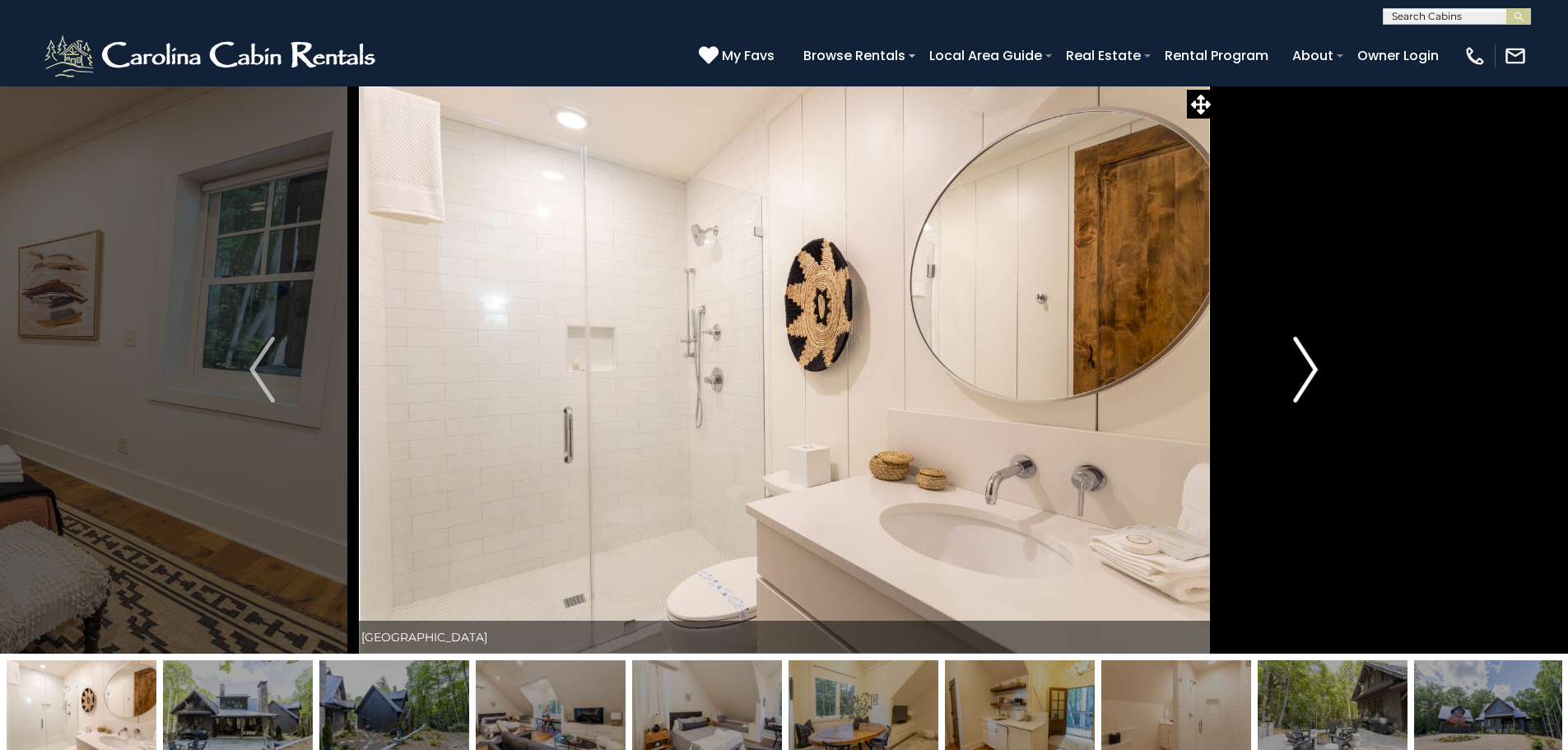
click at [1319, 362] on button "Next" at bounding box center [1306, 370] width 181 height 568
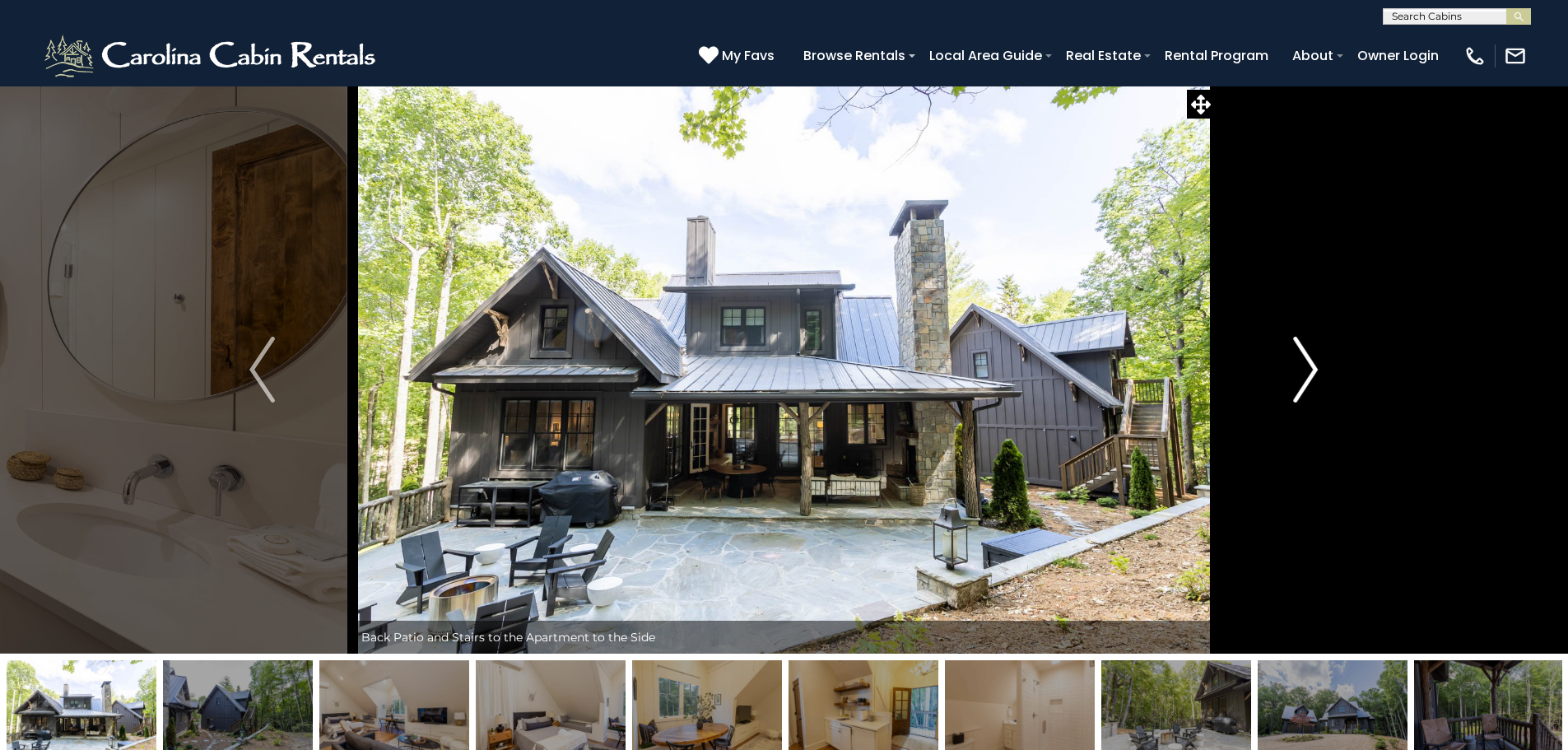
click at [1319, 362] on button "Next" at bounding box center [1306, 370] width 181 height 568
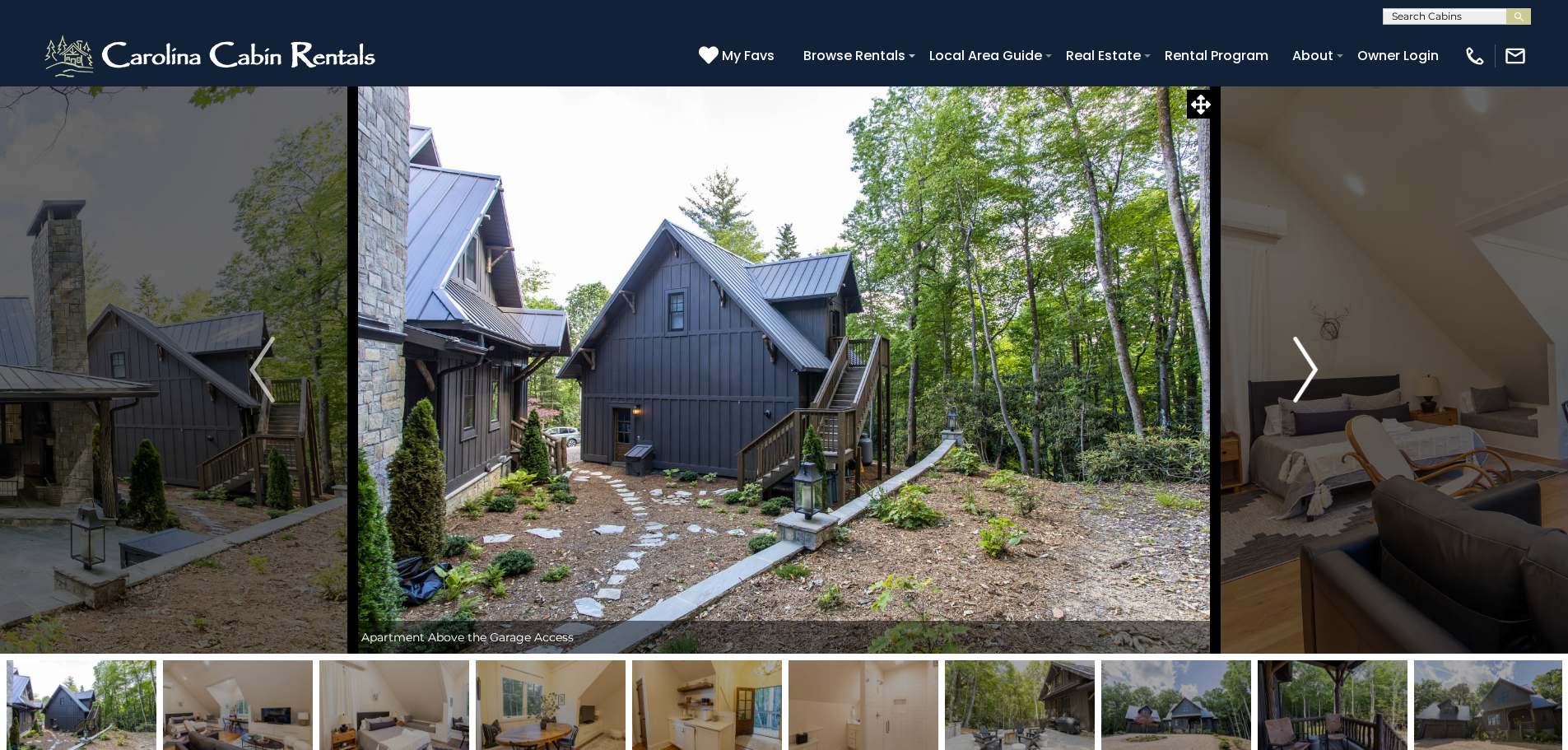
click at [1319, 362] on button "Next" at bounding box center [1306, 370] width 181 height 568
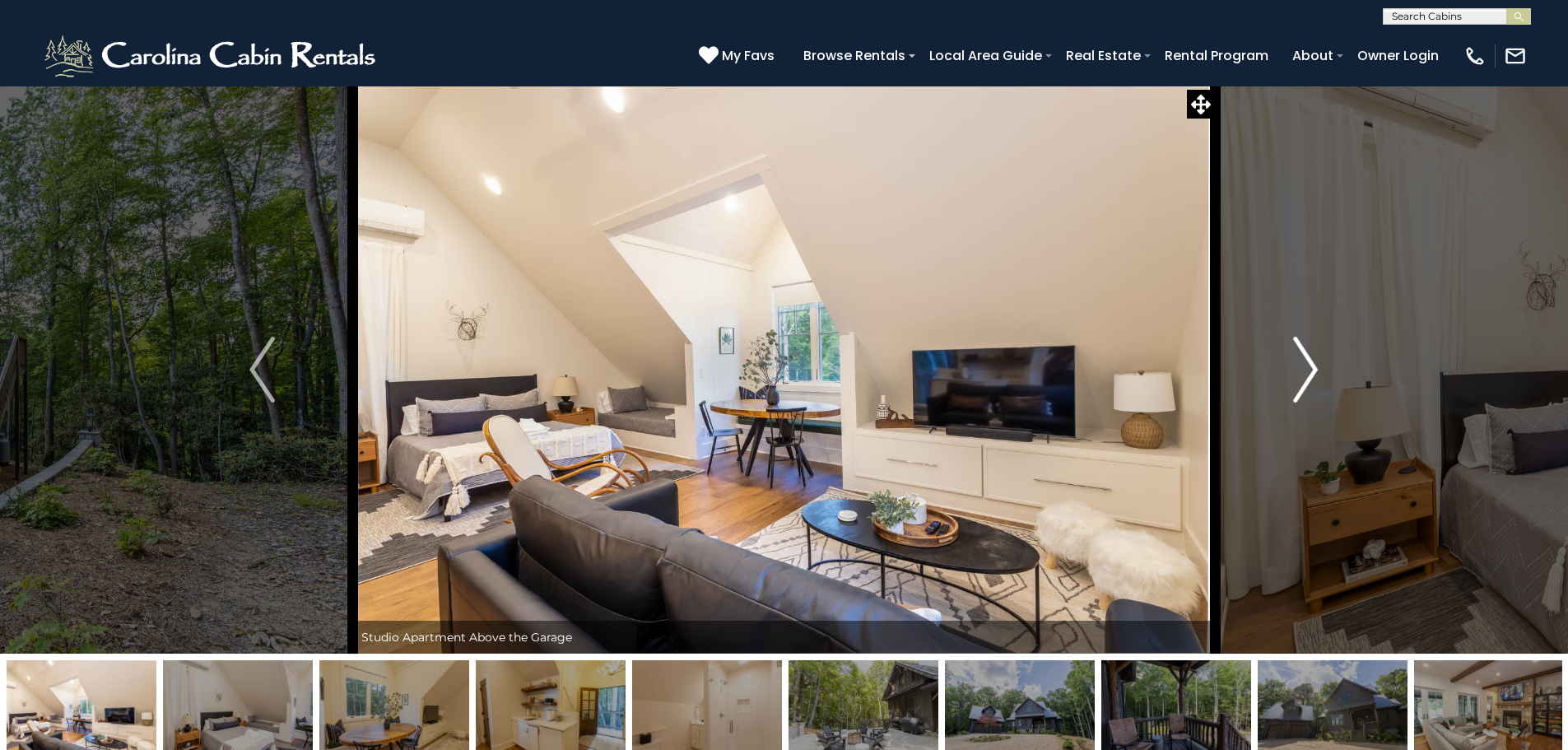
click at [1309, 368] on img "Next" at bounding box center [1305, 370] width 25 height 66
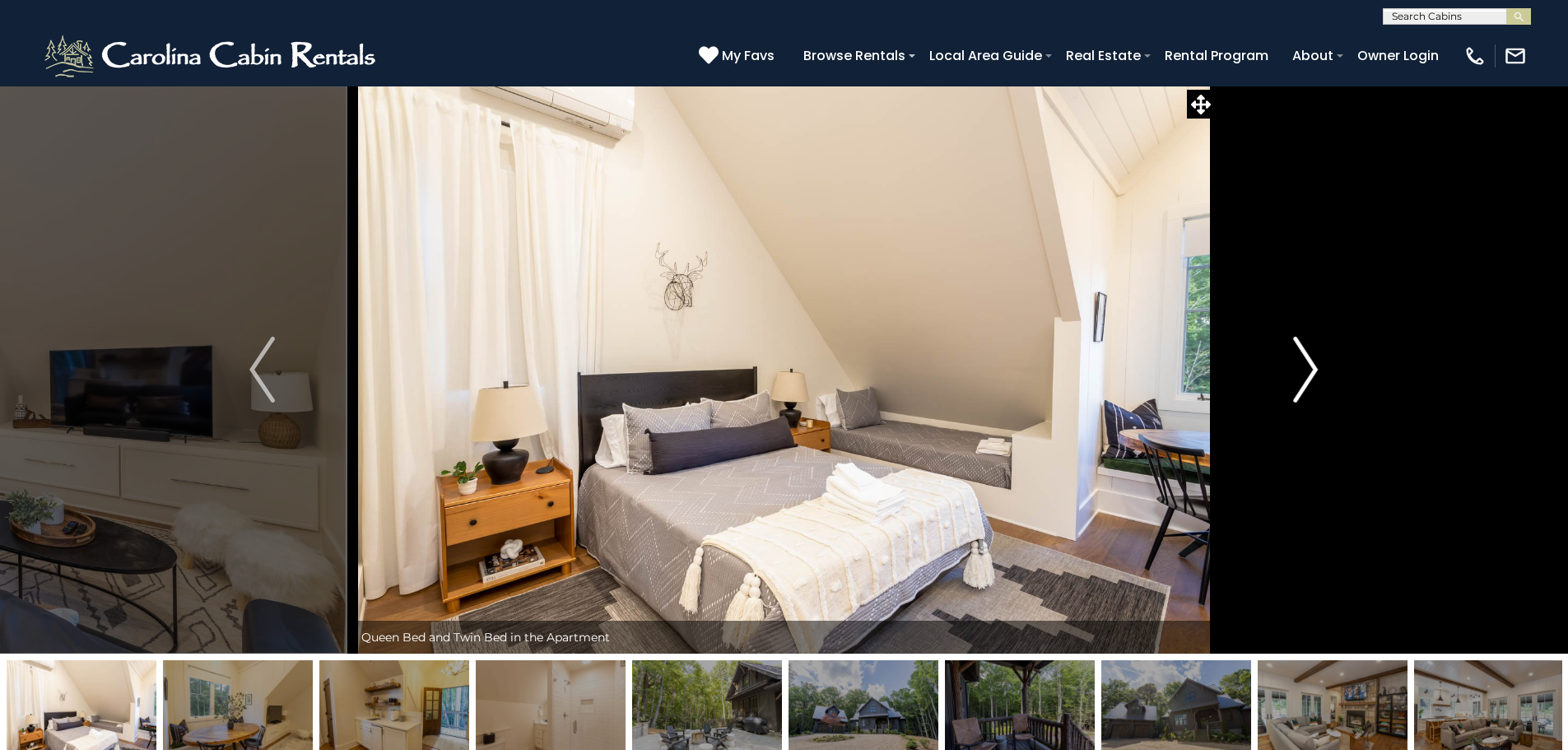
click at [1309, 368] on img "Next" at bounding box center [1305, 370] width 25 height 66
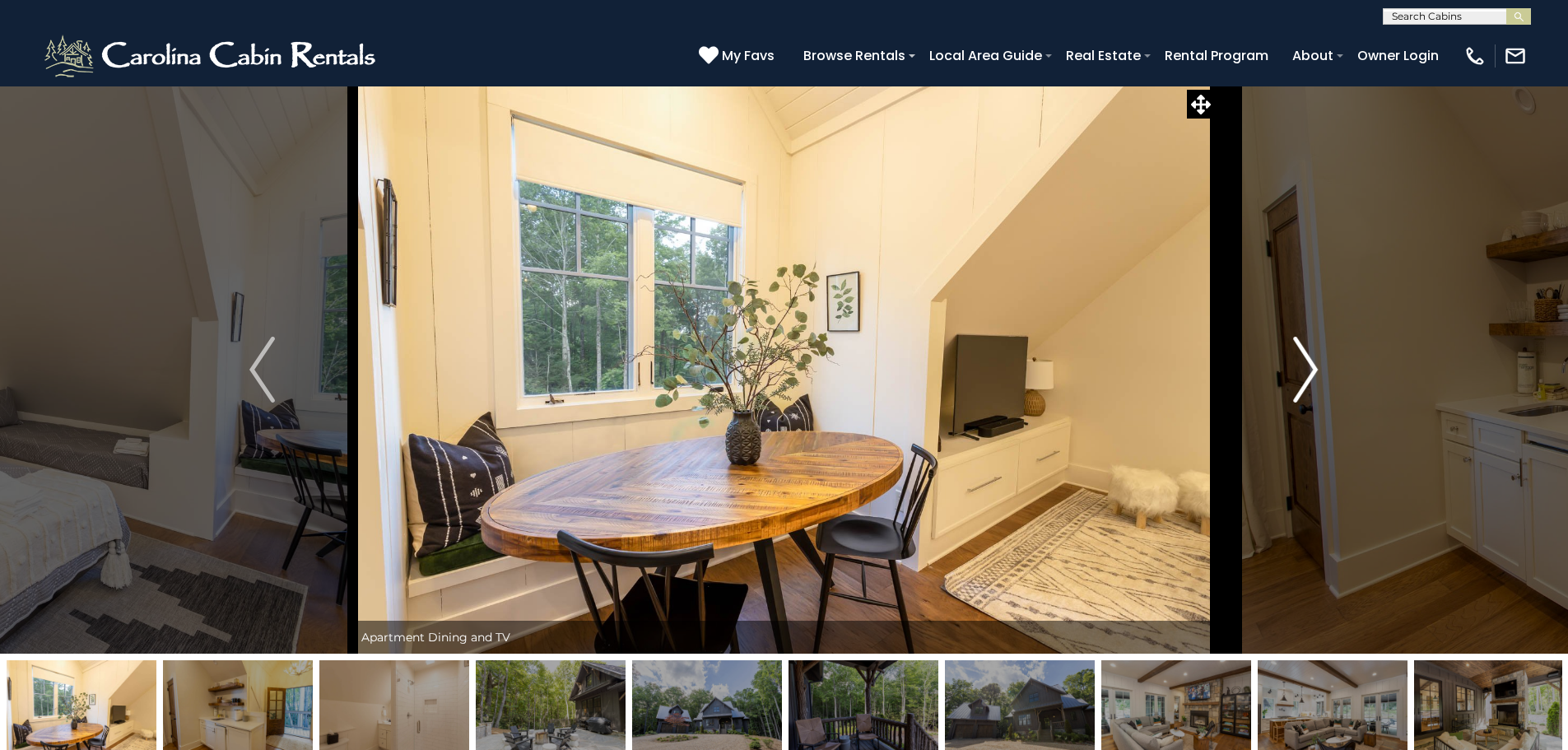
click at [1309, 368] on img "Next" at bounding box center [1305, 370] width 25 height 66
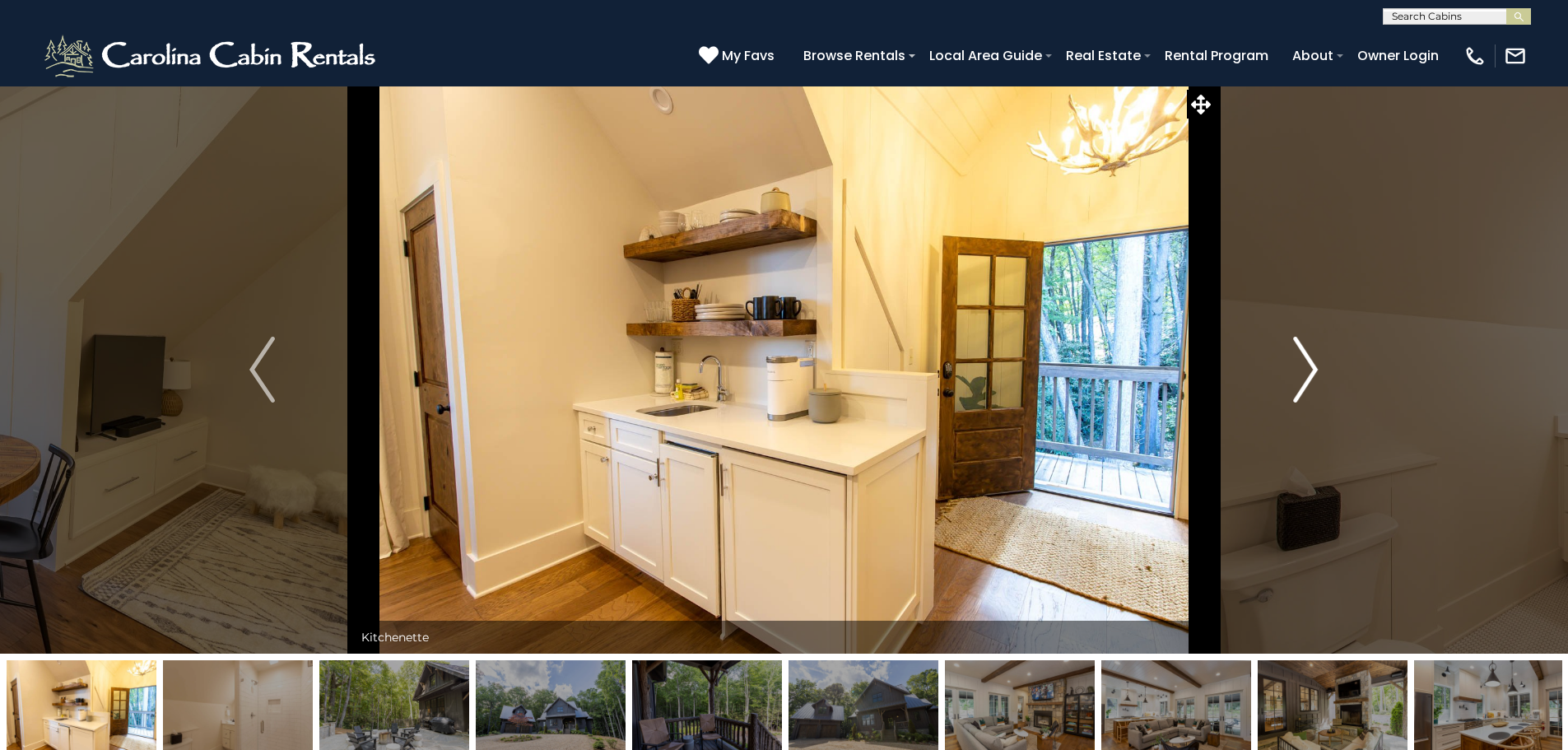
click at [1309, 368] on img "Next" at bounding box center [1305, 370] width 25 height 66
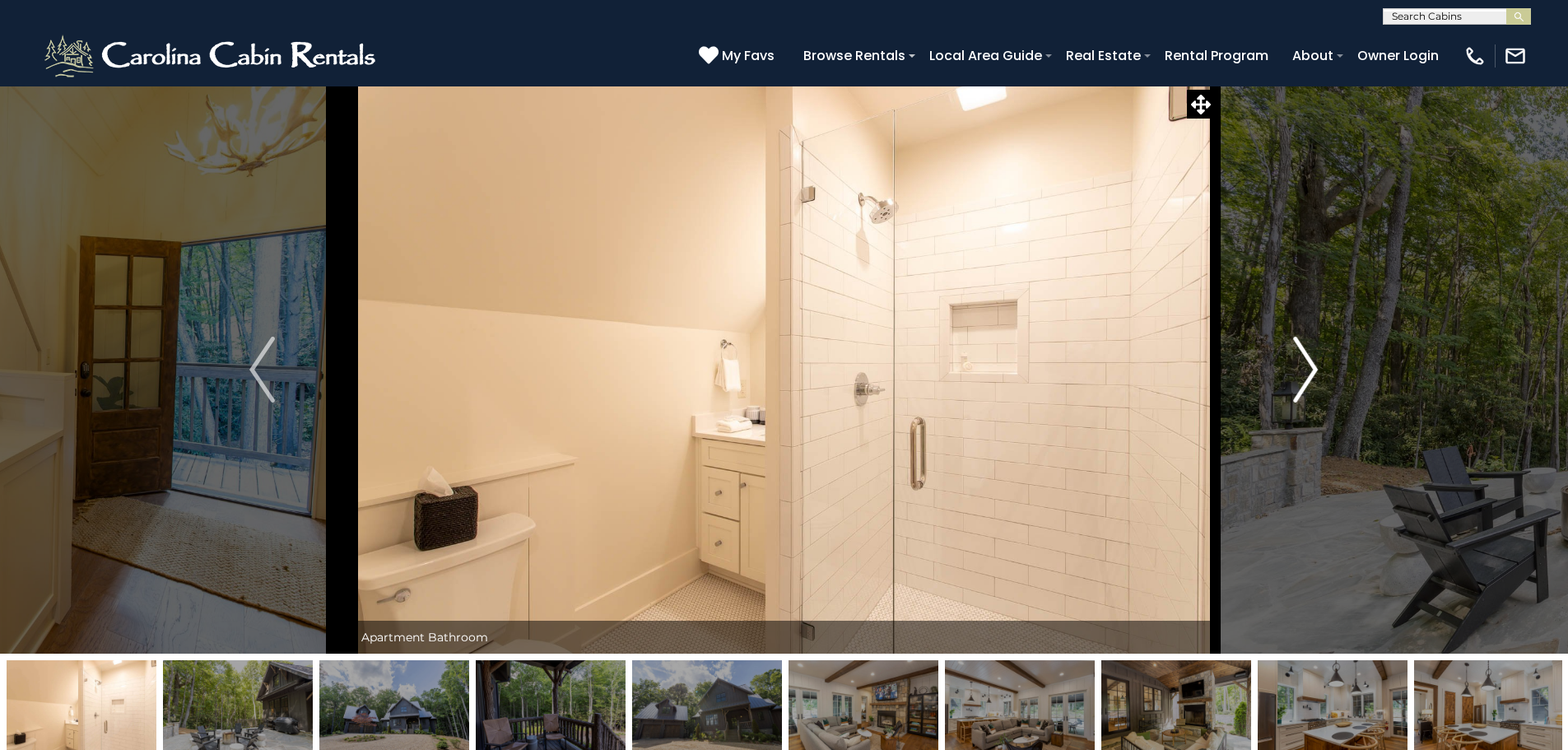
click at [1309, 368] on img "Next" at bounding box center [1305, 370] width 25 height 66
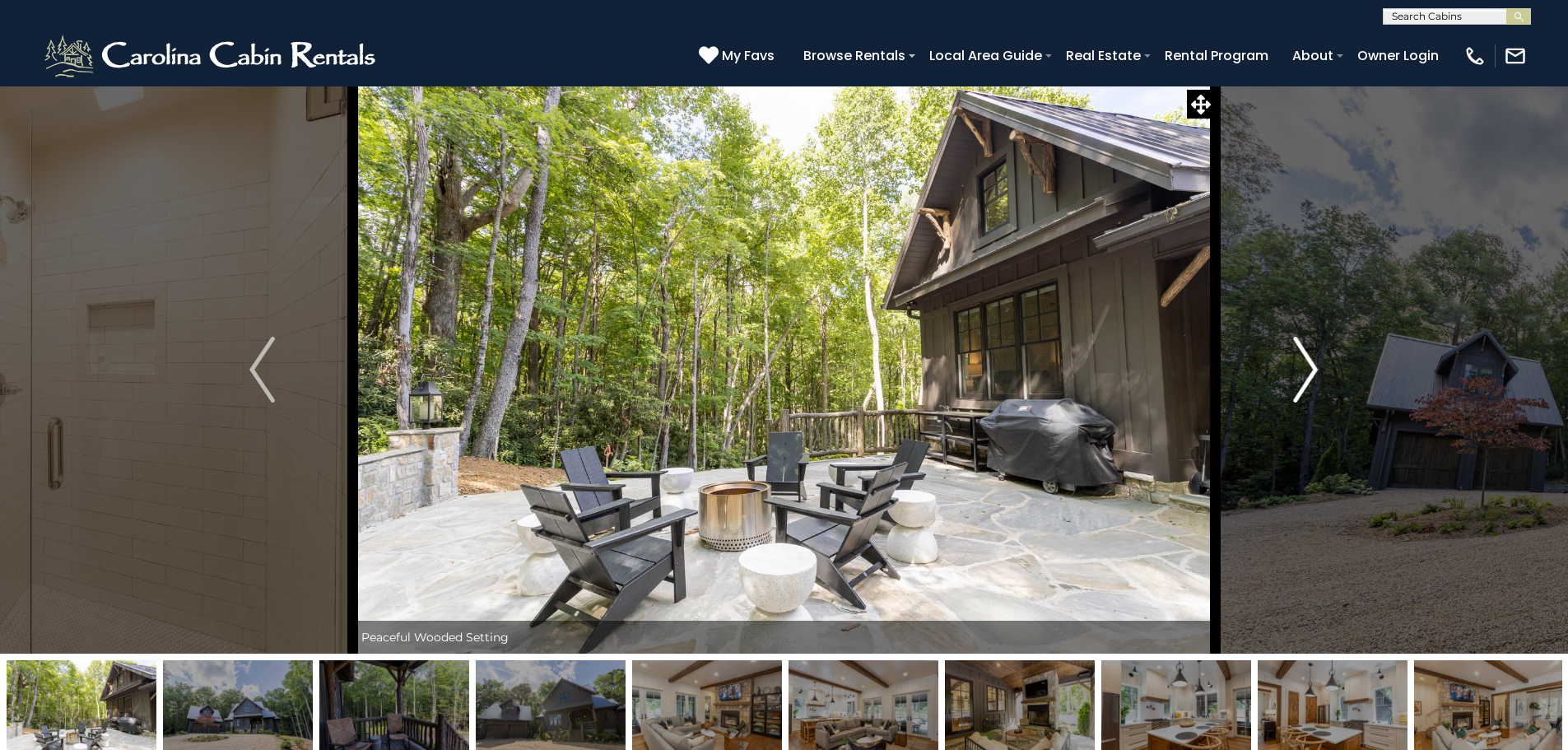
click at [1309, 368] on img "Next" at bounding box center [1305, 370] width 25 height 66
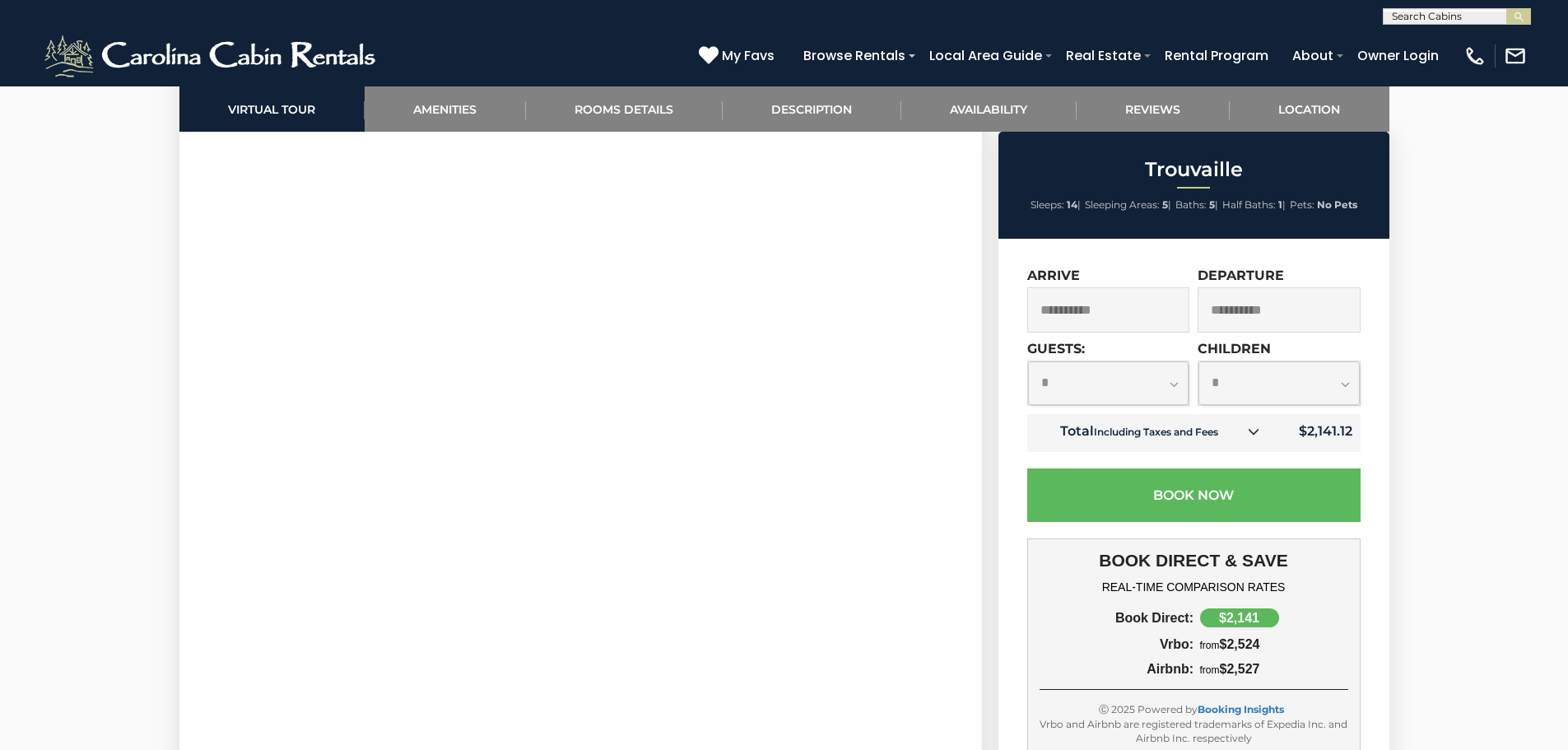
scroll to position [1071, 0]
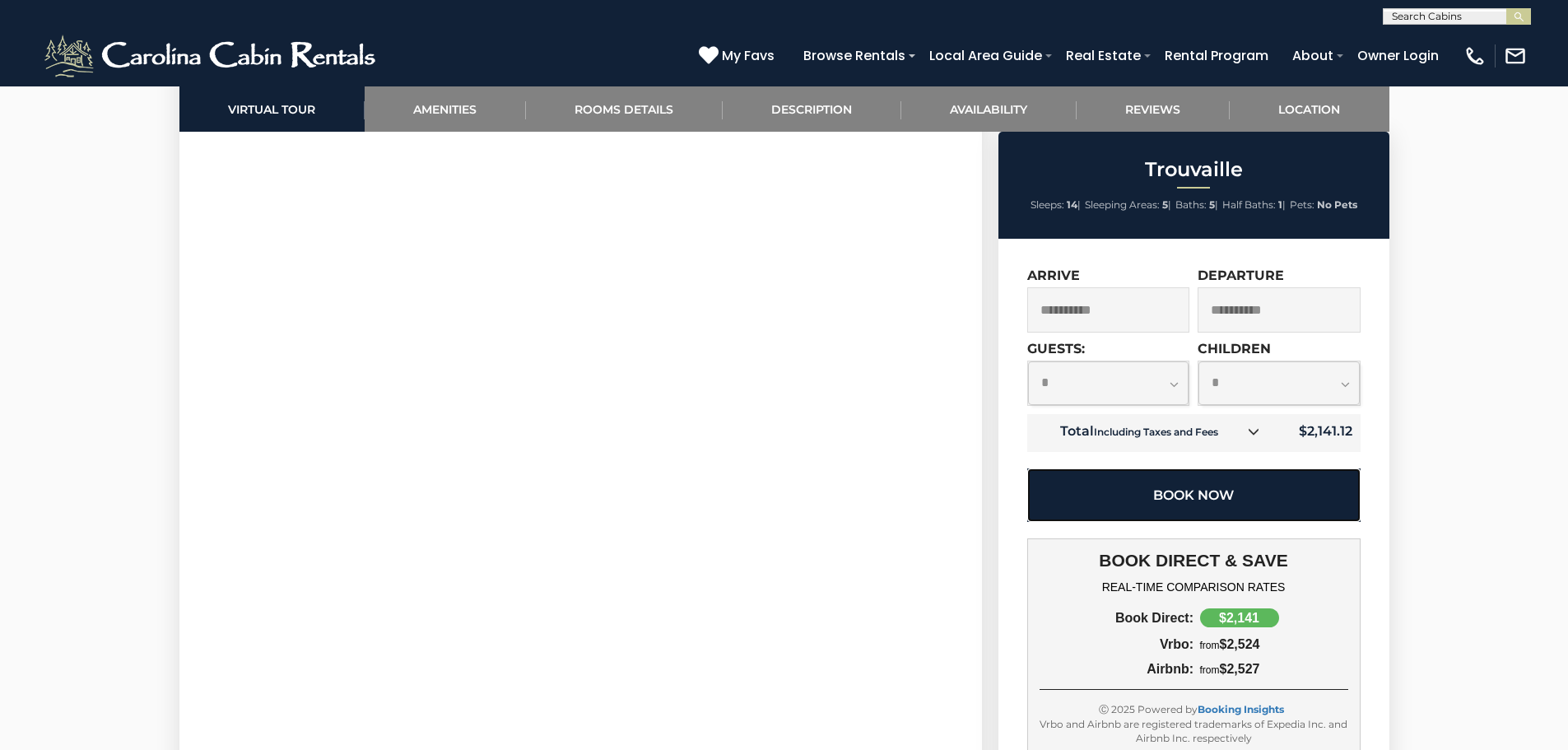
click at [1224, 492] on button "Book Now" at bounding box center [1194, 495] width 333 height 53
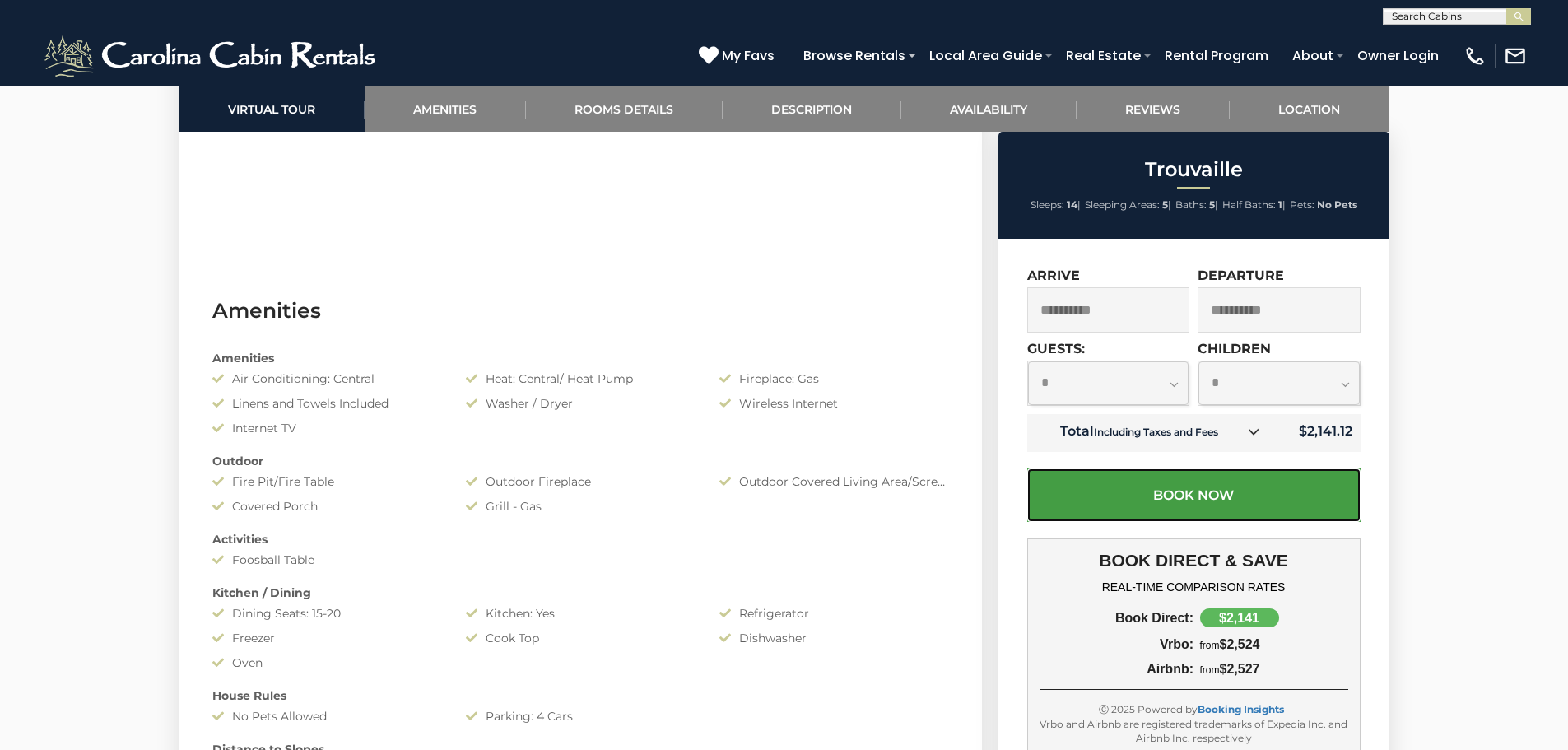
scroll to position [1564, 0]
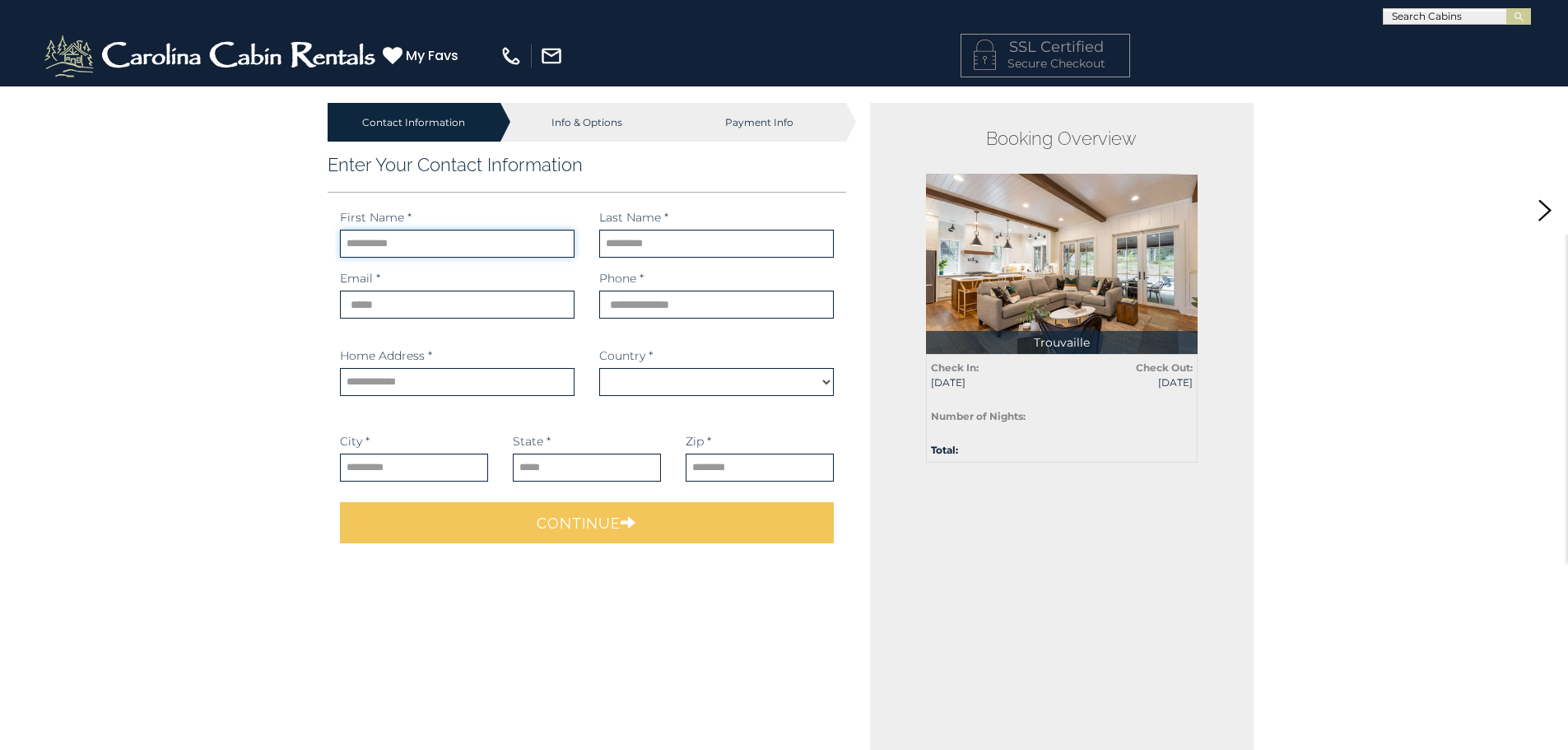
click at [380, 242] on input "text" at bounding box center [457, 243] width 235 height 28
type input "*****"
type input "****"
type input "**********"
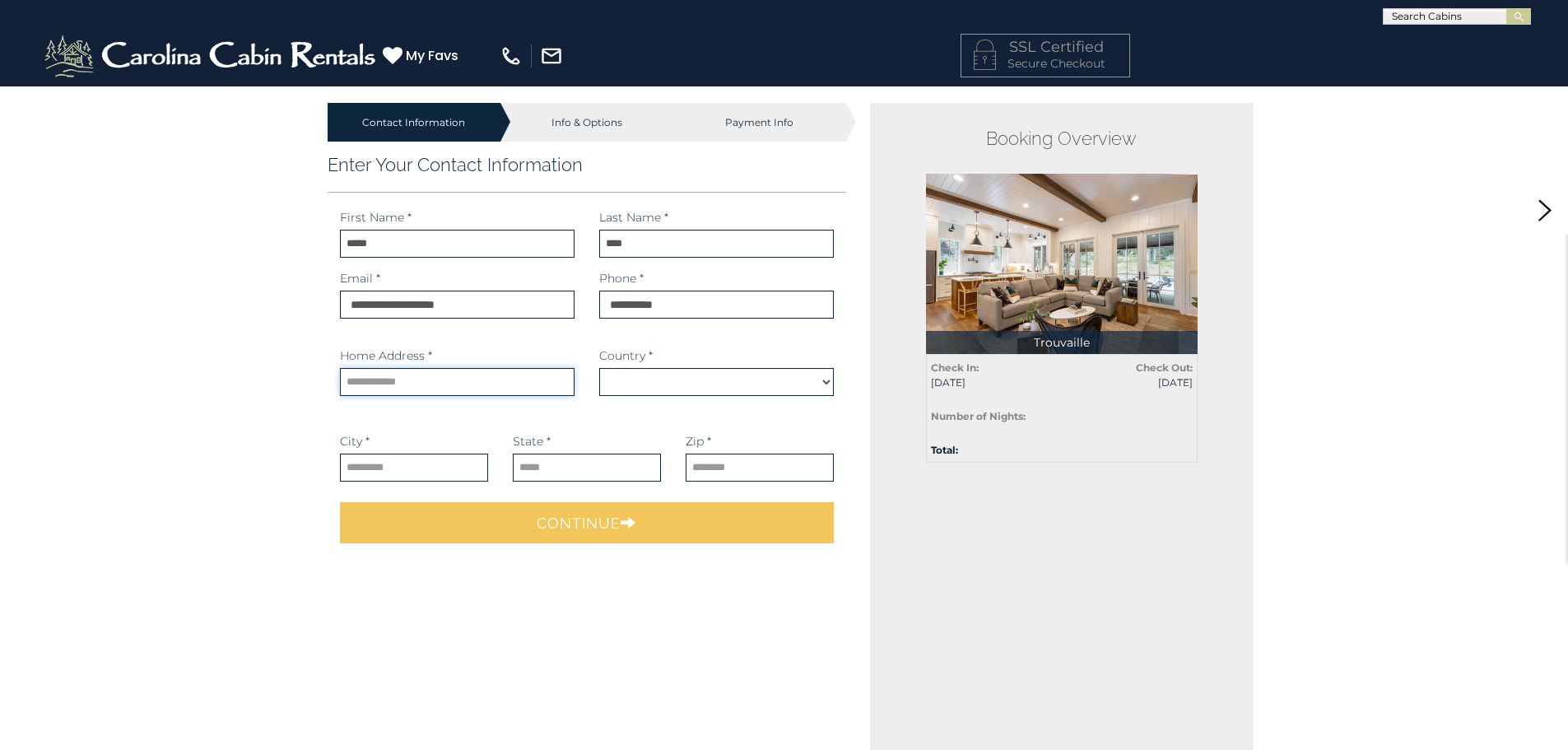
type input "**********"
type input "*******"
type input "**"
type input "*****"
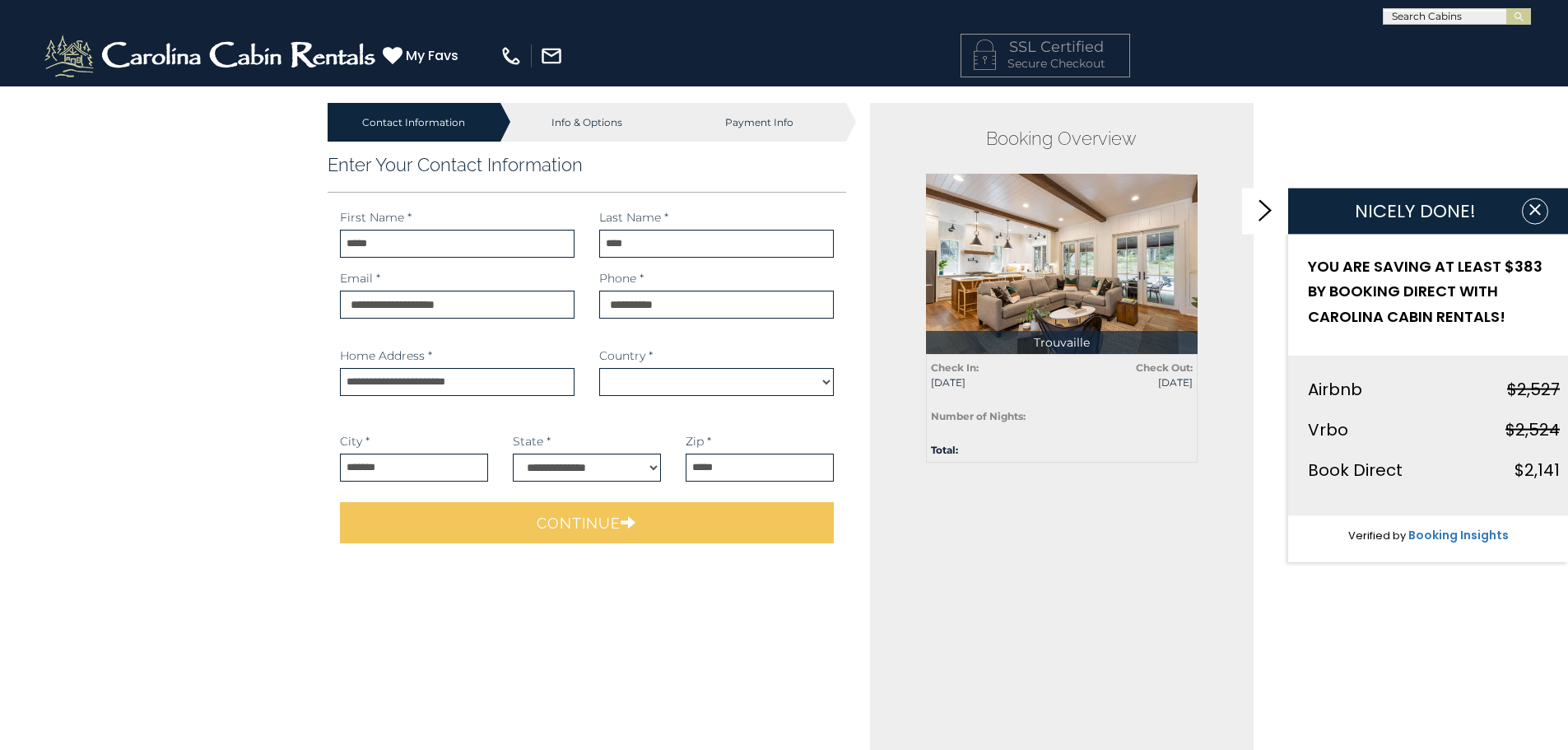
select select "*********"
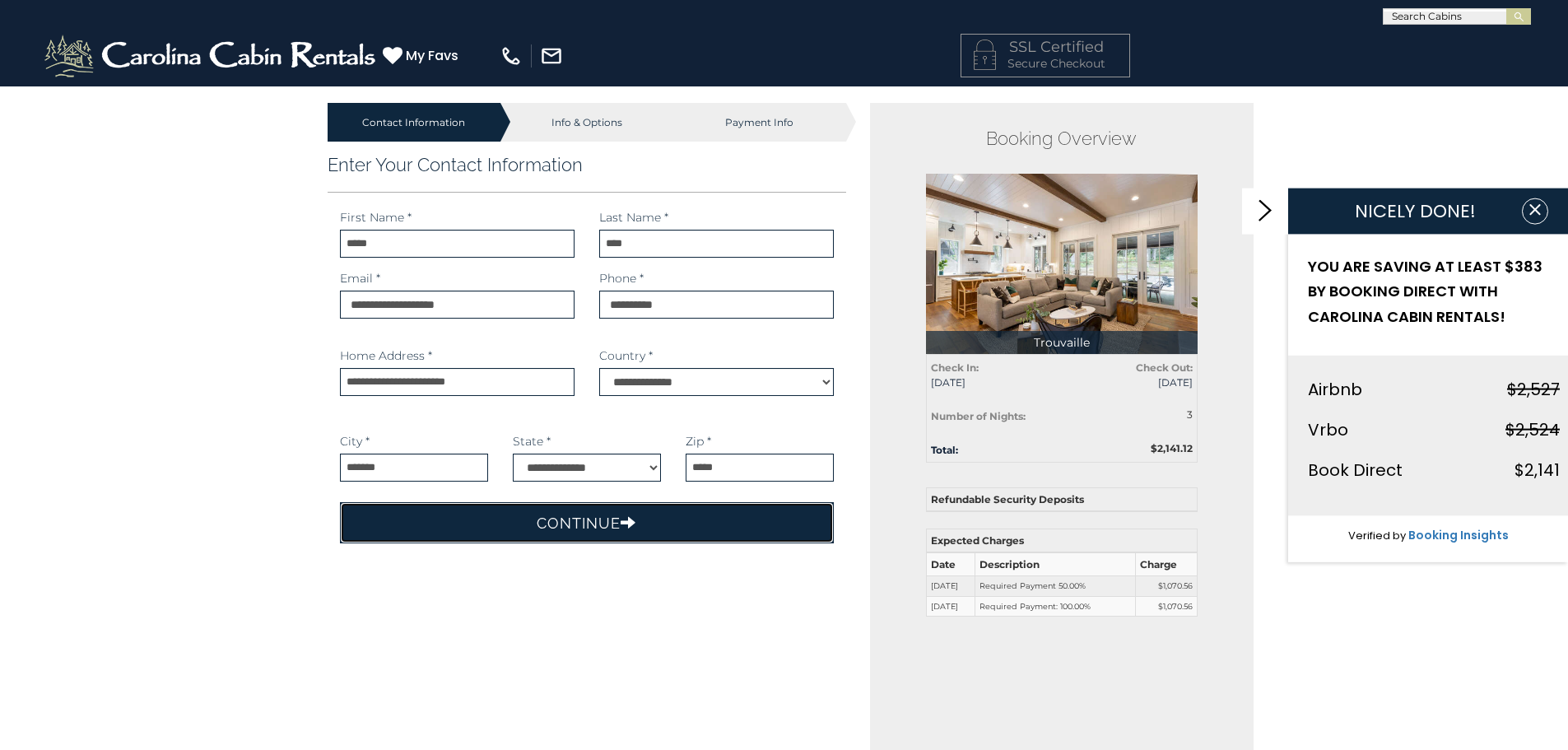
click at [606, 525] on button "Continue" at bounding box center [587, 523] width 494 height 42
